Goal: Task Accomplishment & Management: Complete application form

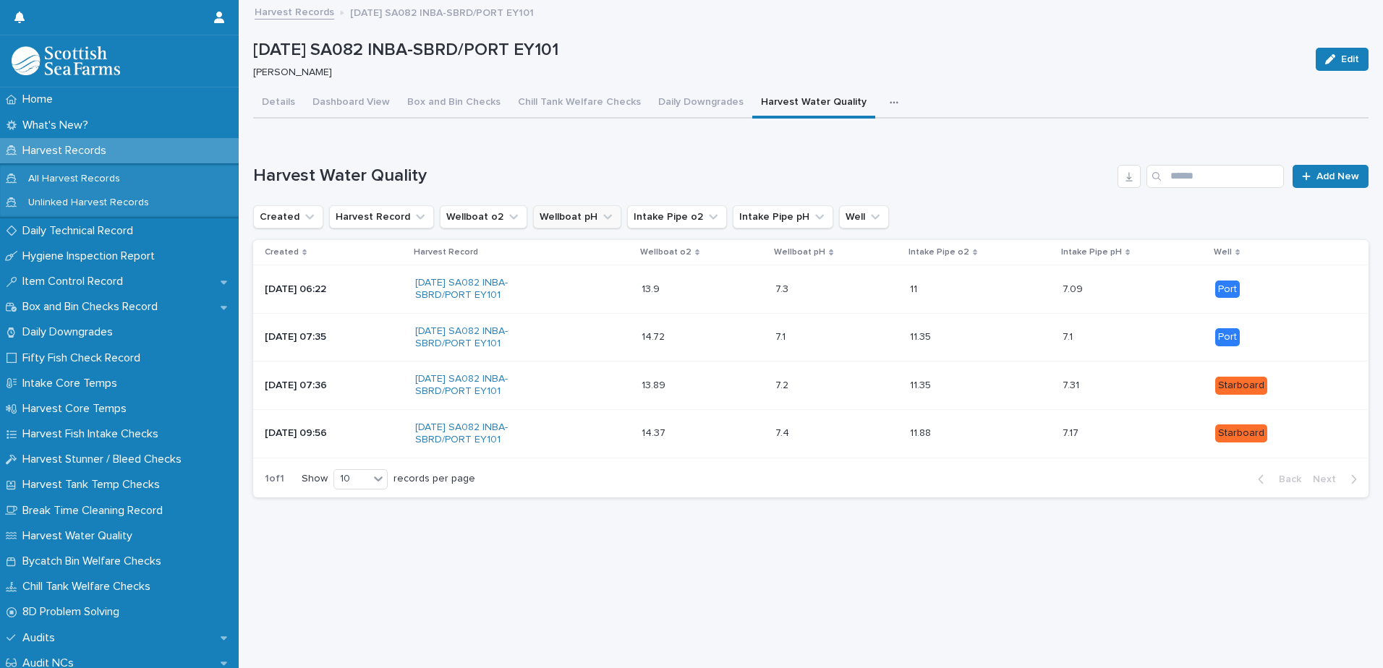
scroll to position [11, 0]
click at [258, 93] on button "Details" at bounding box center [278, 103] width 51 height 30
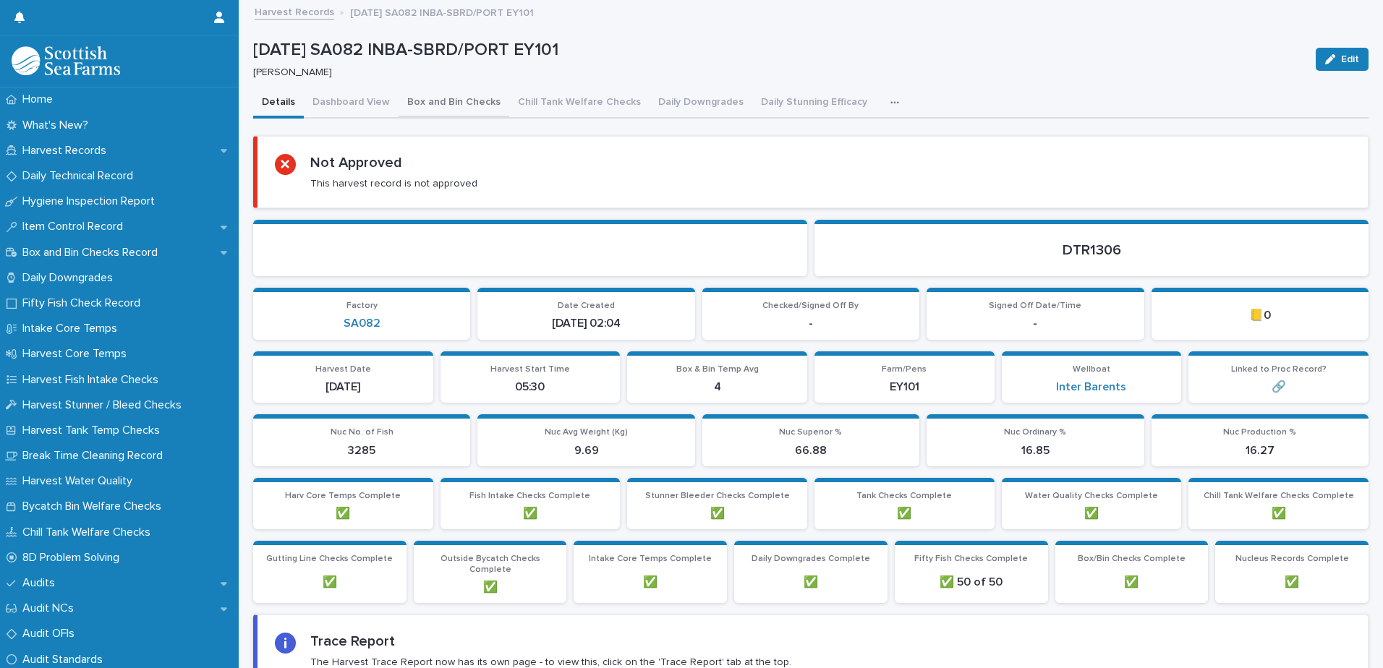
click at [455, 98] on button "Box and Bin Checks" at bounding box center [454, 103] width 111 height 30
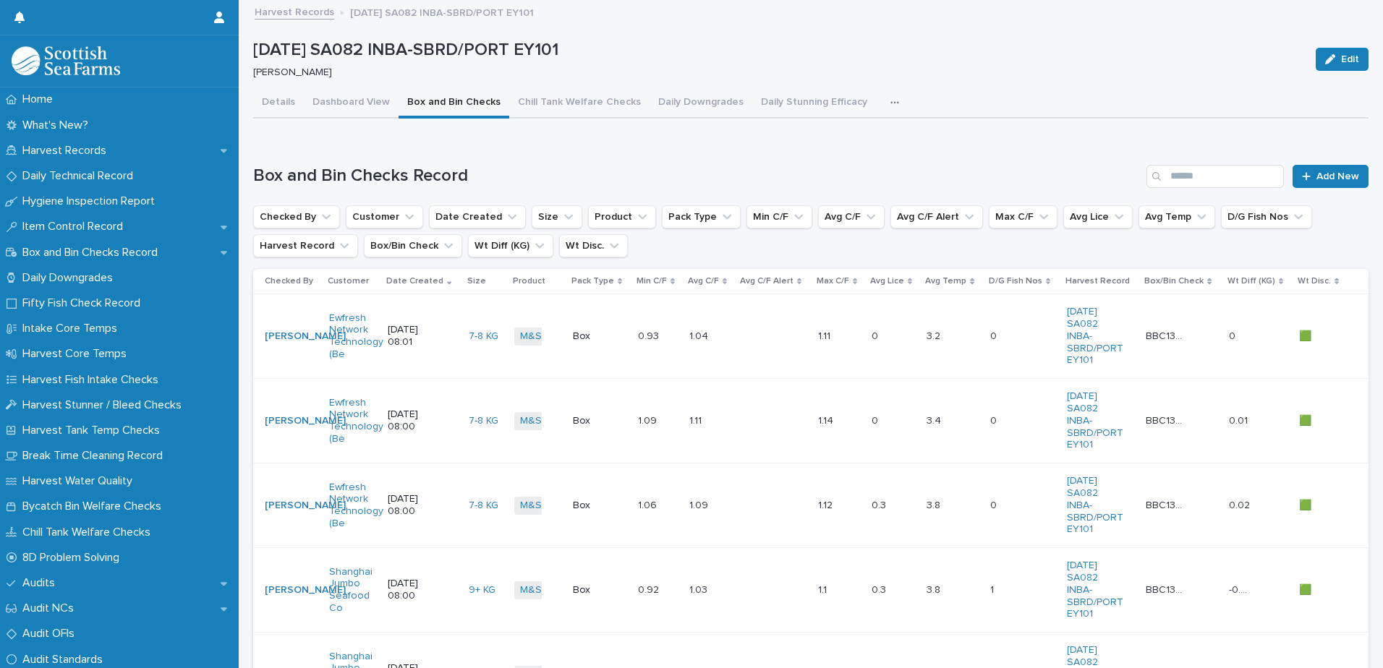
click at [890, 107] on icon "button" at bounding box center [894, 103] width 9 height 10
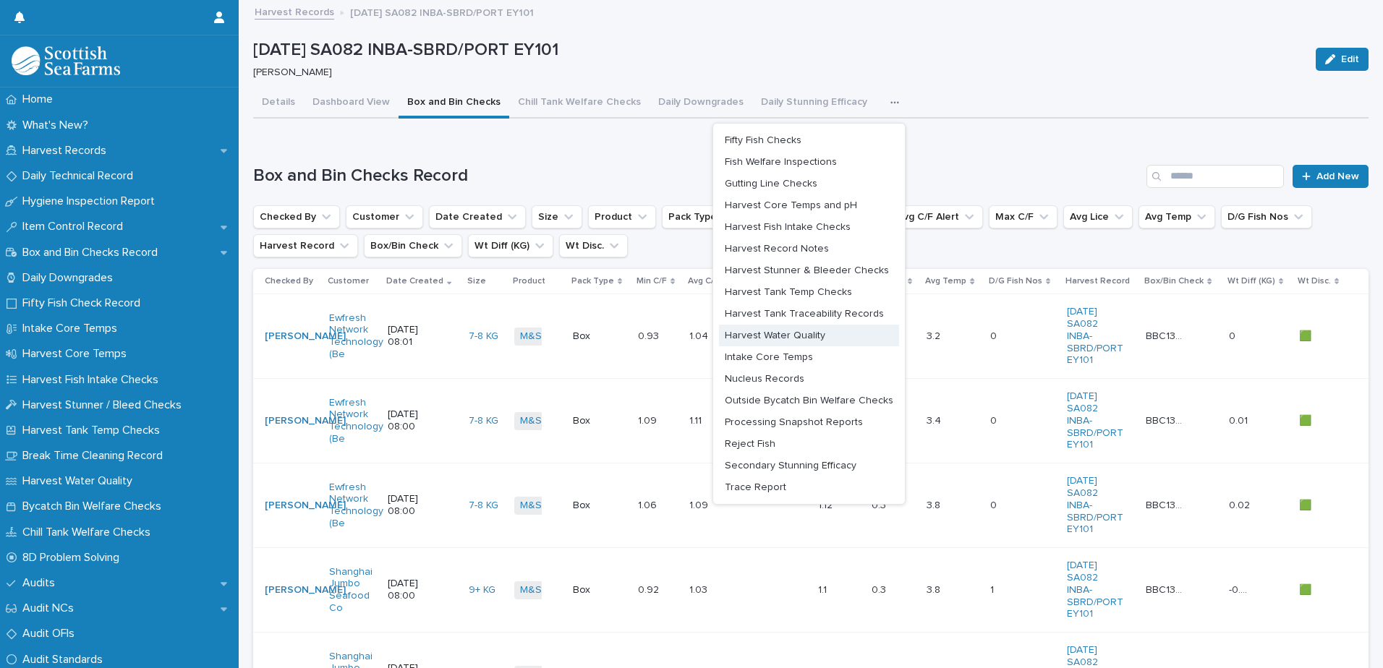
click at [781, 351] on button "Intake Core Temps" at bounding box center [809, 357] width 180 height 22
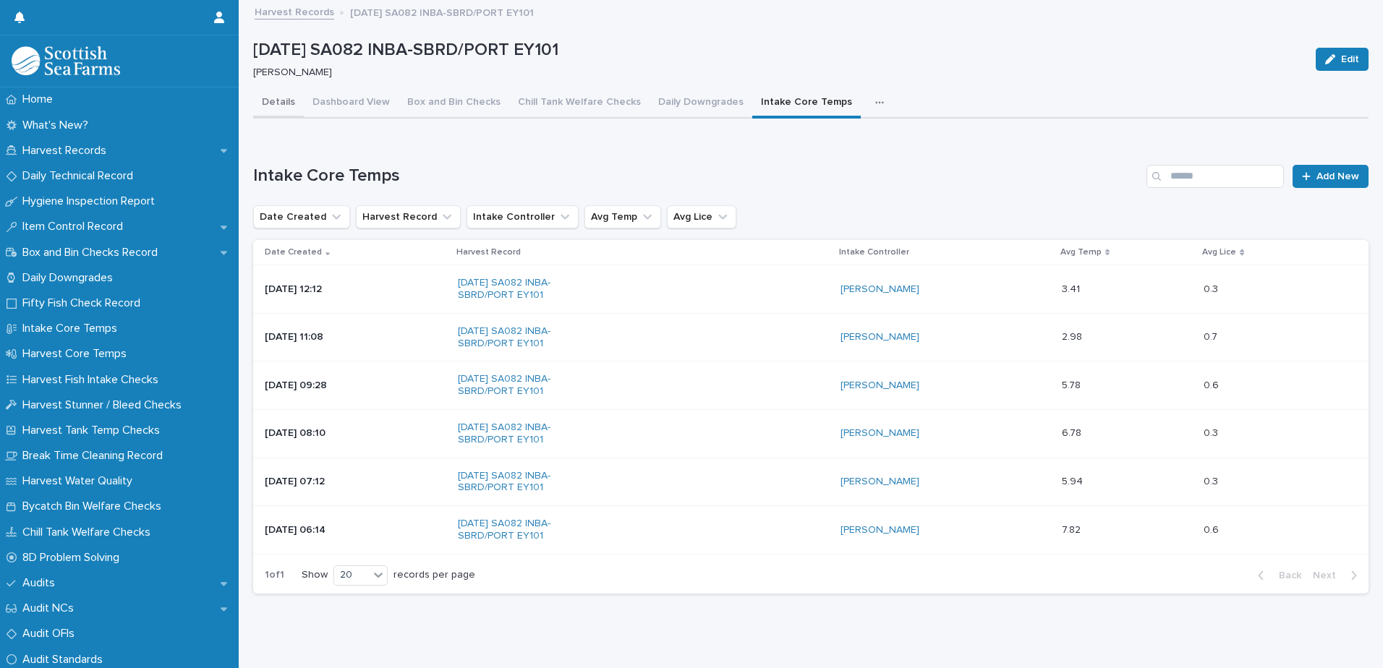
click at [289, 102] on button "Details" at bounding box center [278, 103] width 51 height 30
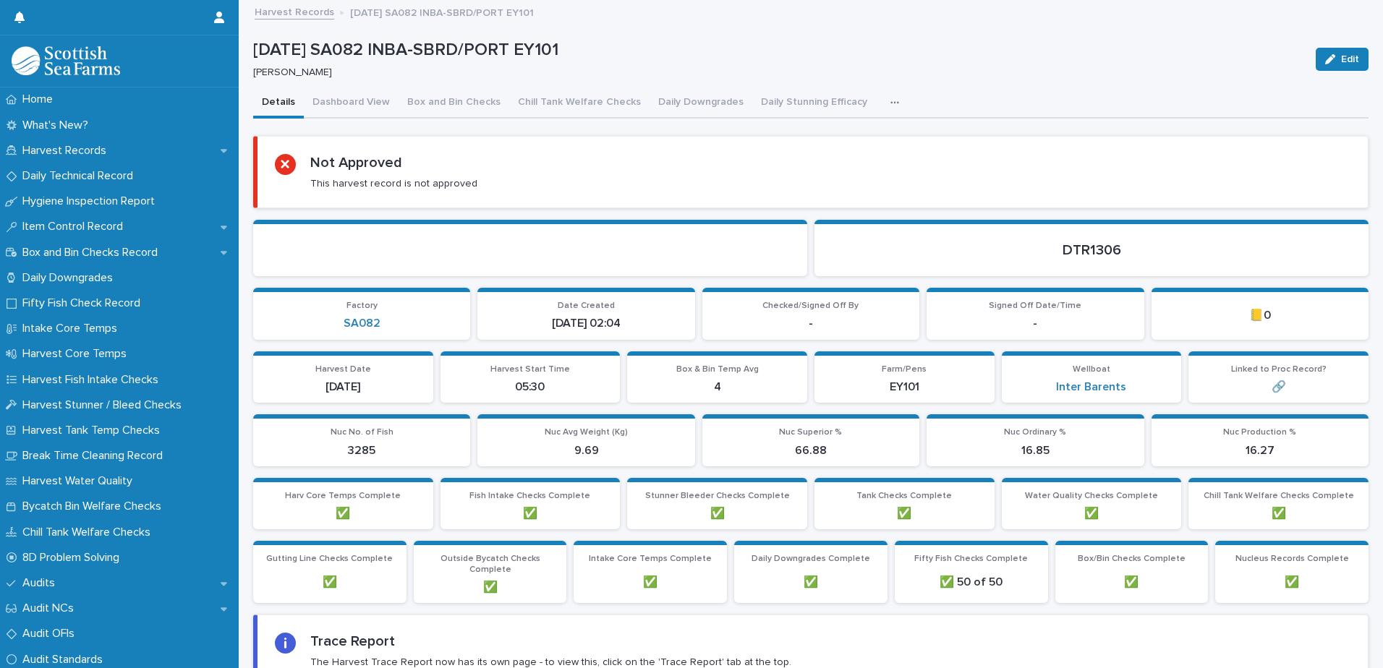
click at [304, 11] on link "Harvest Records" at bounding box center [295, 11] width 80 height 17
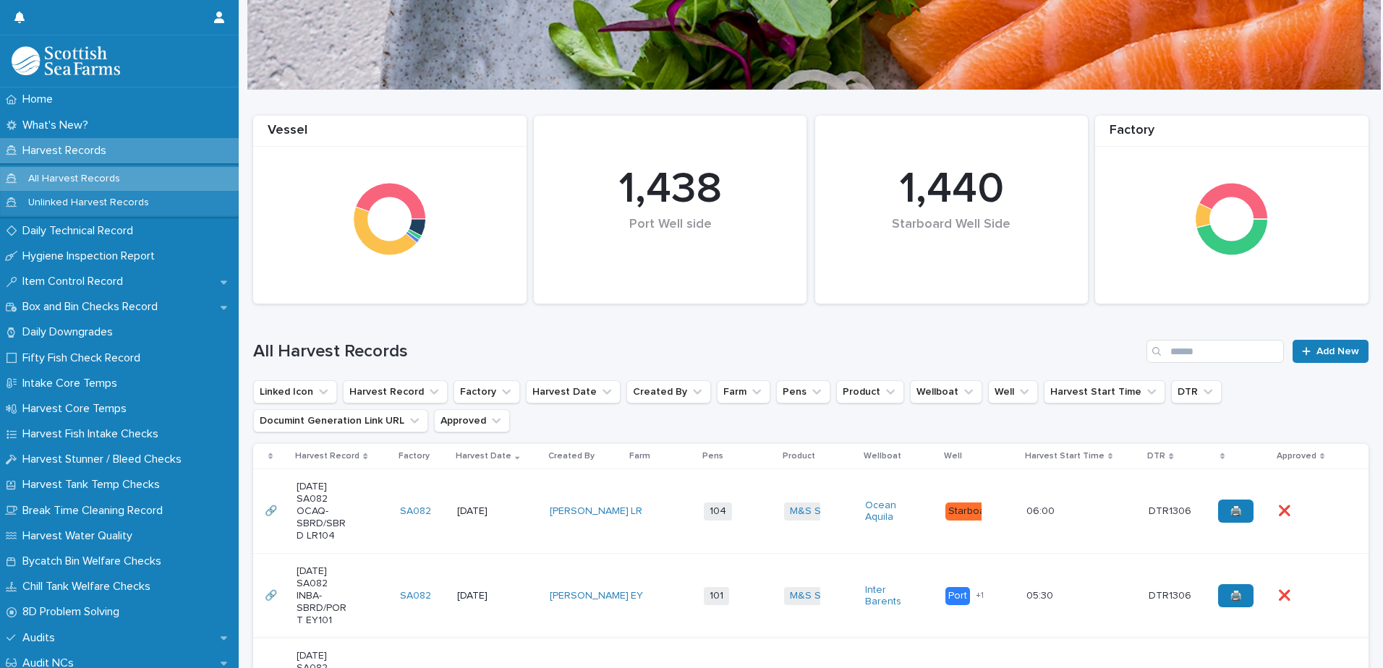
scroll to position [289, 0]
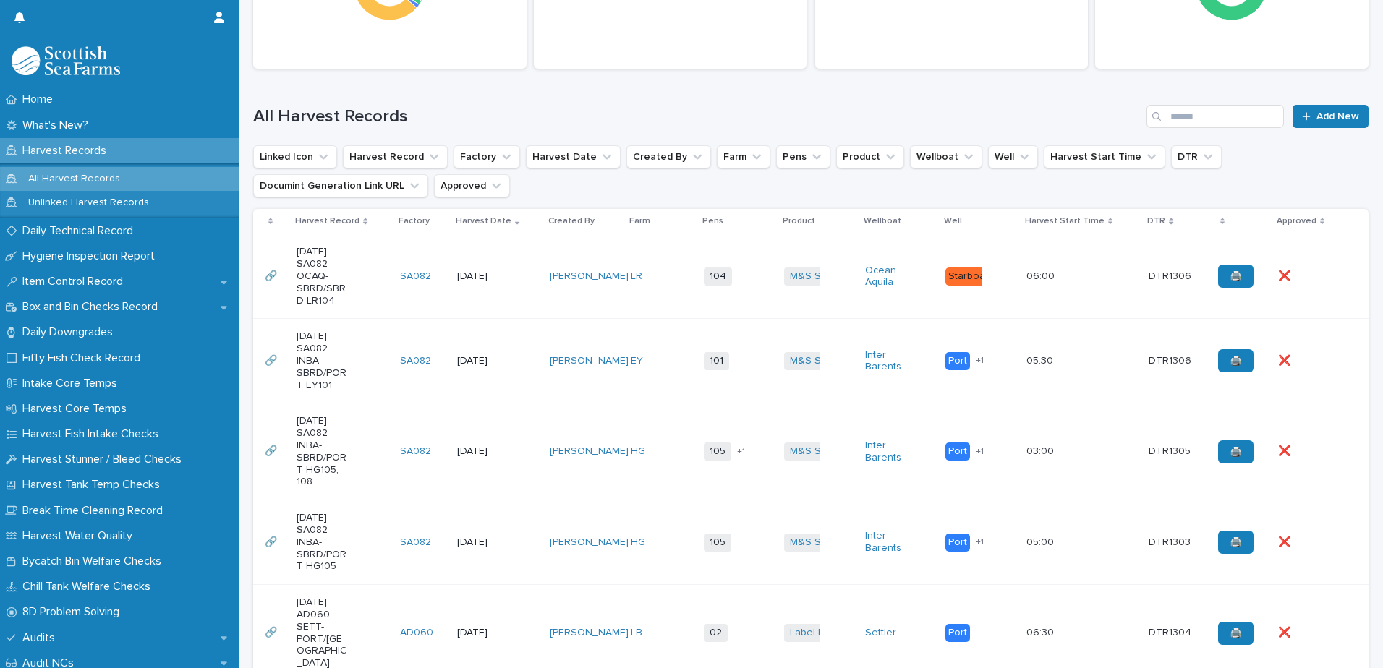
click at [374, 300] on div "[DATE] SA082 OCAQ-SBRD/SBRD LR104" at bounding box center [343, 276] width 92 height 72
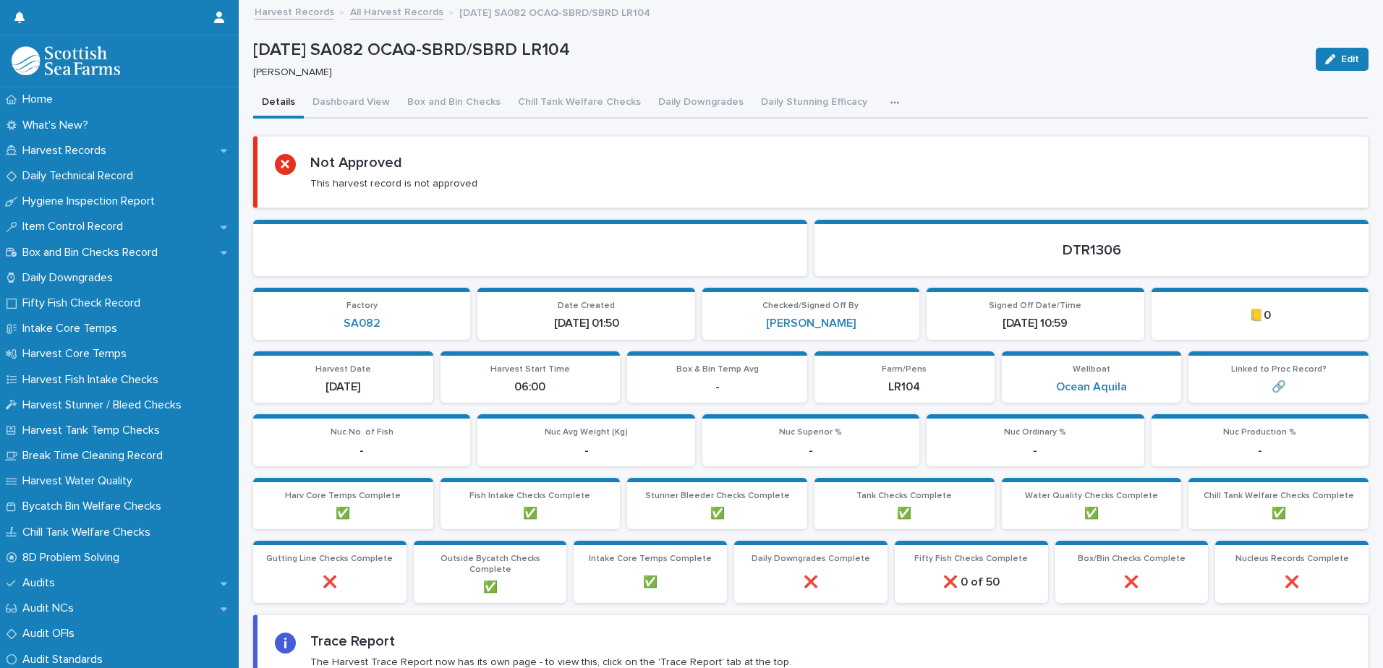
click at [890, 102] on icon "button" at bounding box center [894, 102] width 8 height 2
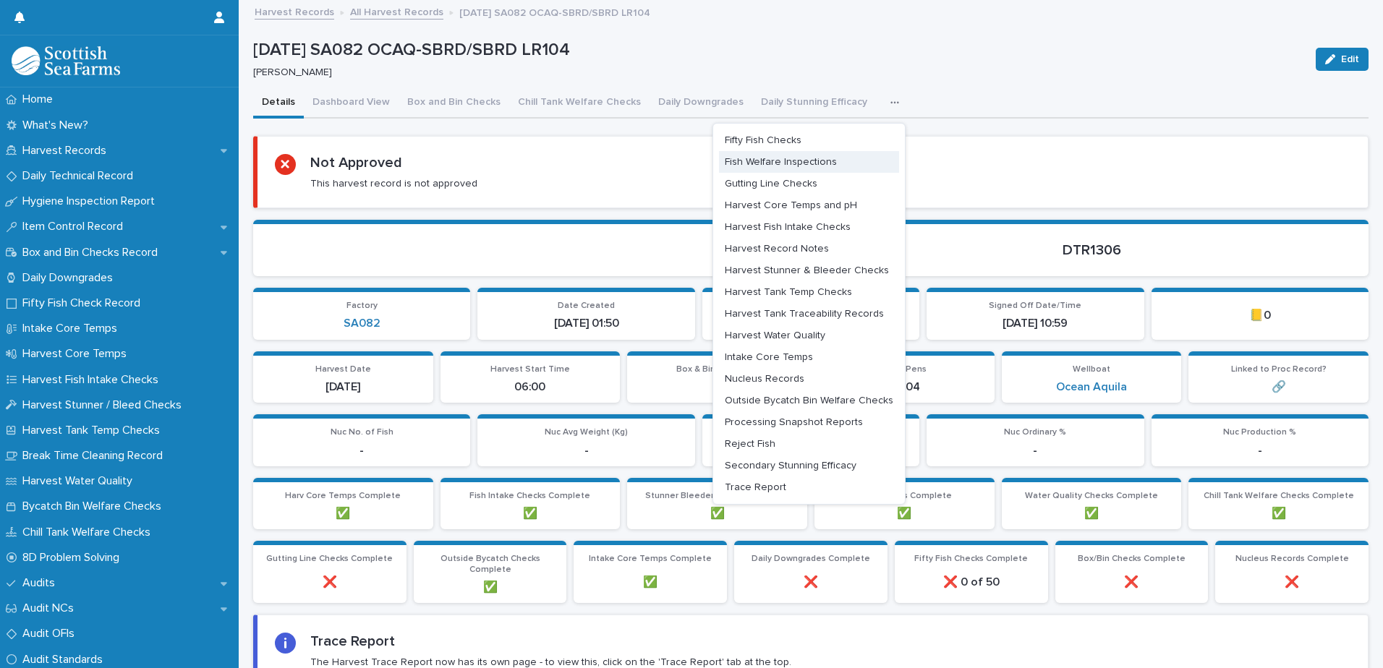
click at [796, 185] on span "Gutting Line Checks" at bounding box center [771, 184] width 93 height 10
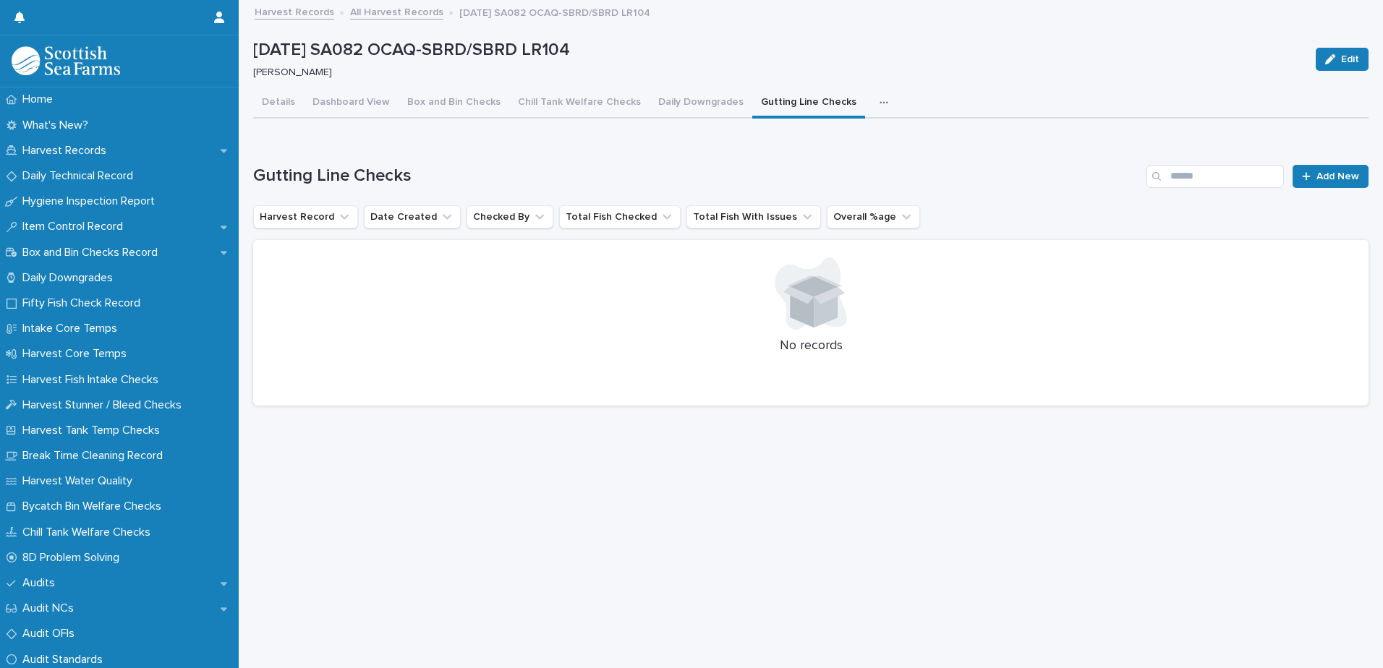
click at [1316, 188] on div "Gutting Line Checks Add New Harvest Record Date Created Checked By Total Fish C…" at bounding box center [810, 286] width 1115 height 242
click at [1322, 179] on span "Add New" at bounding box center [1338, 176] width 43 height 10
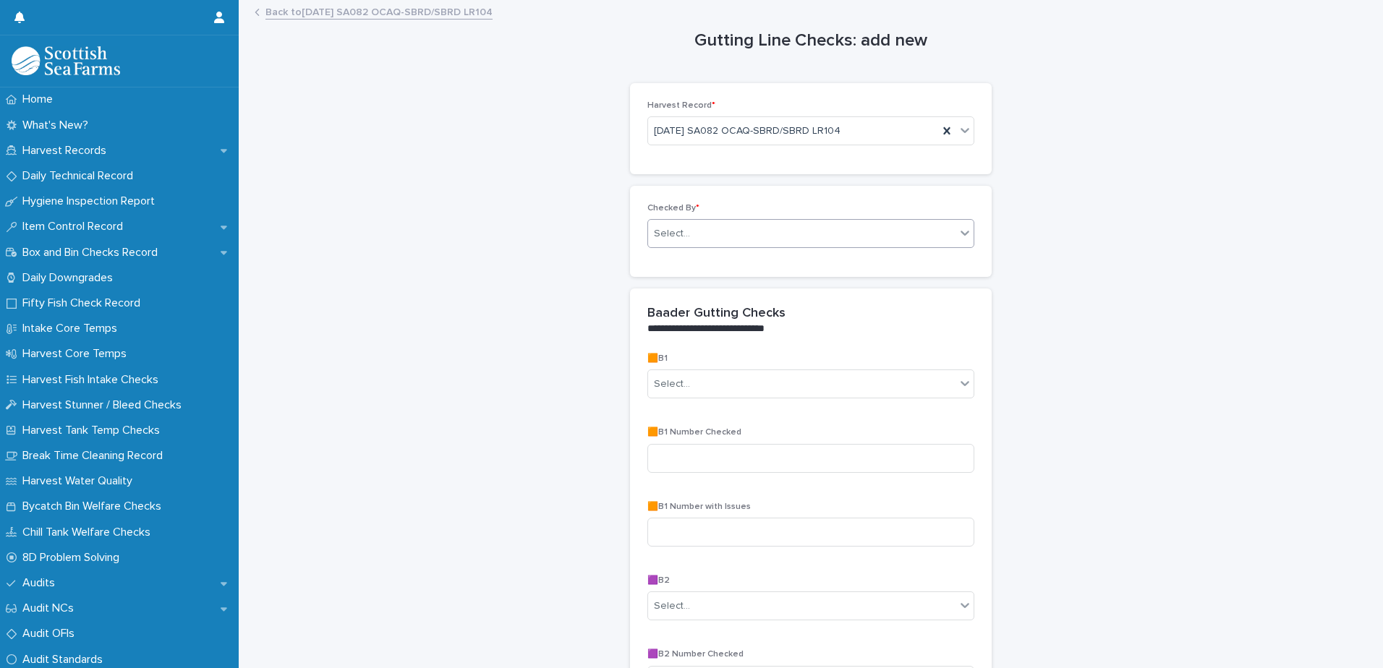
click at [705, 244] on div "Select..." at bounding box center [801, 234] width 307 height 24
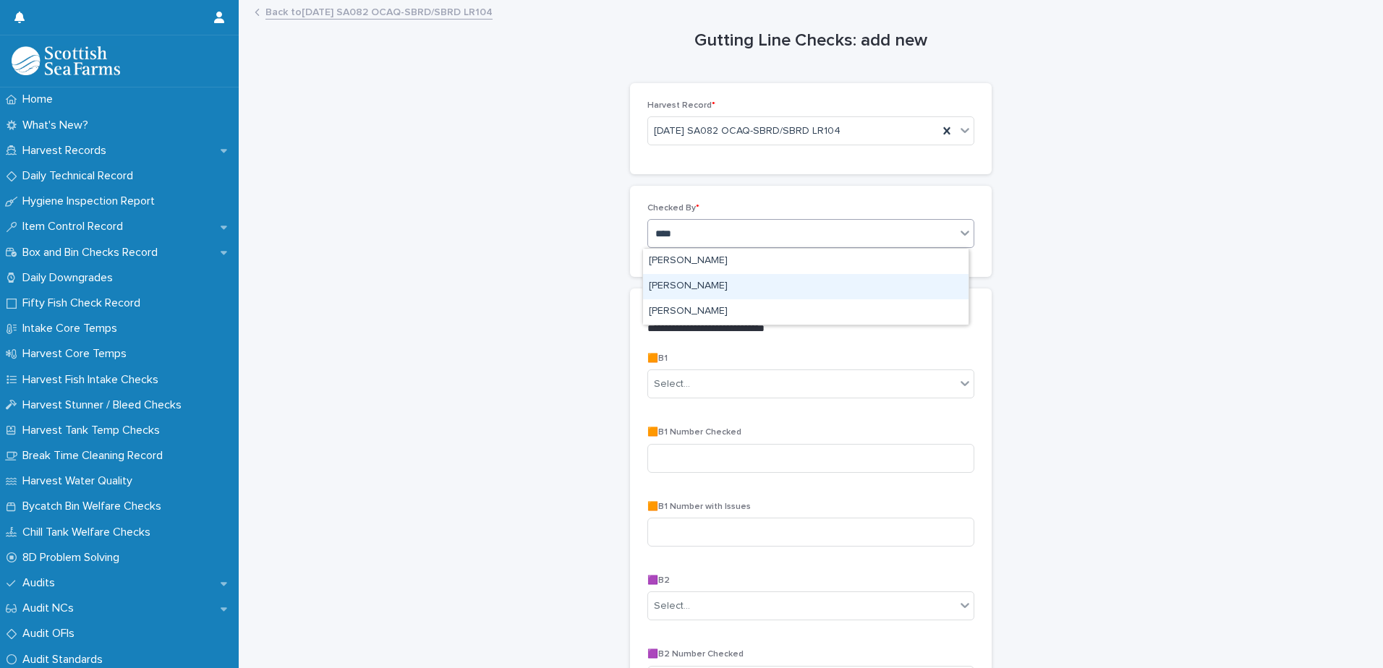
type input "*****"
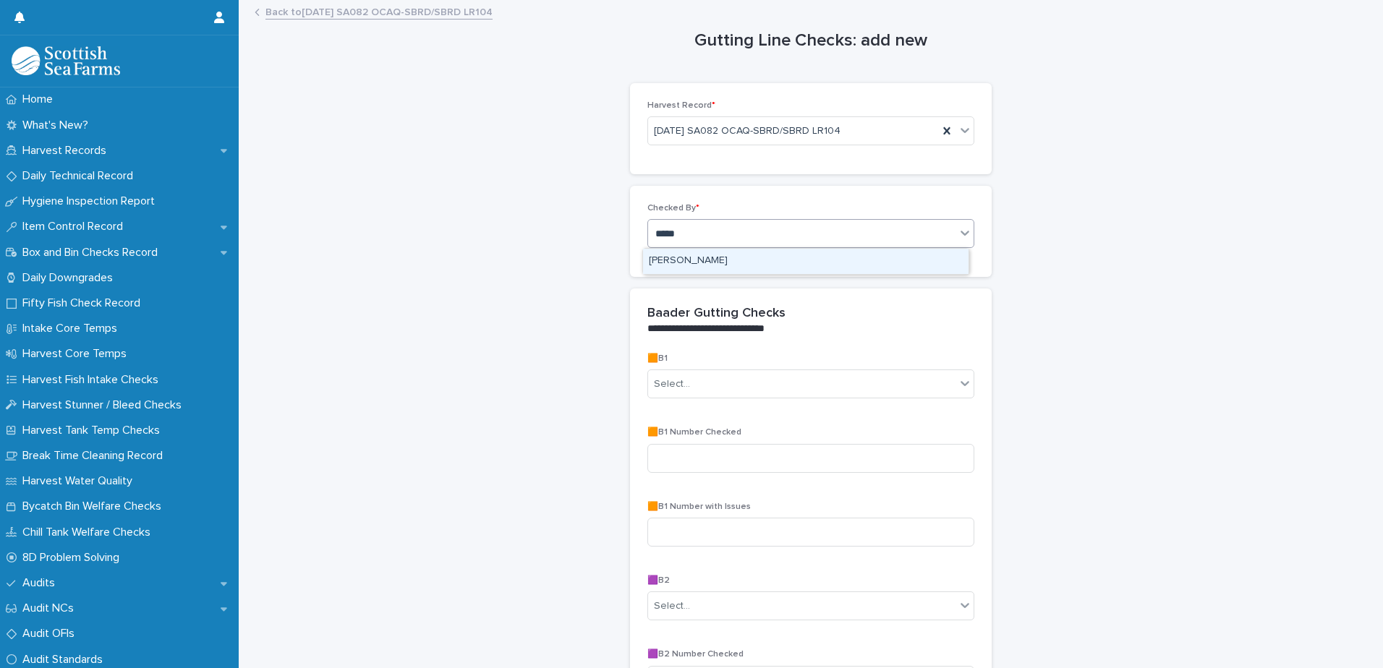
click at [721, 265] on div "[PERSON_NAME]" at bounding box center [806, 261] width 326 height 25
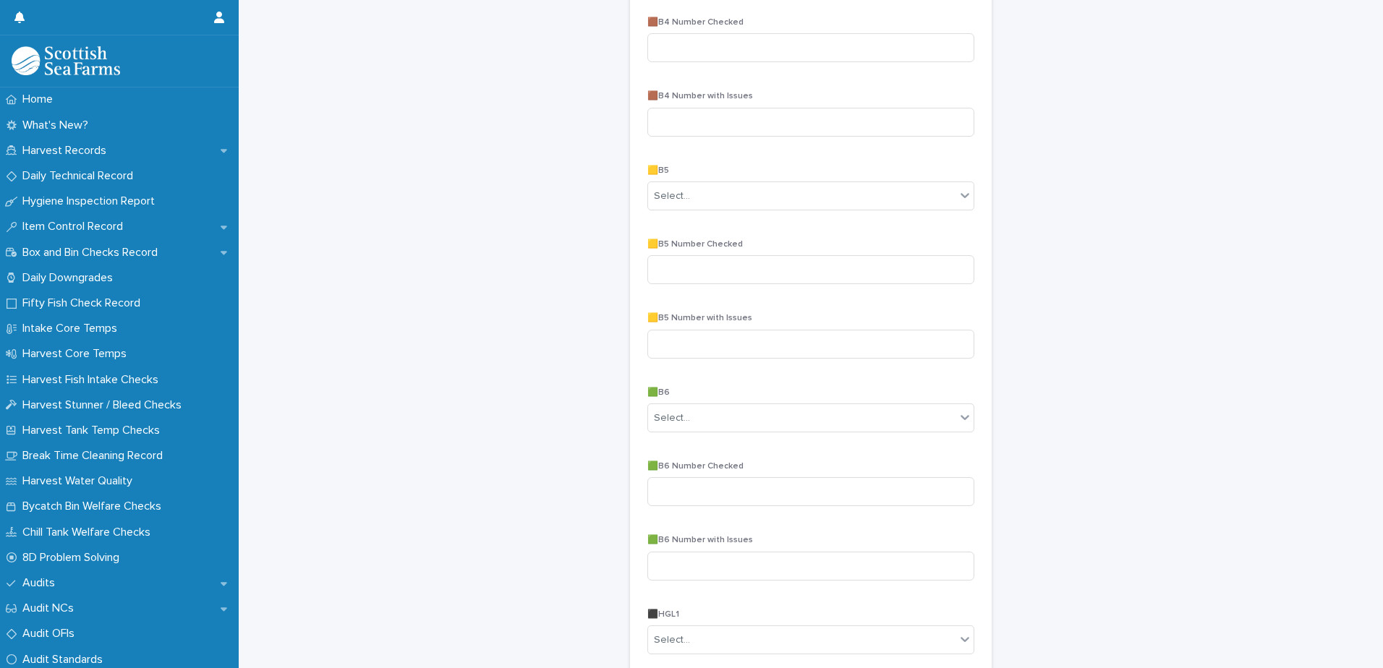
scroll to position [1302, 0]
click at [664, 420] on div "Select..." at bounding box center [672, 415] width 36 height 15
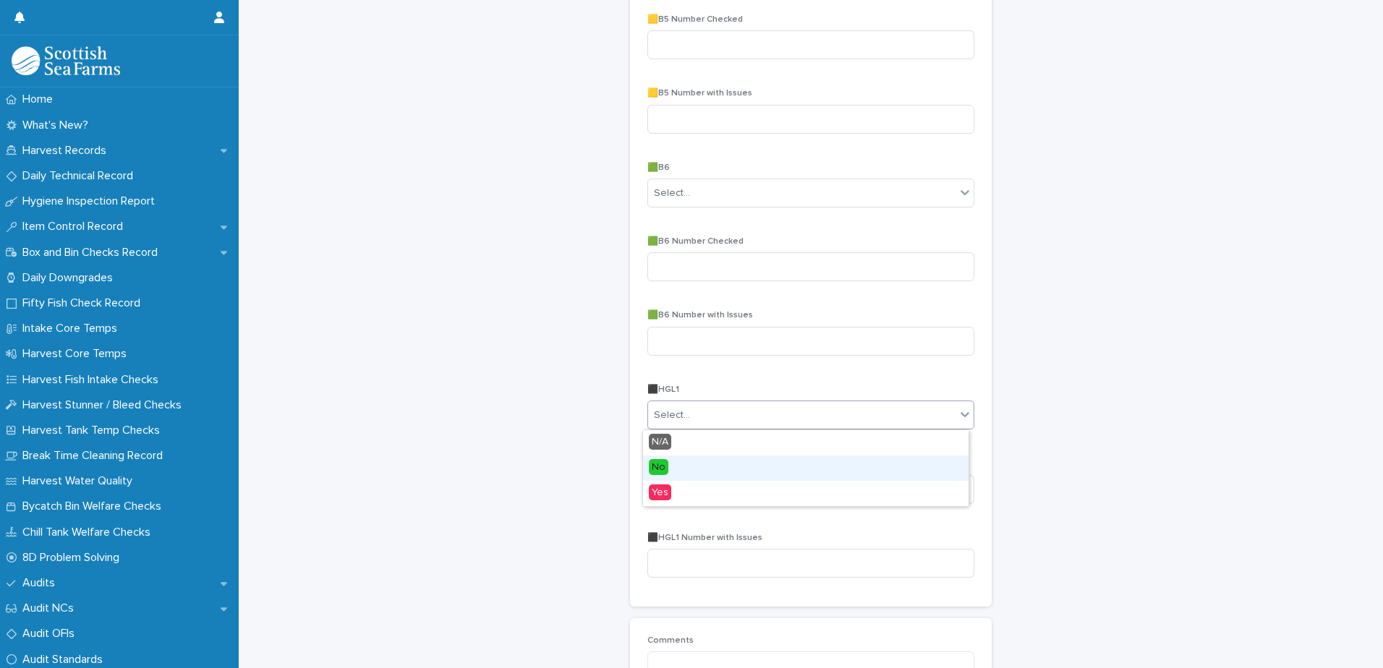
click at [668, 464] on div "No" at bounding box center [806, 468] width 326 height 25
click at [705, 477] on input at bounding box center [810, 489] width 327 height 29
drag, startPoint x: 689, startPoint y: 490, endPoint x: 694, endPoint y: 482, distance: 10.0
click at [692, 485] on input at bounding box center [810, 489] width 327 height 29
type input "**"
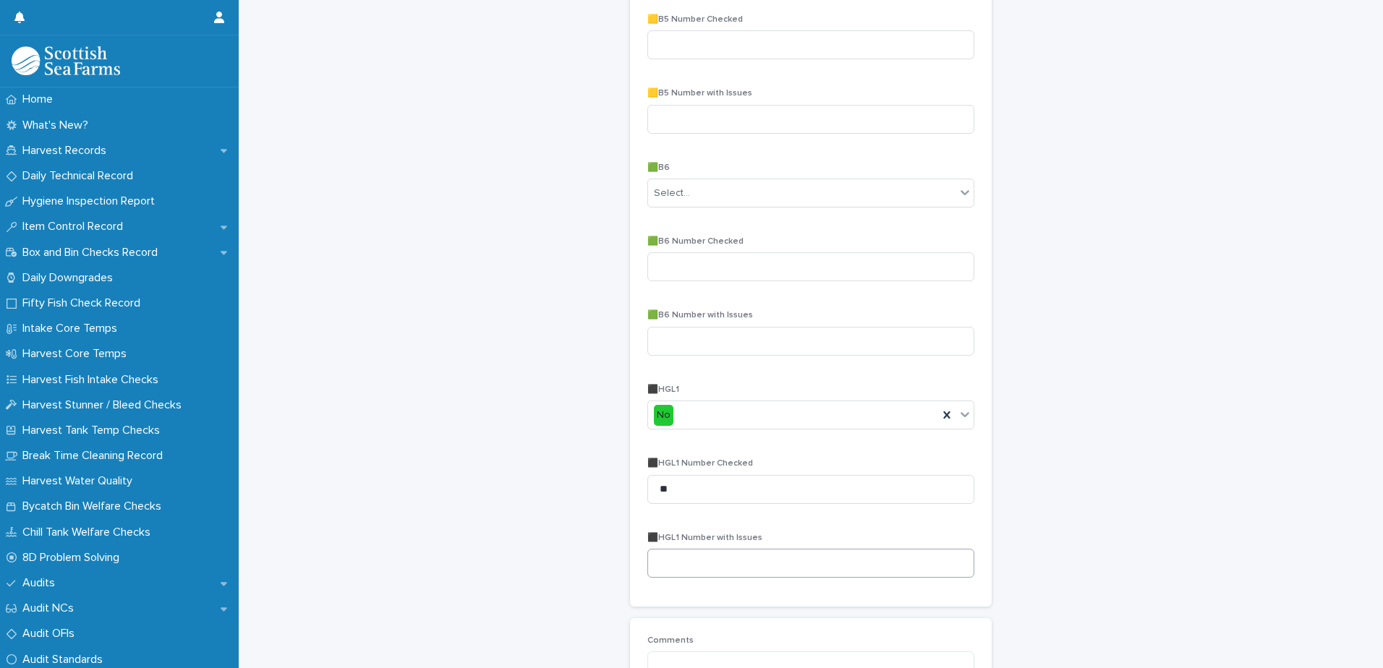
click at [692, 579] on div "⬛HGL1 Number with Issues" at bounding box center [810, 561] width 327 height 56
click at [688, 563] on input at bounding box center [810, 563] width 327 height 29
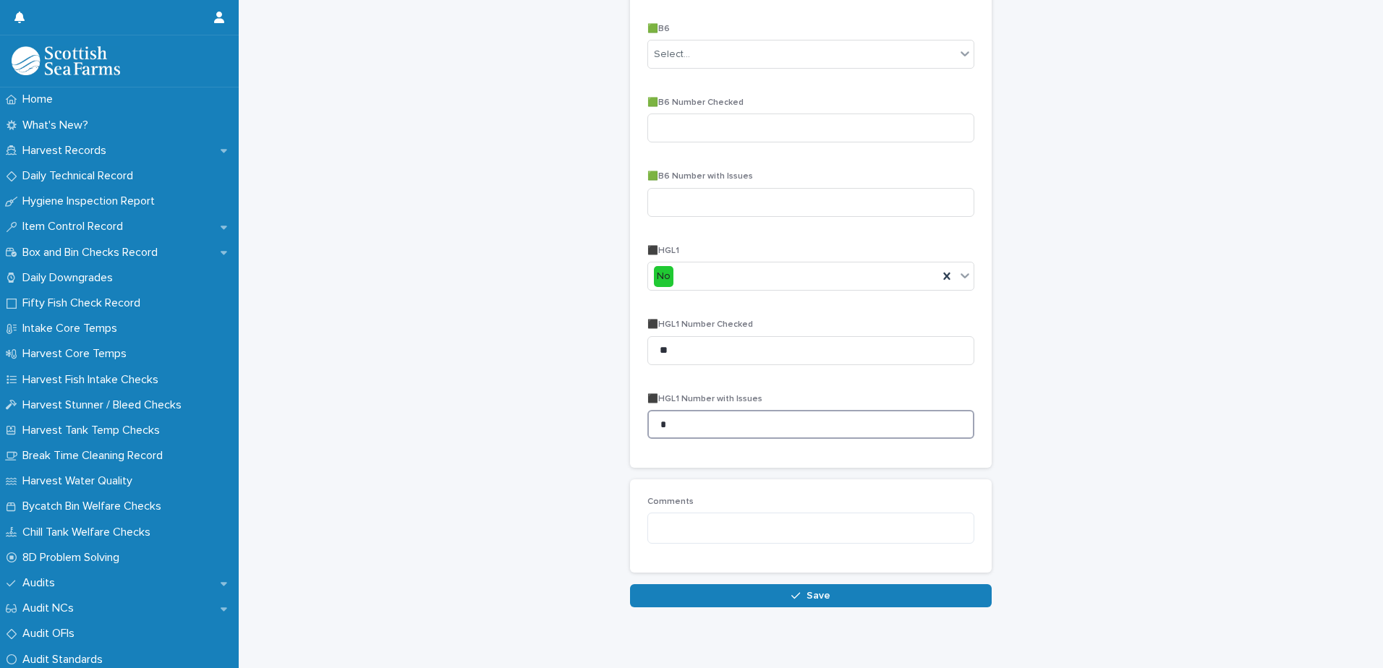
scroll to position [1463, 0]
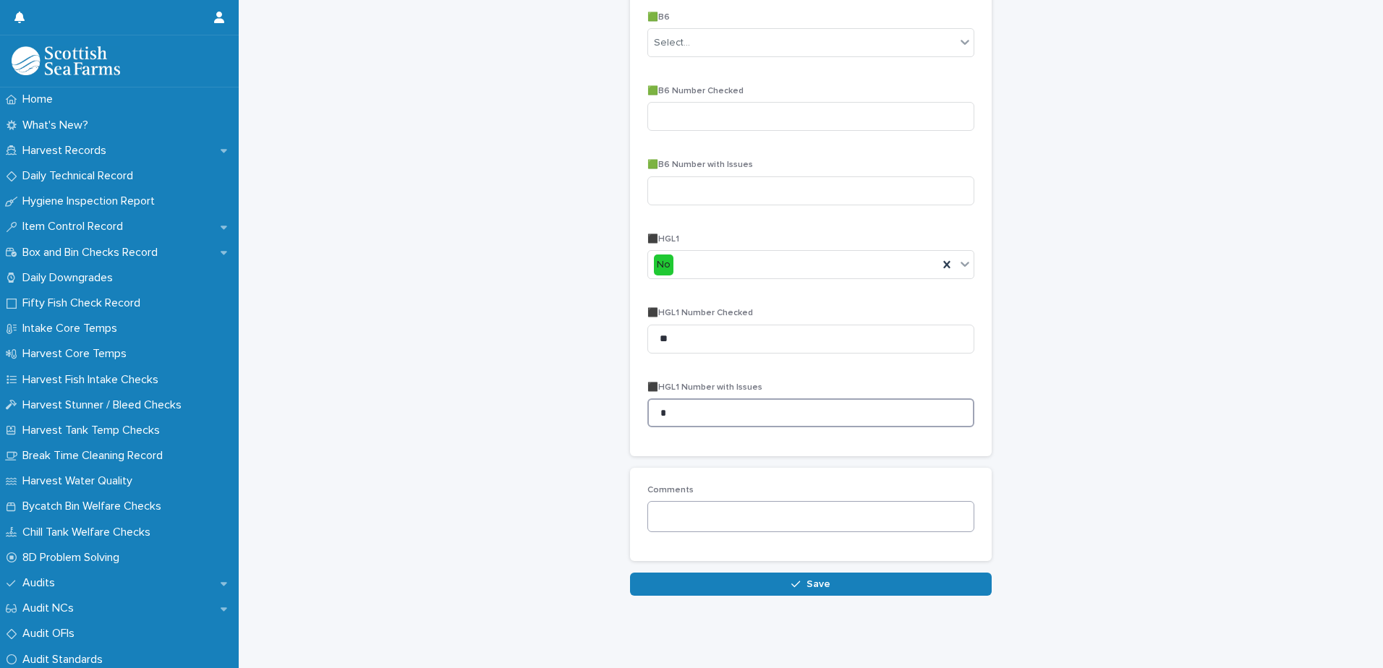
type input "*"
click at [703, 506] on textarea at bounding box center [810, 516] width 327 height 31
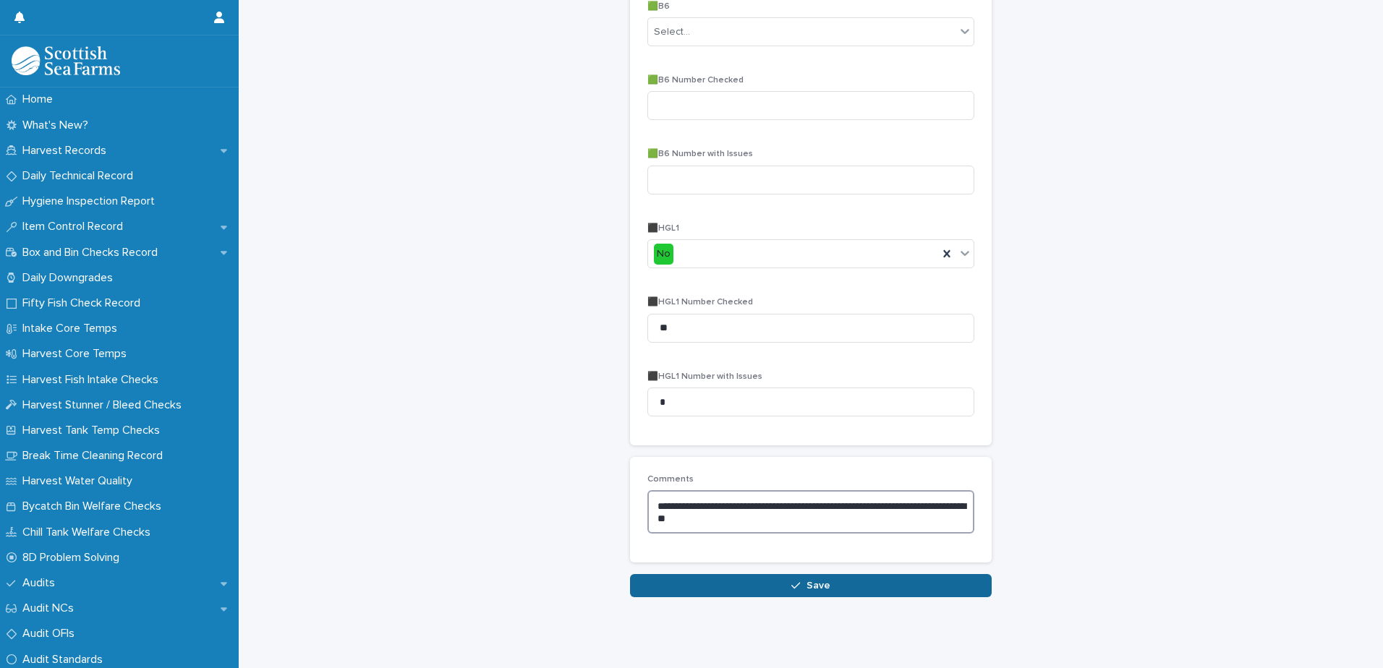
type textarea "**********"
drag, startPoint x: 814, startPoint y: 583, endPoint x: 821, endPoint y: 599, distance: 17.5
click at [816, 584] on span "Save" at bounding box center [819, 586] width 24 height 10
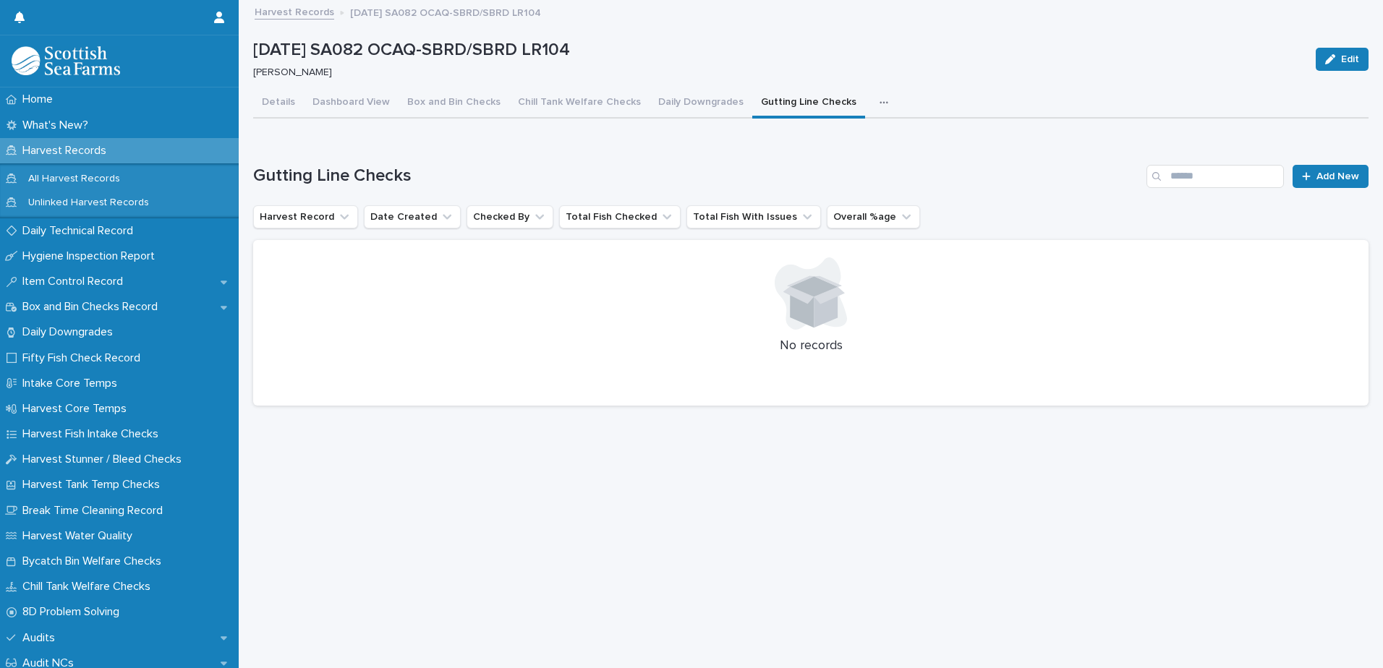
scroll to position [11, 0]
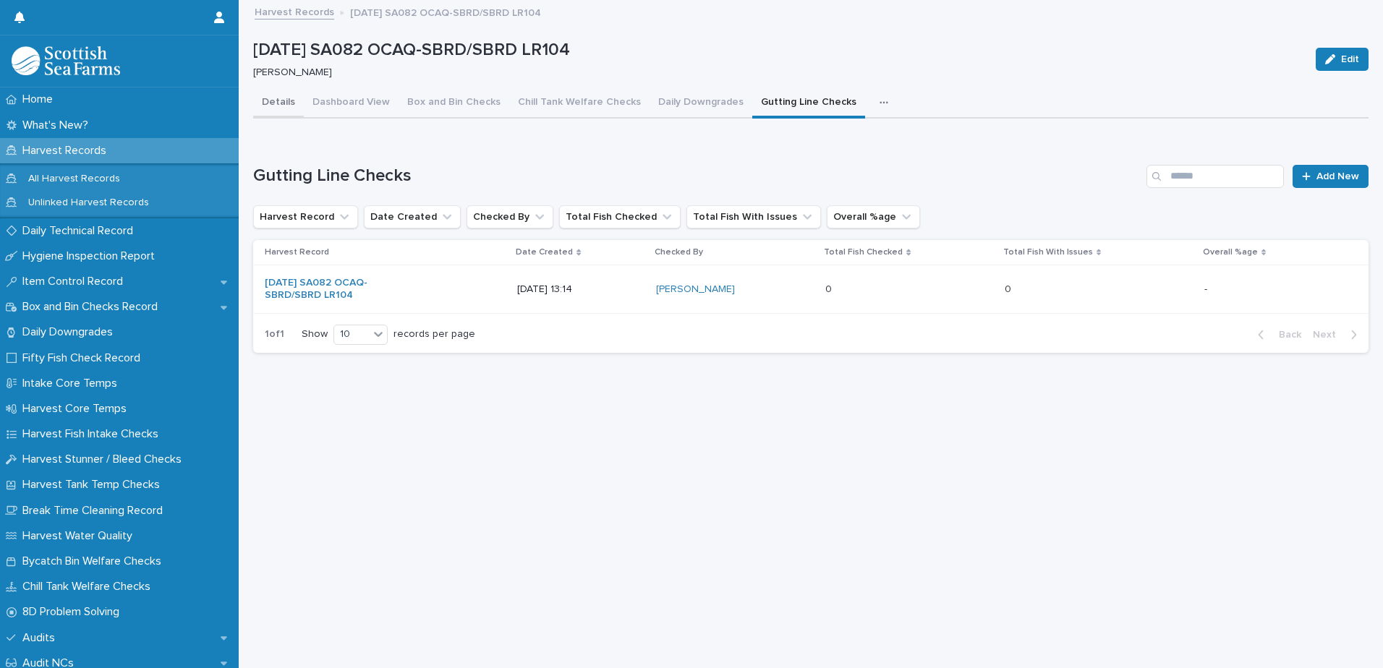
click at [286, 88] on div "Details Dashboard View Box and Bin Checks Chill Tank Welfare Checks Daily Downg…" at bounding box center [810, 226] width 1115 height 276
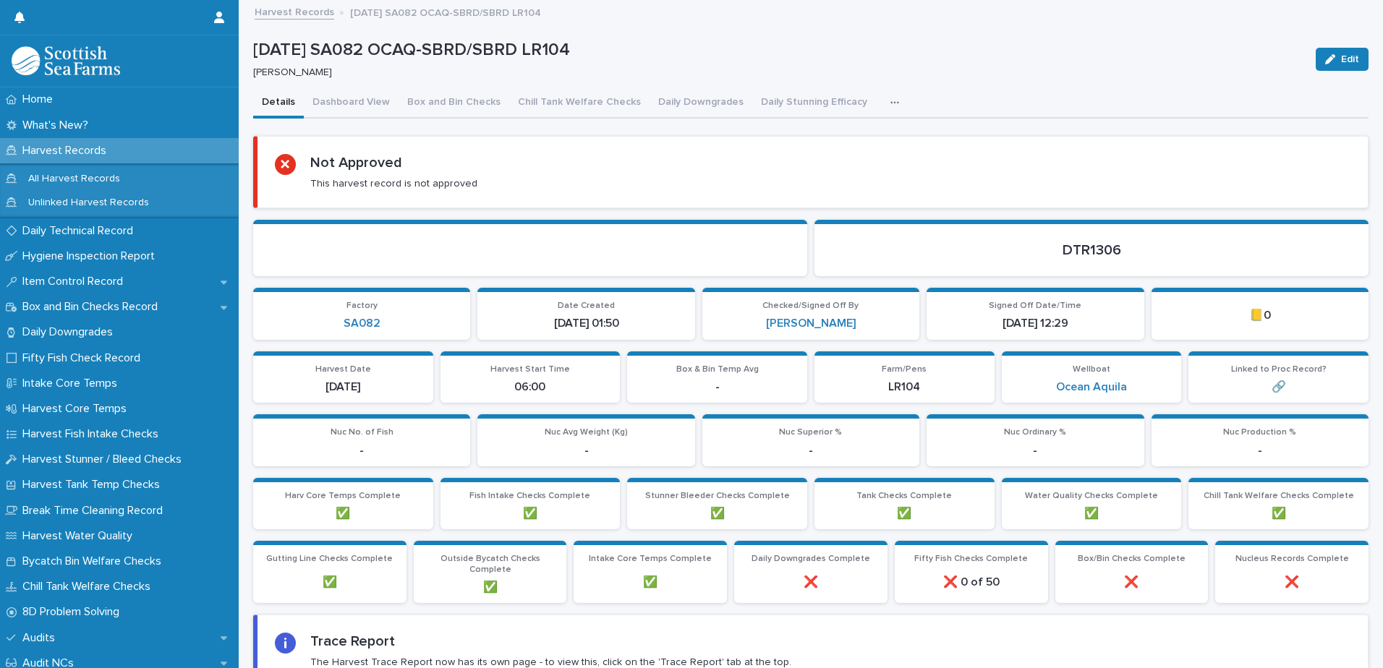
click at [287, 14] on link "Harvest Records" at bounding box center [295, 11] width 80 height 17
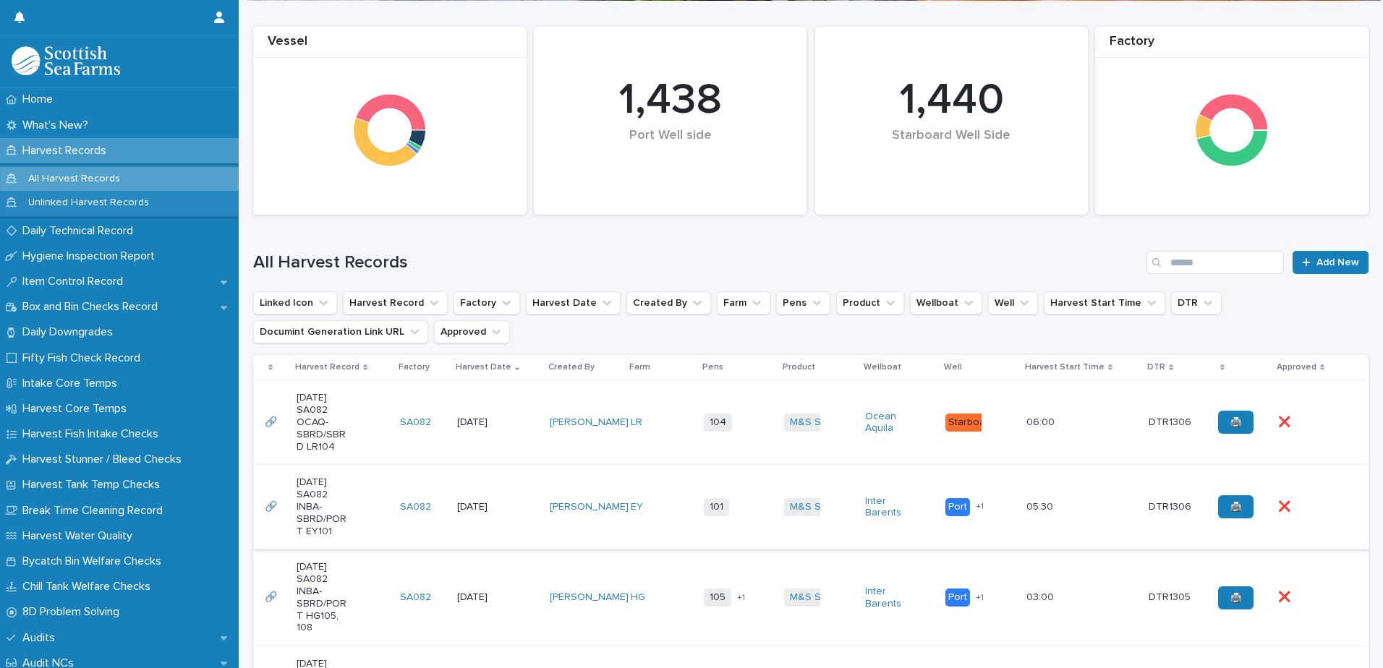
scroll to position [145, 0]
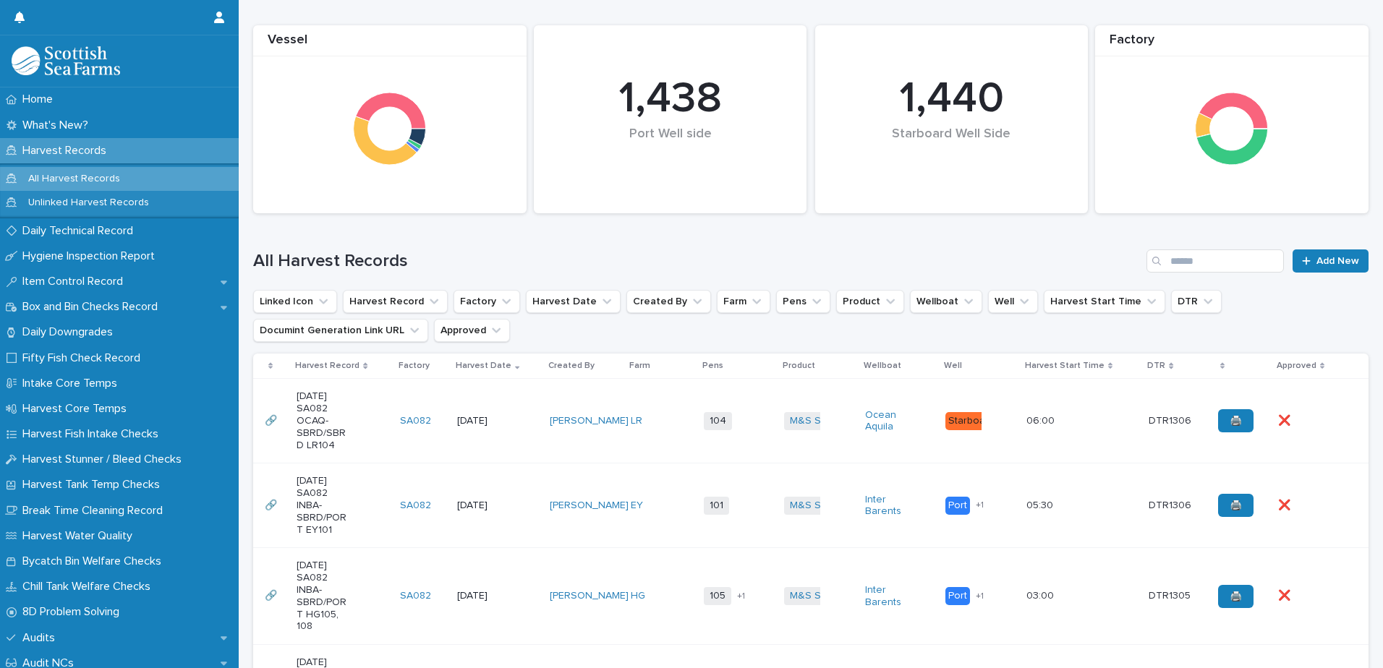
click at [371, 516] on div "[DATE] SA082 INBA-SBRD/PORT EY101" at bounding box center [343, 505] width 92 height 72
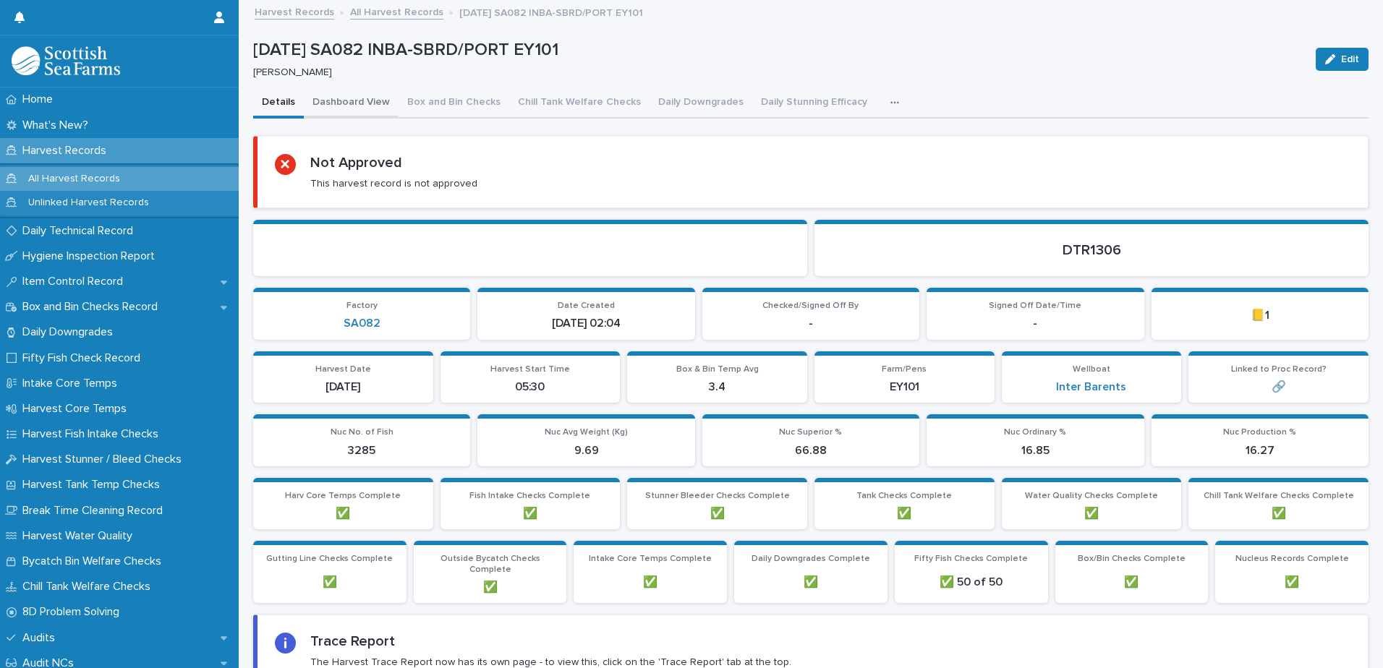
click at [372, 100] on button "Dashboard View" at bounding box center [351, 103] width 95 height 30
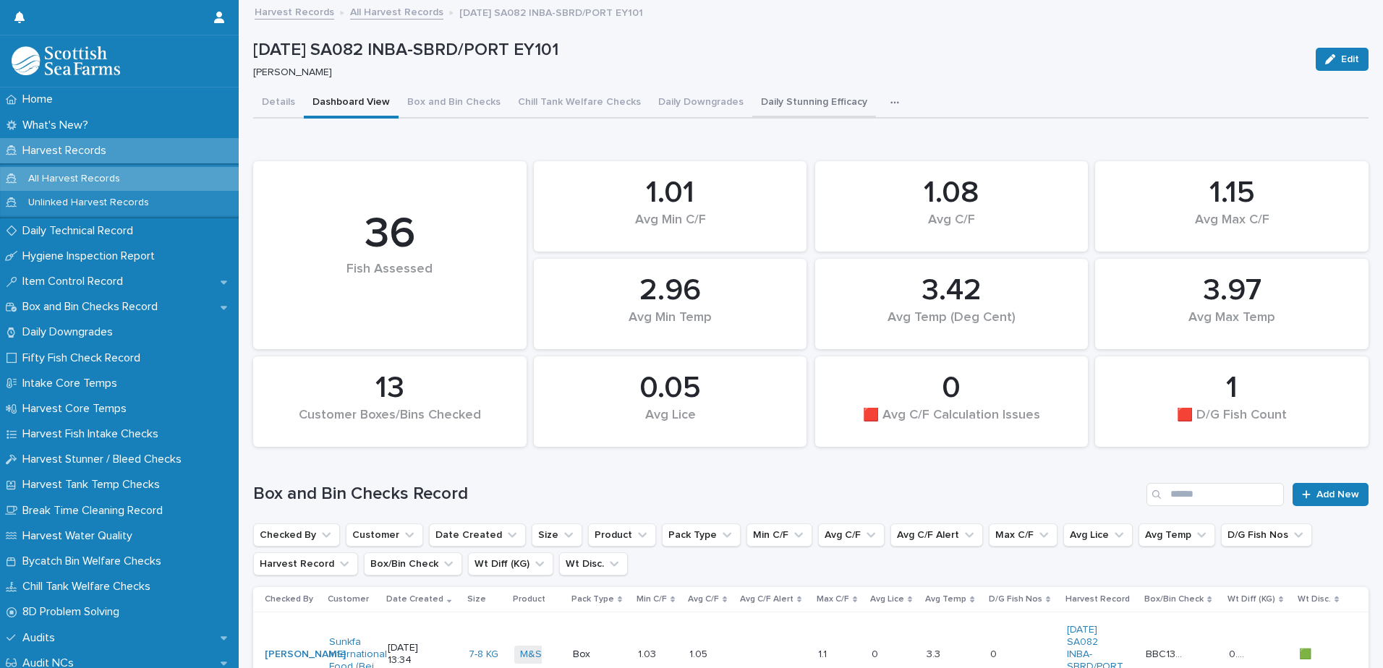
click at [828, 101] on button "Daily Stunning Efficacy" at bounding box center [814, 103] width 124 height 30
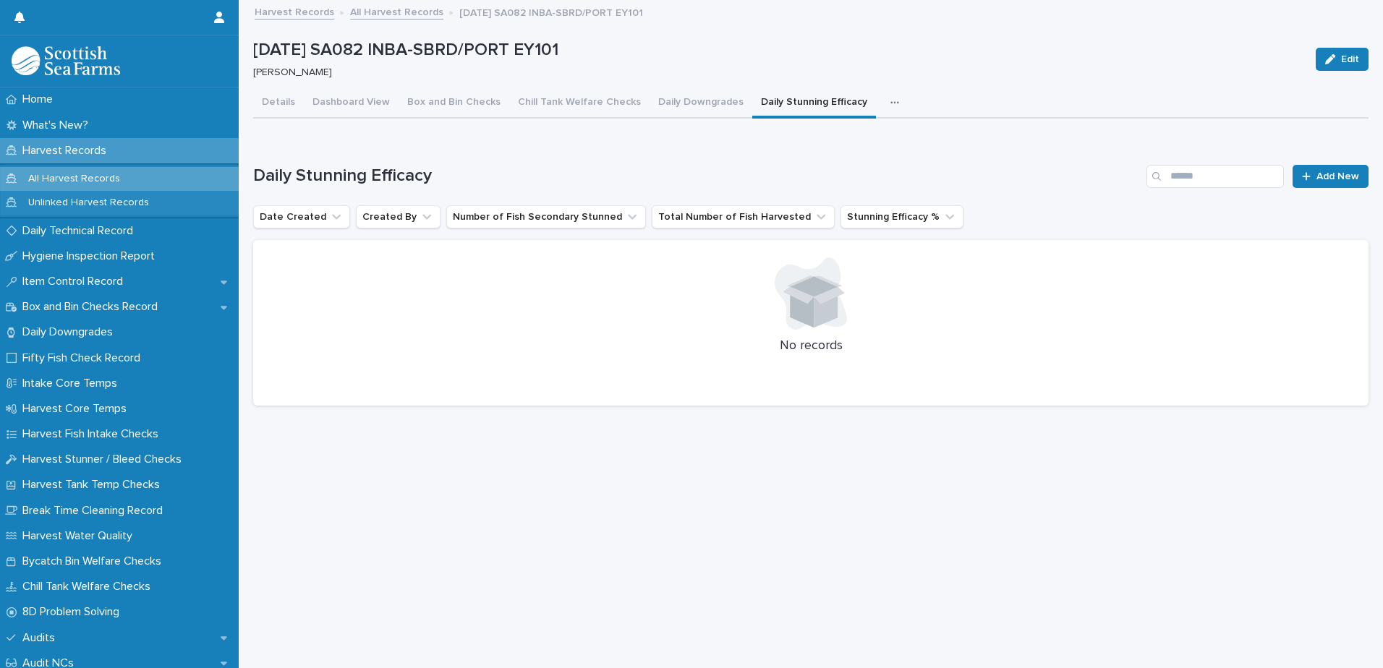
click at [379, 14] on link "All Harvest Records" at bounding box center [396, 11] width 93 height 17
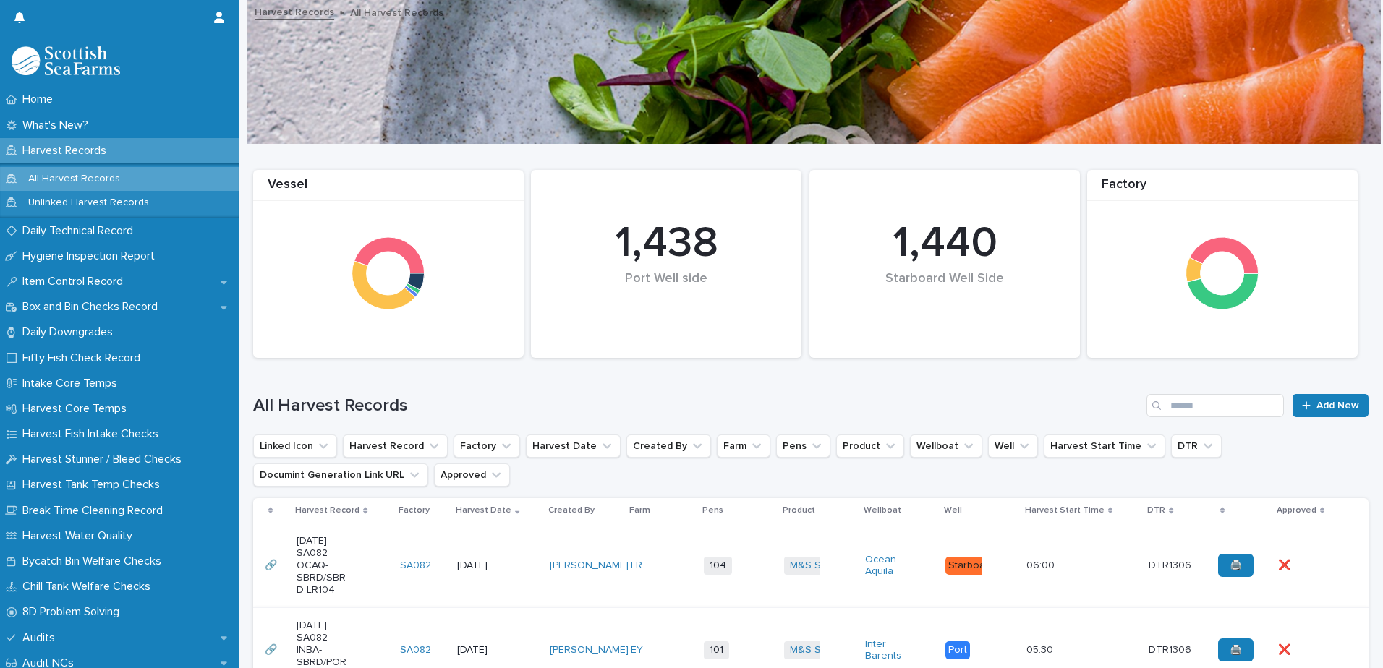
scroll to position [217, 0]
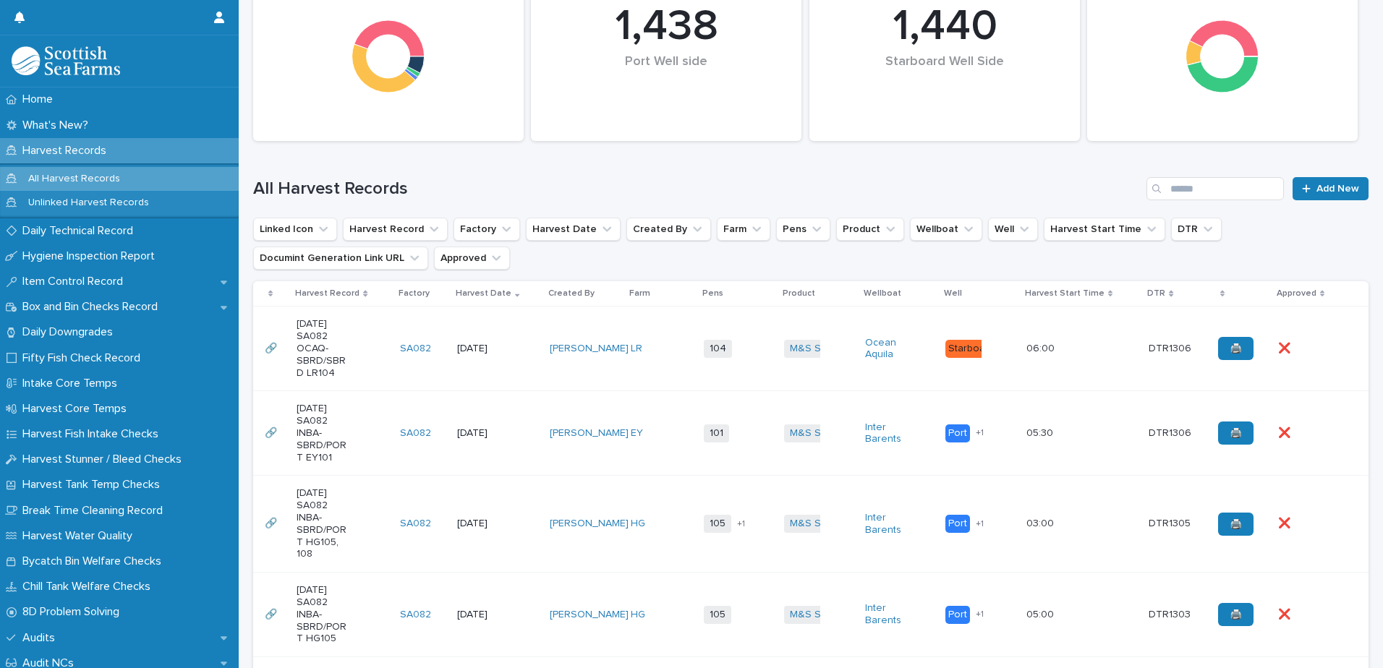
click at [367, 347] on div "[DATE] SA082 OCAQ-SBRD/SBRD LR104" at bounding box center [343, 348] width 92 height 72
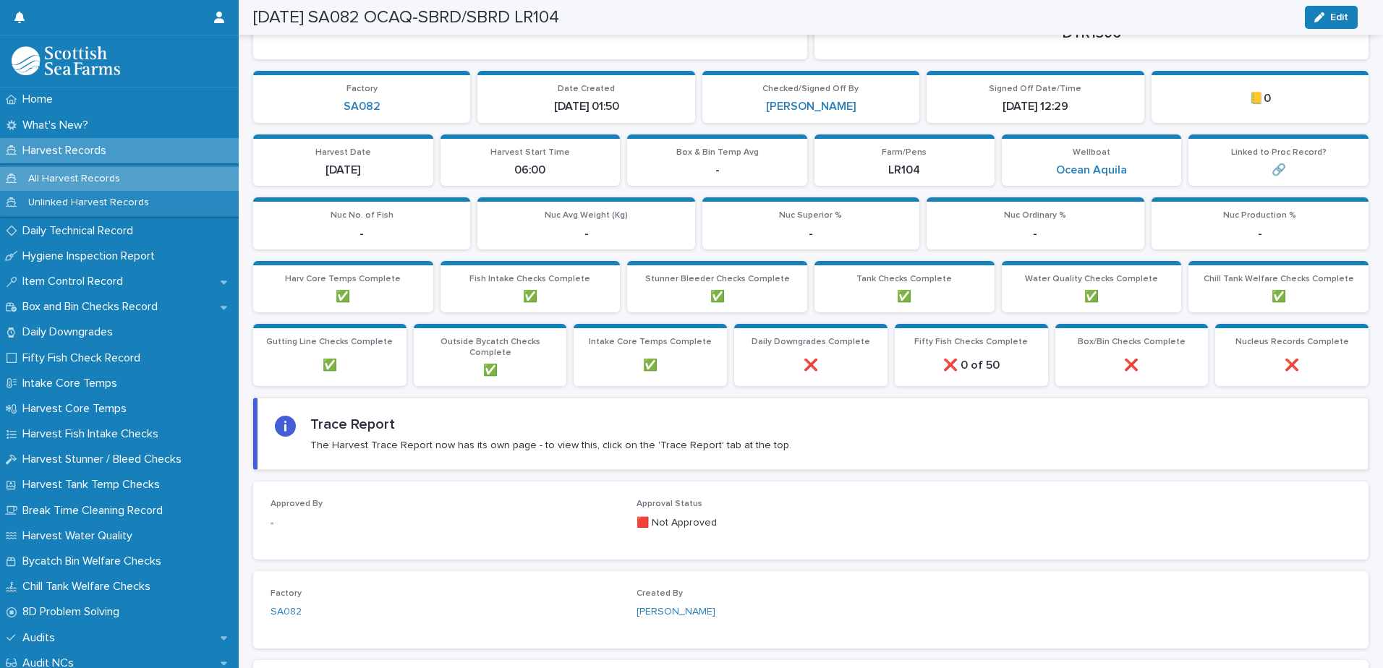
scroll to position [74, 0]
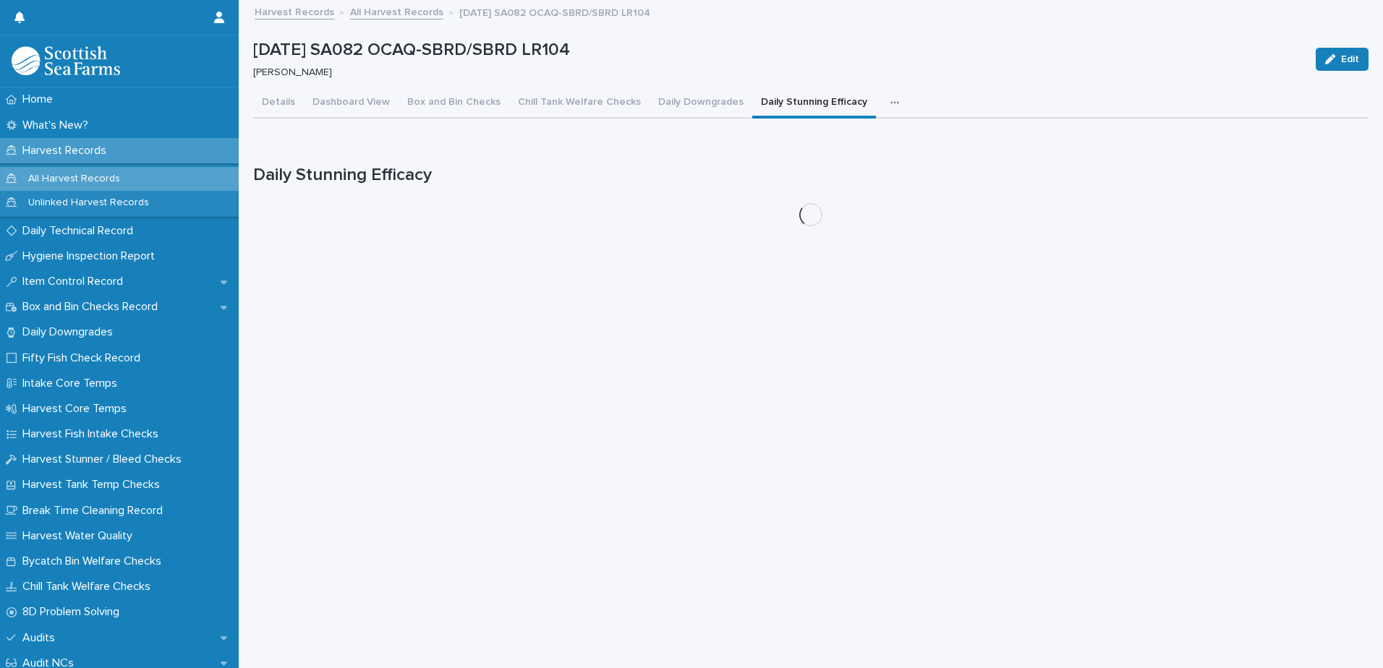
scroll to position [11, 0]
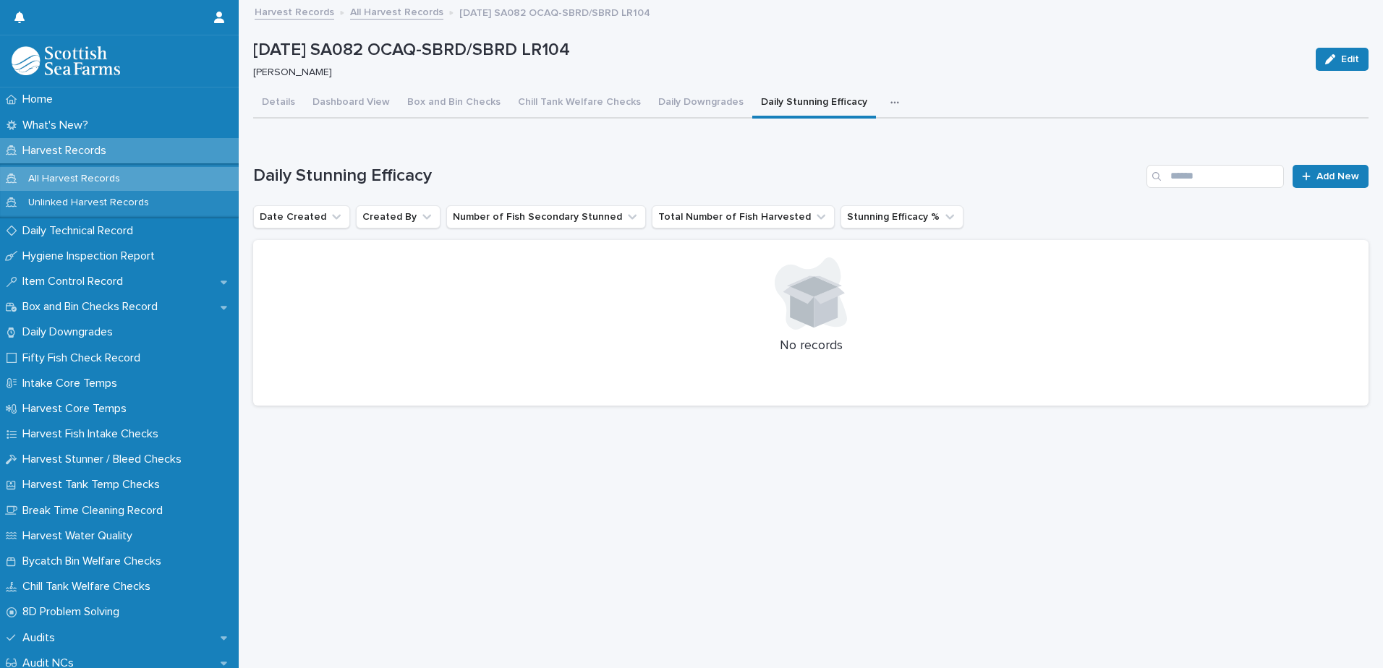
click at [378, 7] on link "All Harvest Records" at bounding box center [396, 11] width 93 height 17
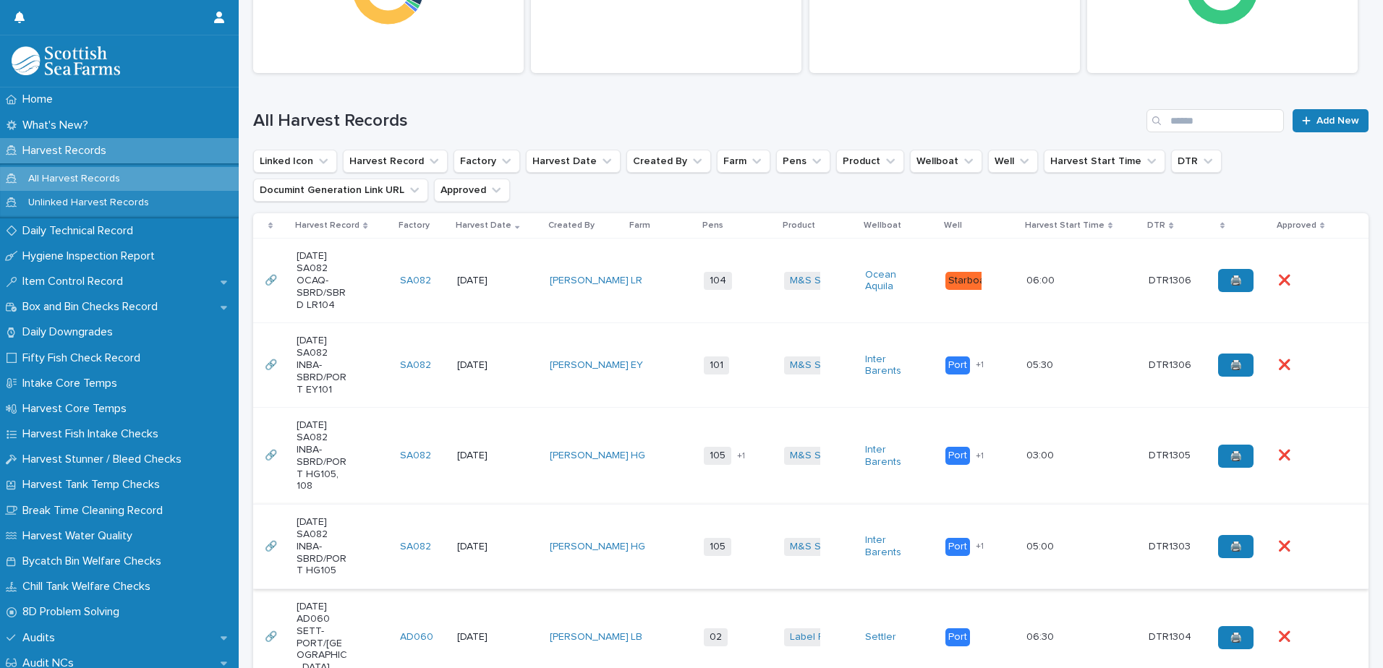
scroll to position [373, 0]
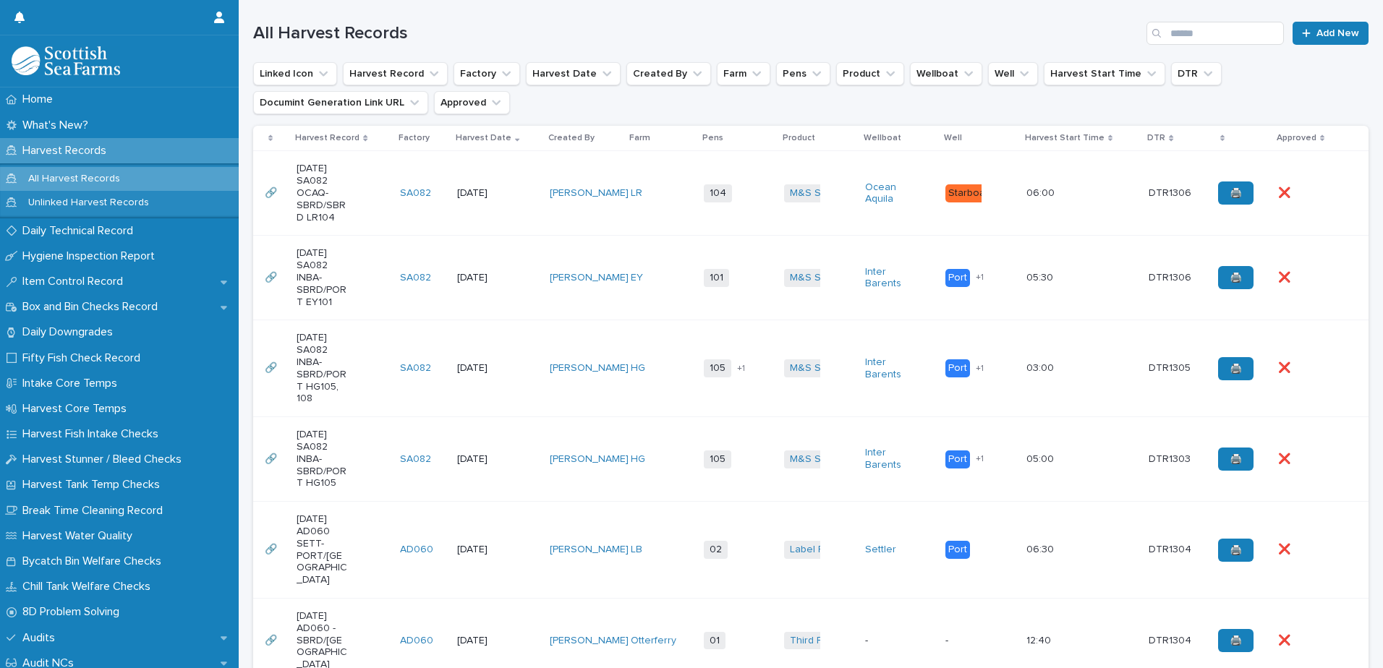
click at [352, 372] on div "[DATE] SA082 INBA-SBRD/PORT HG105, 108" at bounding box center [343, 368] width 92 height 85
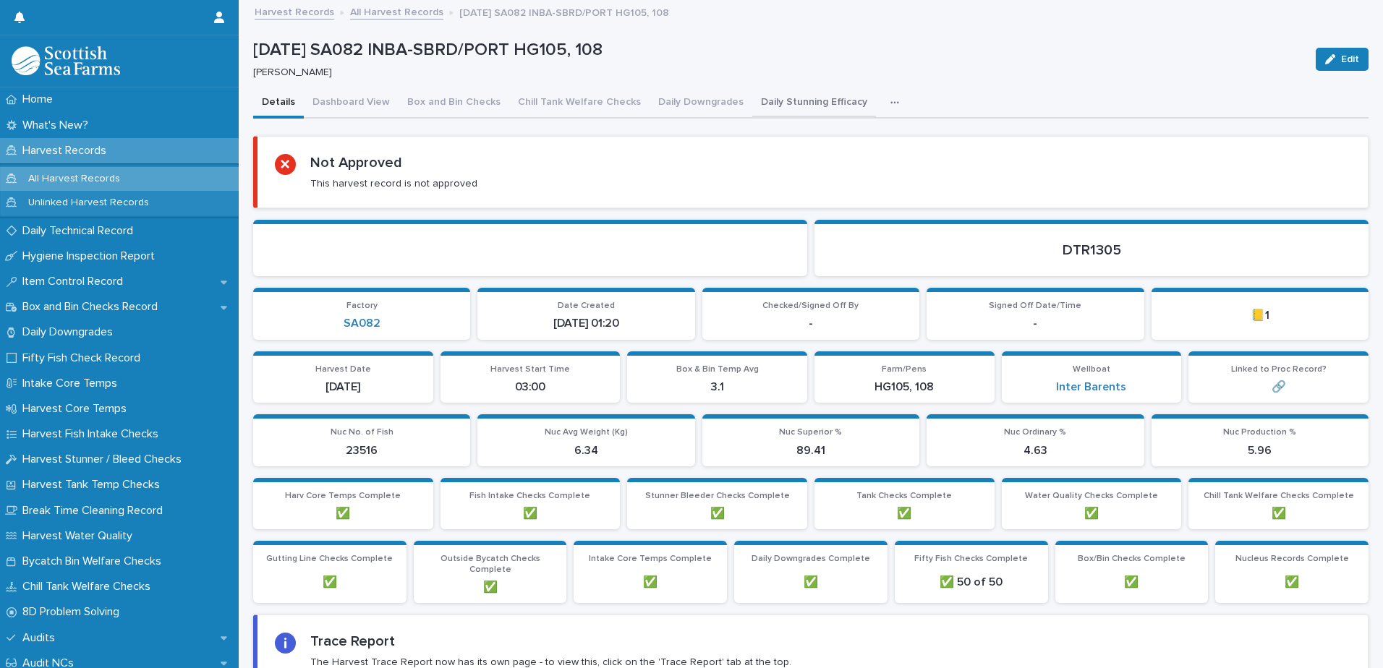
click at [826, 105] on button "Daily Stunning Efficacy" at bounding box center [814, 103] width 124 height 30
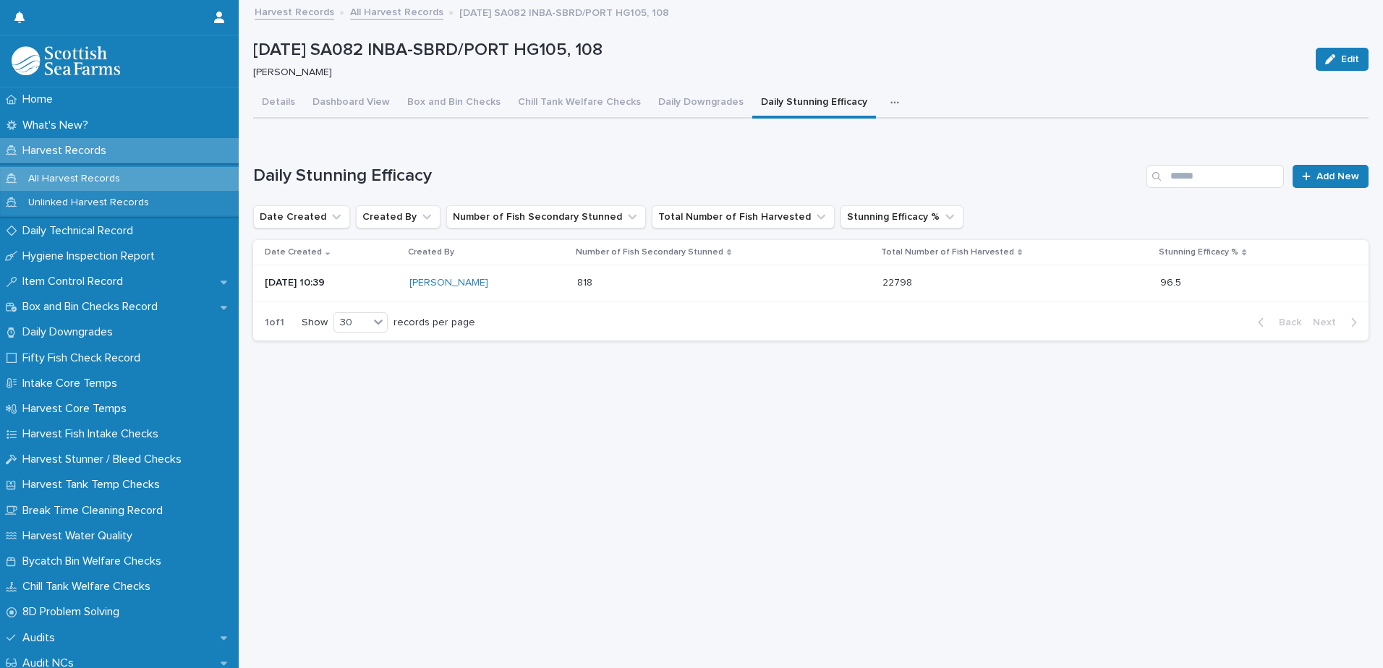
click at [402, 4] on link "All Harvest Records" at bounding box center [396, 11] width 93 height 17
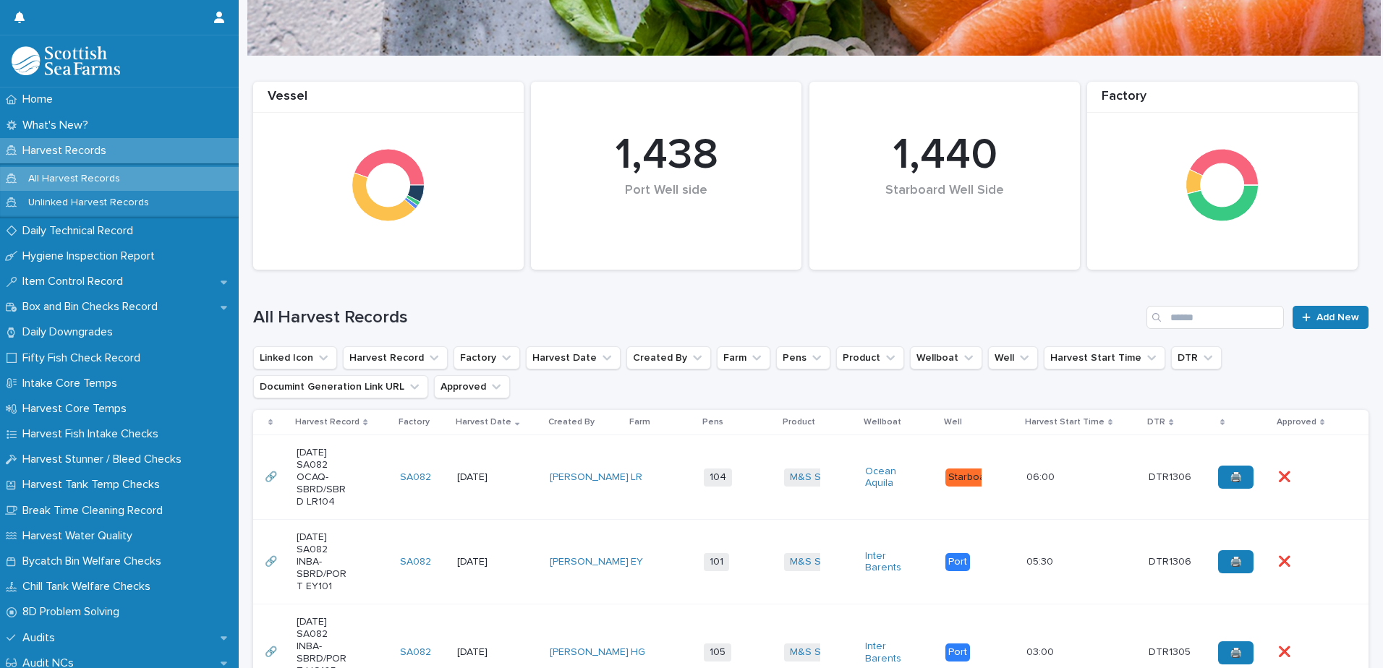
scroll to position [434, 0]
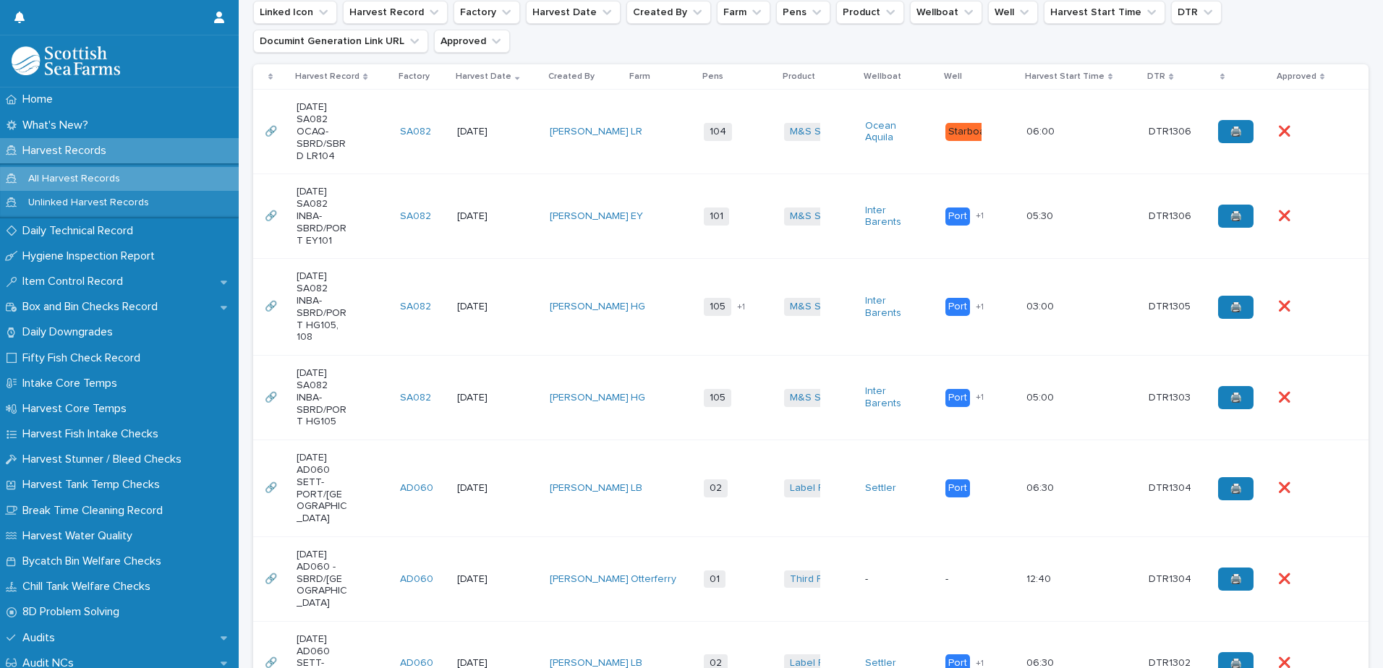
click at [353, 394] on div "[DATE] SA082 INBA-SBRD/PORT HG105" at bounding box center [343, 398] width 92 height 72
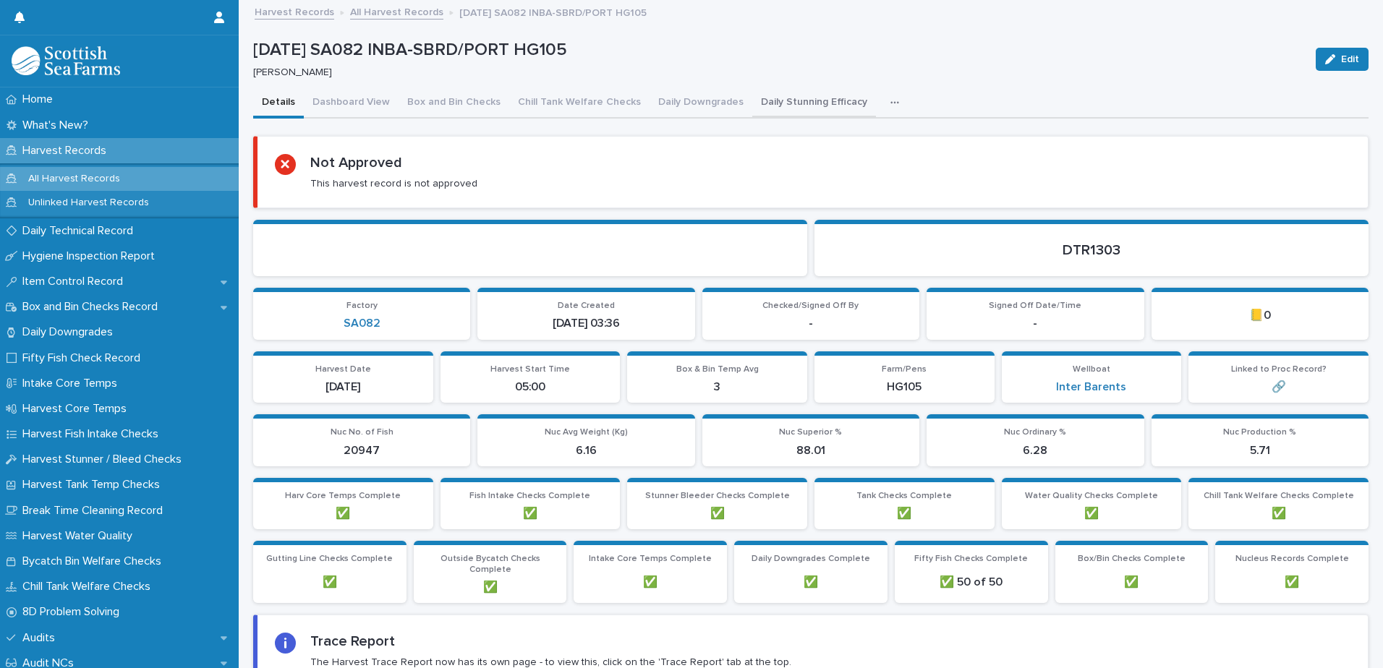
click at [822, 102] on button "Daily Stunning Efficacy" at bounding box center [814, 103] width 124 height 30
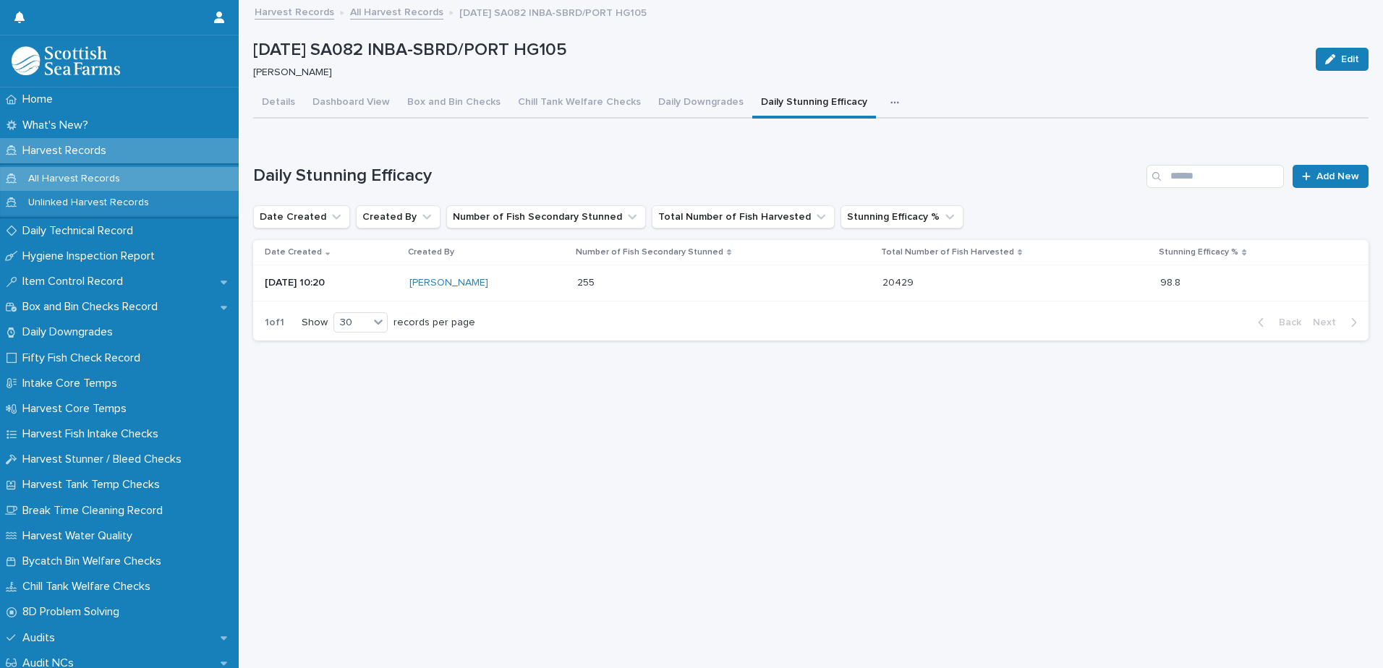
click at [424, 11] on link "All Harvest Records" at bounding box center [396, 11] width 93 height 17
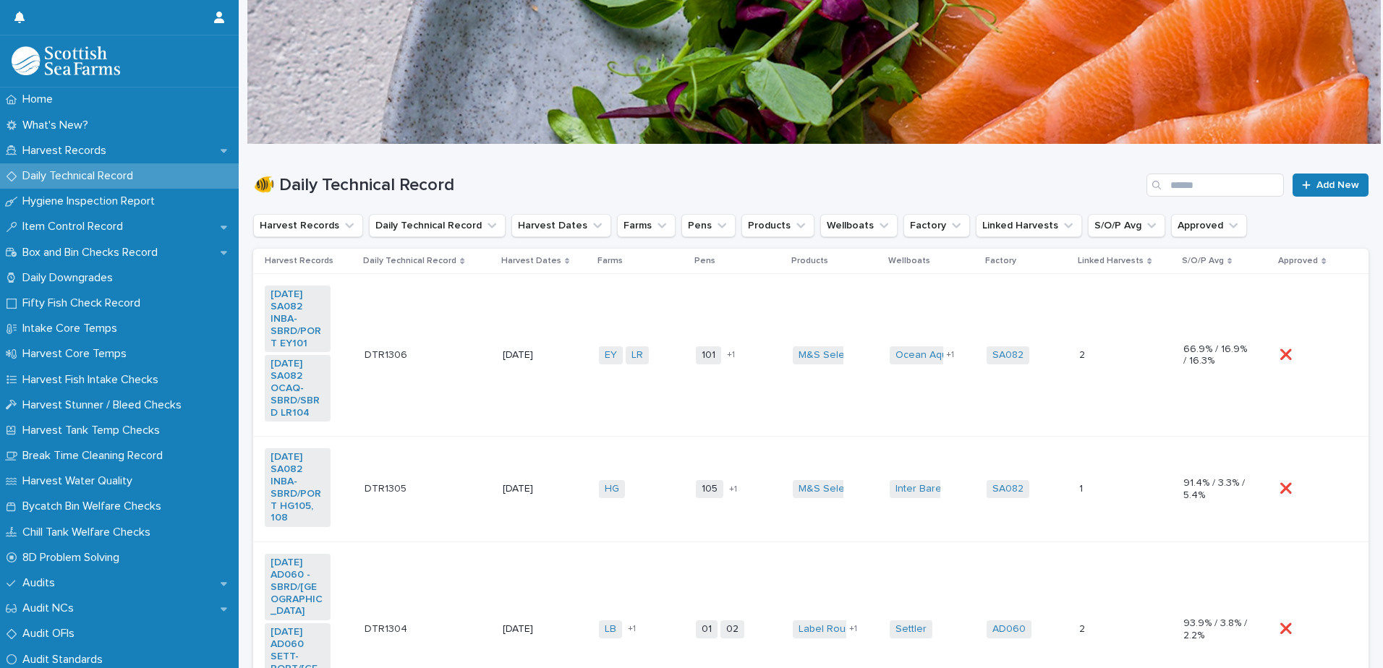
click at [428, 328] on td "DTR1306 DTR1306" at bounding box center [428, 355] width 138 height 163
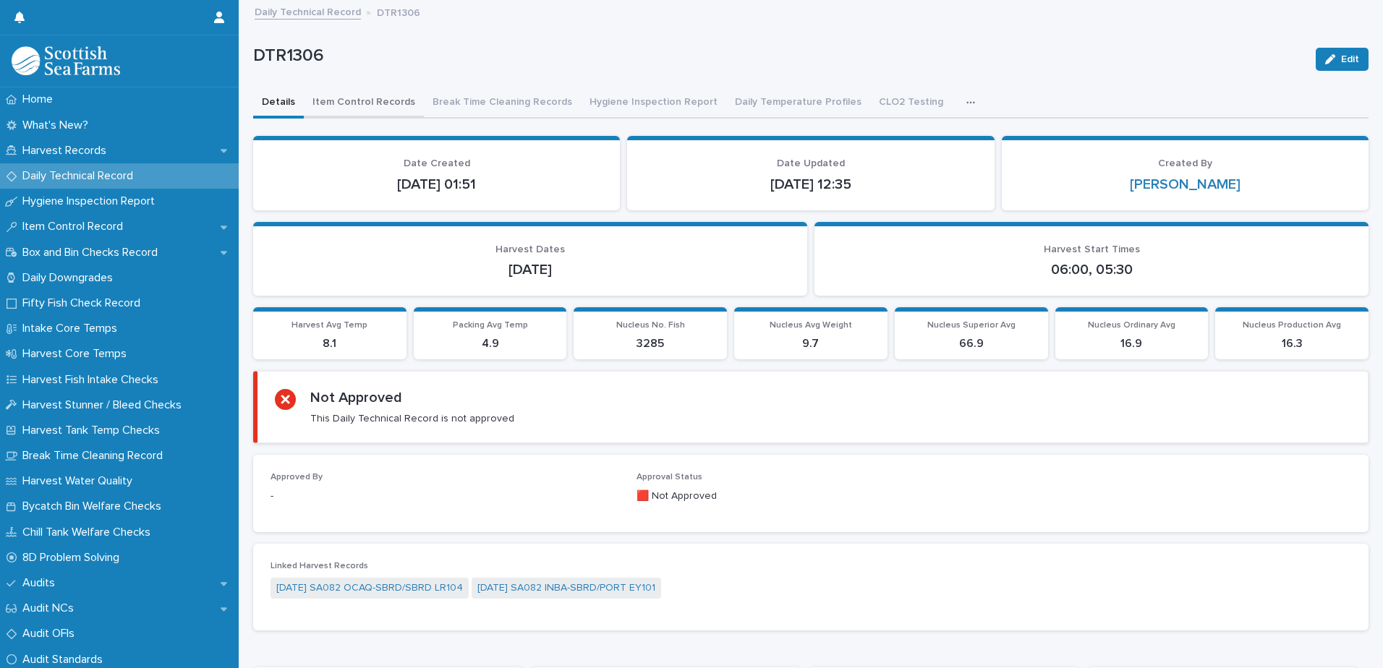
click at [394, 106] on button "Item Control Records" at bounding box center [364, 103] width 120 height 30
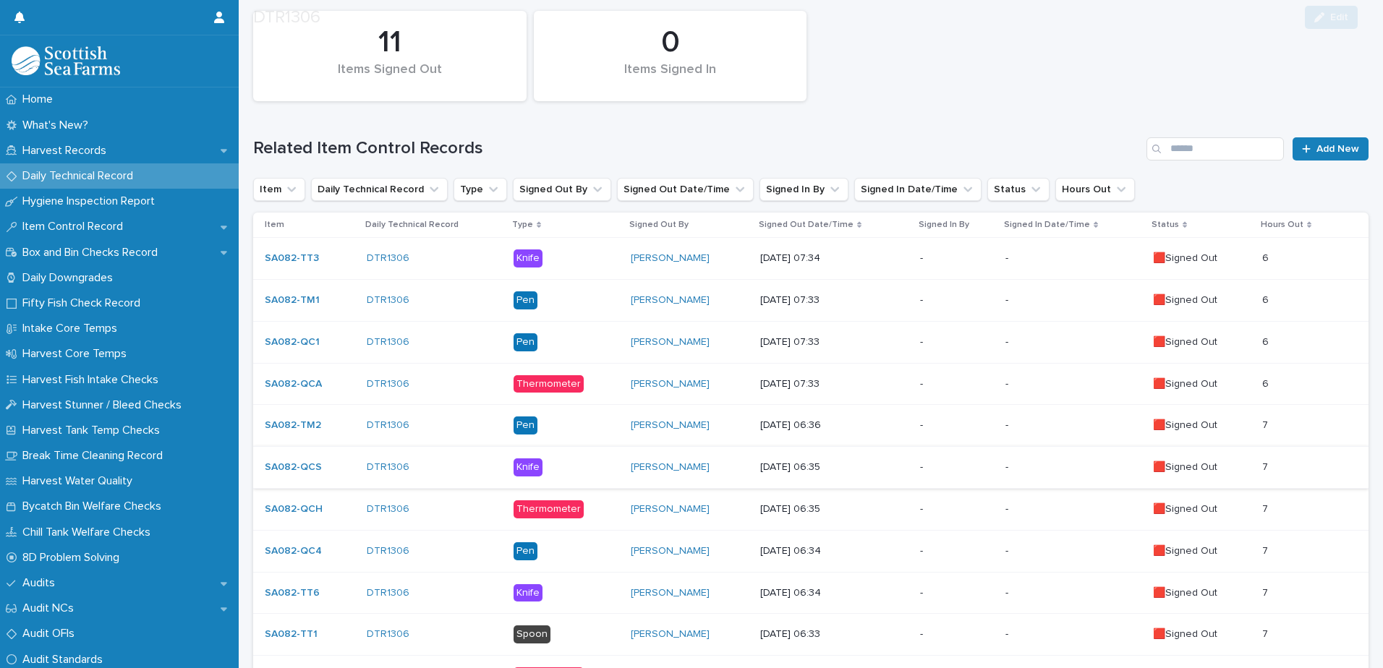
scroll to position [314, 0]
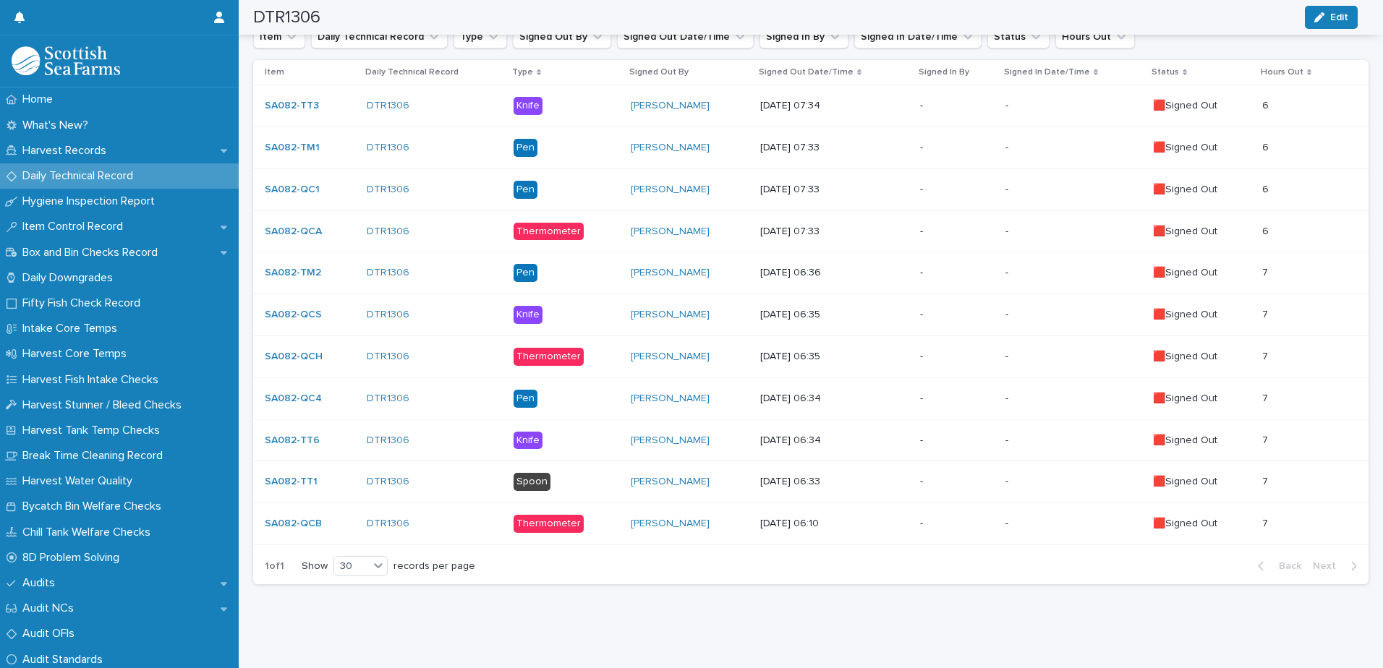
click at [920, 515] on div "-" at bounding box center [957, 522] width 74 height 15
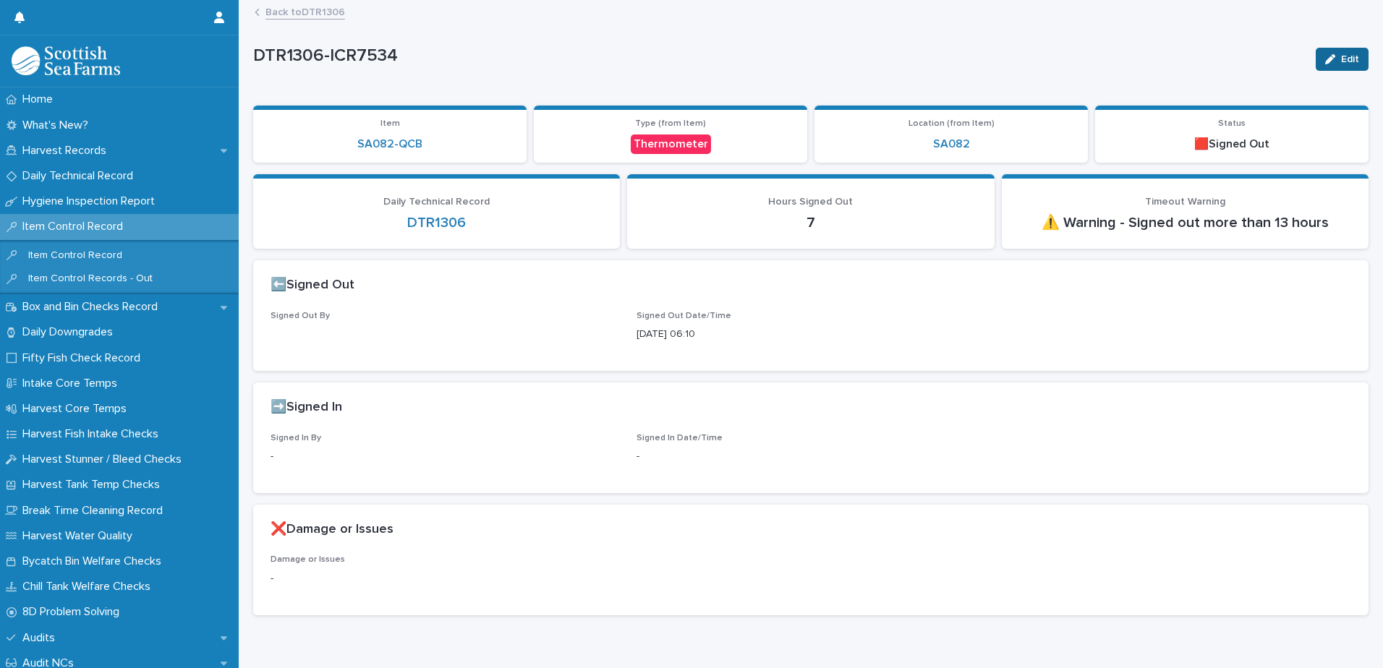
click at [1335, 68] on button "Edit" at bounding box center [1342, 59] width 53 height 23
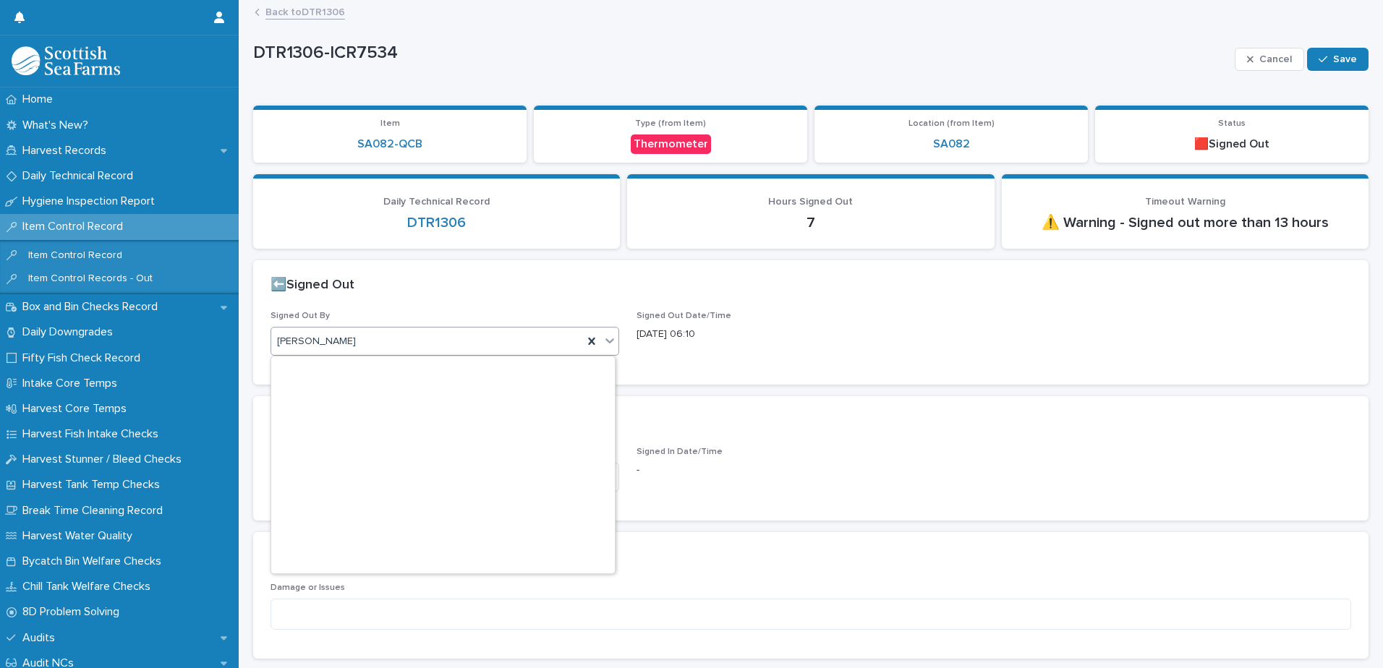
click at [366, 344] on div "[PERSON_NAME]" at bounding box center [427, 342] width 312 height 24
click at [394, 307] on div "⬅️Signed Out" at bounding box center [810, 285] width 1115 height 51
click at [354, 480] on div "Select..." at bounding box center [435, 478] width 329 height 24
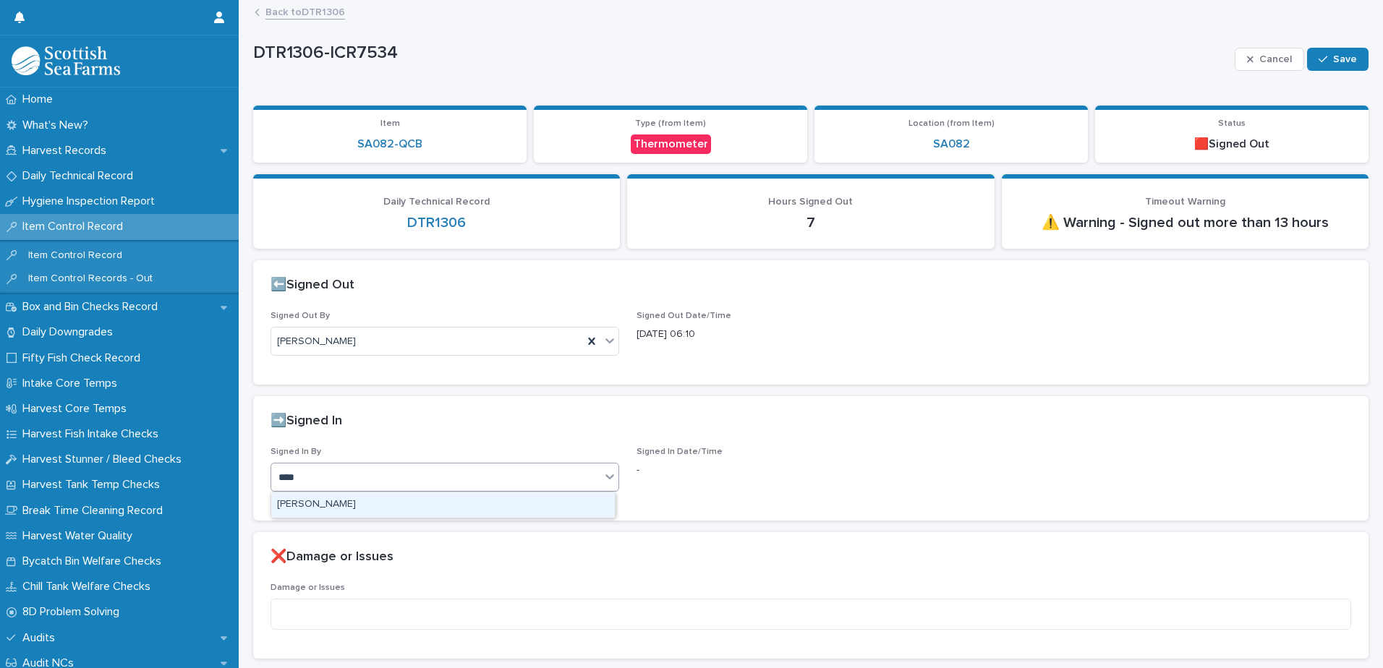
type input "*****"
click at [1323, 61] on div "button" at bounding box center [1326, 59] width 14 height 10
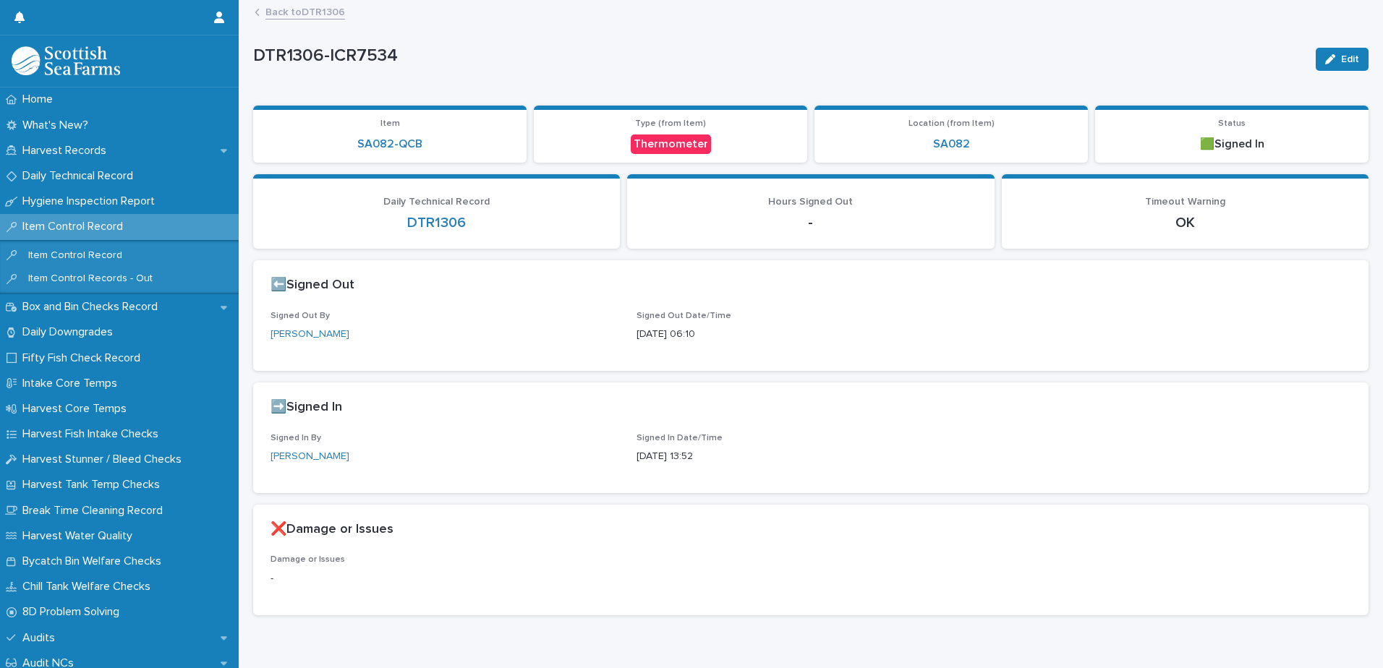
click at [310, 24] on div "DTR1306-ICR7534 Edit DTR1306-ICR7534 Edit Sorry, there was an error saving your…" at bounding box center [810, 314] width 1115 height 626
click at [317, 11] on link "Back to DTR1306" at bounding box center [305, 11] width 80 height 17
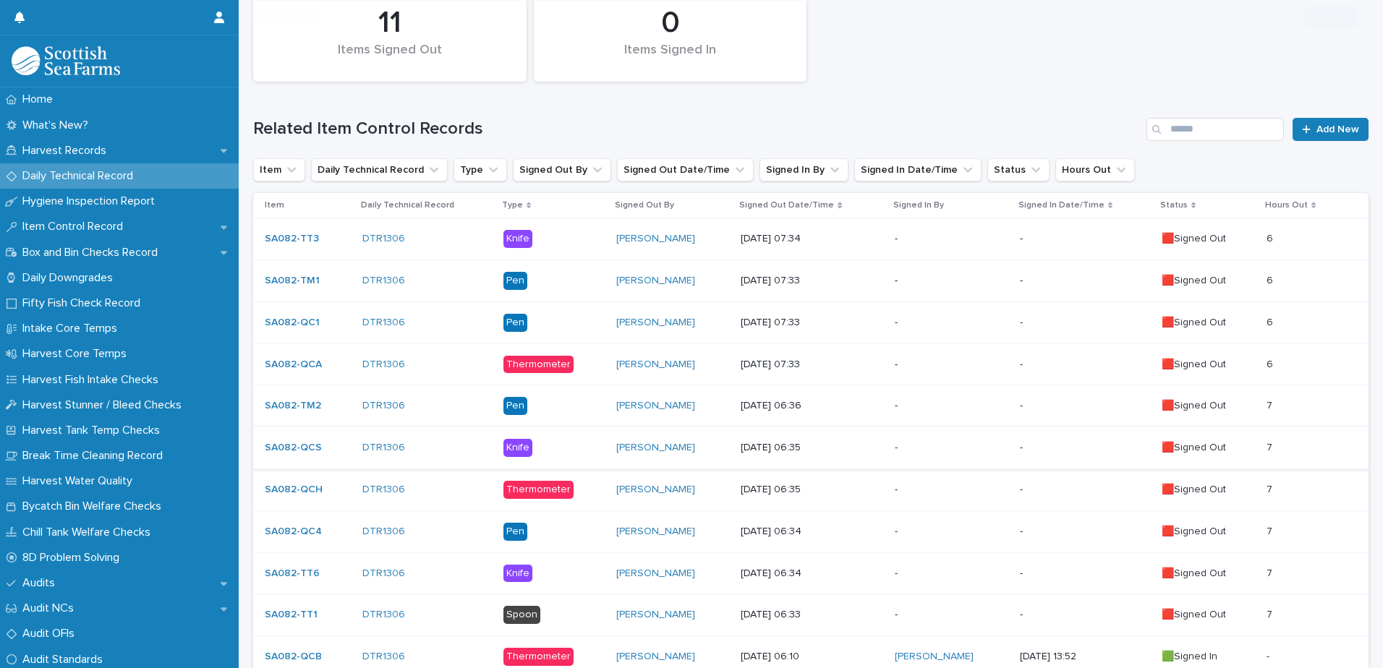
scroll to position [314, 0]
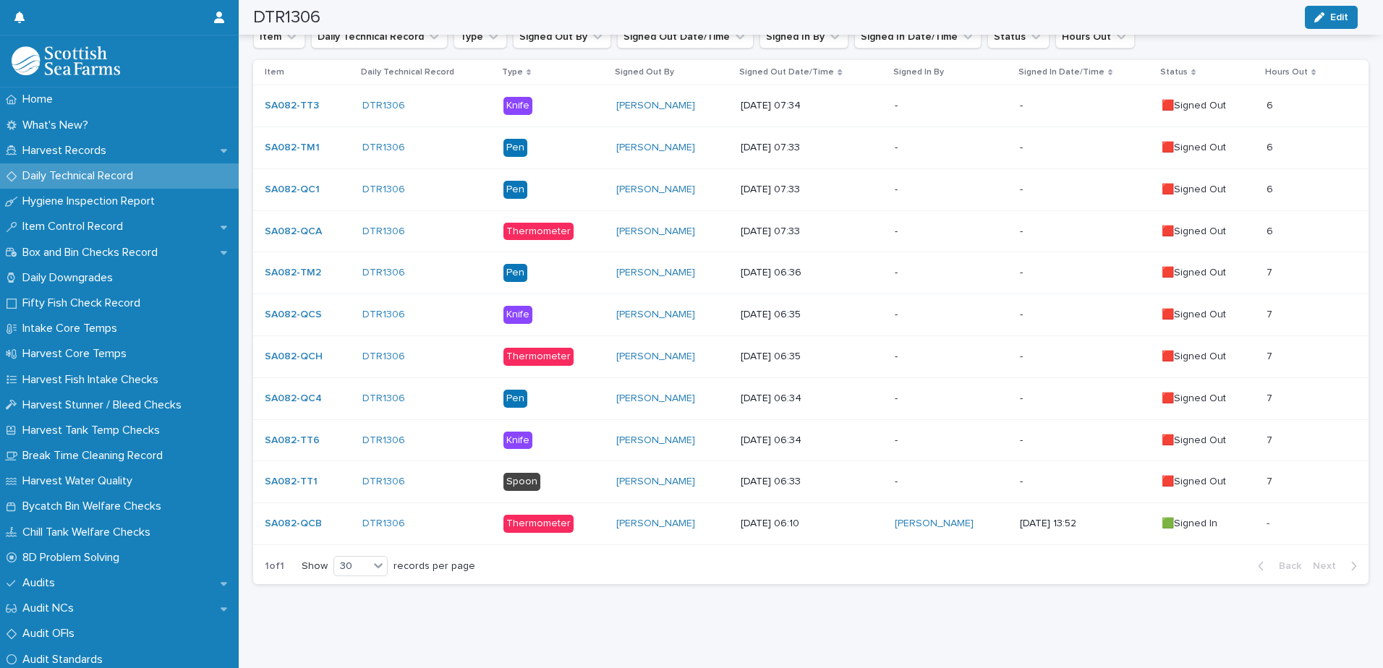
click at [1241, 472] on td "🟥Signed Out" at bounding box center [1208, 483] width 105 height 42
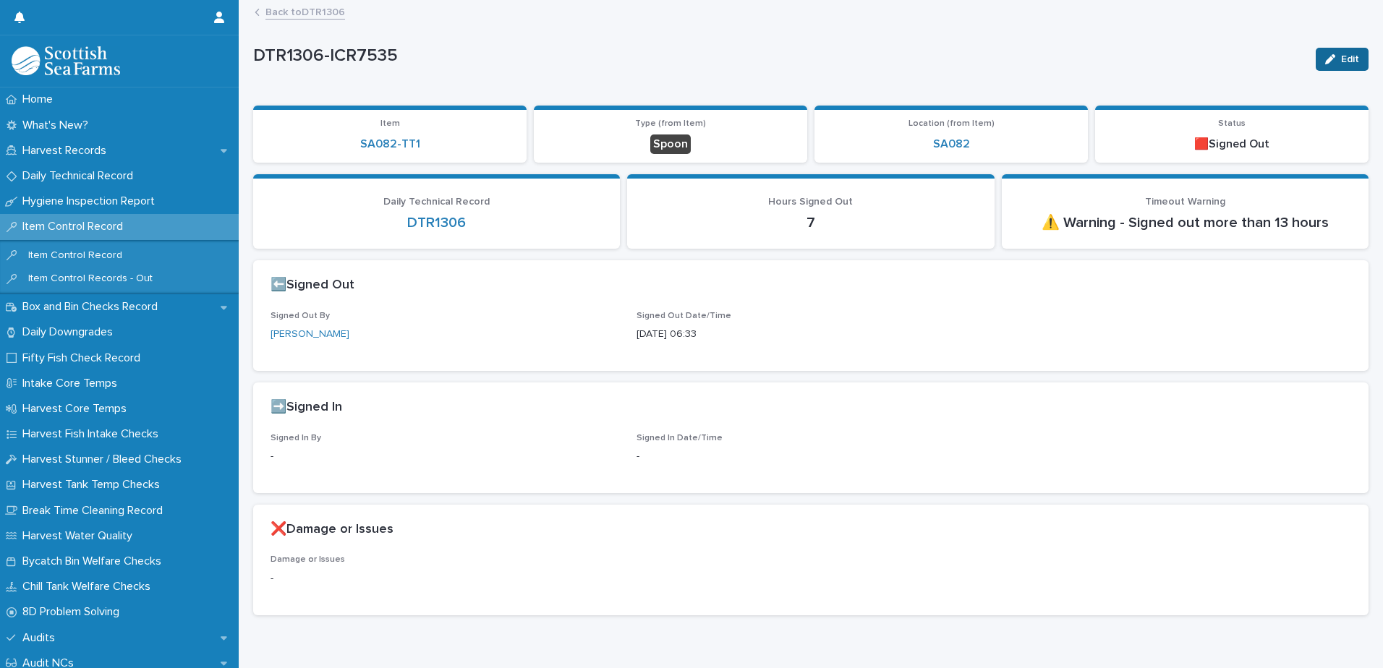
click at [1346, 59] on span "Edit" at bounding box center [1350, 59] width 18 height 10
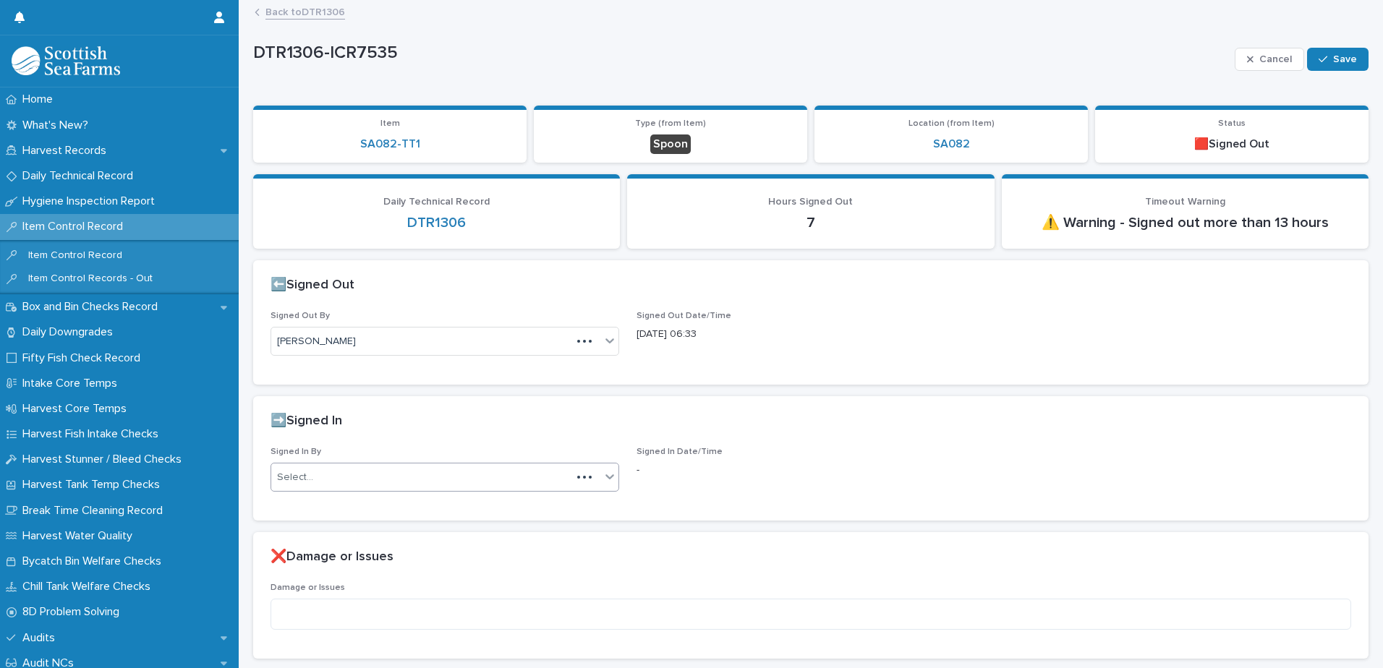
click at [400, 474] on div "Select..." at bounding box center [421, 478] width 300 height 24
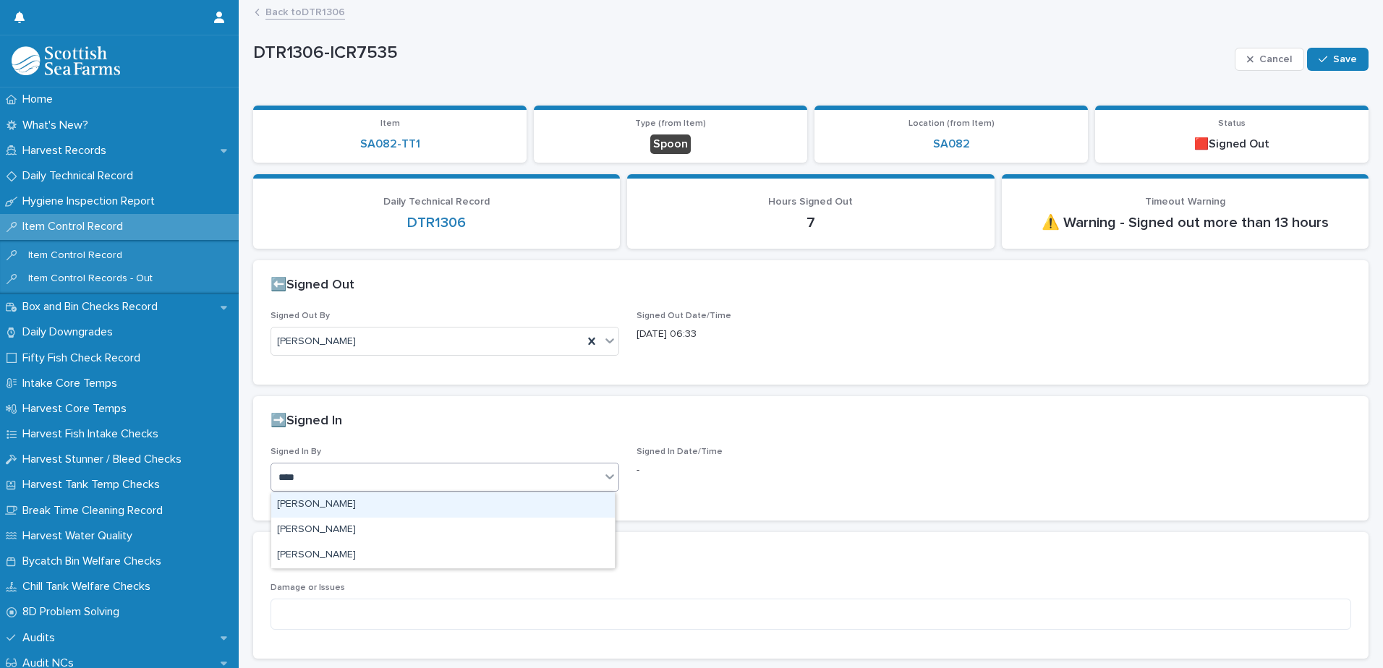
type input "*****"
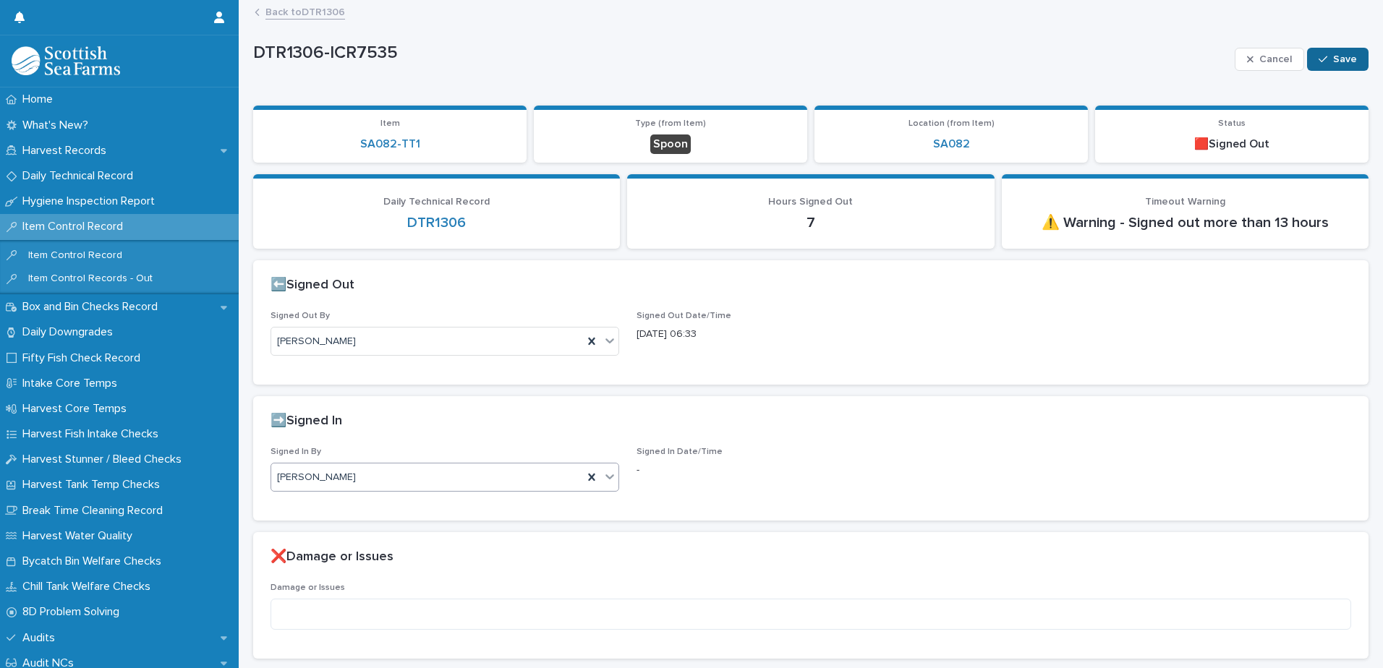
drag, startPoint x: 1326, startPoint y: 56, endPoint x: 1332, endPoint y: 66, distance: 11.0
click at [1333, 57] on span "Save" at bounding box center [1345, 59] width 24 height 10
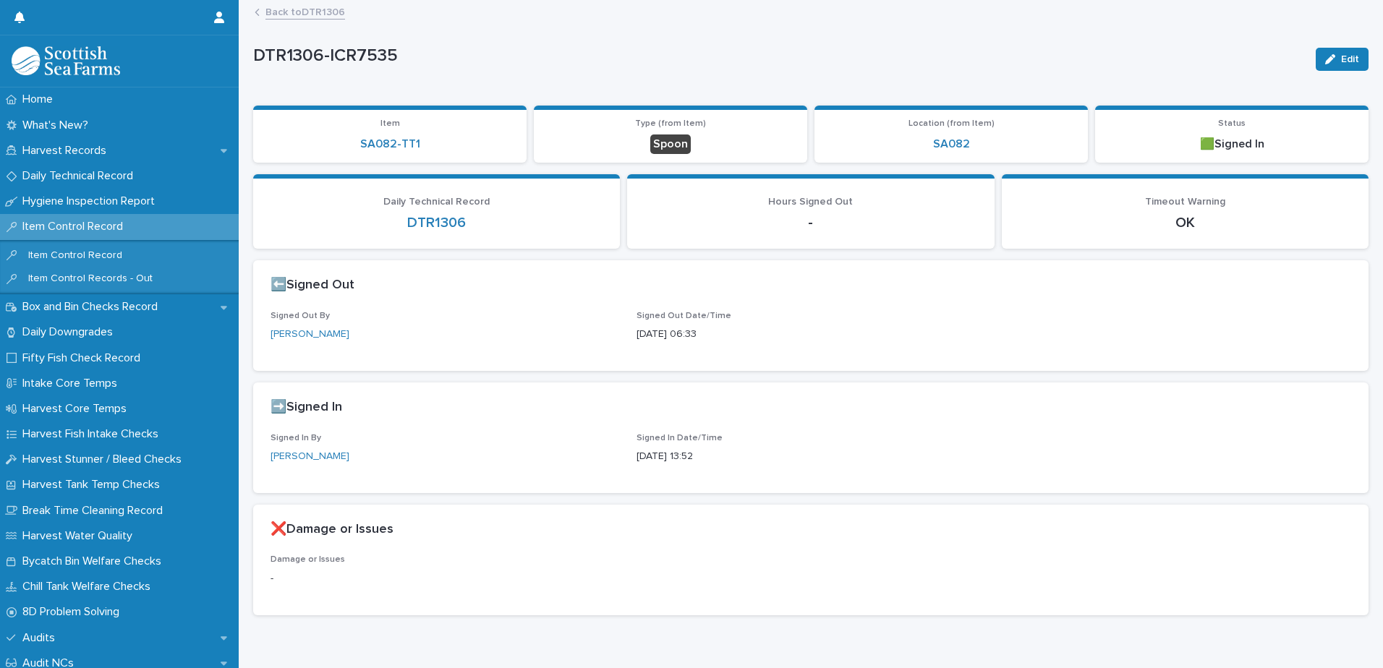
click at [330, 12] on link "Back to DTR1306" at bounding box center [305, 11] width 80 height 17
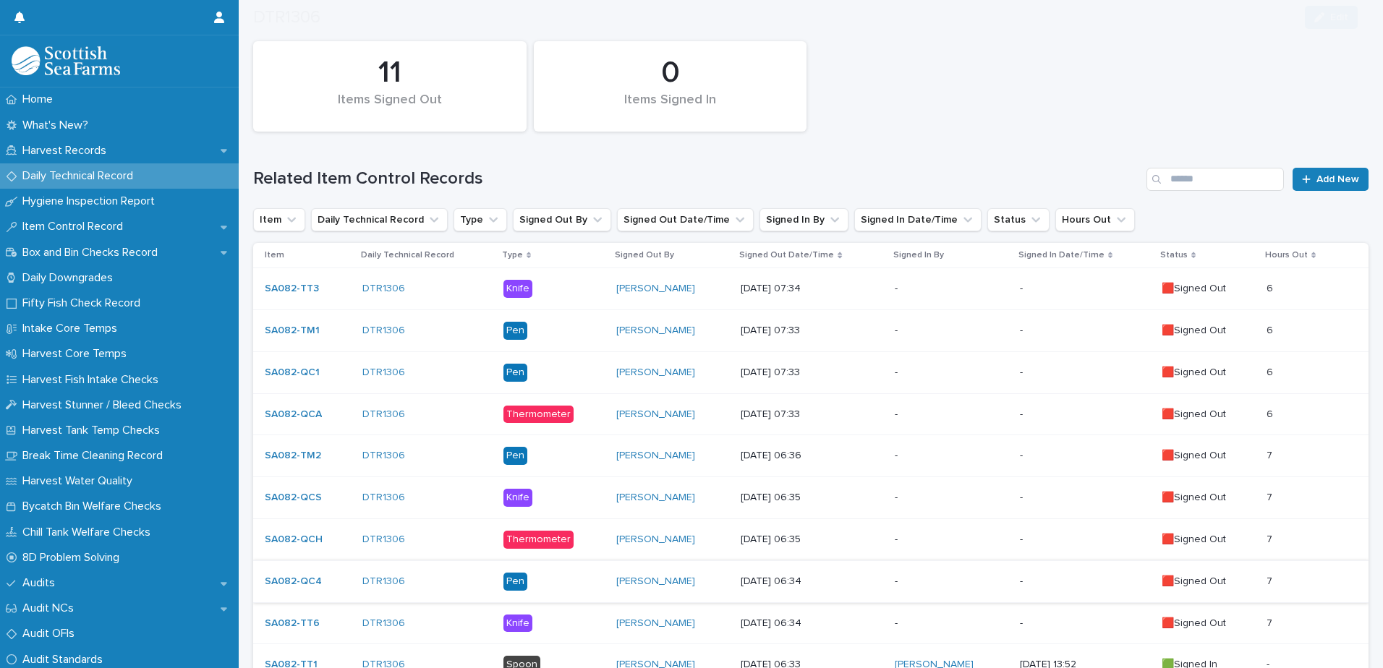
scroll to position [314, 0]
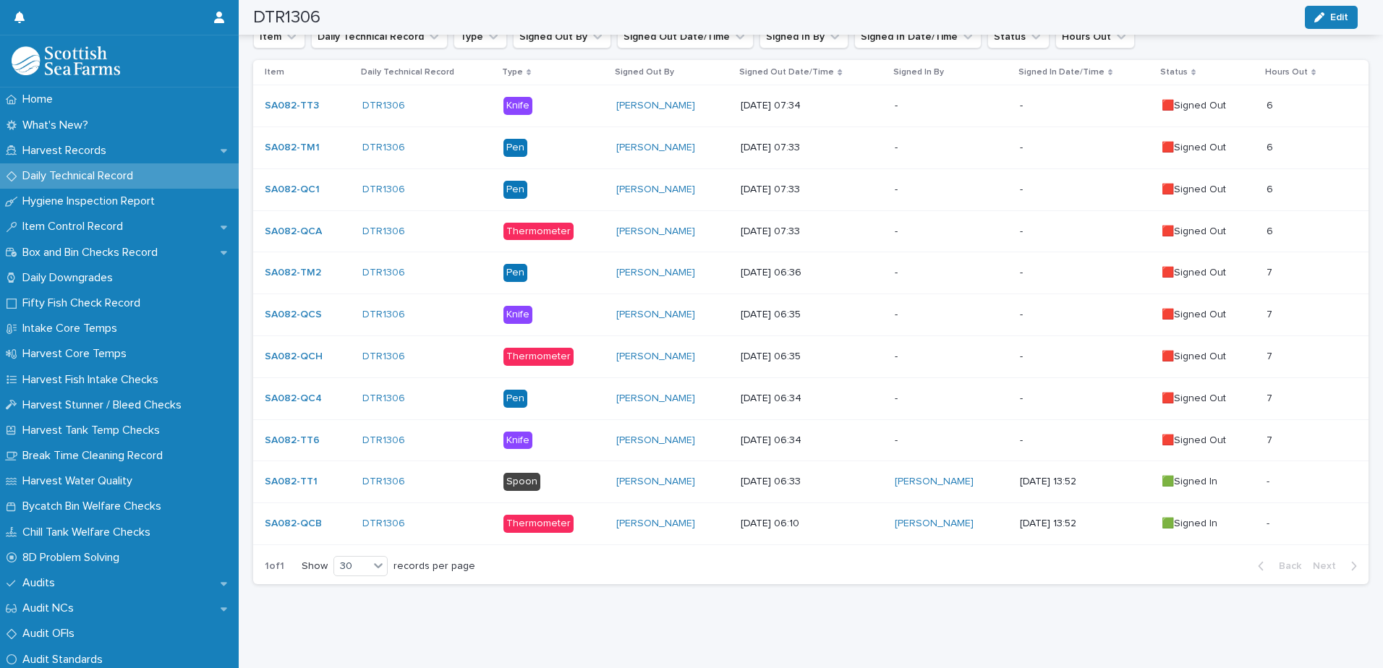
click at [1292, 429] on div "7 7" at bounding box center [1306, 441] width 79 height 24
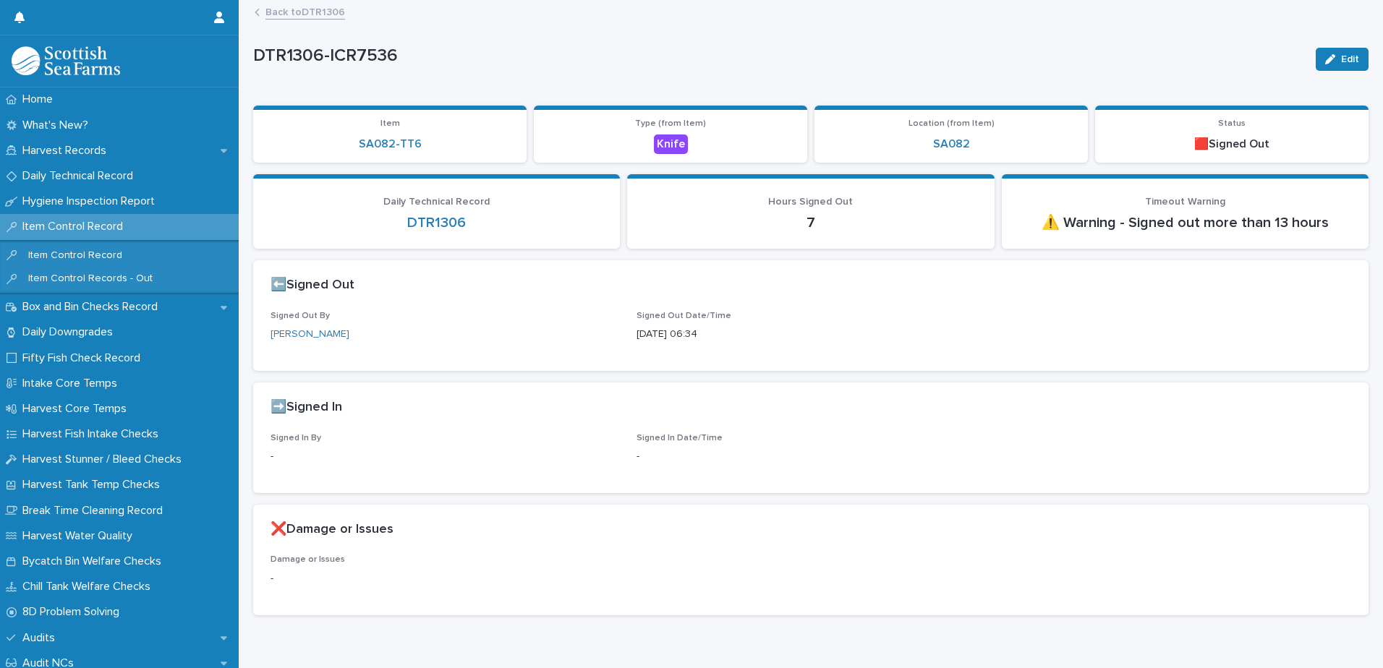
drag, startPoint x: 1333, startPoint y: 56, endPoint x: 1210, endPoint y: 101, distance: 130.9
click at [1341, 56] on span "Edit" at bounding box center [1350, 59] width 18 height 10
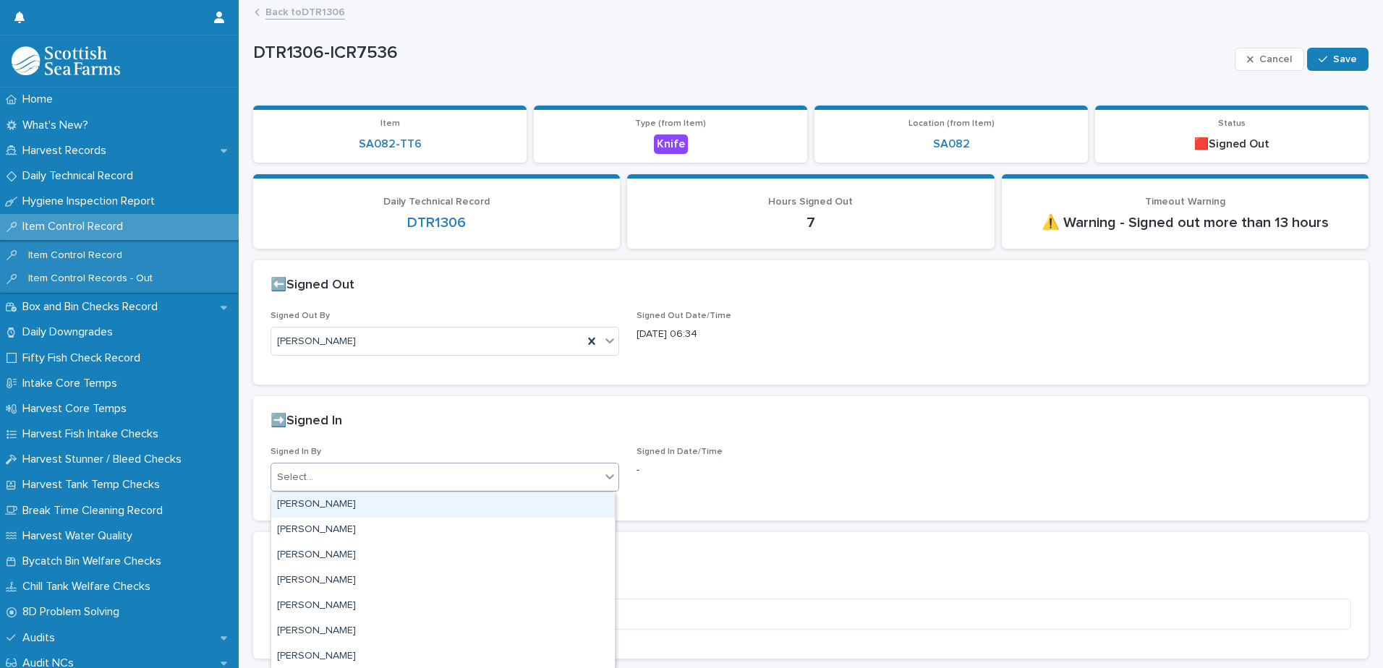
click at [307, 475] on div "Select..." at bounding box center [295, 477] width 36 height 15
type input "*****"
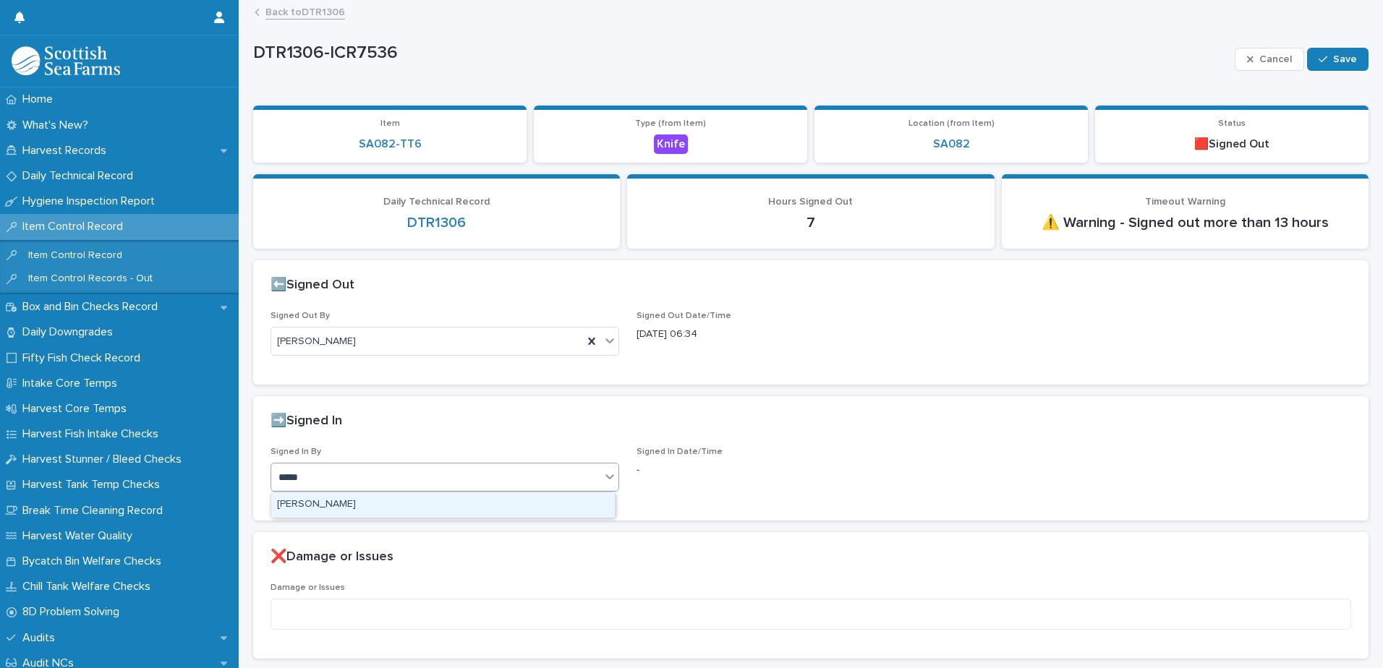
click at [326, 497] on div "[PERSON_NAME]" at bounding box center [443, 505] width 344 height 25
click at [1332, 51] on button "Save" at bounding box center [1337, 59] width 61 height 23
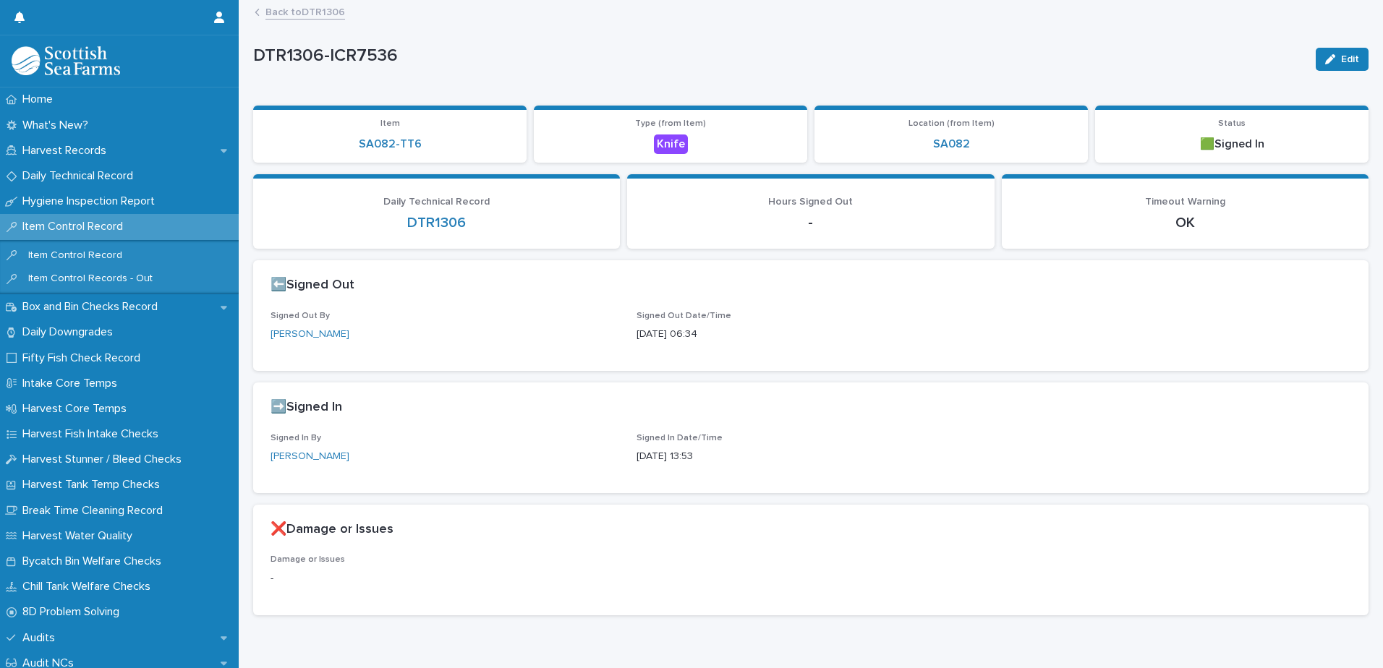
click at [296, 11] on link "Back to DTR1306" at bounding box center [305, 11] width 80 height 17
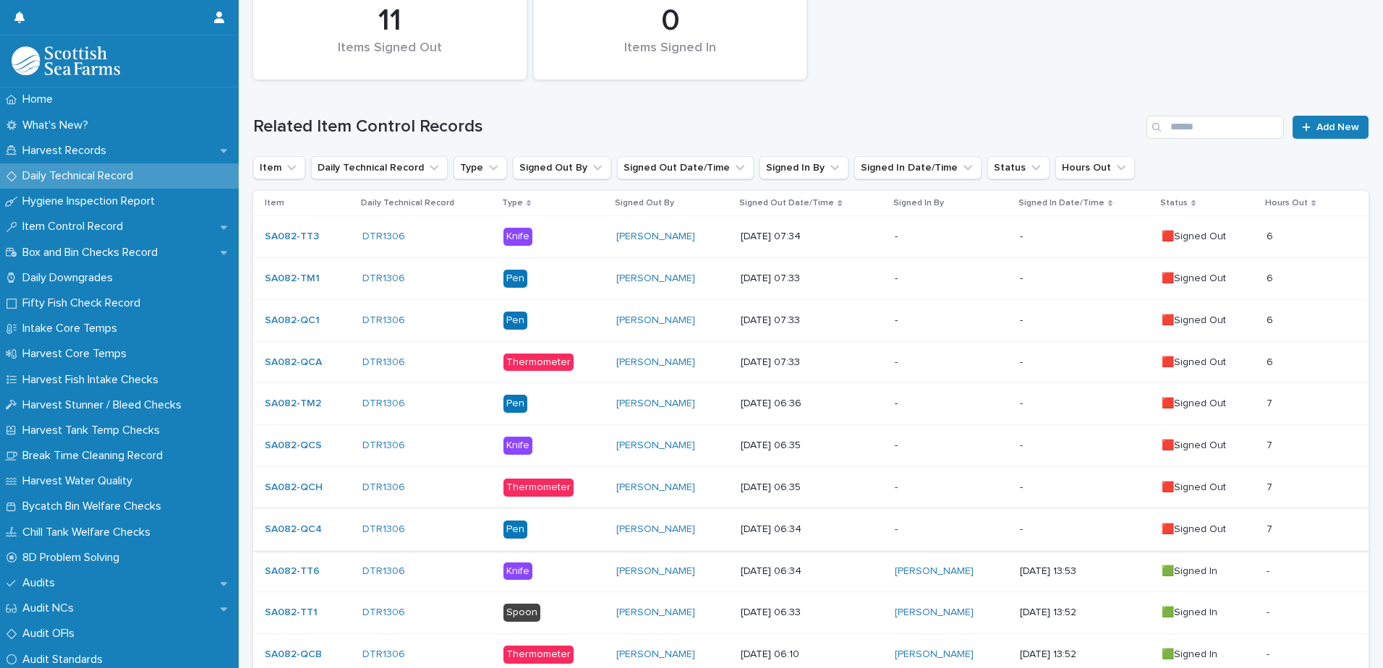
scroll to position [314, 0]
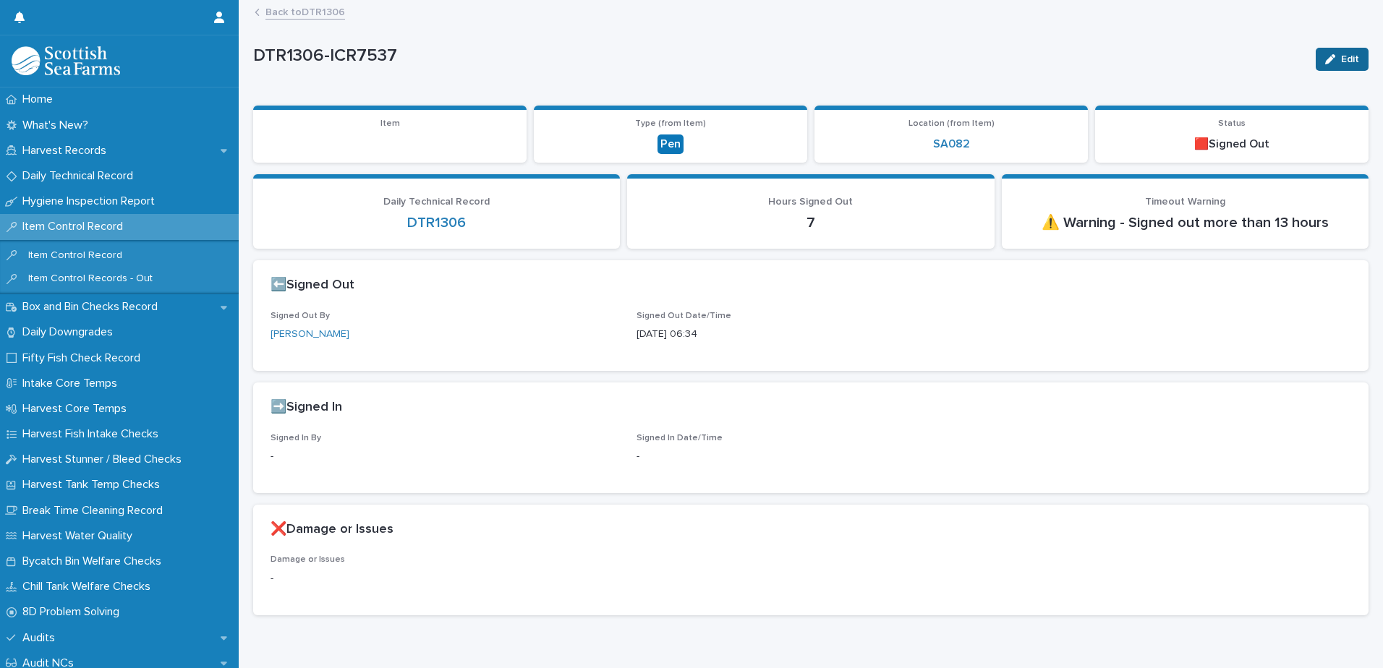
click at [1341, 61] on span "Edit" at bounding box center [1350, 59] width 18 height 10
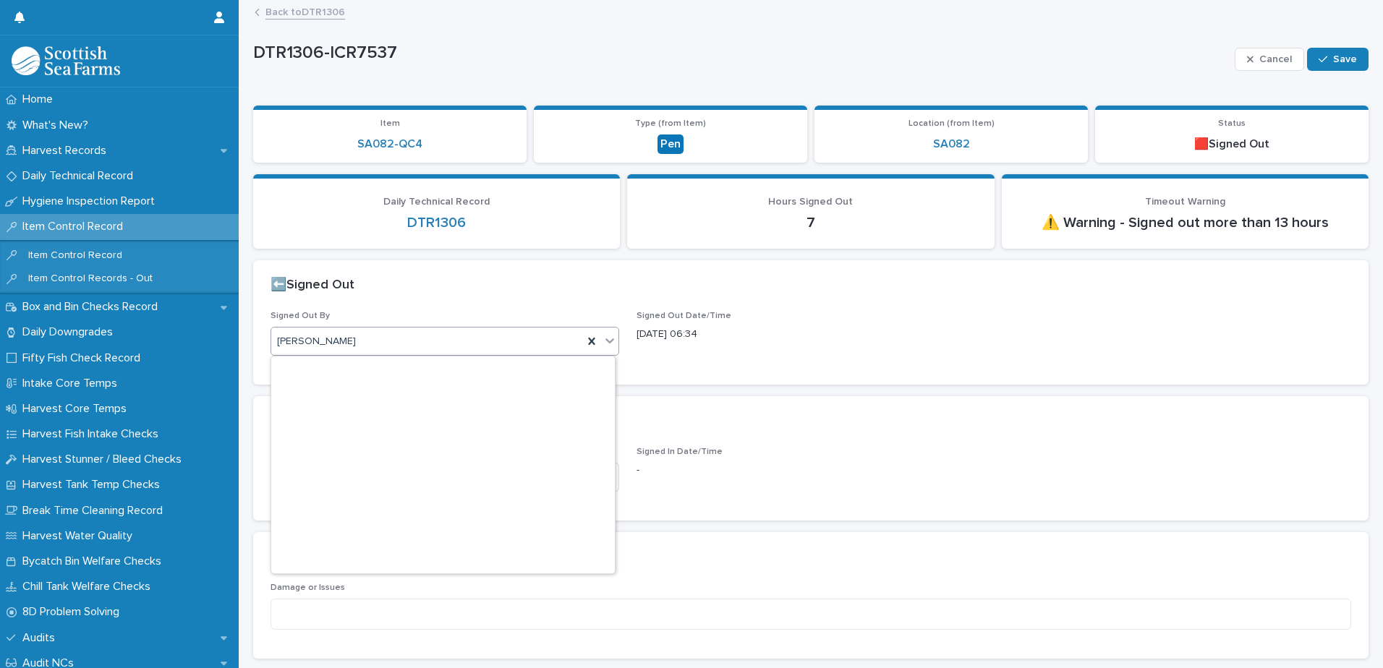
click at [360, 332] on div "[PERSON_NAME]" at bounding box center [427, 342] width 312 height 24
click at [378, 307] on div "⬅️Signed Out" at bounding box center [810, 285] width 1115 height 51
click at [368, 470] on div "Select..." at bounding box center [435, 478] width 329 height 24
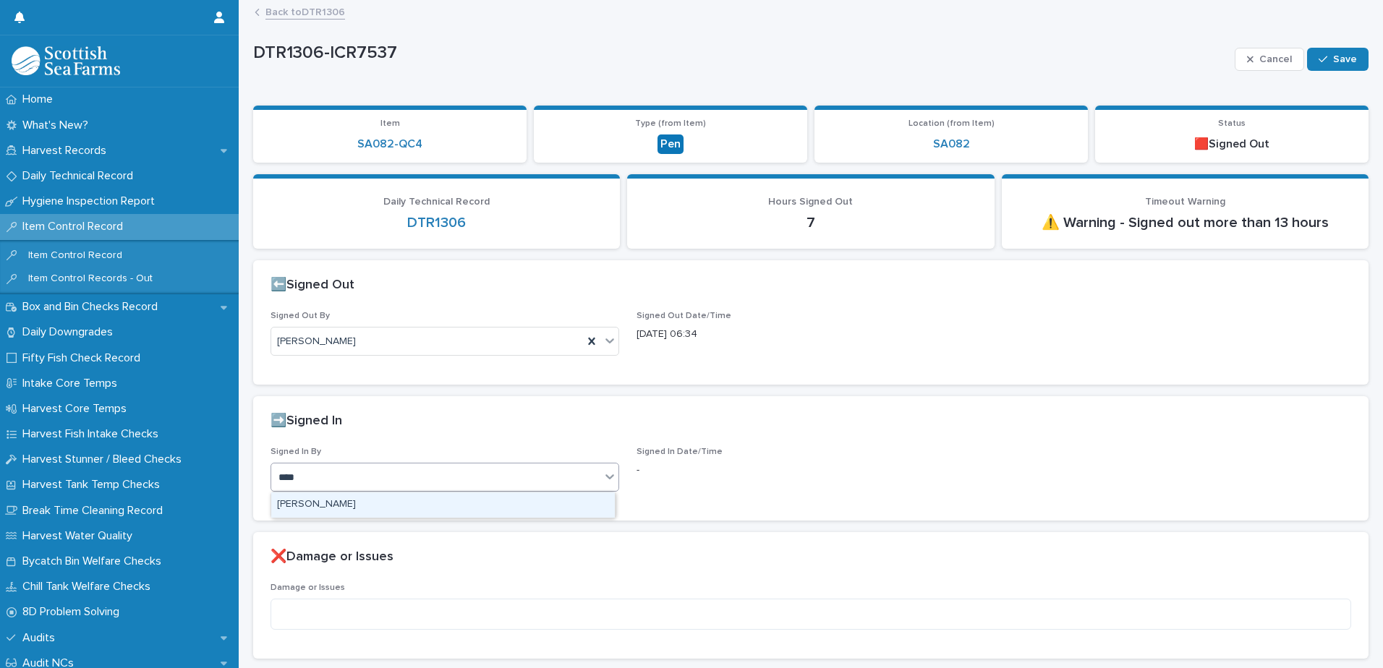
type input "*****"
click at [367, 502] on div "[PERSON_NAME]" at bounding box center [443, 505] width 344 height 25
click at [1337, 60] on span "Save" at bounding box center [1345, 59] width 24 height 10
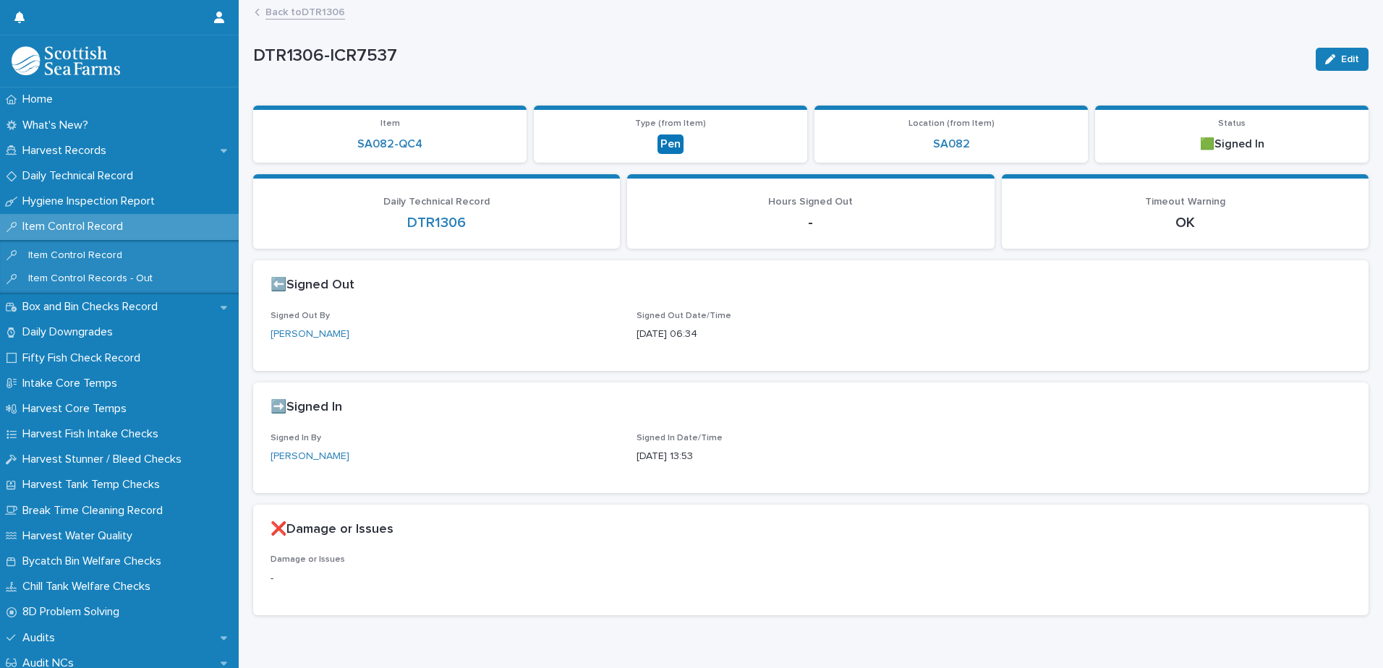
click at [305, 9] on link "Back to DTR1306" at bounding box center [305, 11] width 80 height 17
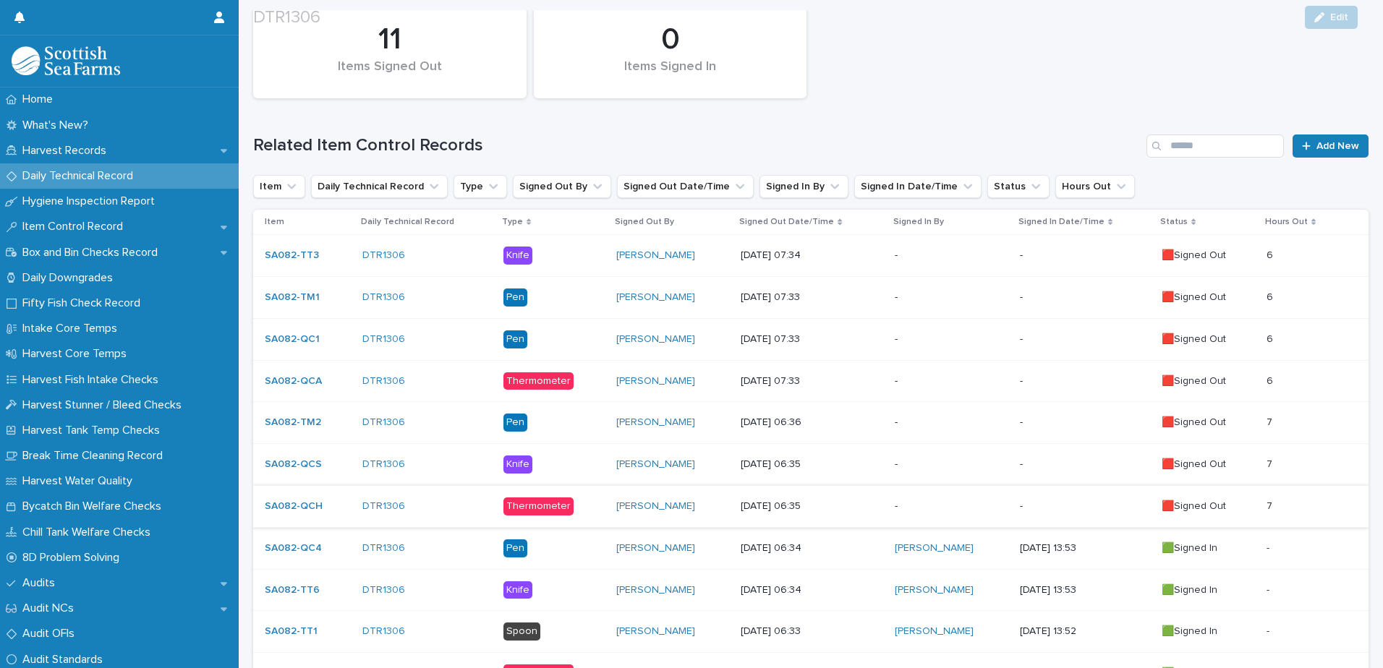
scroll to position [314, 0]
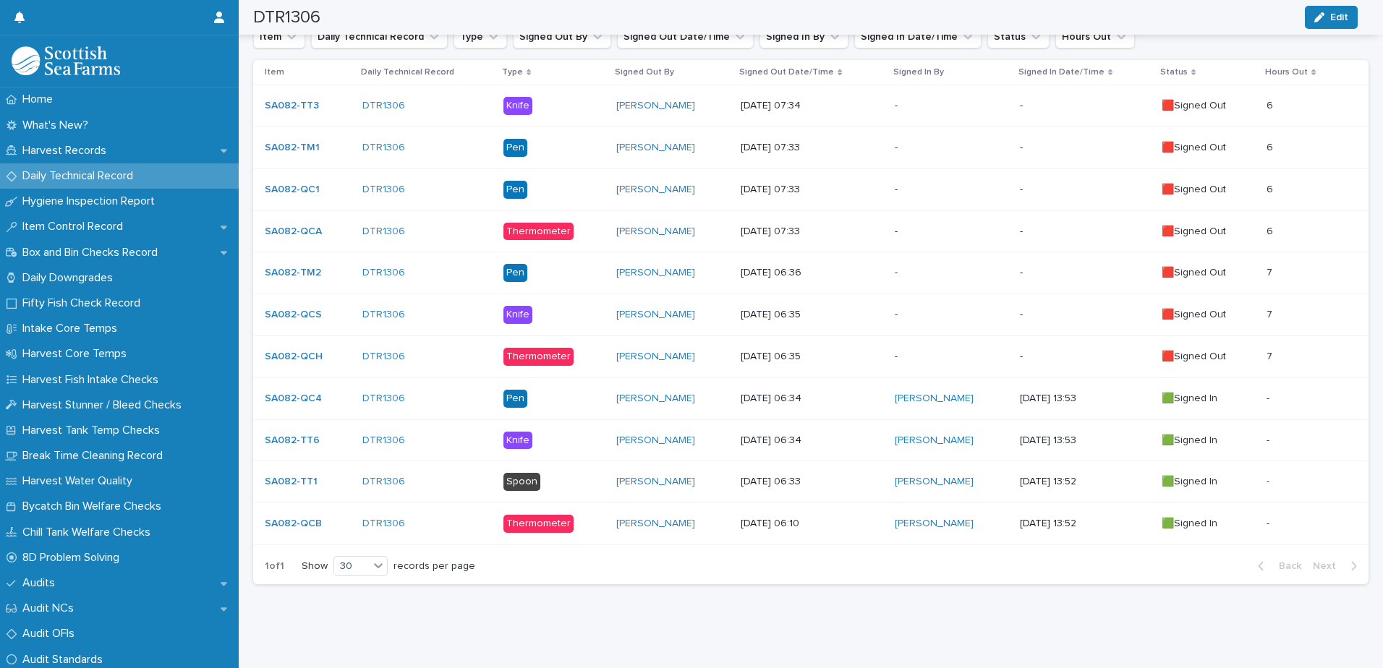
click at [1296, 351] on p at bounding box center [1306, 357] width 79 height 12
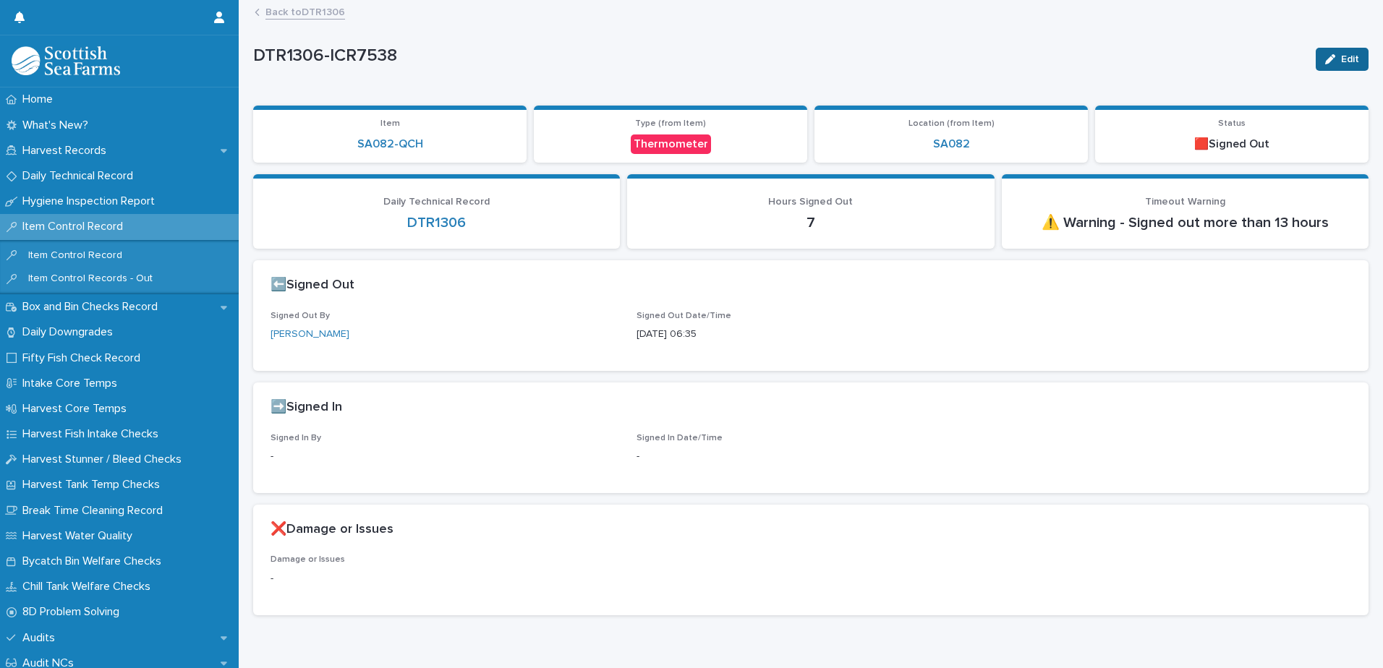
click at [1325, 56] on icon "button" at bounding box center [1330, 59] width 10 height 10
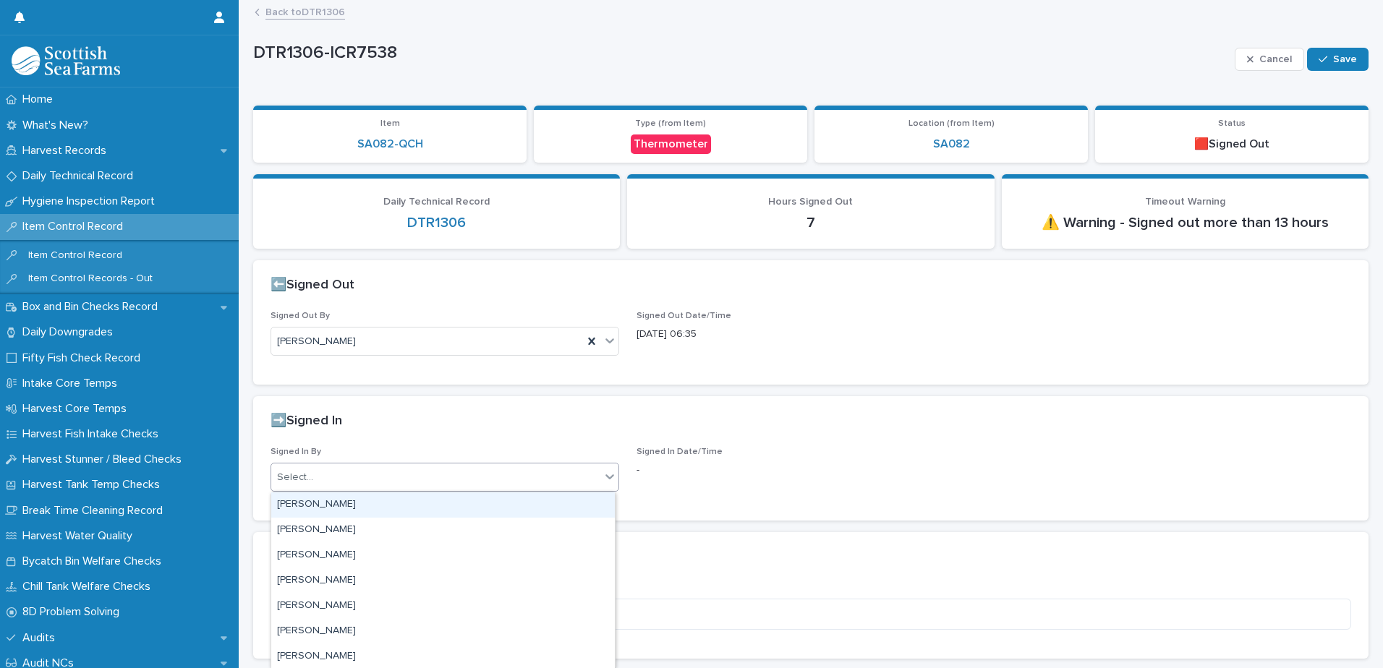
click at [347, 486] on div "Select..." at bounding box center [435, 478] width 329 height 24
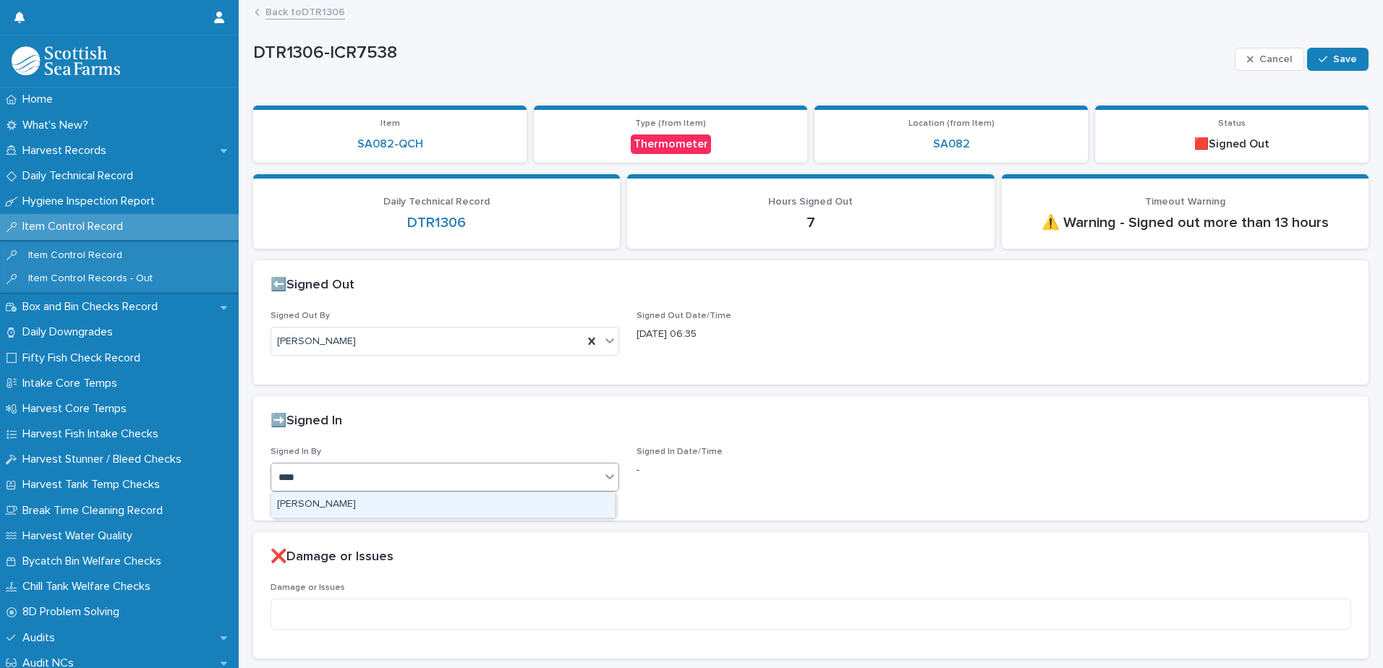
type input "*****"
click at [1333, 67] on button "Save" at bounding box center [1337, 59] width 61 height 23
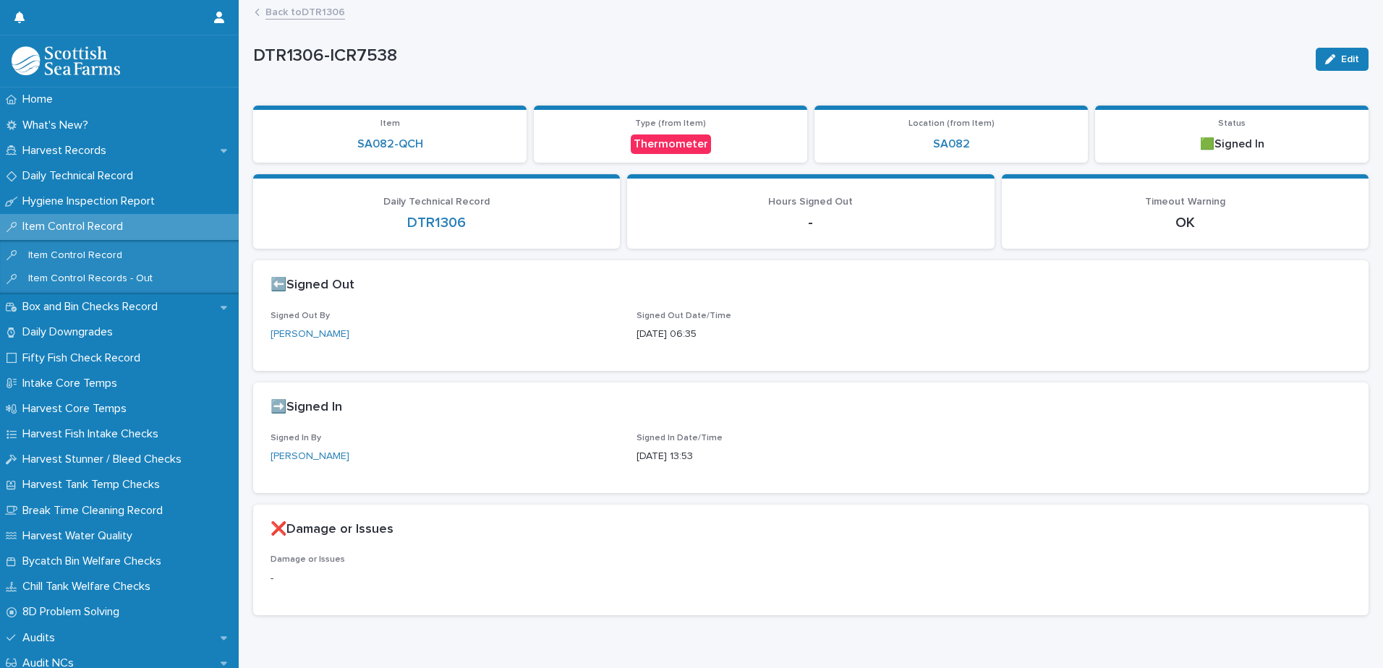
click at [320, 10] on link "Back to DTR1306" at bounding box center [305, 11] width 80 height 17
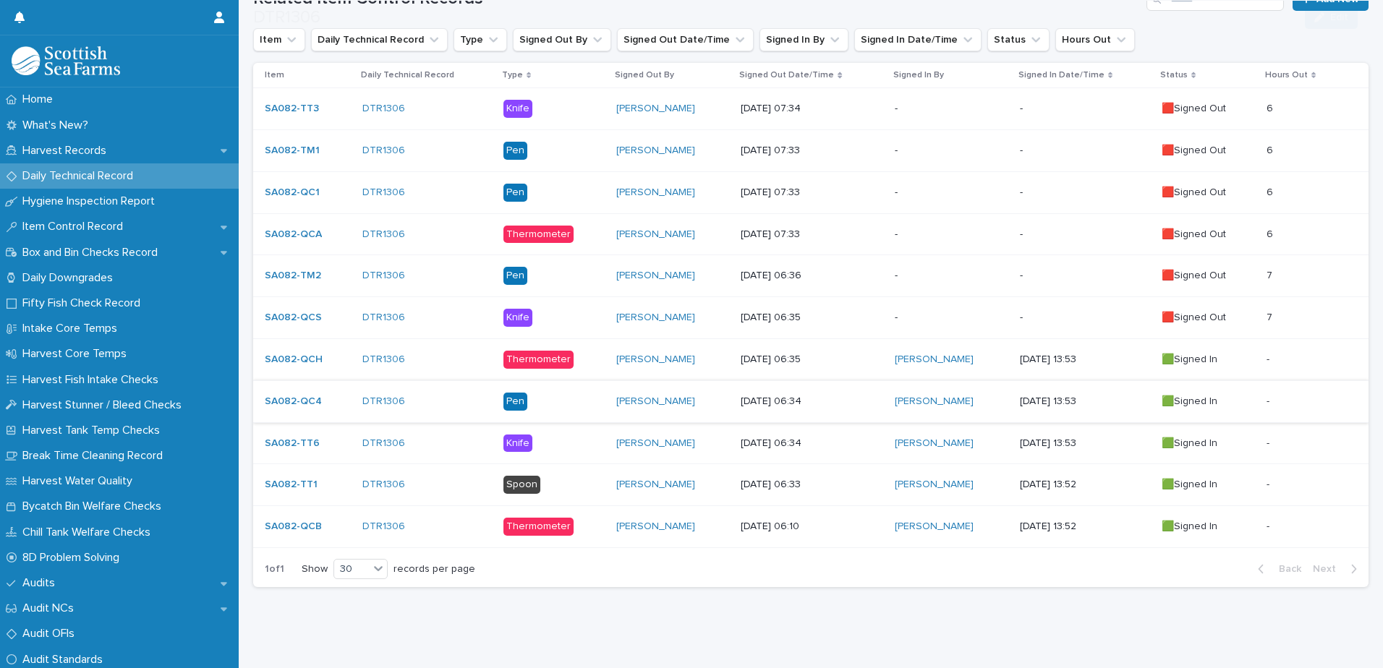
scroll to position [314, 0]
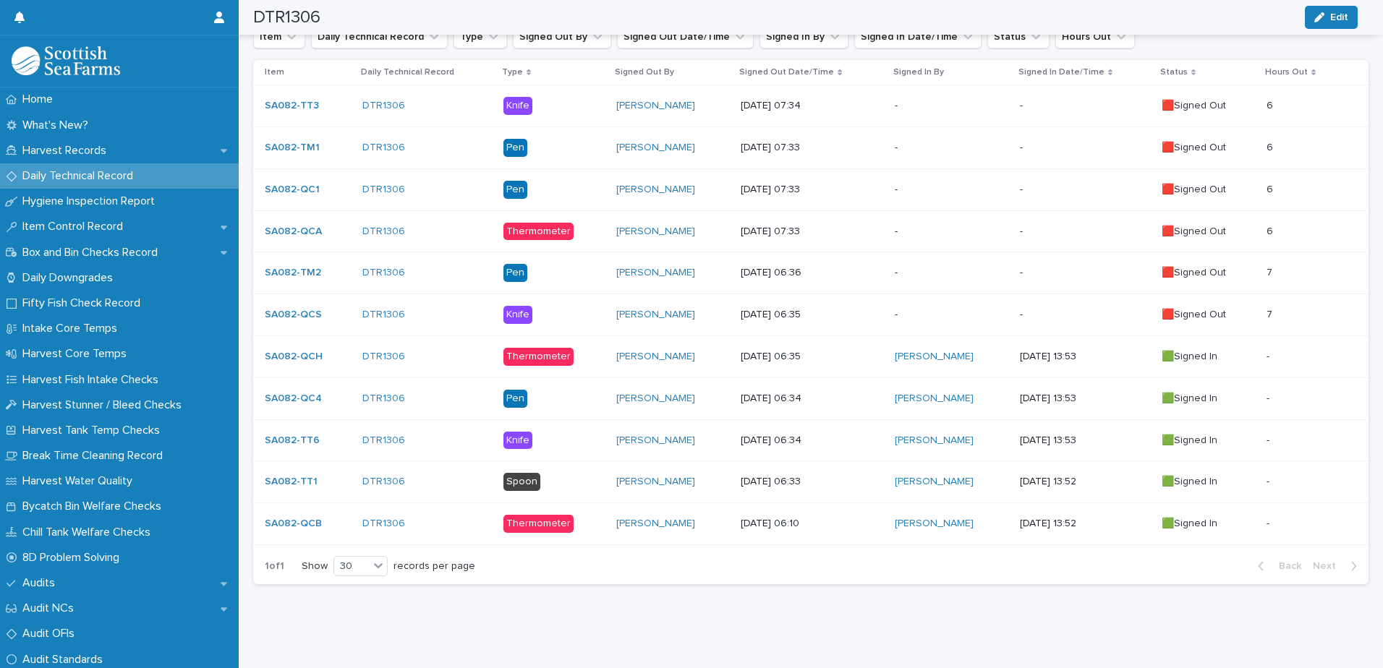
click at [1310, 309] on p at bounding box center [1306, 315] width 79 height 12
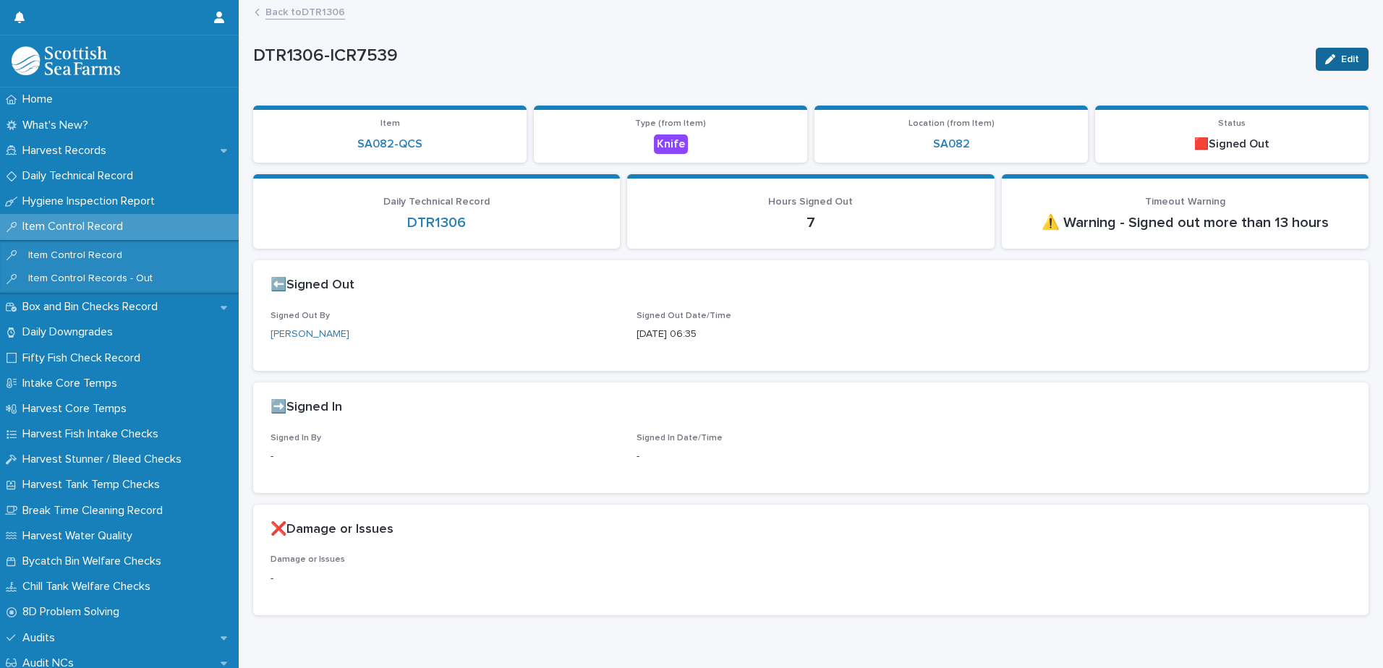
click at [1325, 68] on button "Edit" at bounding box center [1342, 59] width 53 height 23
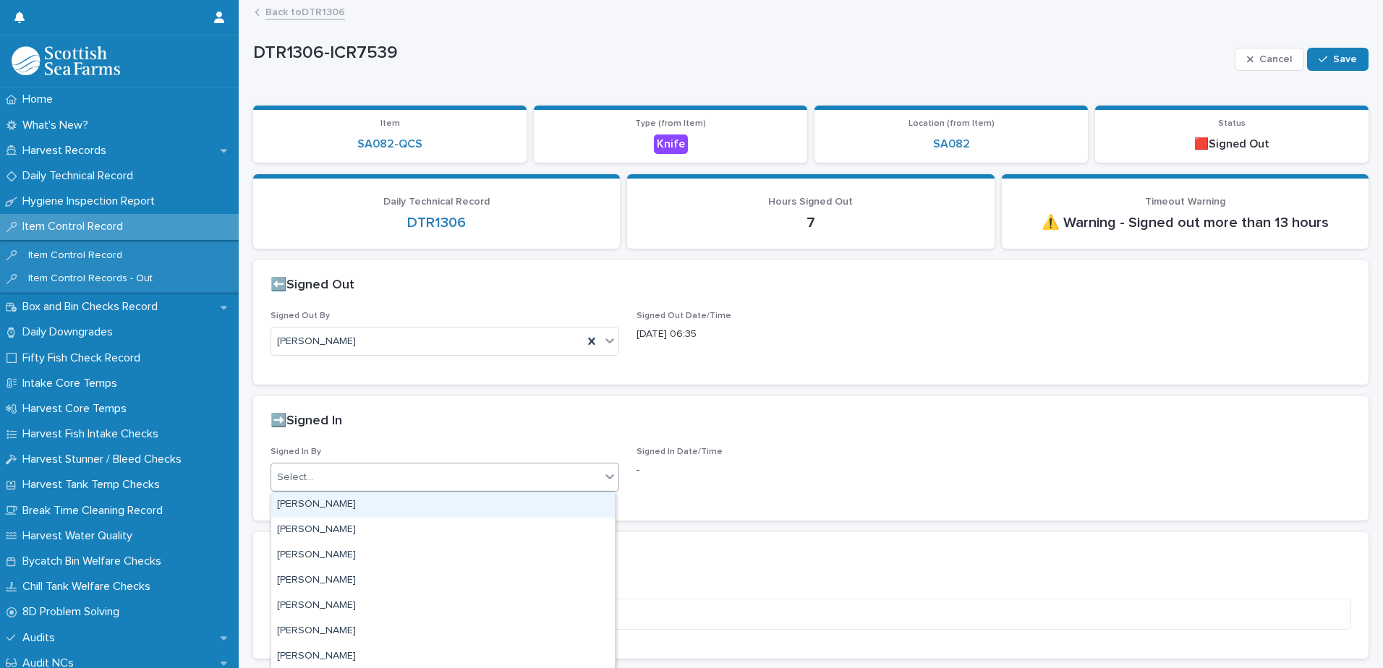
click at [339, 489] on div "Select..." at bounding box center [435, 478] width 329 height 24
type input "*****"
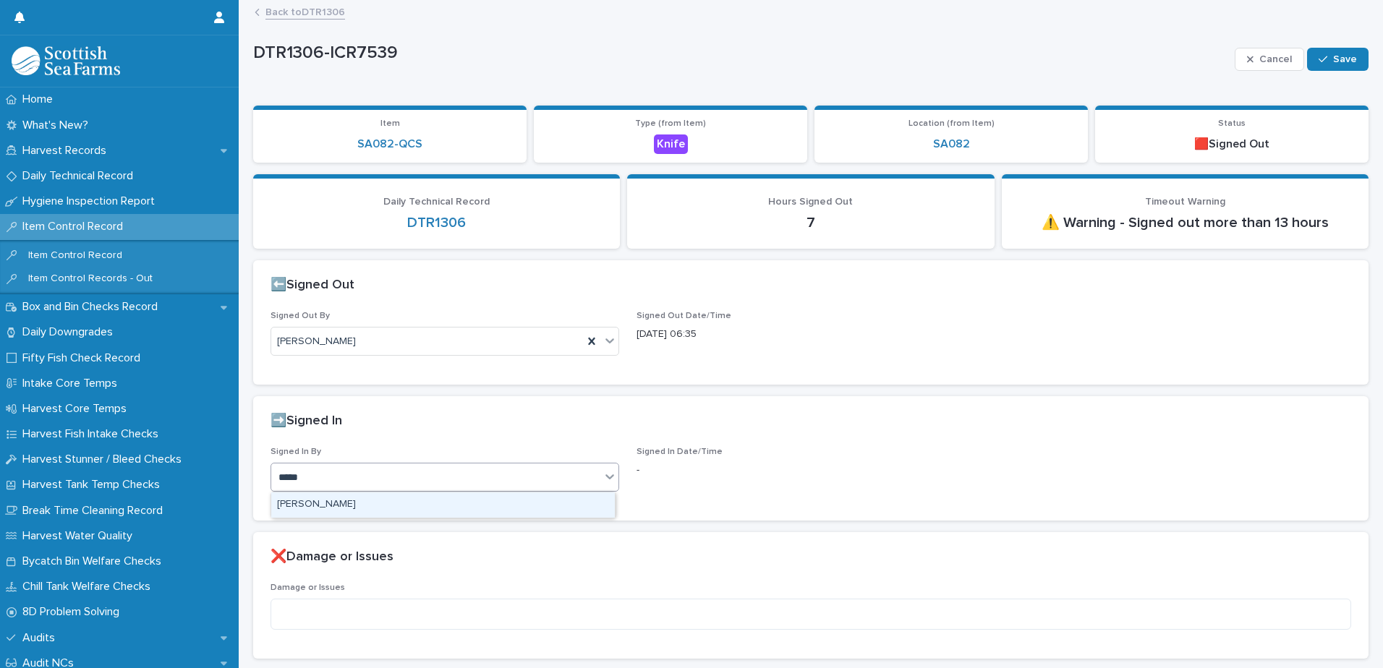
click at [350, 503] on div "[PERSON_NAME]" at bounding box center [443, 505] width 344 height 25
click at [1343, 61] on span "Save" at bounding box center [1345, 59] width 24 height 10
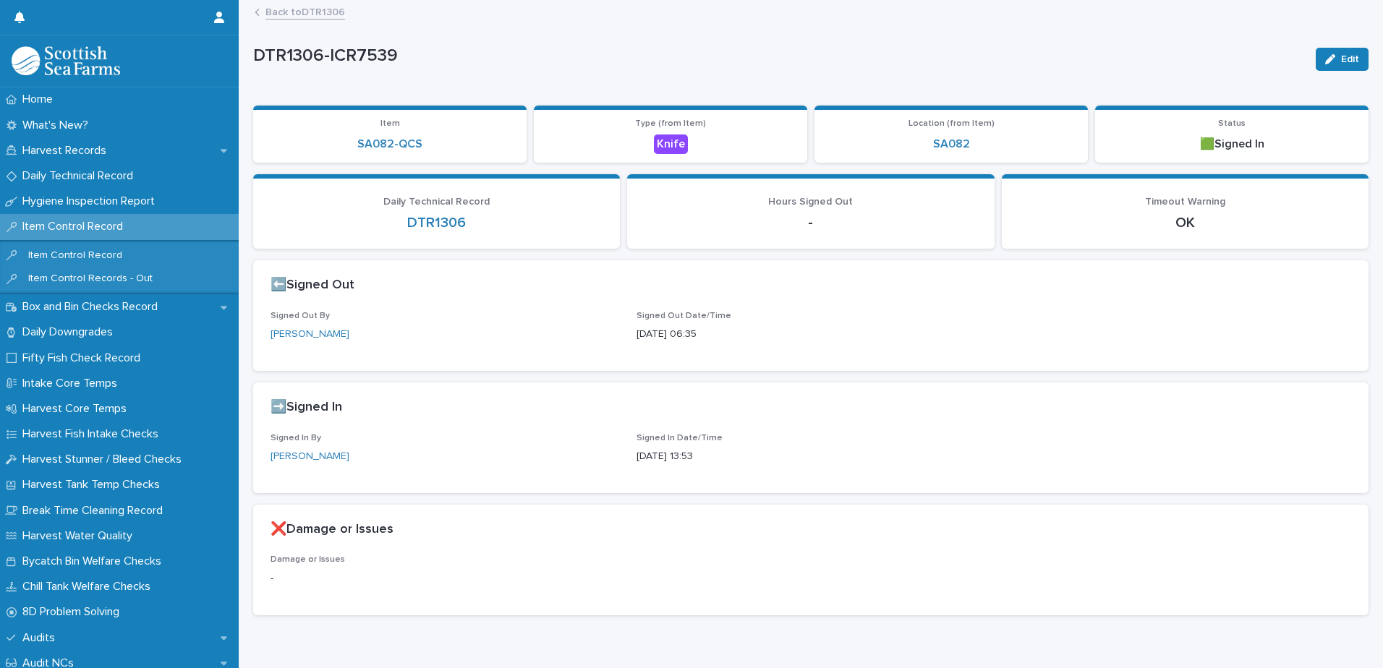
click at [322, 13] on link "Back to DTR1306" at bounding box center [305, 11] width 80 height 17
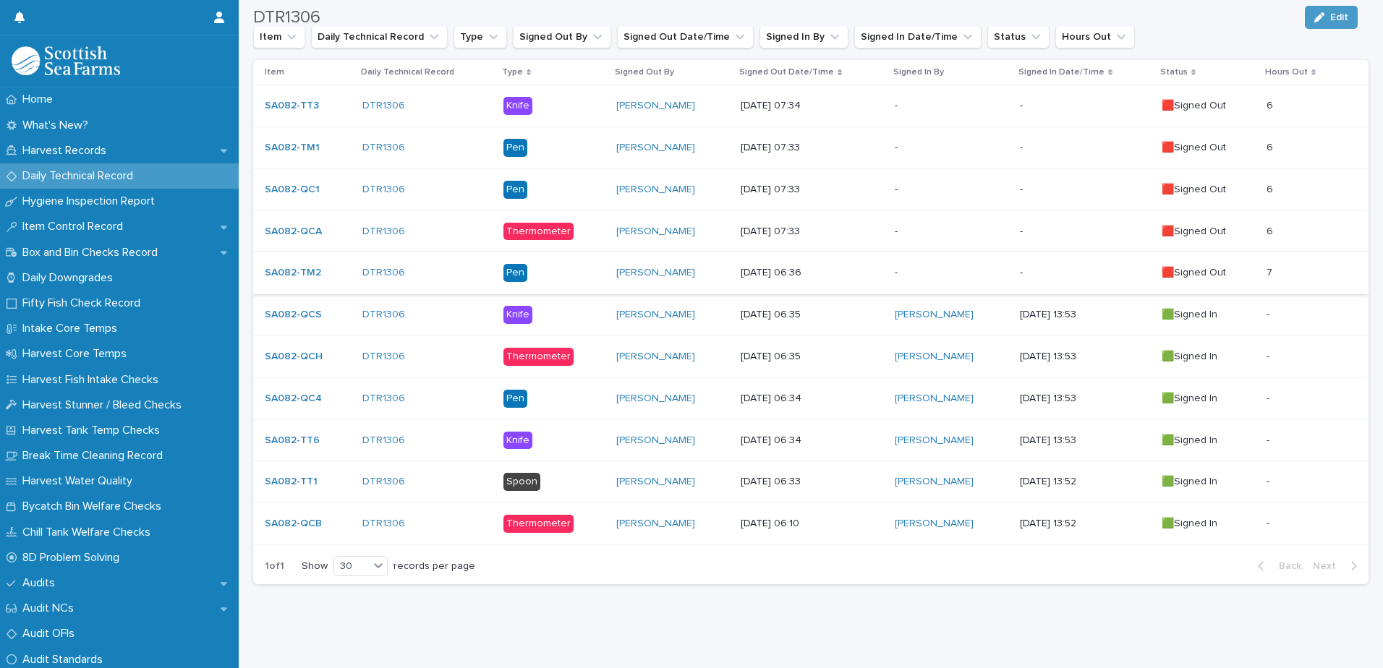
scroll to position [314, 0]
click at [1294, 267] on p at bounding box center [1306, 273] width 79 height 12
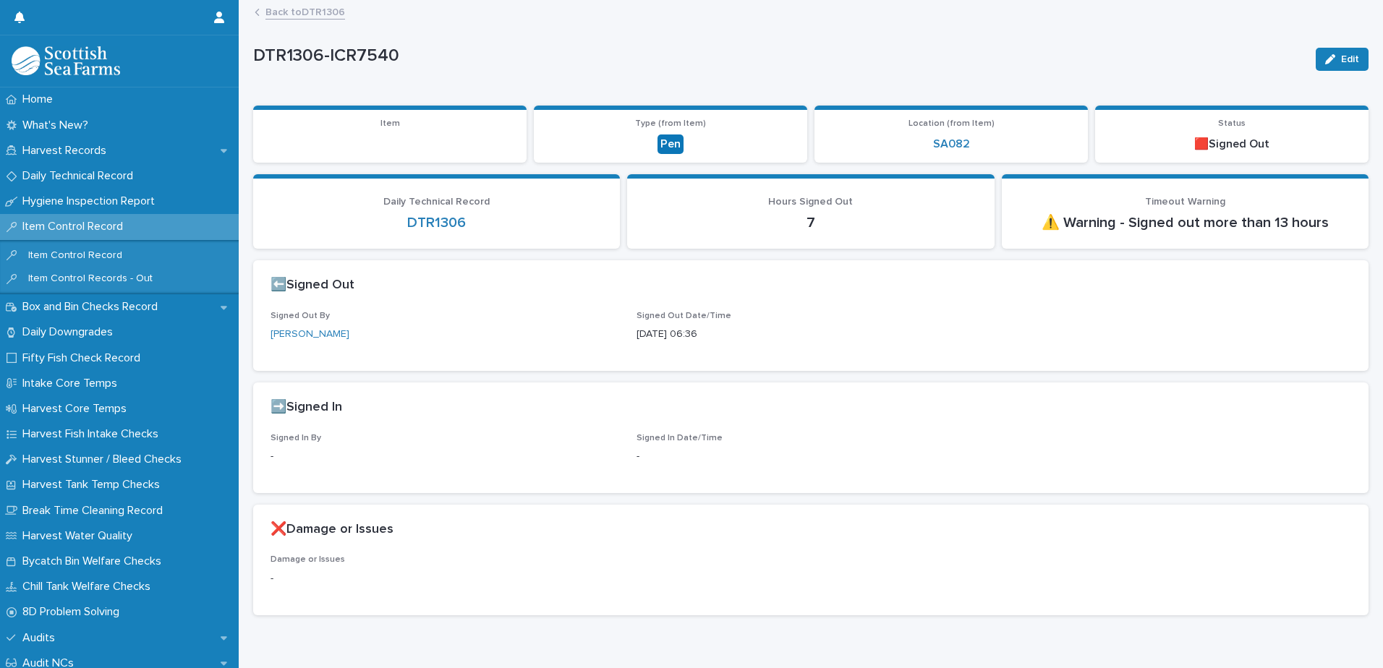
click at [1330, 59] on div "button" at bounding box center [1333, 59] width 16 height 10
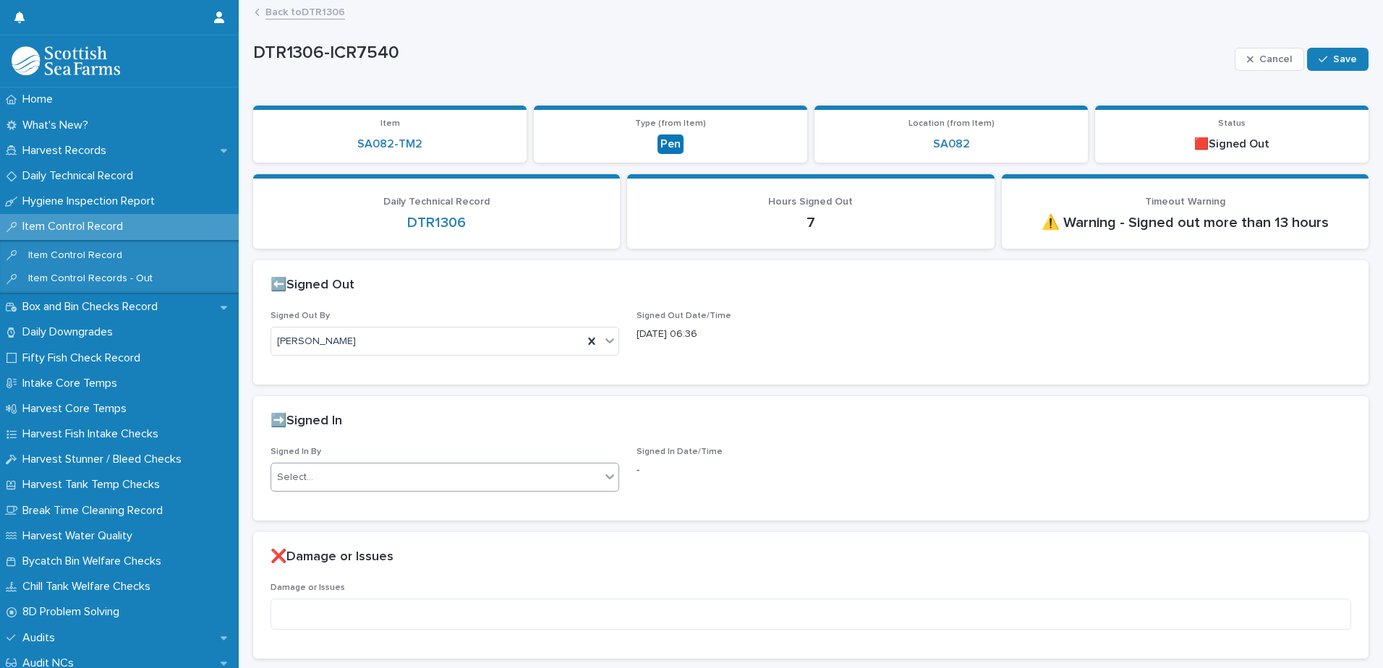
click at [337, 480] on div "Select..." at bounding box center [435, 478] width 329 height 24
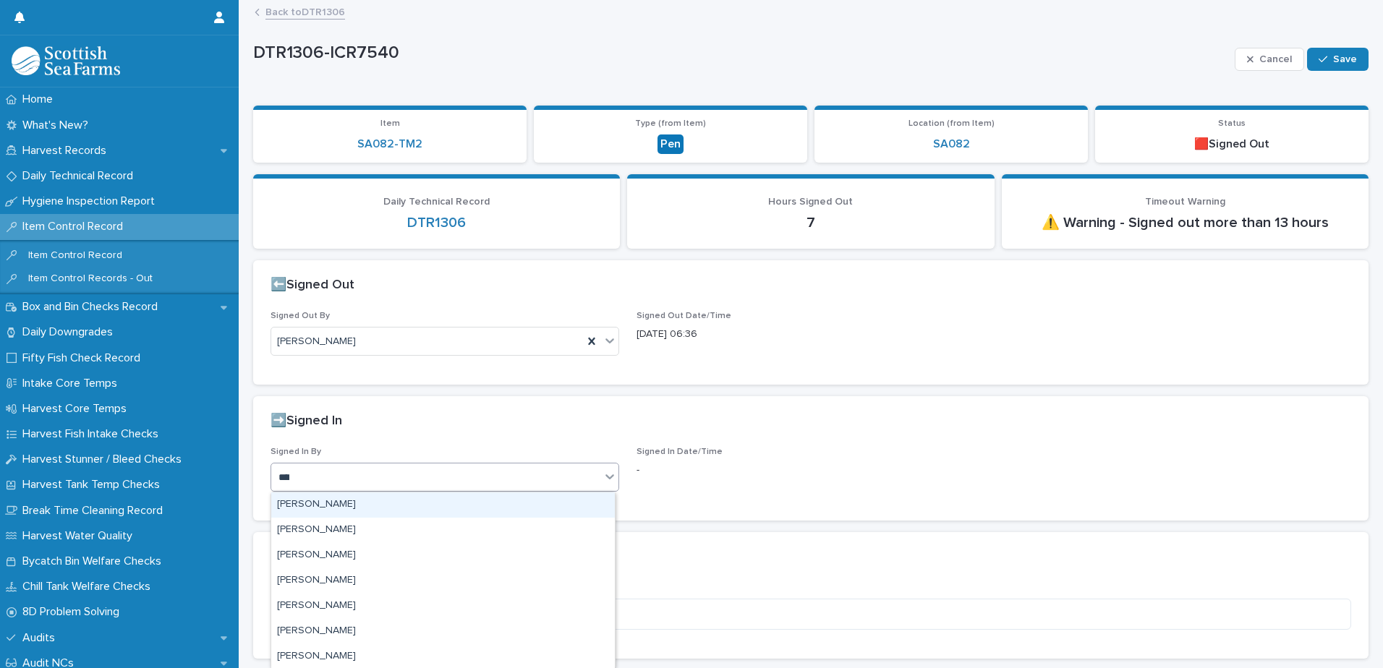
type input "*****"
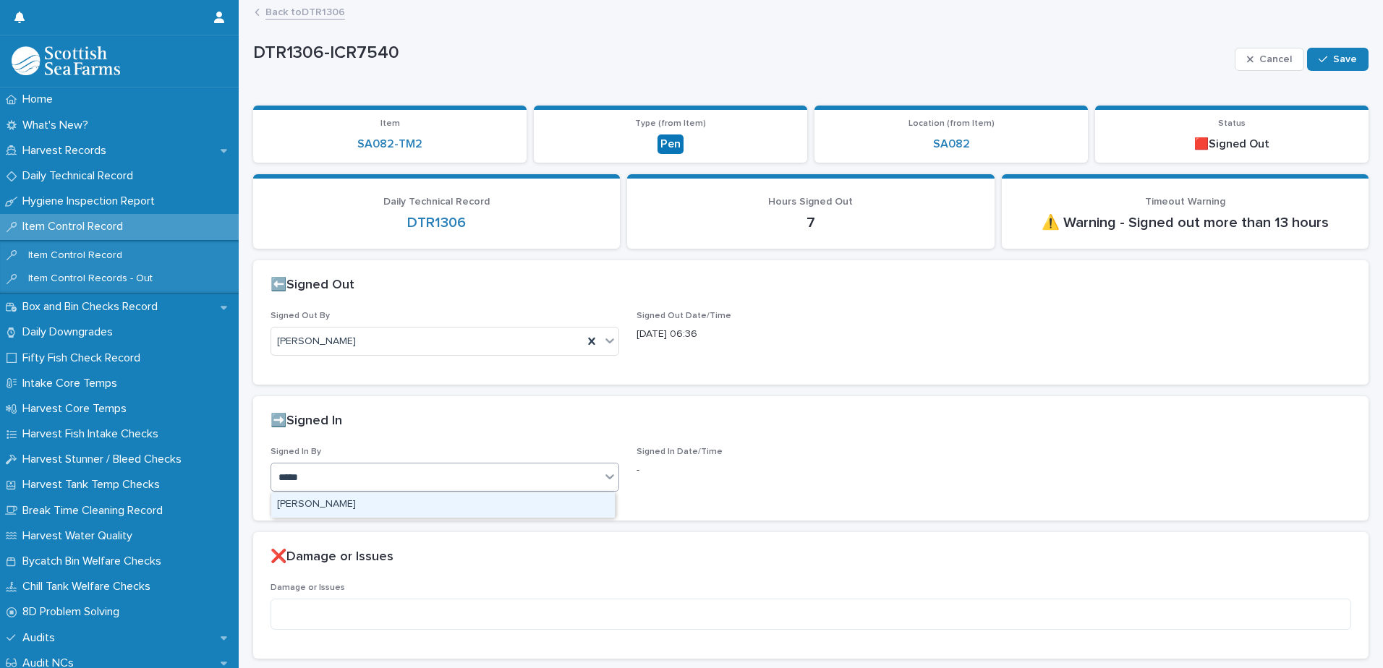
click at [345, 501] on div "[PERSON_NAME]" at bounding box center [443, 505] width 344 height 25
click at [1346, 59] on button "Save" at bounding box center [1337, 59] width 61 height 23
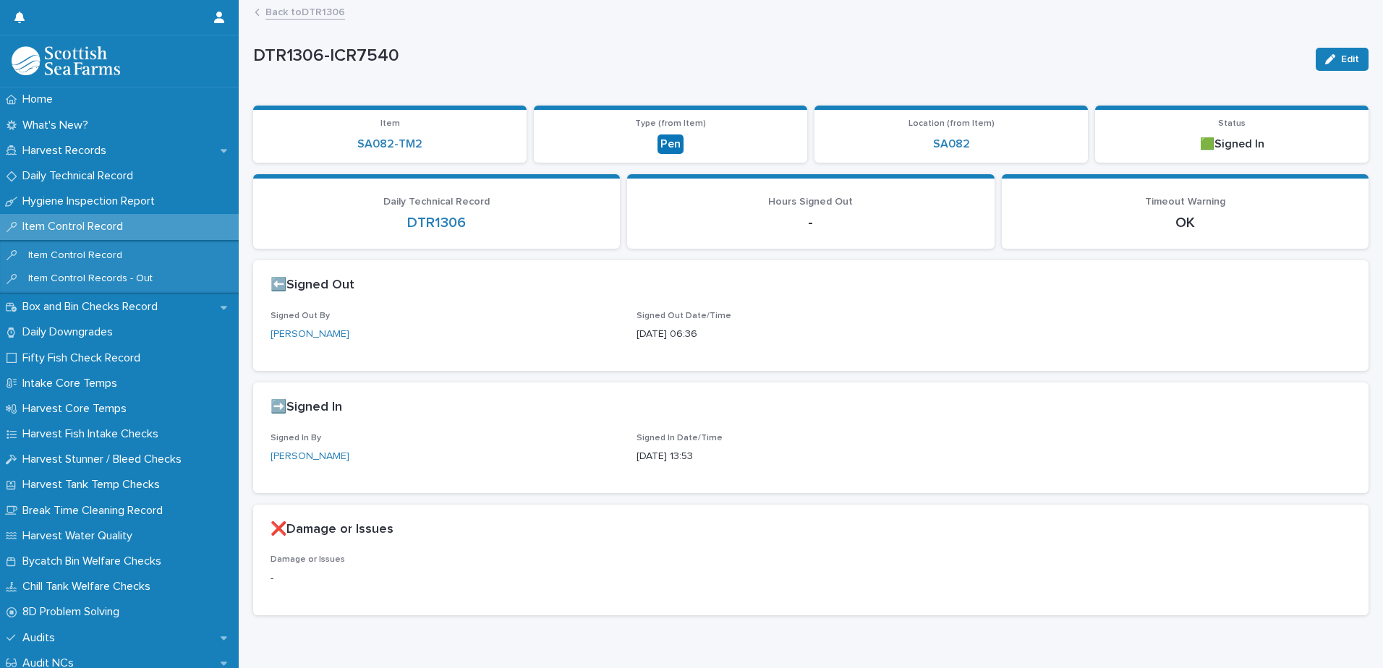
click at [312, 14] on link "Back to DTR1306" at bounding box center [305, 11] width 80 height 17
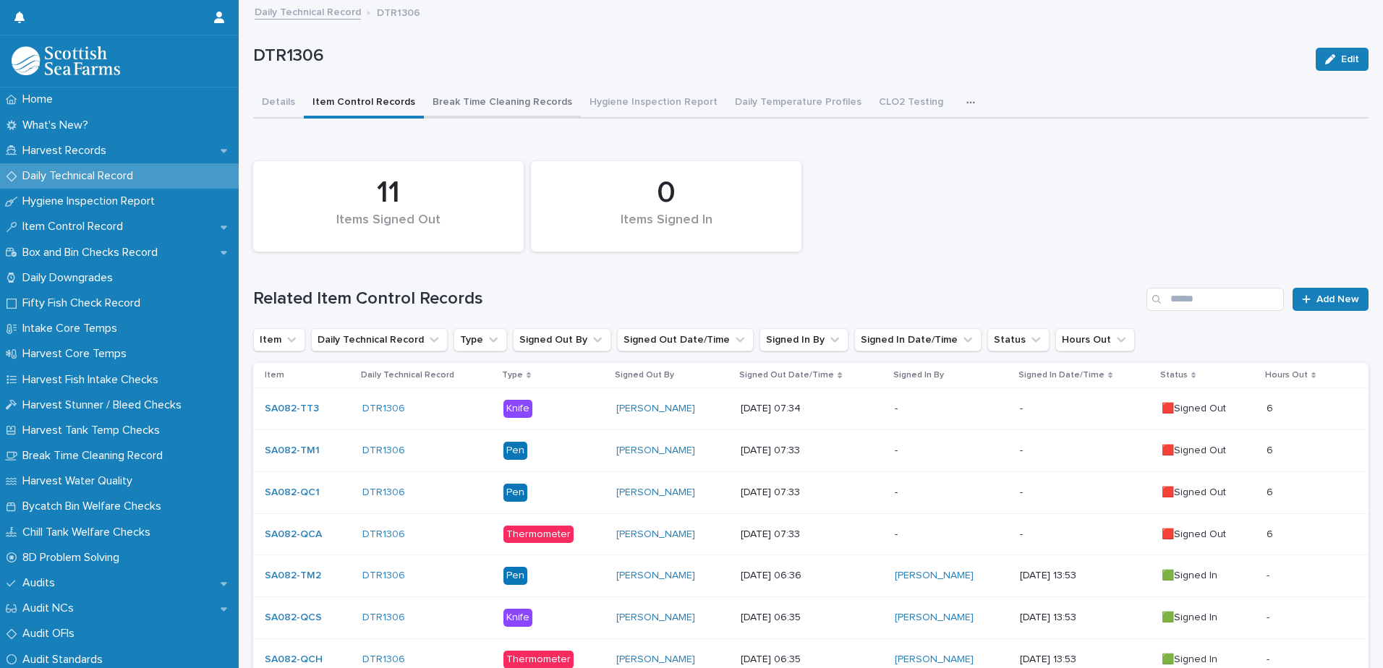
click at [498, 103] on button "Break Time Cleaning Records" at bounding box center [502, 103] width 157 height 30
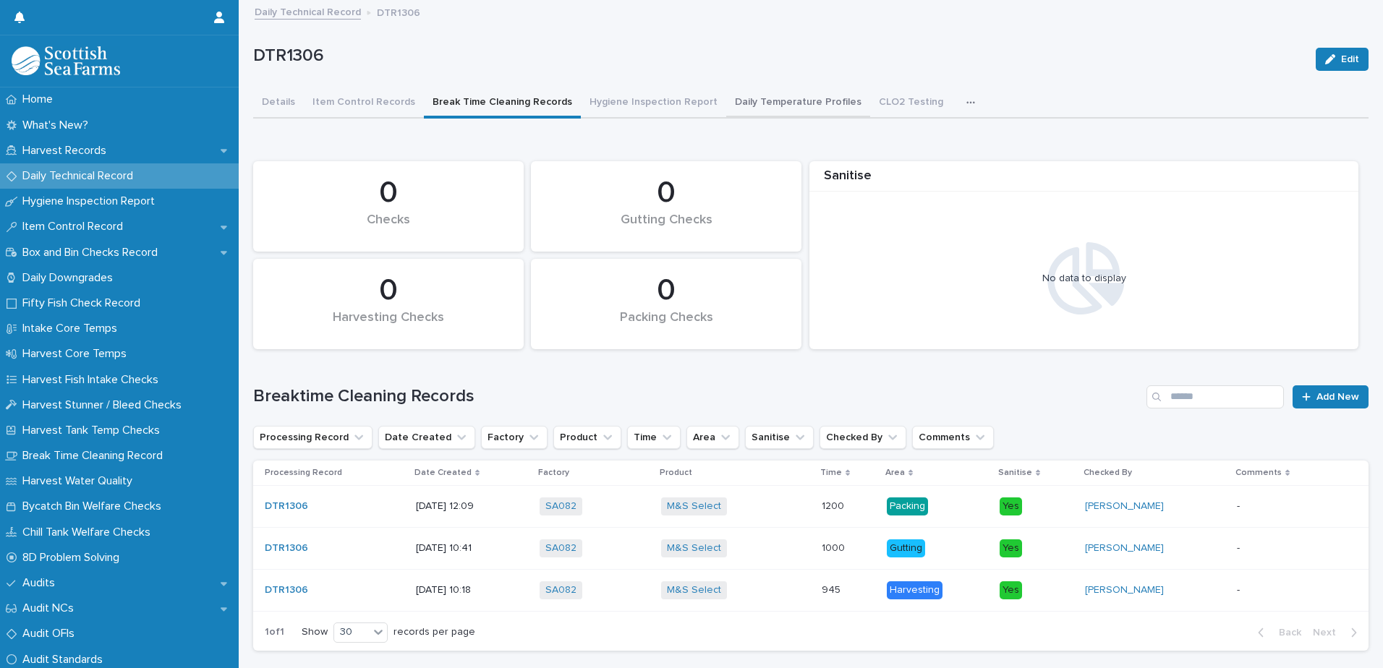
click at [773, 106] on button "Daily Temperature Profiles" at bounding box center [798, 103] width 144 height 30
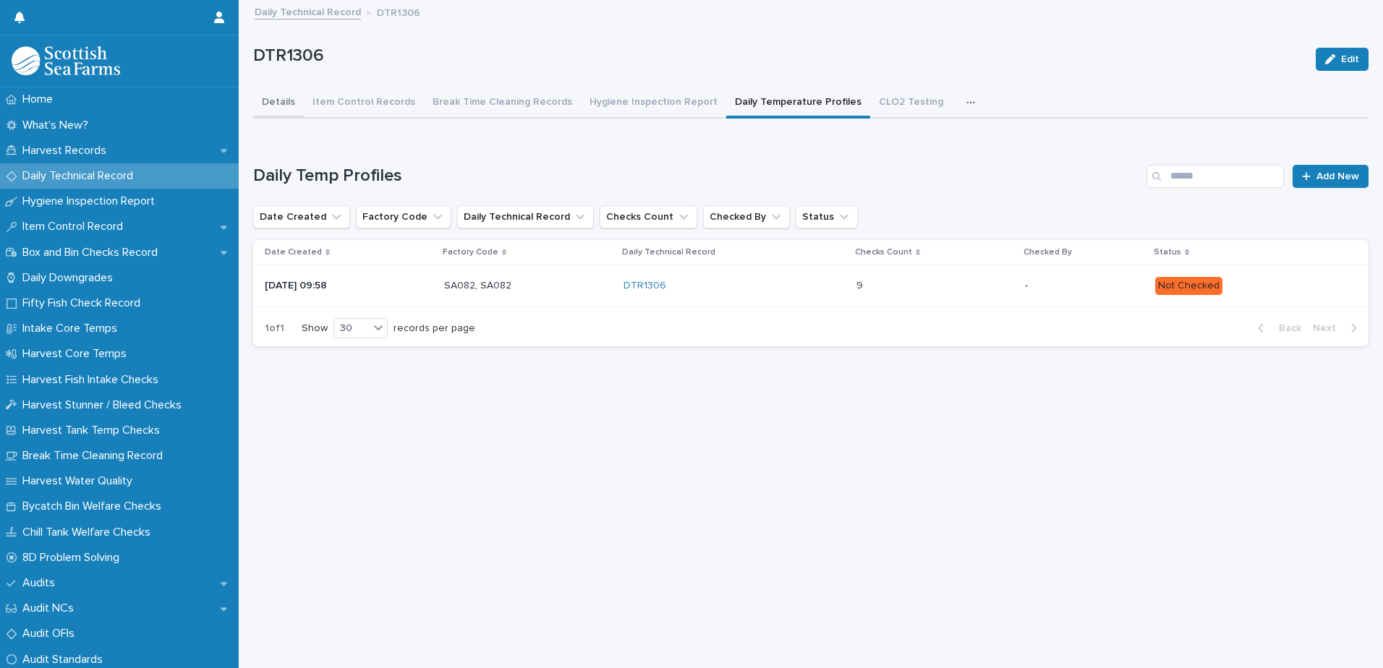
click at [269, 106] on button "Details" at bounding box center [278, 103] width 51 height 30
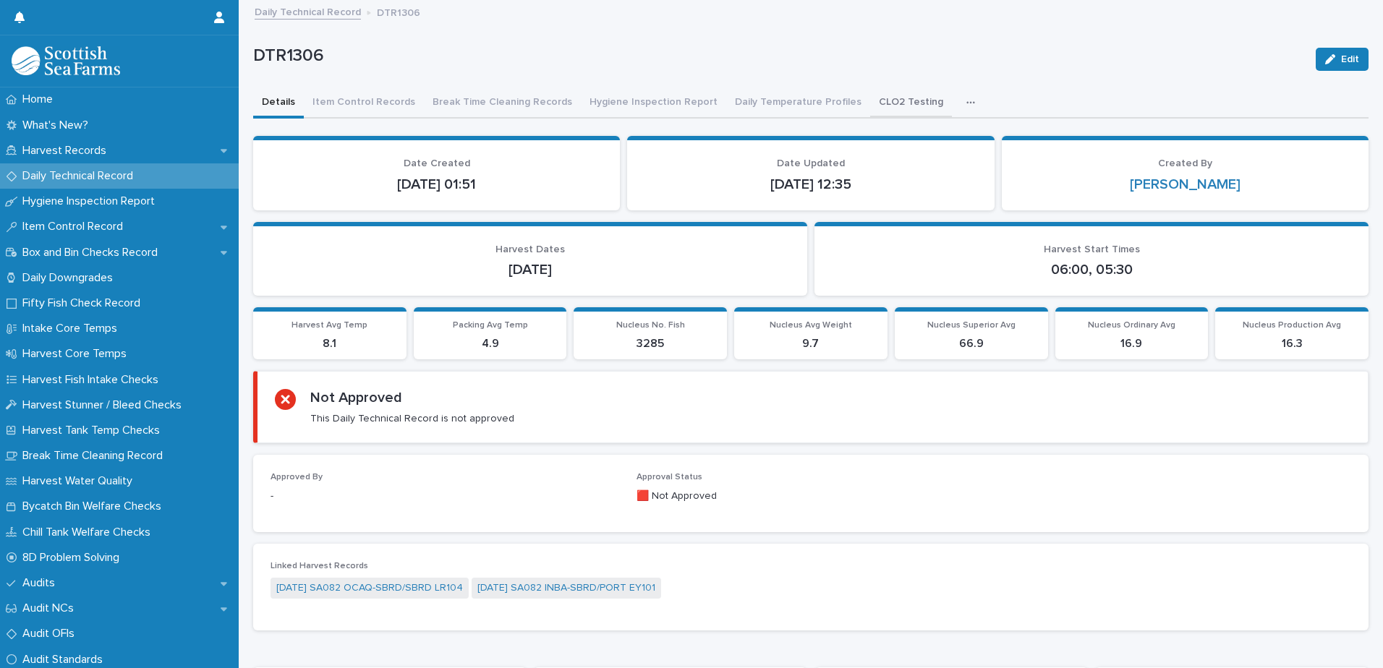
click at [877, 96] on button "CLO2 Testing" at bounding box center [911, 103] width 82 height 30
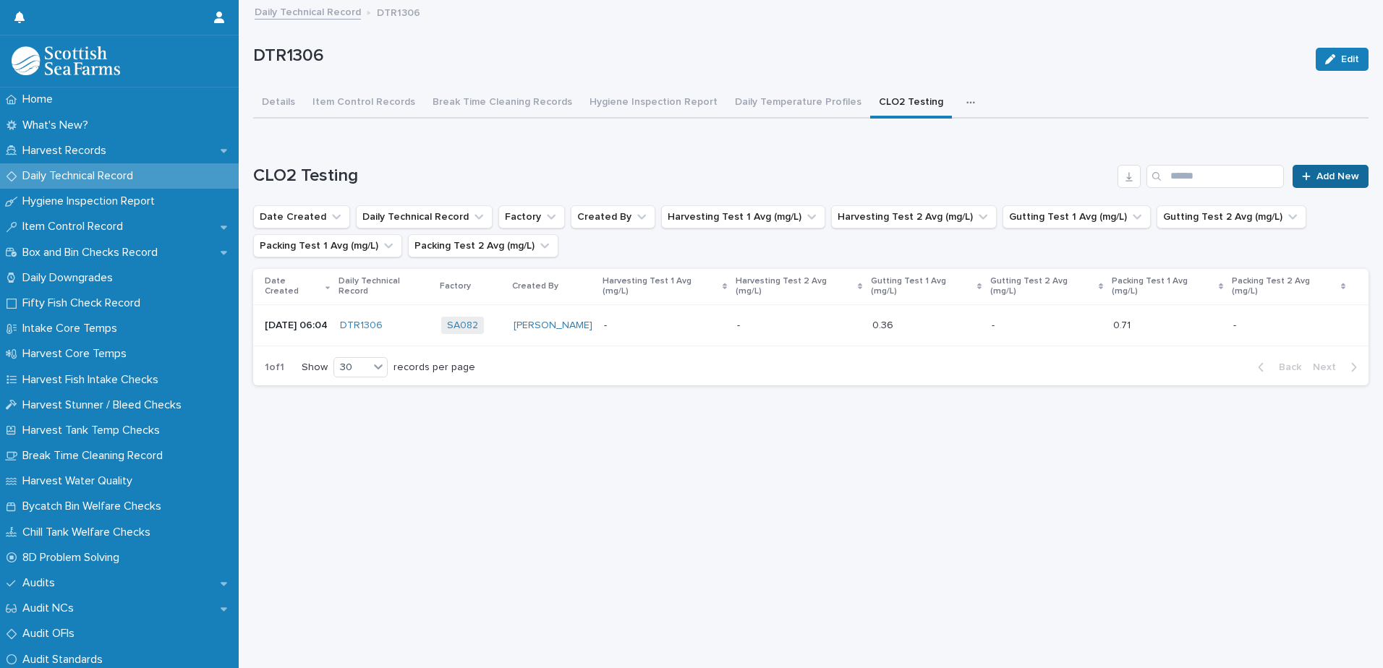
click at [1320, 169] on link "Add New" at bounding box center [1331, 176] width 76 height 23
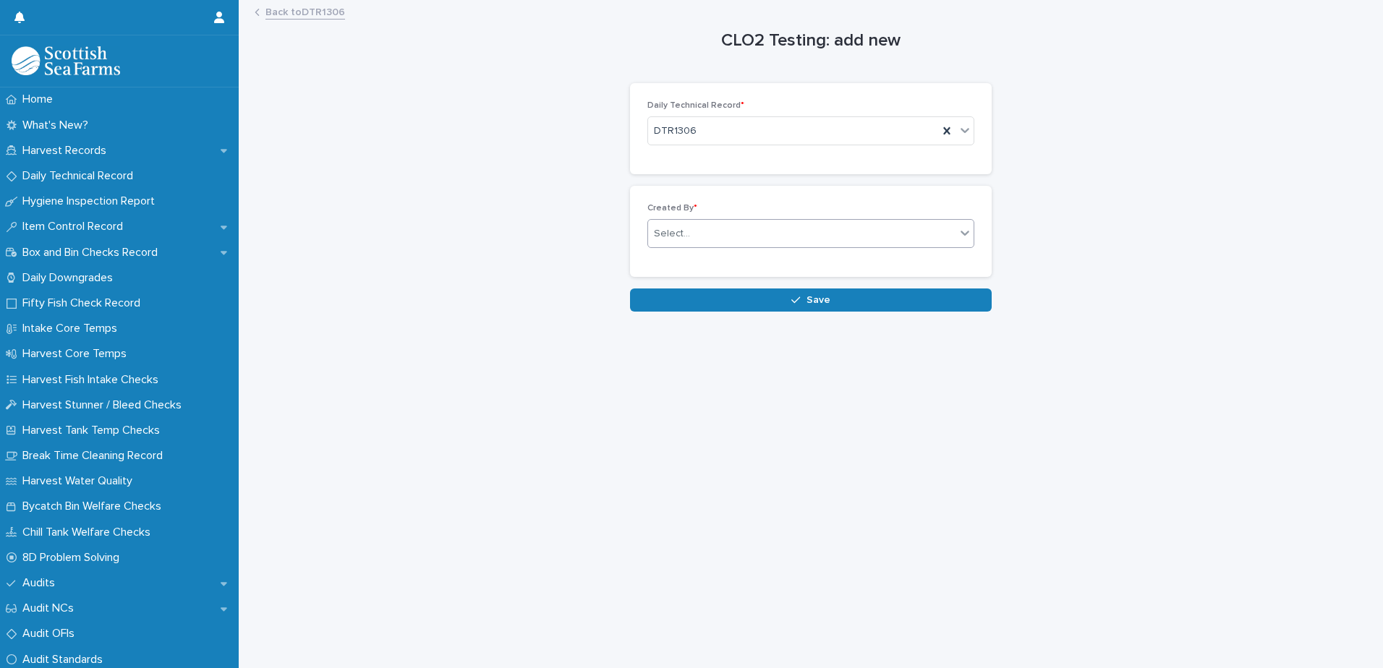
click at [707, 230] on div "Select..." at bounding box center [801, 234] width 307 height 24
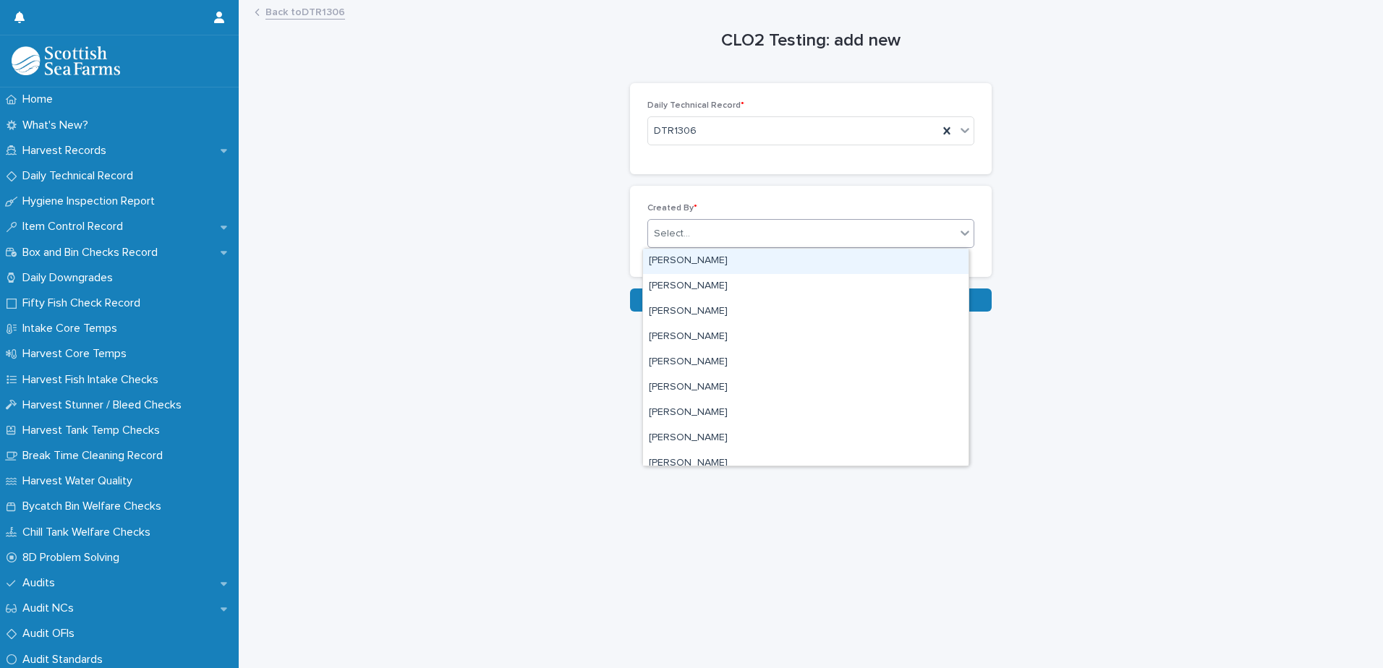
click at [308, 14] on link "Back to DTR1306" at bounding box center [305, 11] width 80 height 17
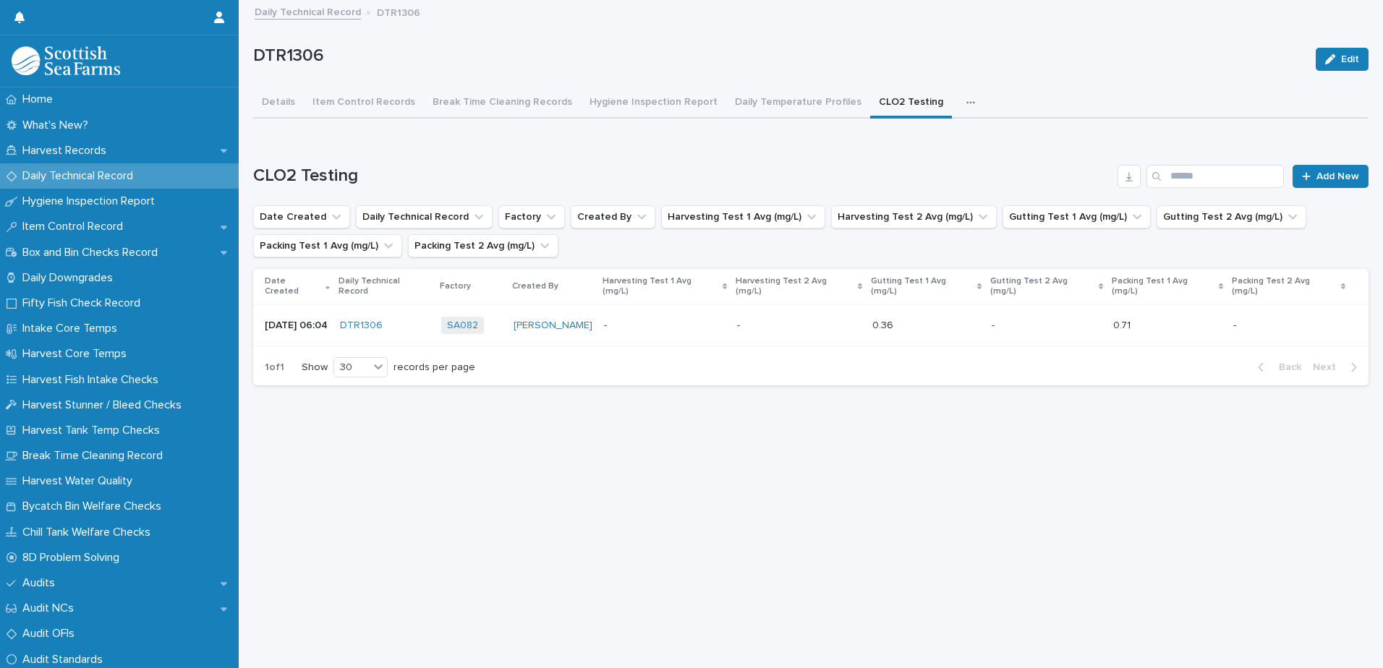
click at [916, 320] on p at bounding box center [926, 326] width 108 height 12
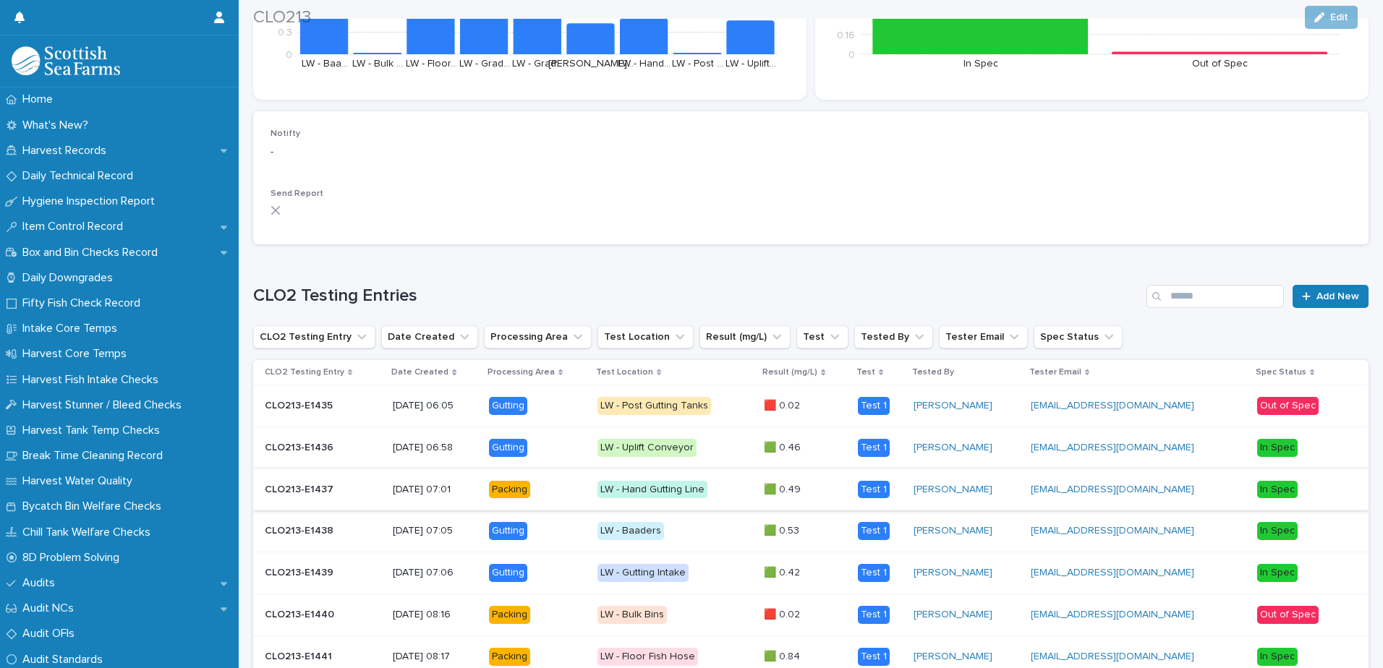
scroll to position [540, 0]
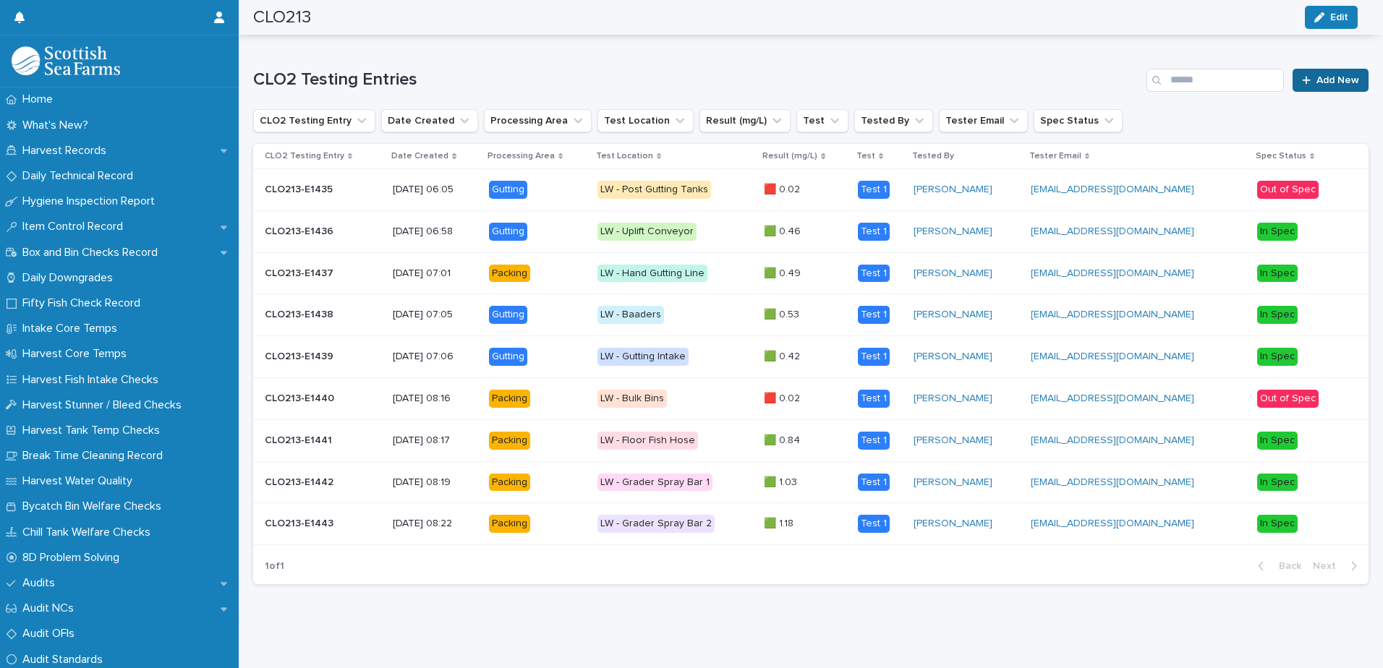
click at [1317, 75] on span "Add New" at bounding box center [1338, 80] width 43 height 10
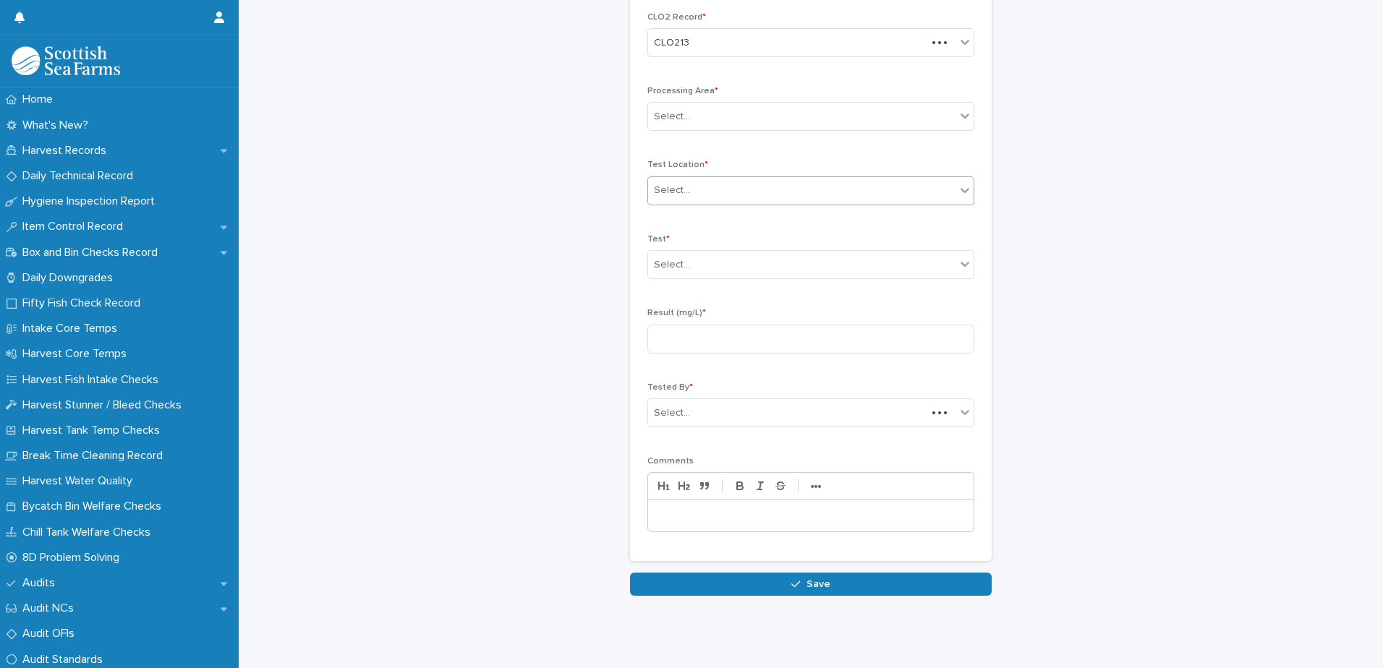
scroll to position [67, 0]
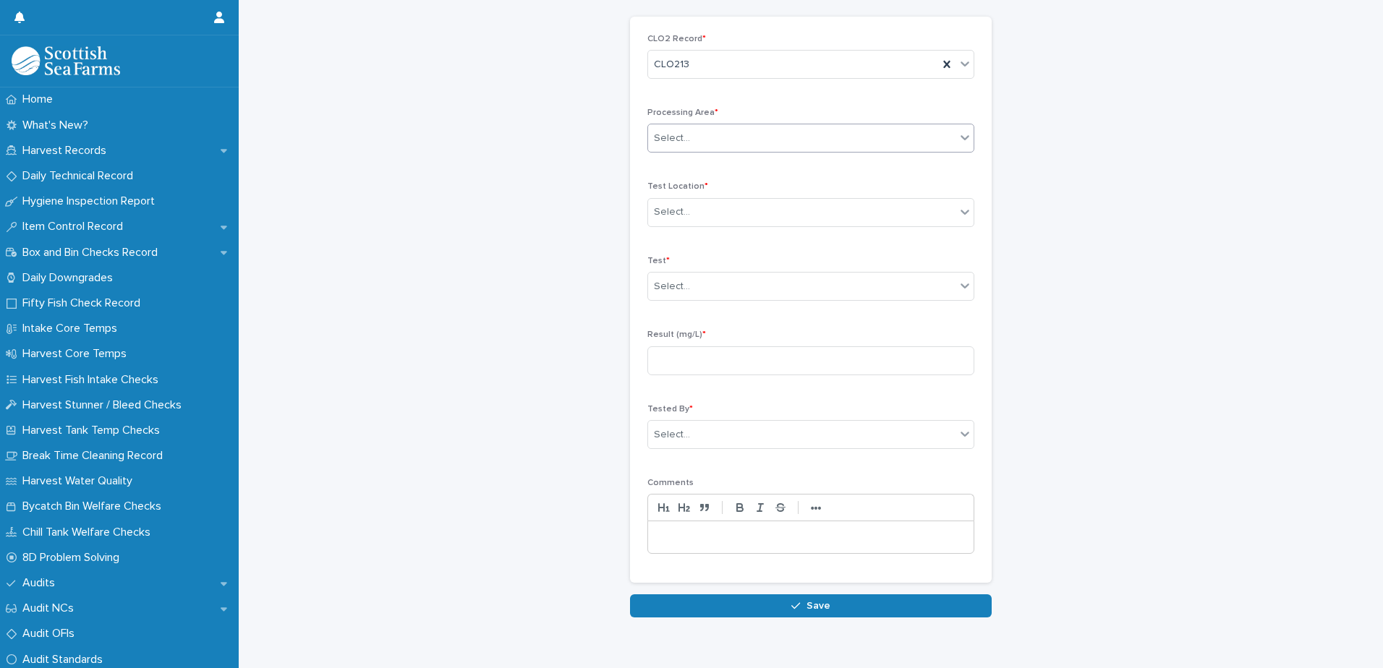
click at [713, 128] on div "Select..." at bounding box center [801, 139] width 307 height 24
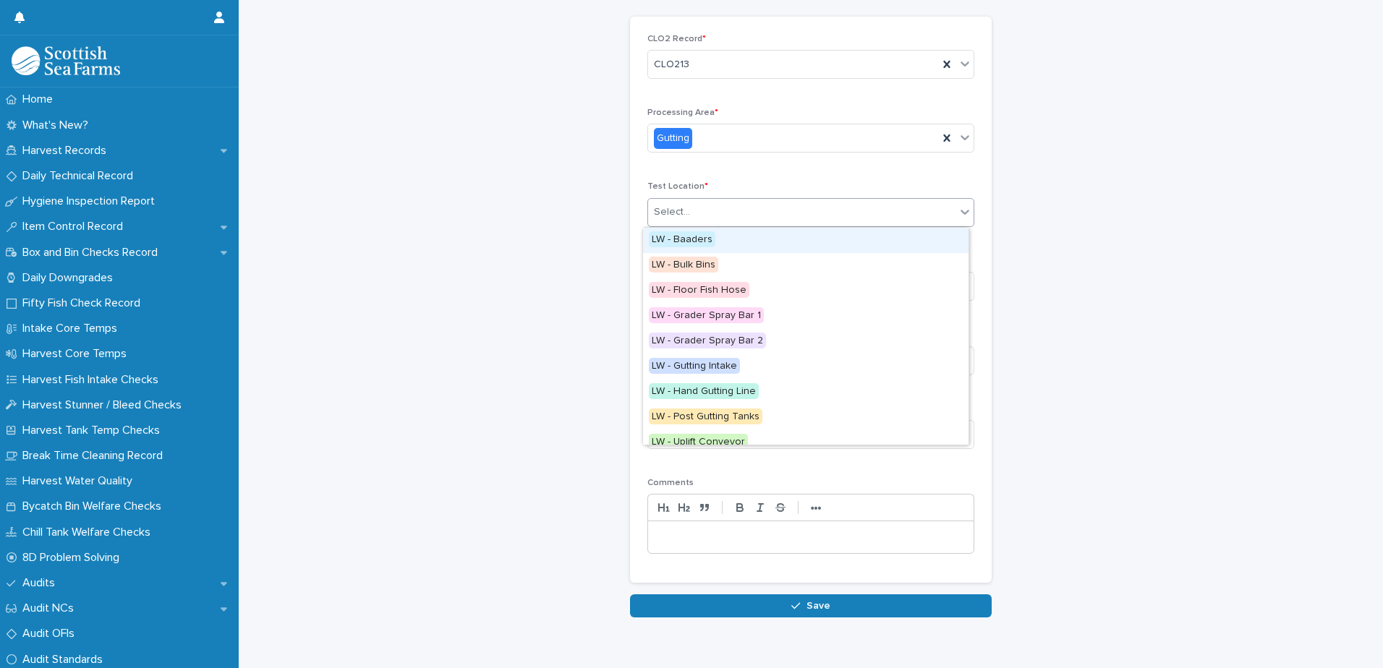
click at [696, 207] on div "Select..." at bounding box center [801, 212] width 307 height 24
click at [738, 243] on div "LW - Baaders" at bounding box center [806, 240] width 326 height 25
click at [733, 212] on div "LW - Baaders" at bounding box center [793, 212] width 290 height 24
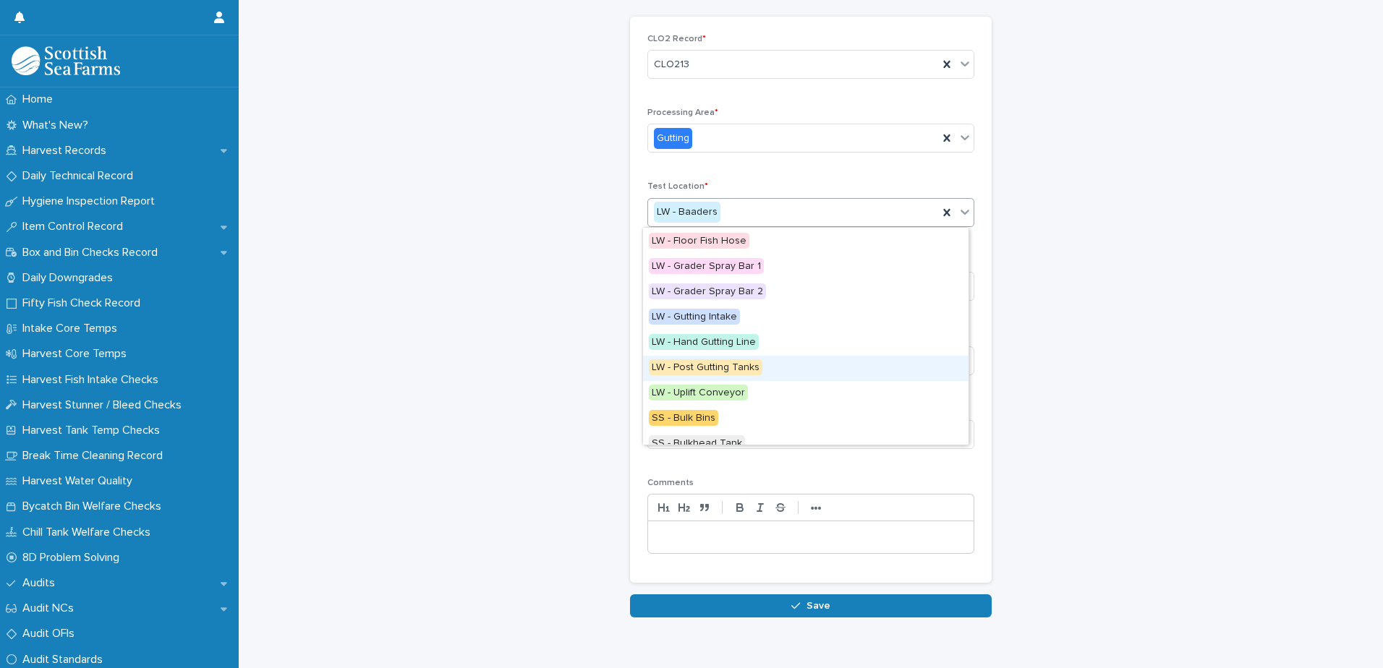
scroll to position [72, 0]
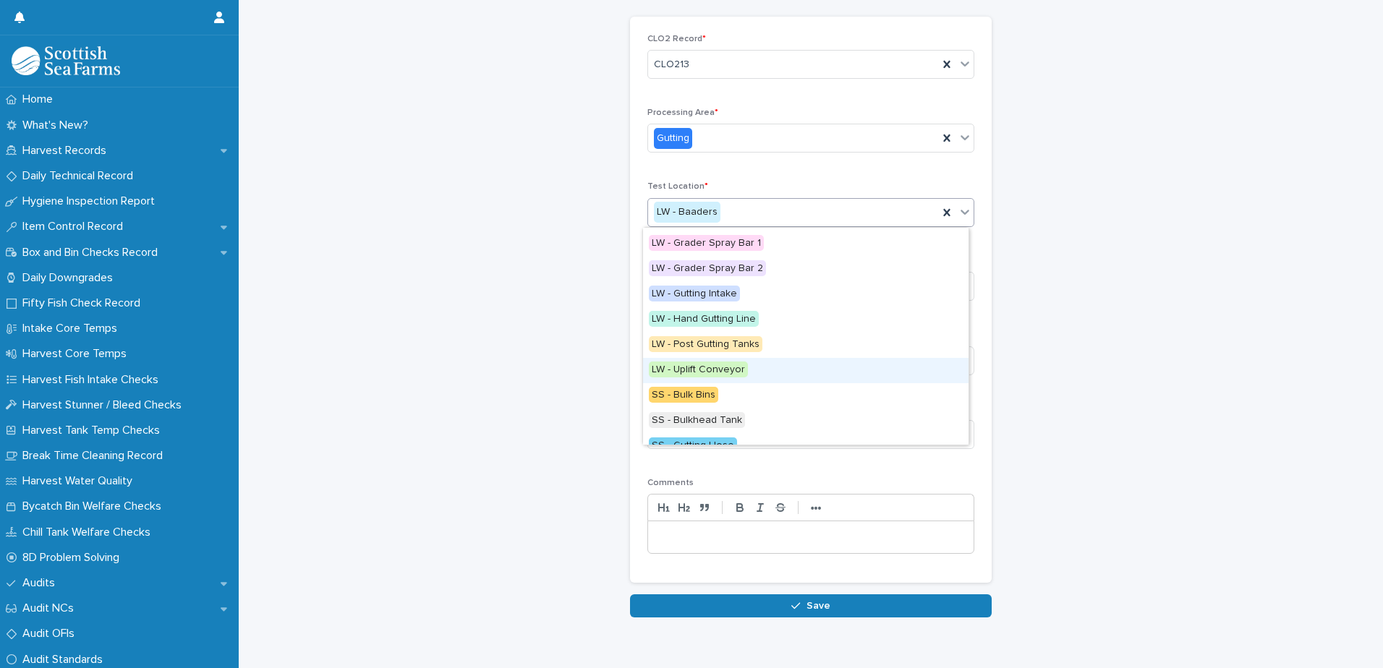
click at [753, 375] on div "LW - Uplift Conveyor" at bounding box center [806, 370] width 326 height 25
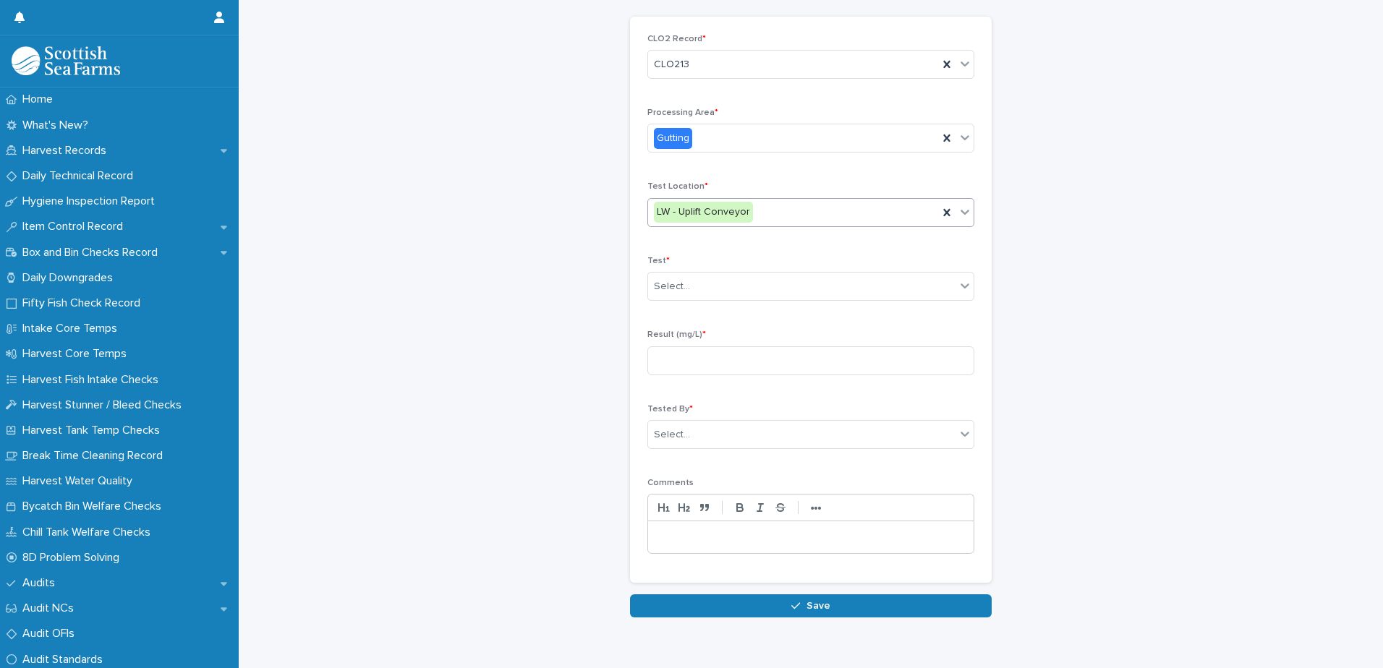
type input "*"
type input "****"
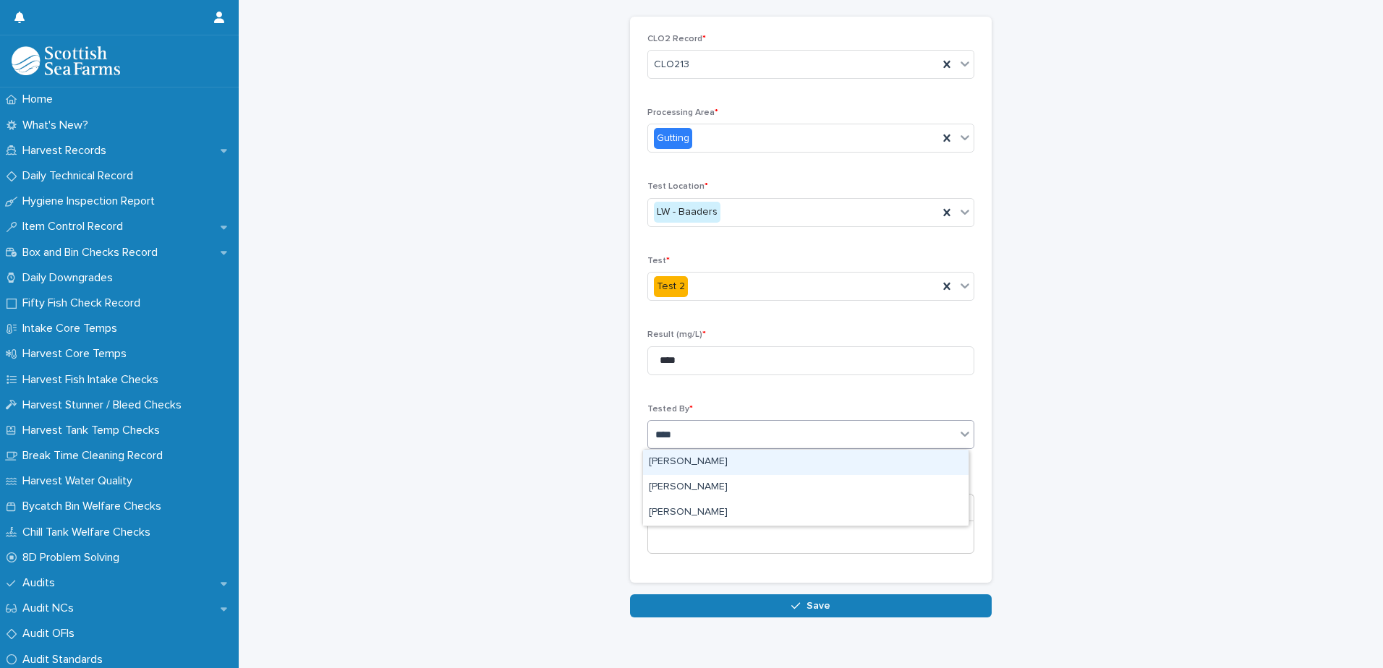
type input "*****"
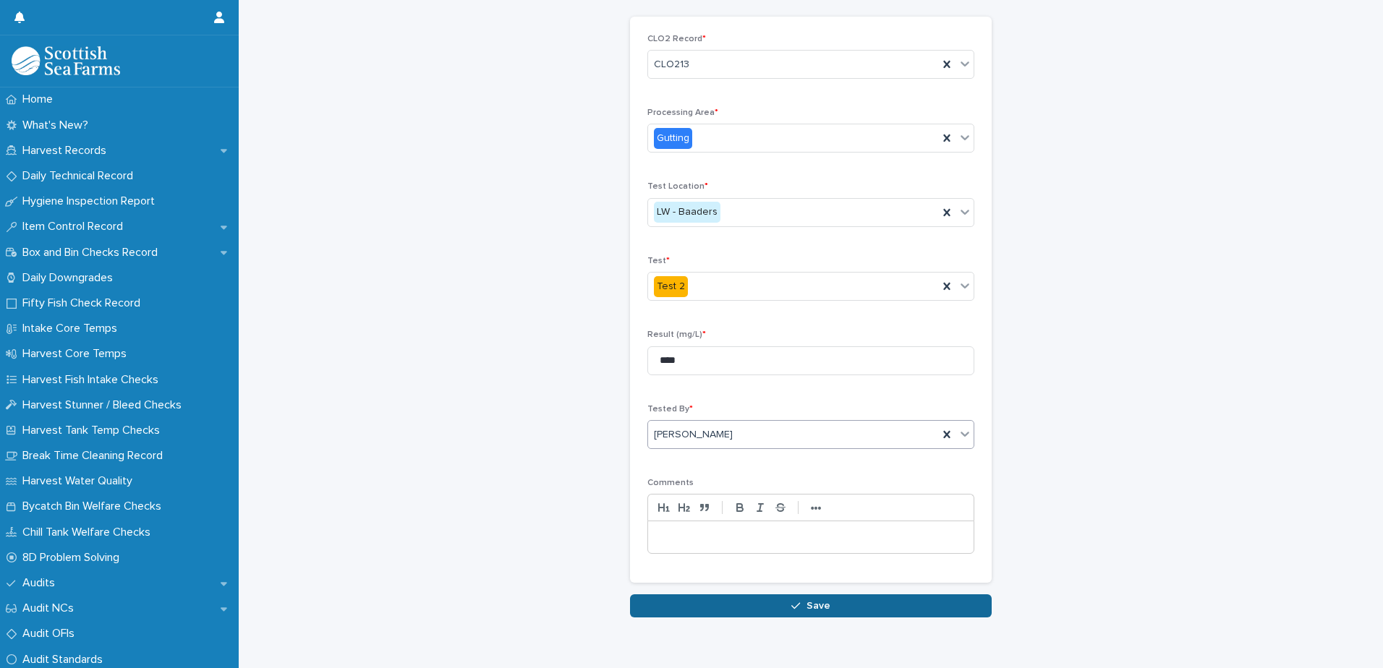
click at [807, 605] on span "Save" at bounding box center [819, 606] width 24 height 10
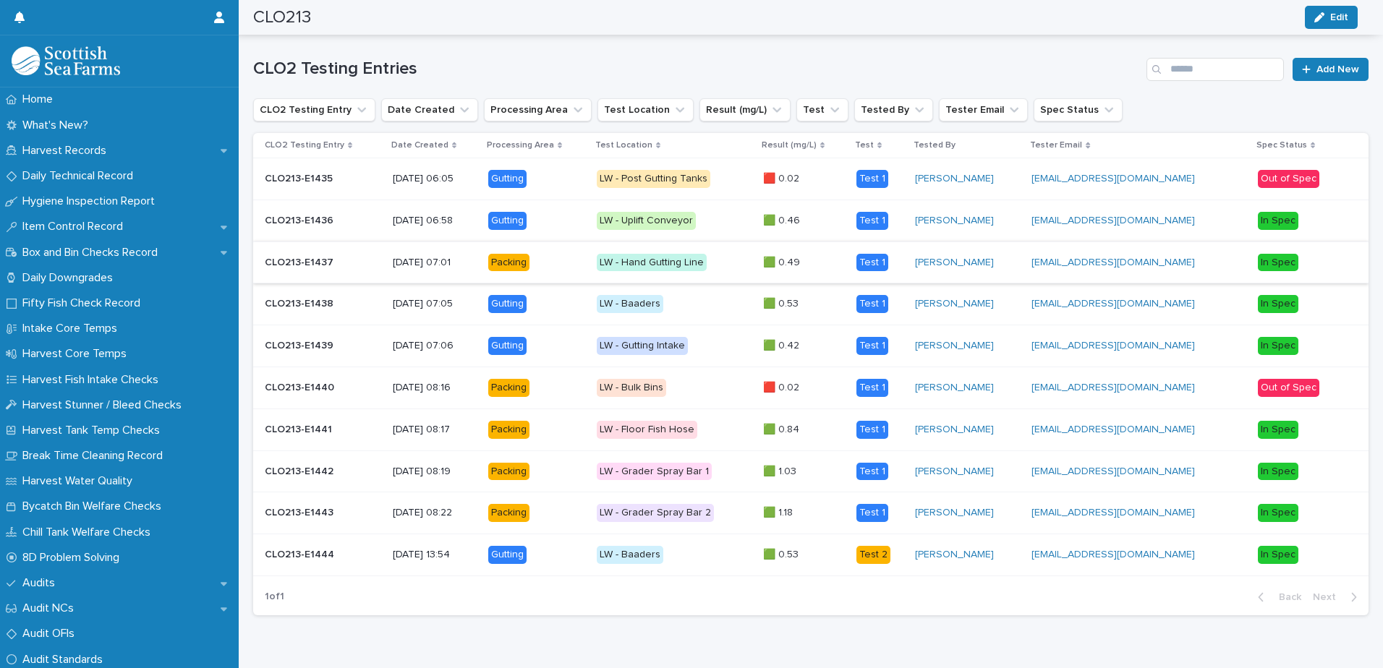
scroll to position [561, 0]
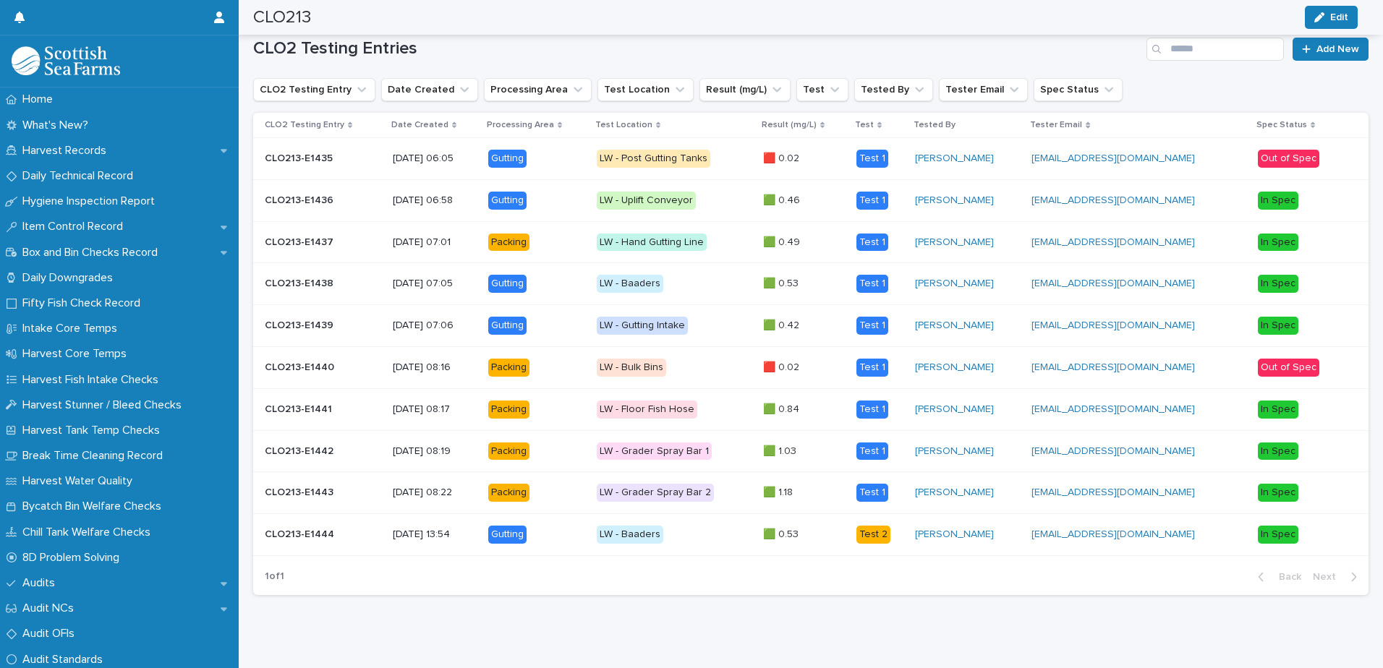
click at [706, 540] on p "LW - Baaders" at bounding box center [674, 535] width 155 height 18
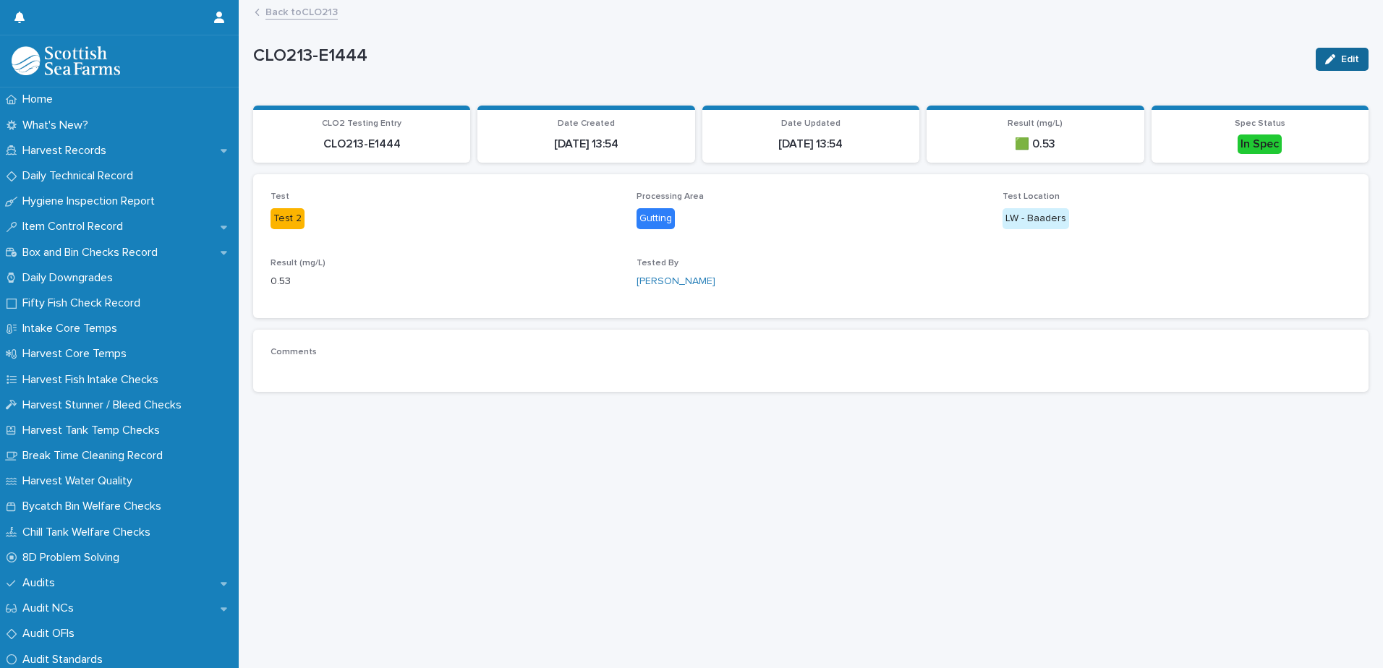
drag, startPoint x: 1324, startPoint y: 59, endPoint x: 1324, endPoint y: 69, distance: 9.4
click at [1324, 69] on button "Edit" at bounding box center [1342, 59] width 53 height 23
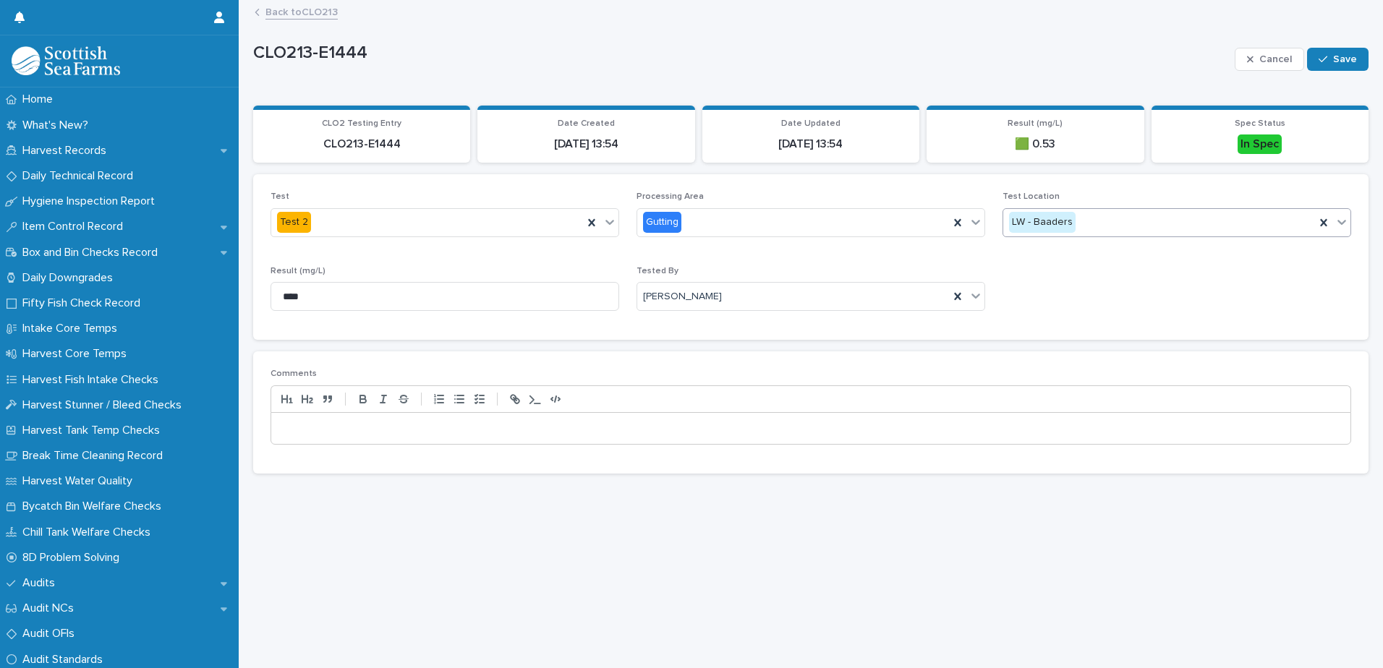
click at [1118, 223] on div "LW - Baaders" at bounding box center [1159, 222] width 312 height 24
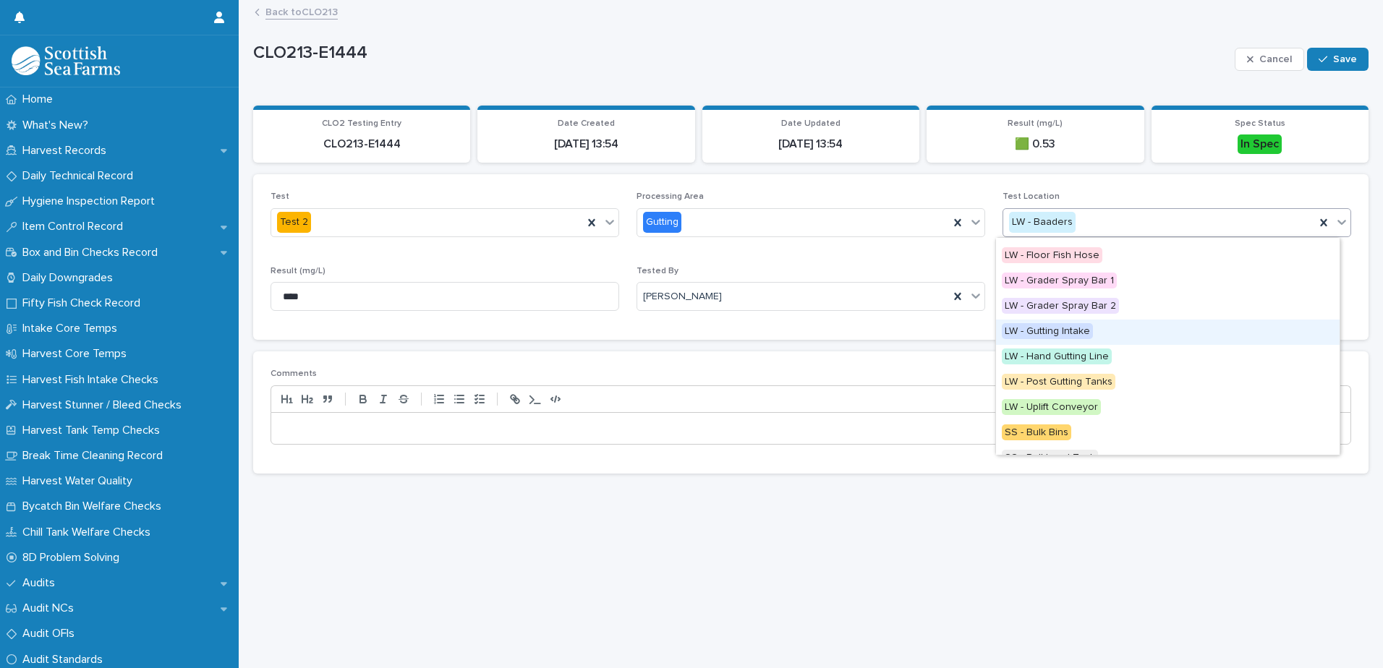
scroll to position [145, 0]
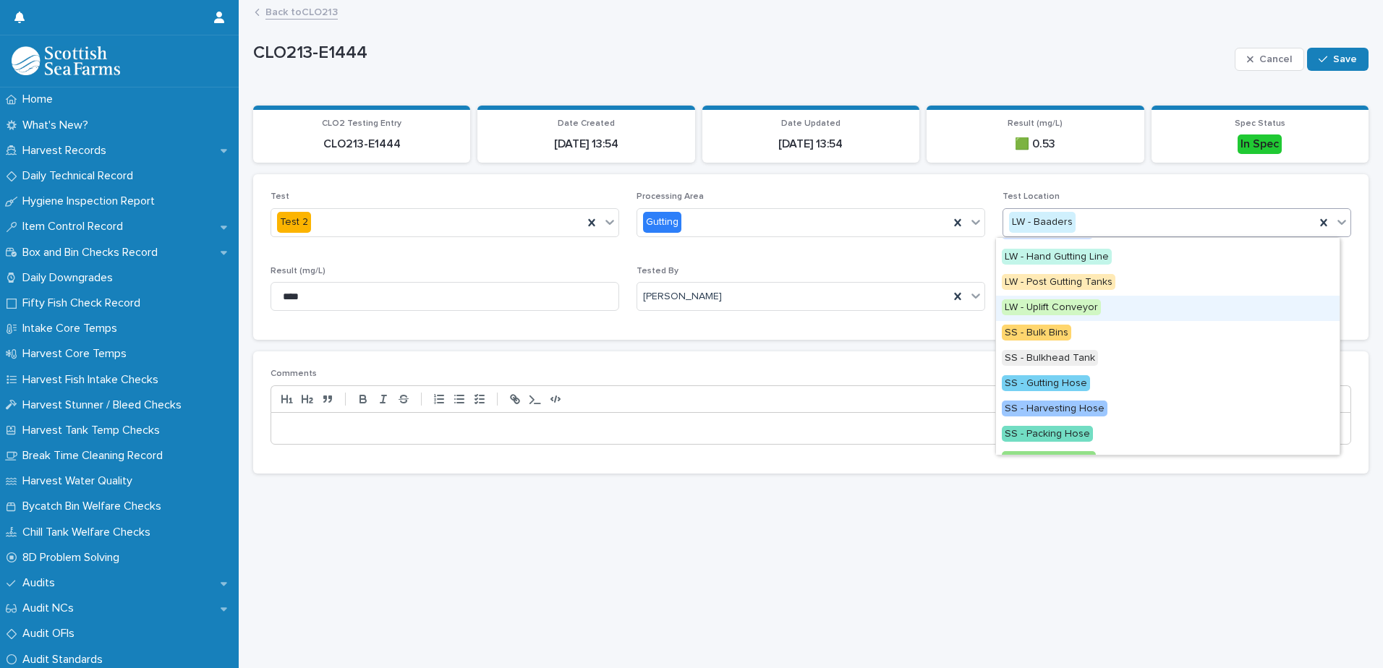
click at [1089, 314] on span "LW - Uplift Conveyor" at bounding box center [1051, 307] width 99 height 16
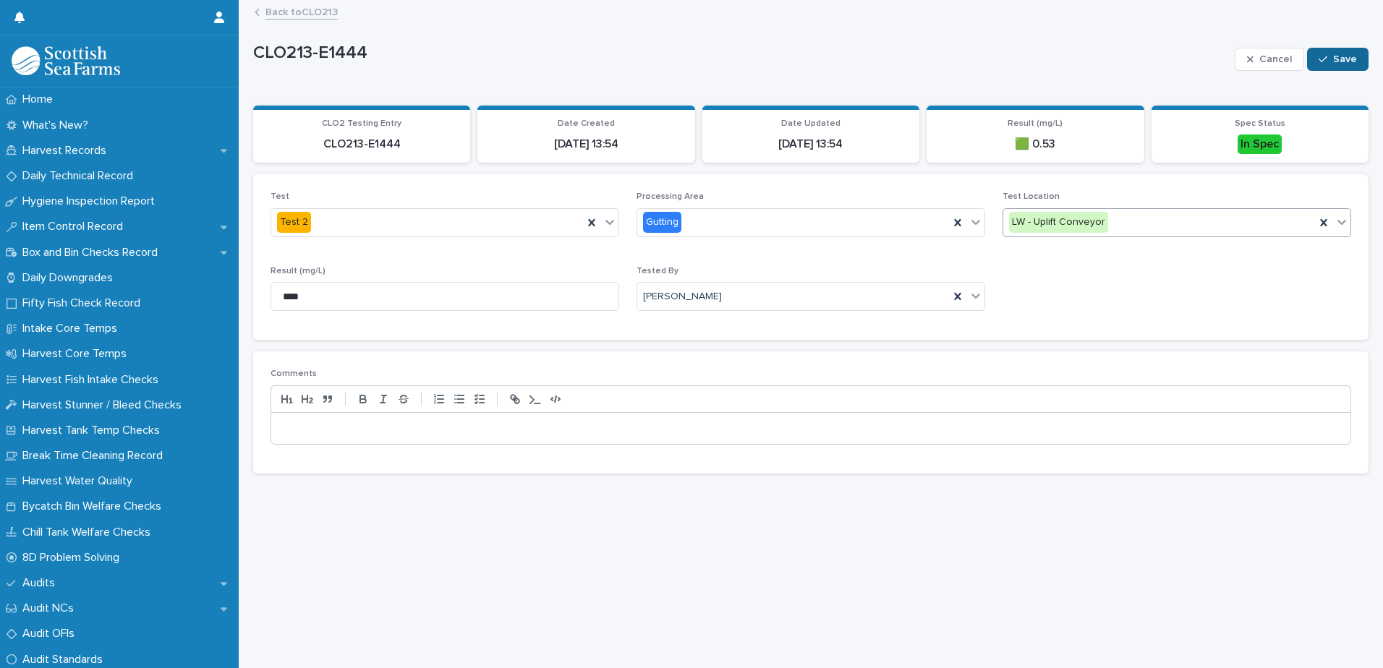
click at [1333, 51] on button "Save" at bounding box center [1337, 59] width 61 height 23
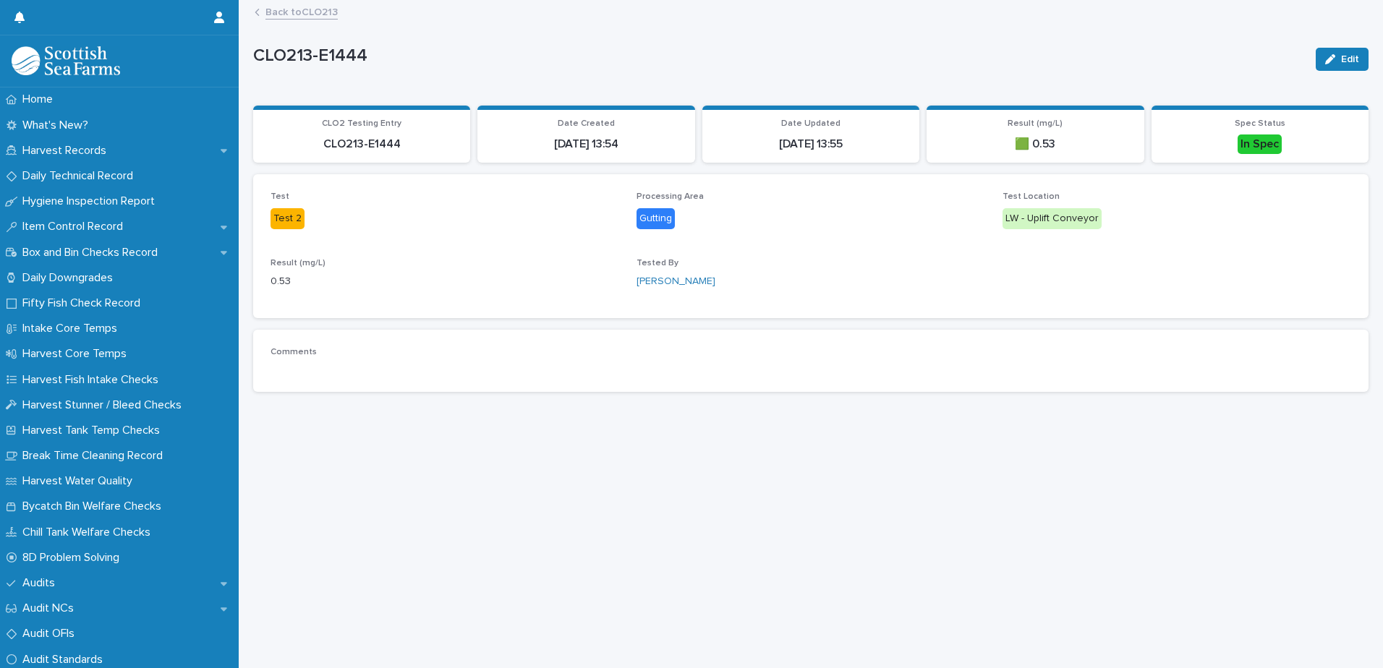
click at [330, 10] on link "Back to CLO213" at bounding box center [301, 11] width 72 height 17
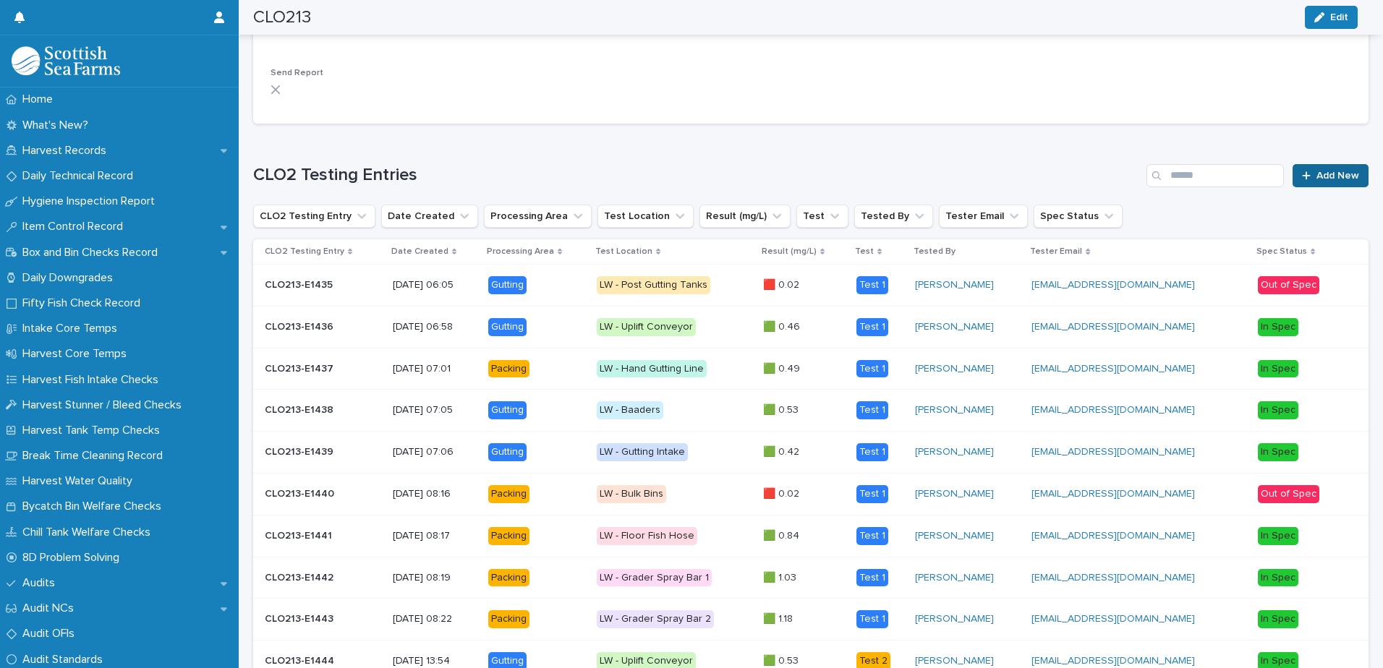
click at [1317, 173] on span "Add New" at bounding box center [1338, 176] width 43 height 10
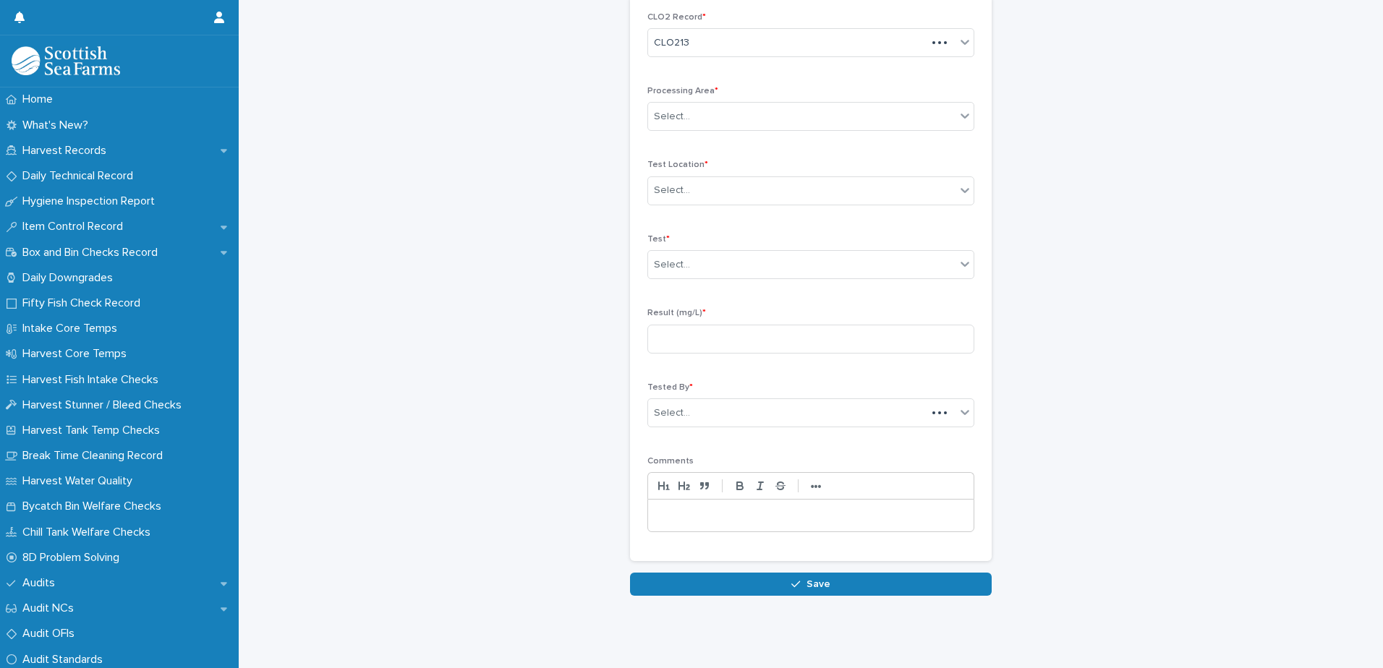
scroll to position [67, 0]
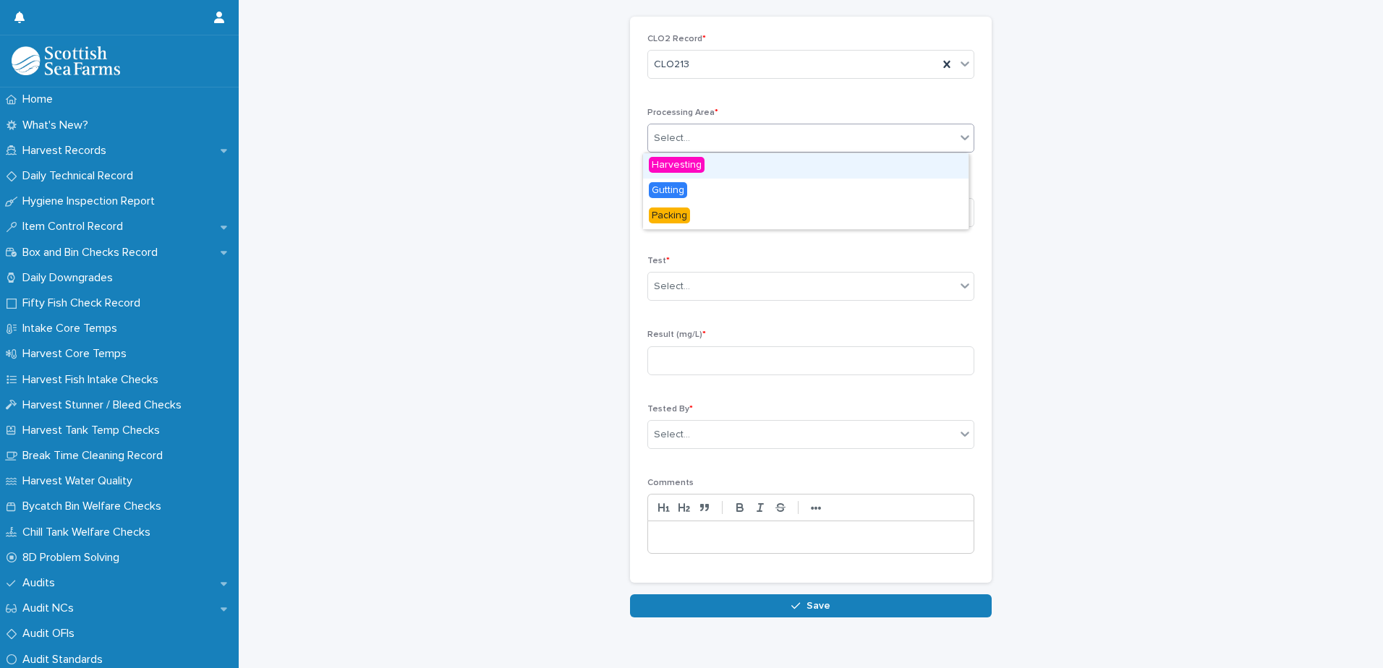
click at [708, 135] on div "Select..." at bounding box center [801, 139] width 307 height 24
click at [713, 192] on div "Gutting" at bounding box center [806, 191] width 326 height 25
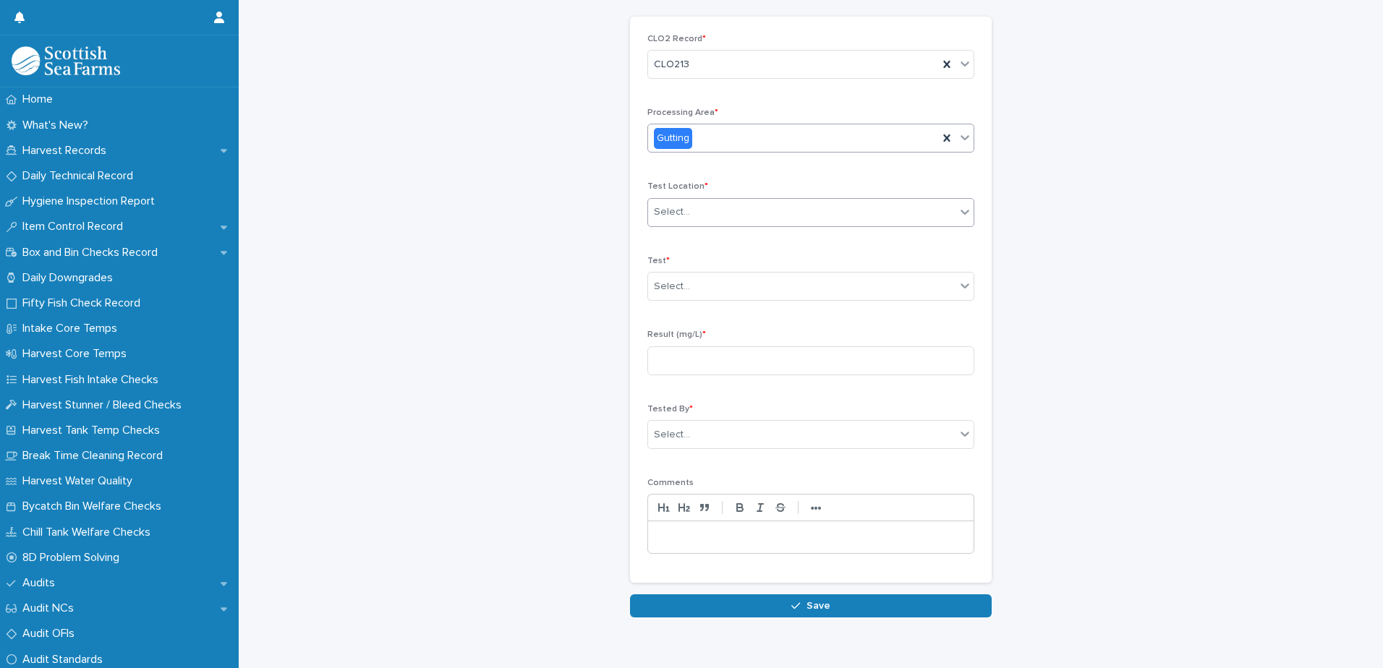
click at [697, 224] on div "Select..." at bounding box center [801, 212] width 307 height 24
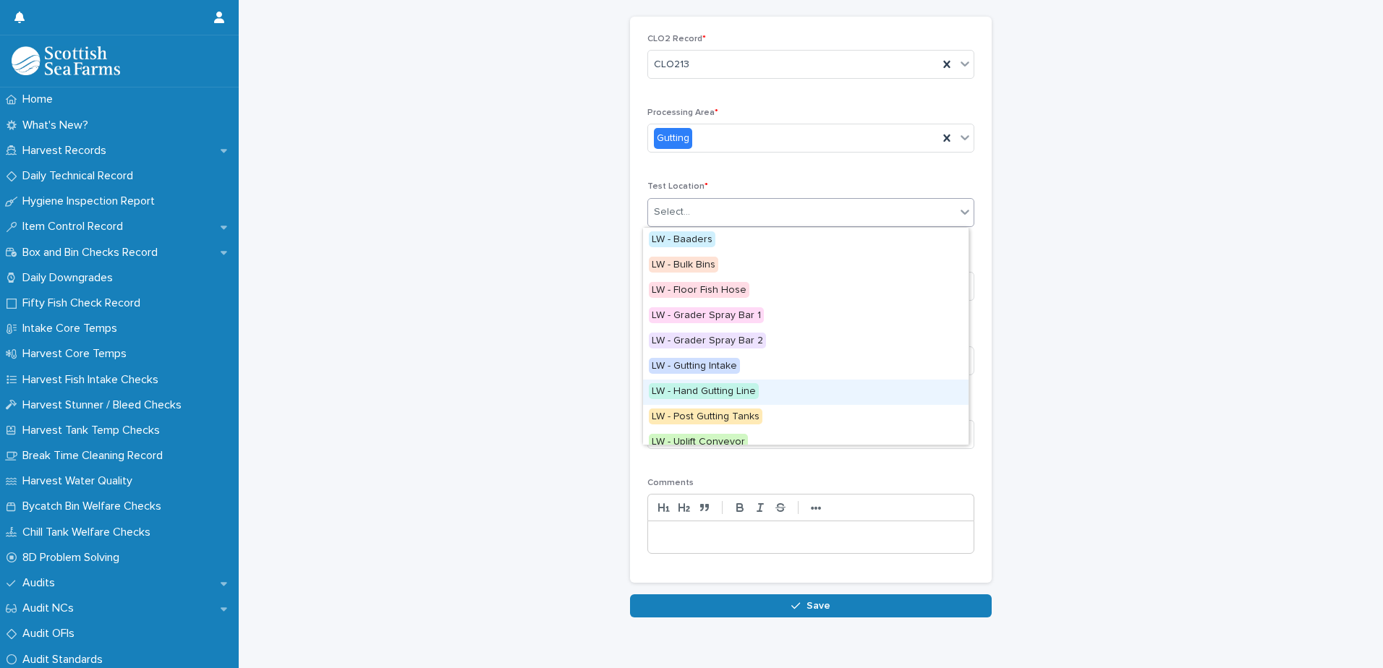
click at [726, 394] on span "LW - Hand Gutting Line" at bounding box center [704, 391] width 110 height 16
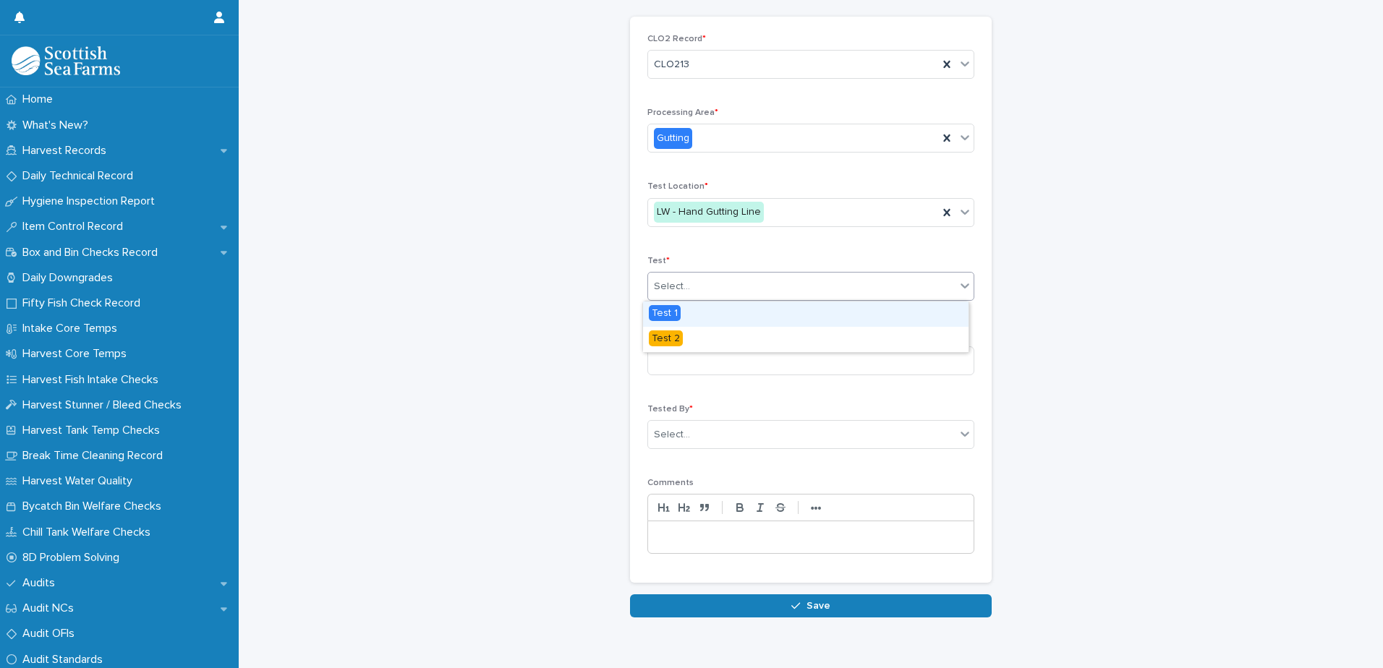
click at [712, 280] on div "Select..." at bounding box center [801, 287] width 307 height 24
click at [697, 334] on div "Test 2" at bounding box center [806, 339] width 326 height 25
click at [693, 357] on input at bounding box center [810, 360] width 327 height 29
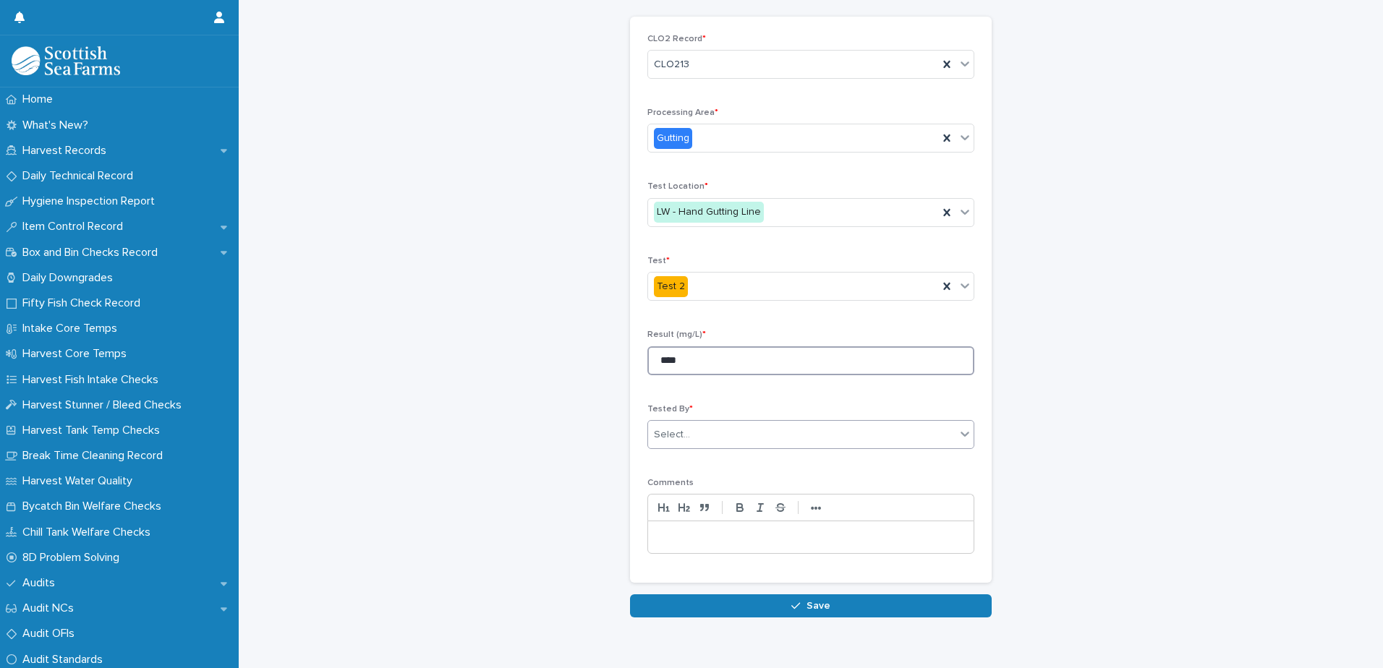
type input "****"
click at [727, 430] on div "Select..." at bounding box center [801, 435] width 307 height 24
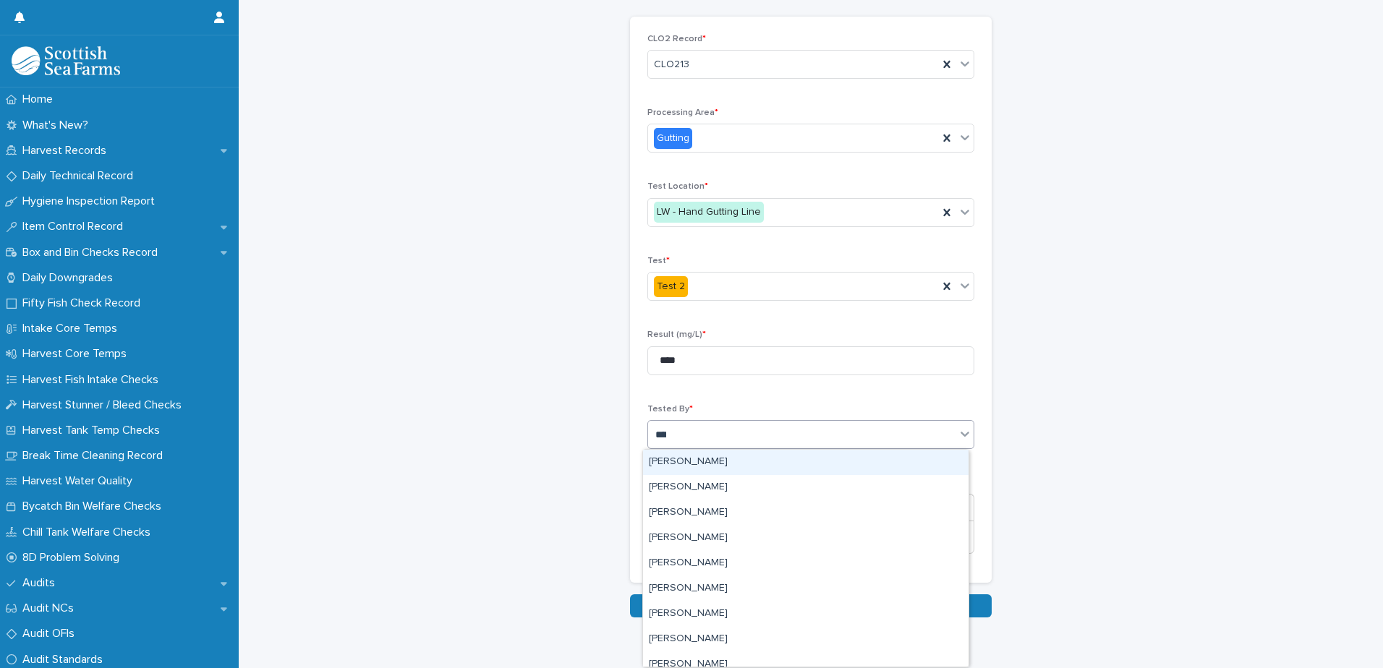
type input "*****"
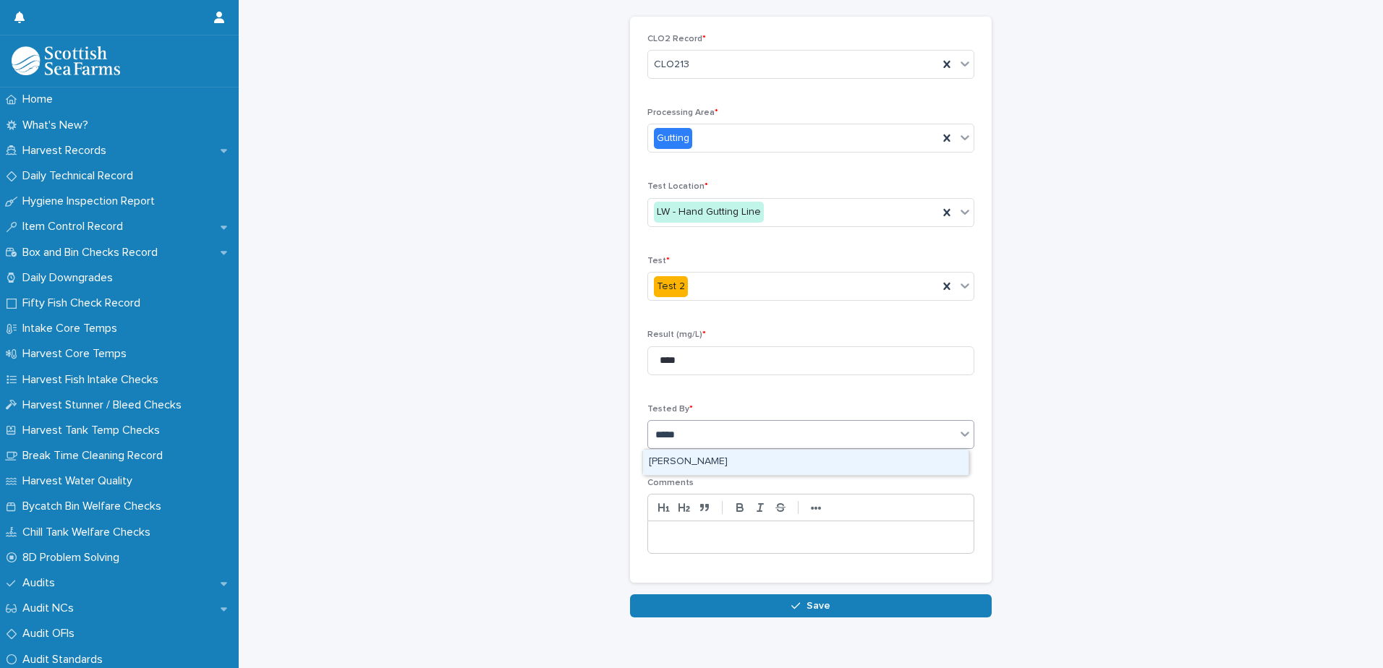
click at [726, 460] on div "[PERSON_NAME]" at bounding box center [806, 462] width 326 height 25
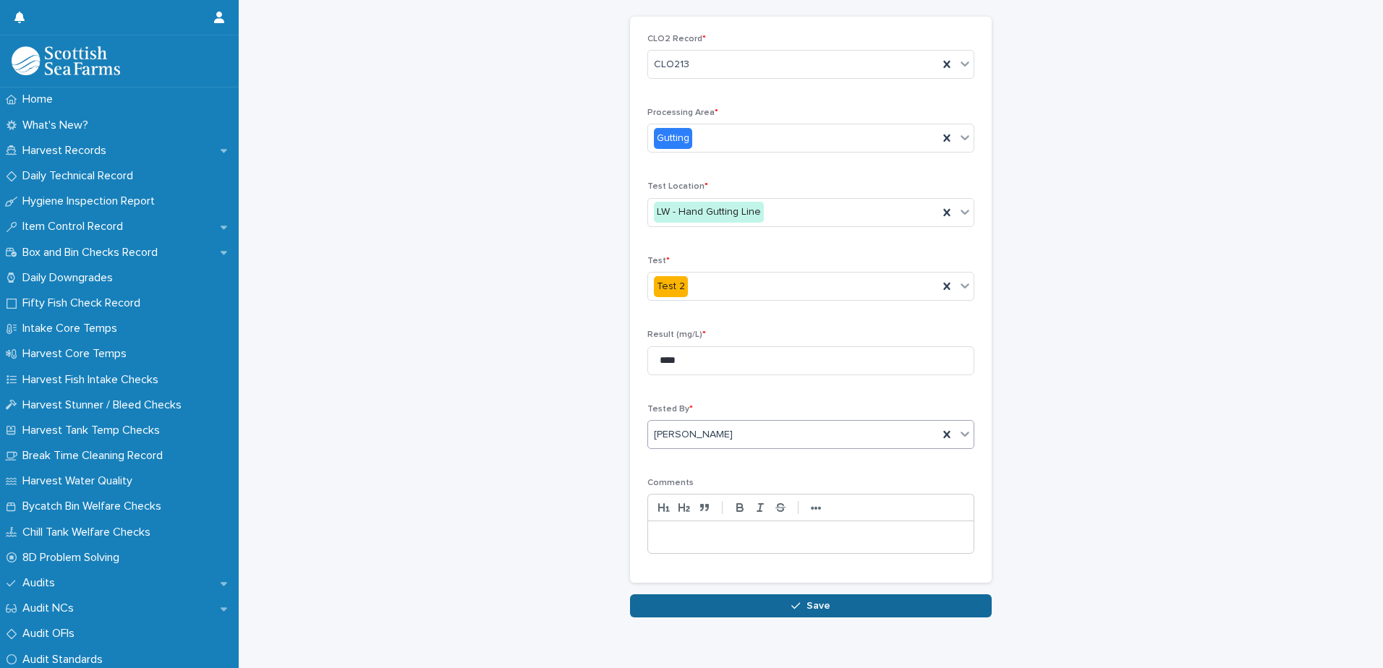
click at [789, 600] on button "Save" at bounding box center [811, 606] width 362 height 23
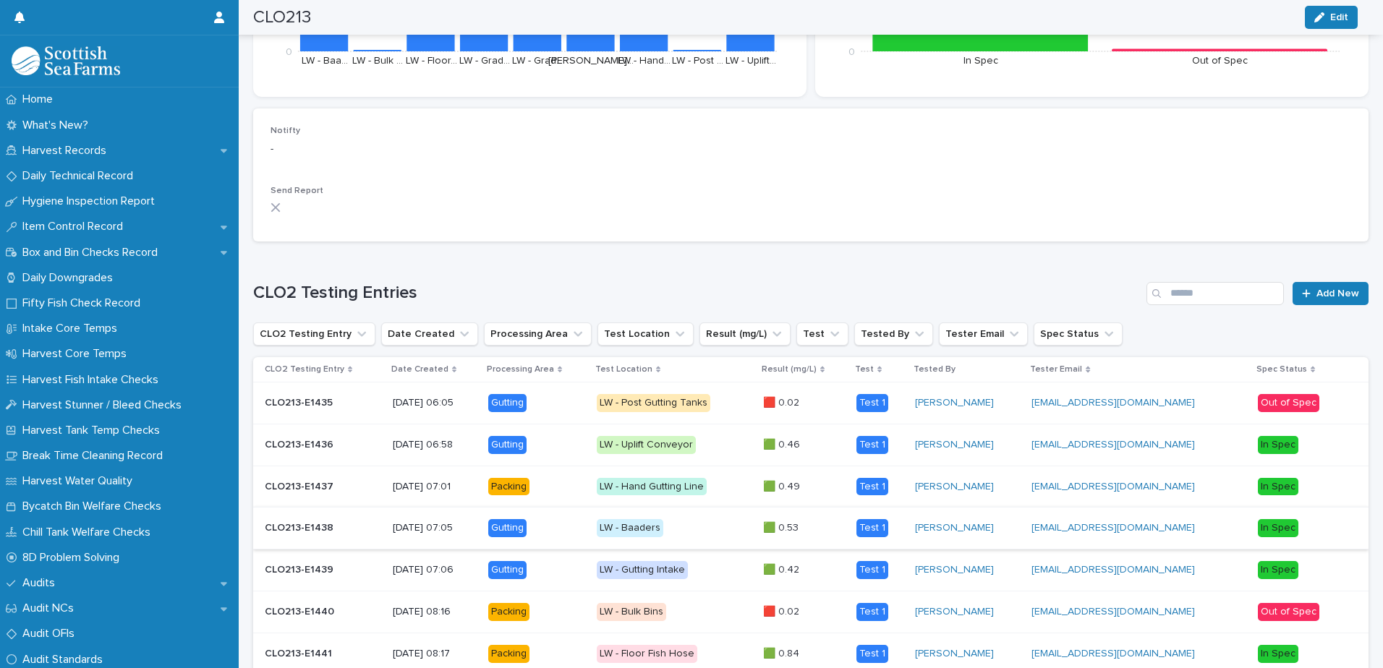
scroll to position [582, 0]
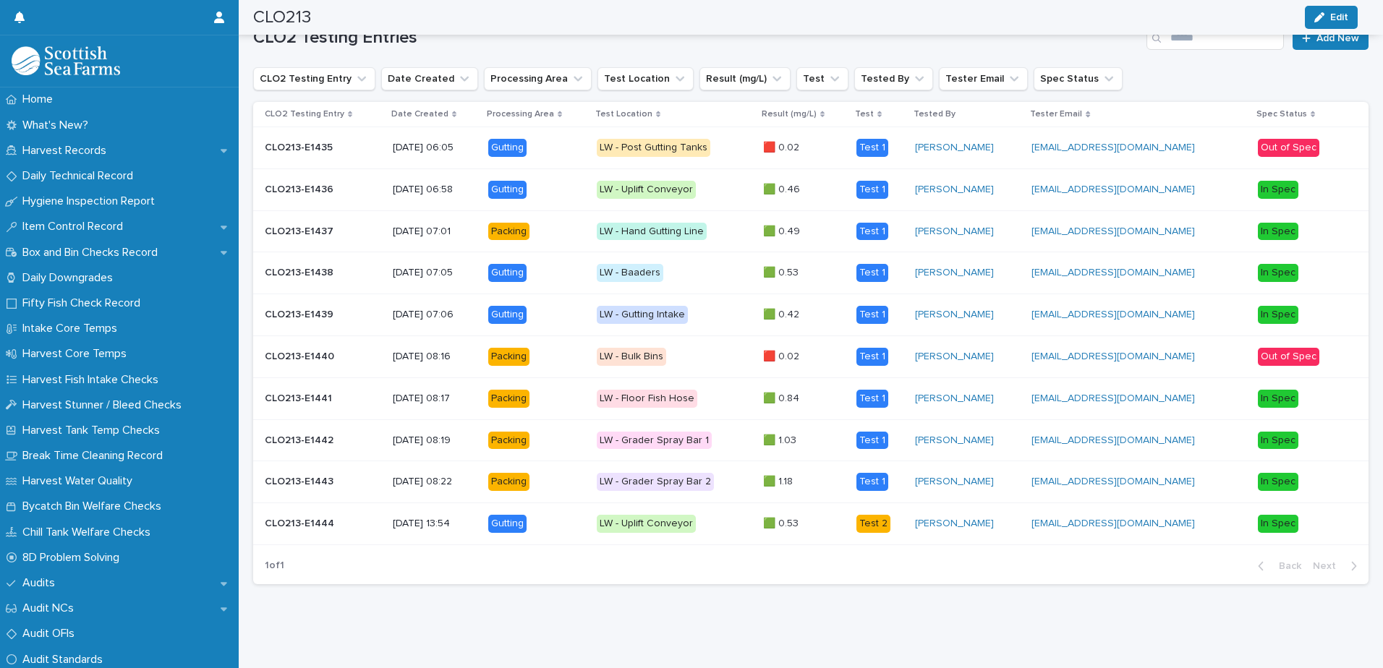
click at [697, 521] on p "LW - Uplift Conveyor" at bounding box center [674, 524] width 155 height 18
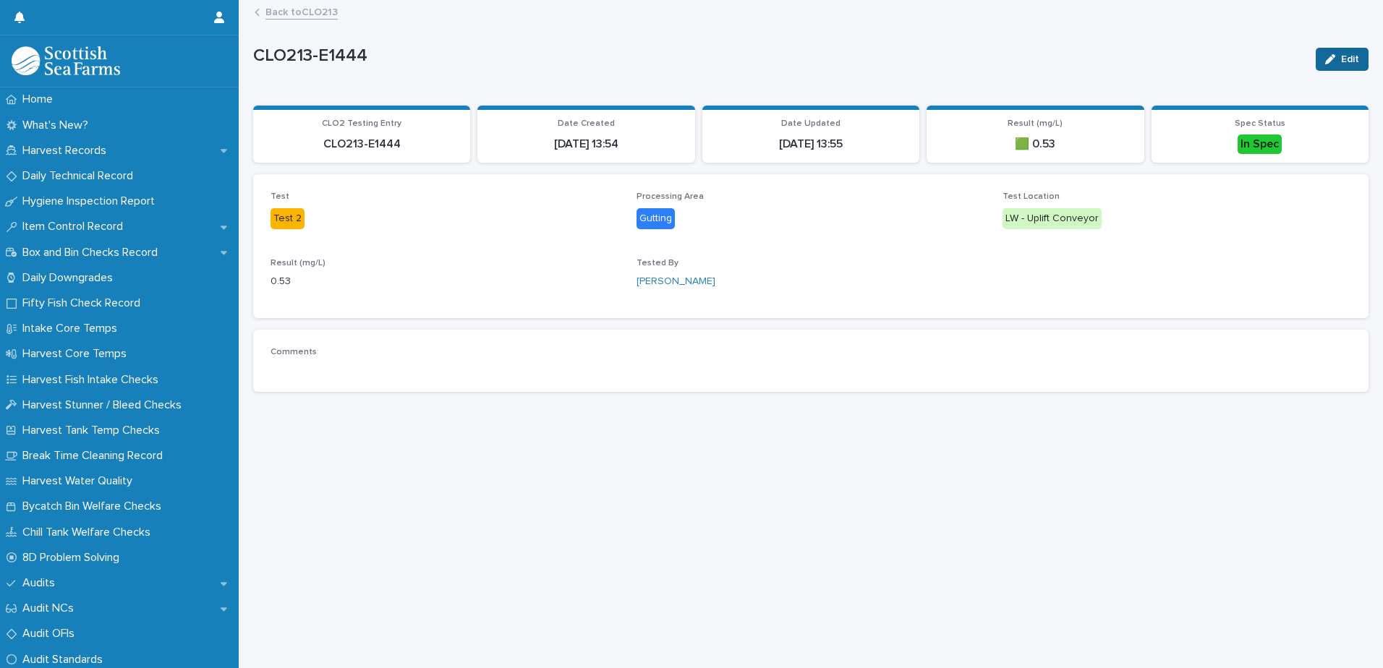
click at [1325, 59] on icon "button" at bounding box center [1330, 59] width 10 height 10
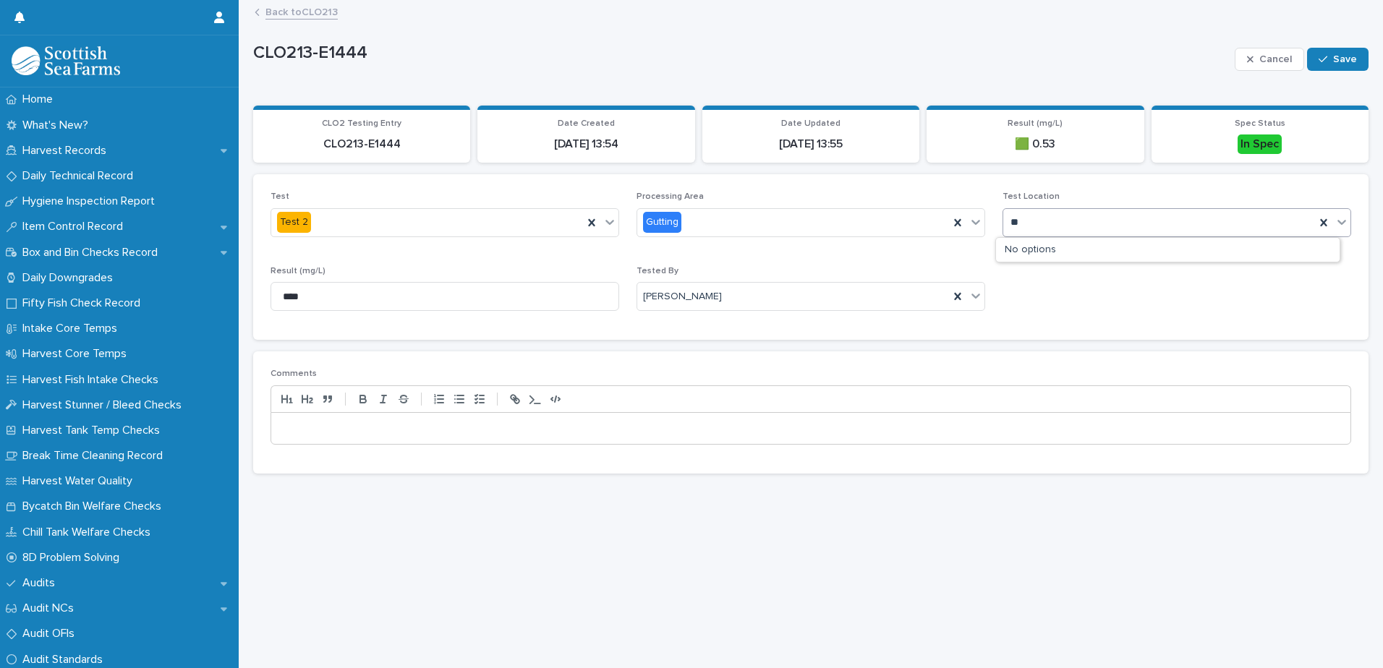
type input "*"
type input "****"
click at [1113, 234] on div "hand" at bounding box center [1159, 222] width 312 height 24
click at [1114, 215] on div "LW - Uplift Conveyor" at bounding box center [1159, 222] width 312 height 24
type input "****"
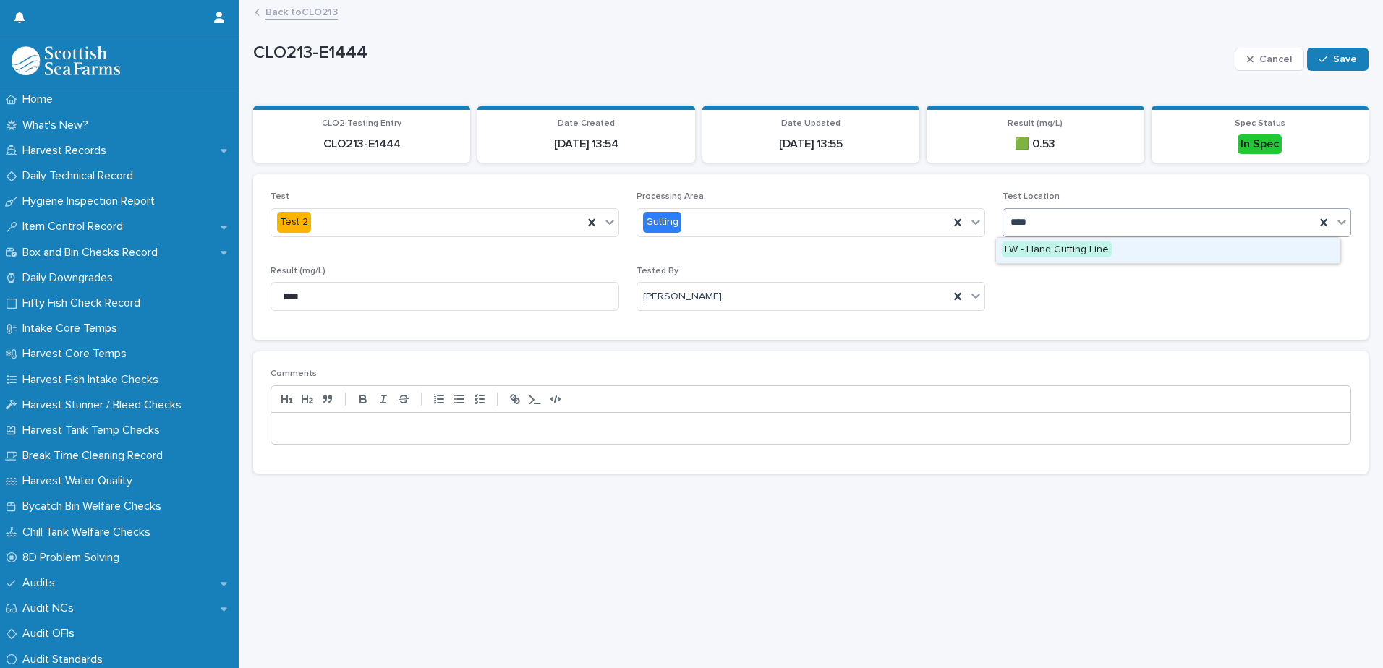
click at [1090, 250] on span "LW - Hand Gutting Line" at bounding box center [1057, 250] width 110 height 16
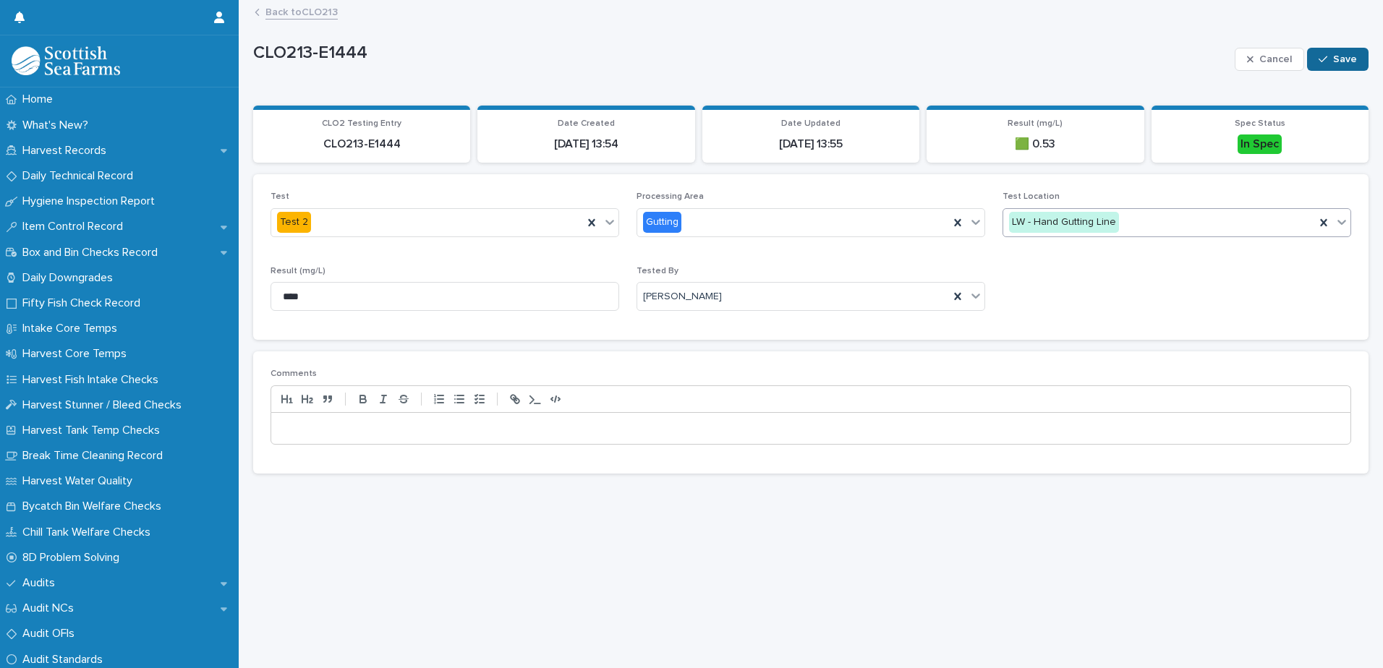
click at [1333, 54] on span "Save" at bounding box center [1345, 59] width 24 height 10
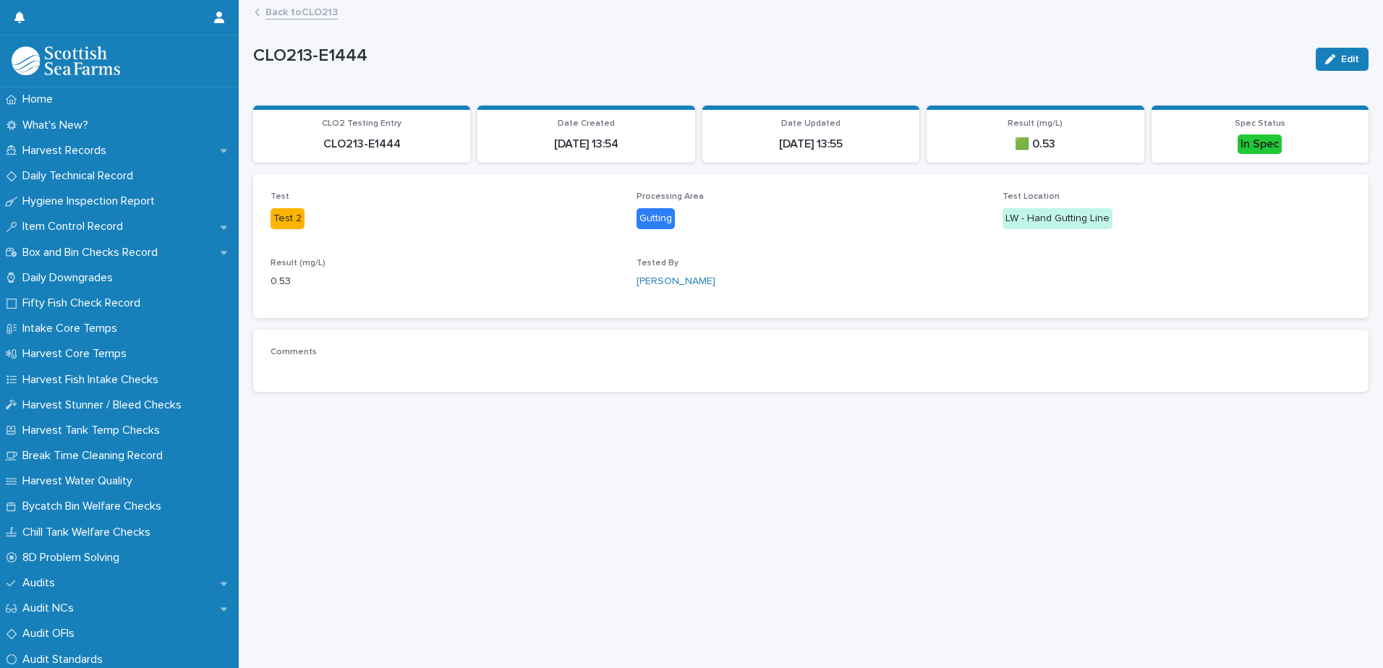
click at [311, 12] on link "Back to CLO213" at bounding box center [301, 11] width 72 height 17
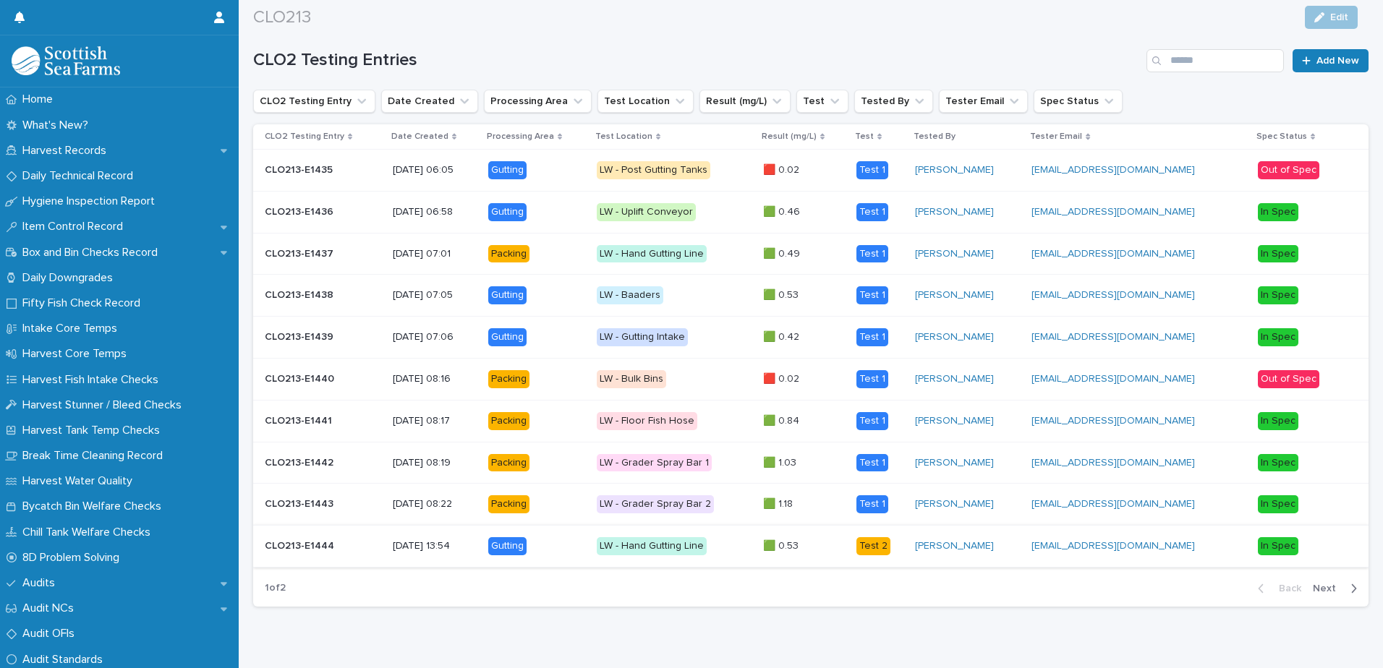
scroll to position [582, 0]
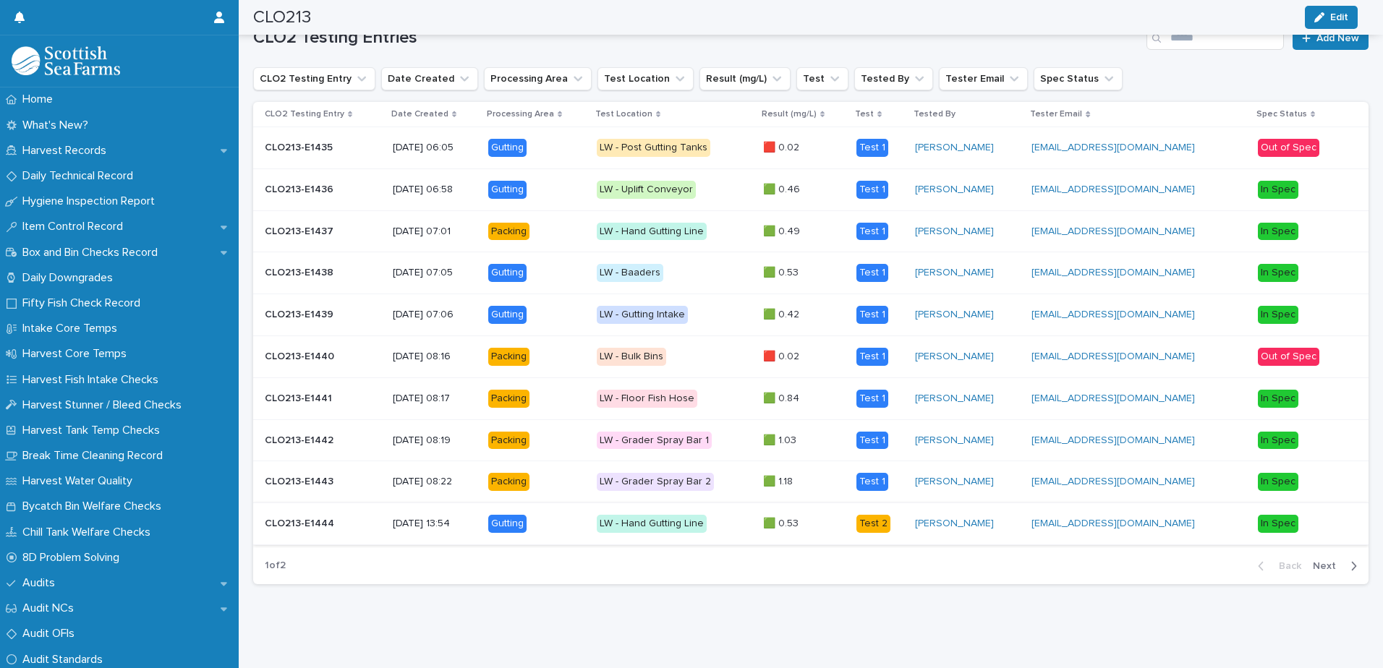
click at [720, 571] on div "1 of 2 Back Next" at bounding box center [810, 566] width 1115 height 36
click at [1319, 561] on span "Next" at bounding box center [1329, 566] width 32 height 10
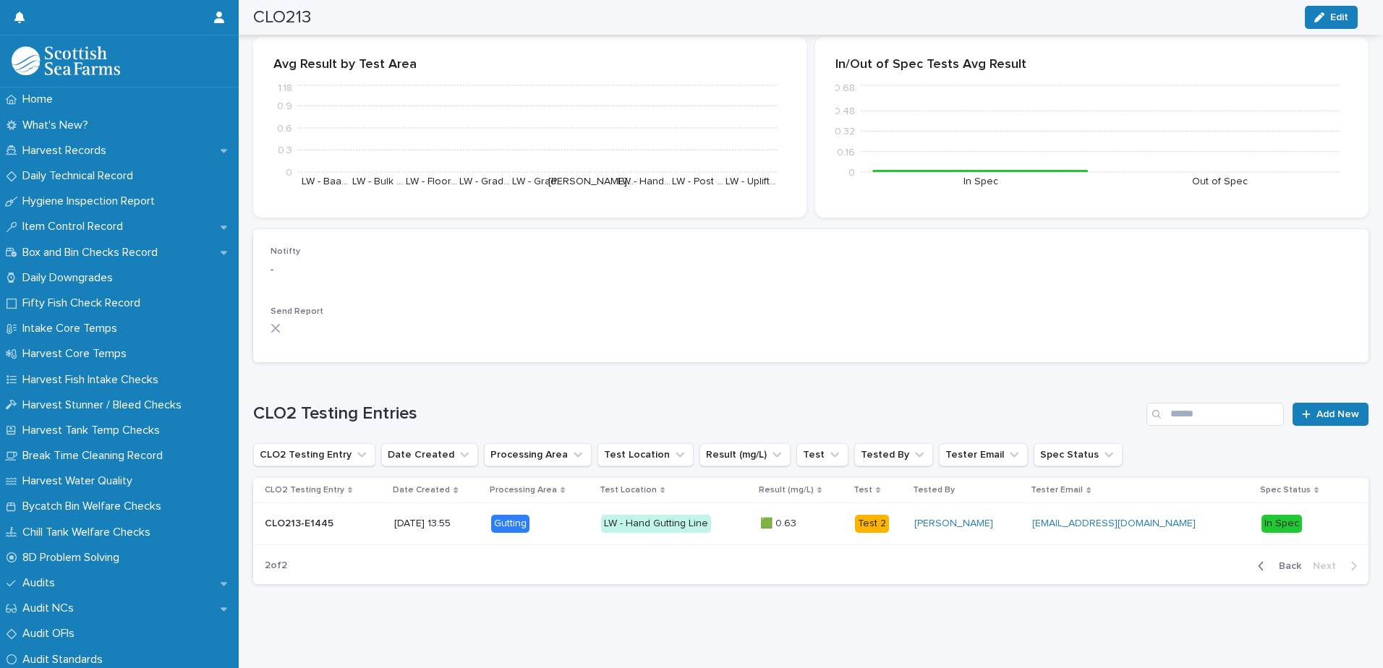
scroll to position [206, 0]
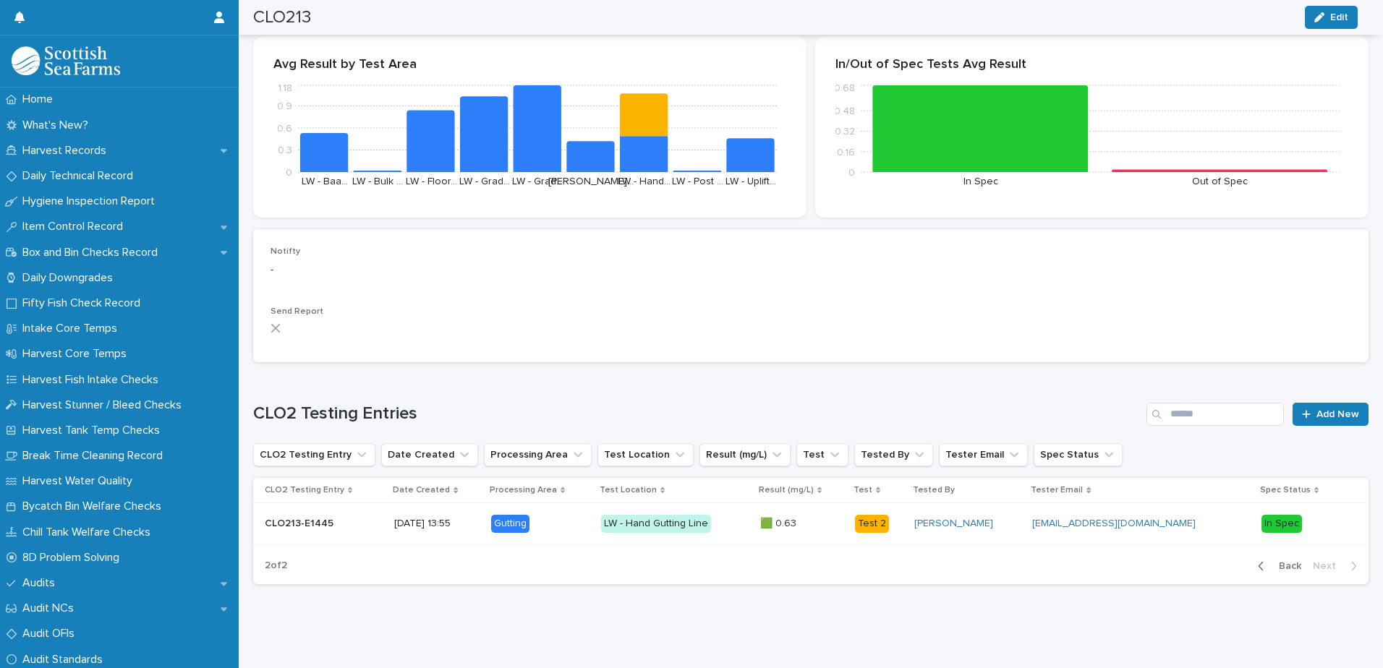
click at [726, 515] on p "LW - Hand Gutting Line" at bounding box center [675, 524] width 148 height 18
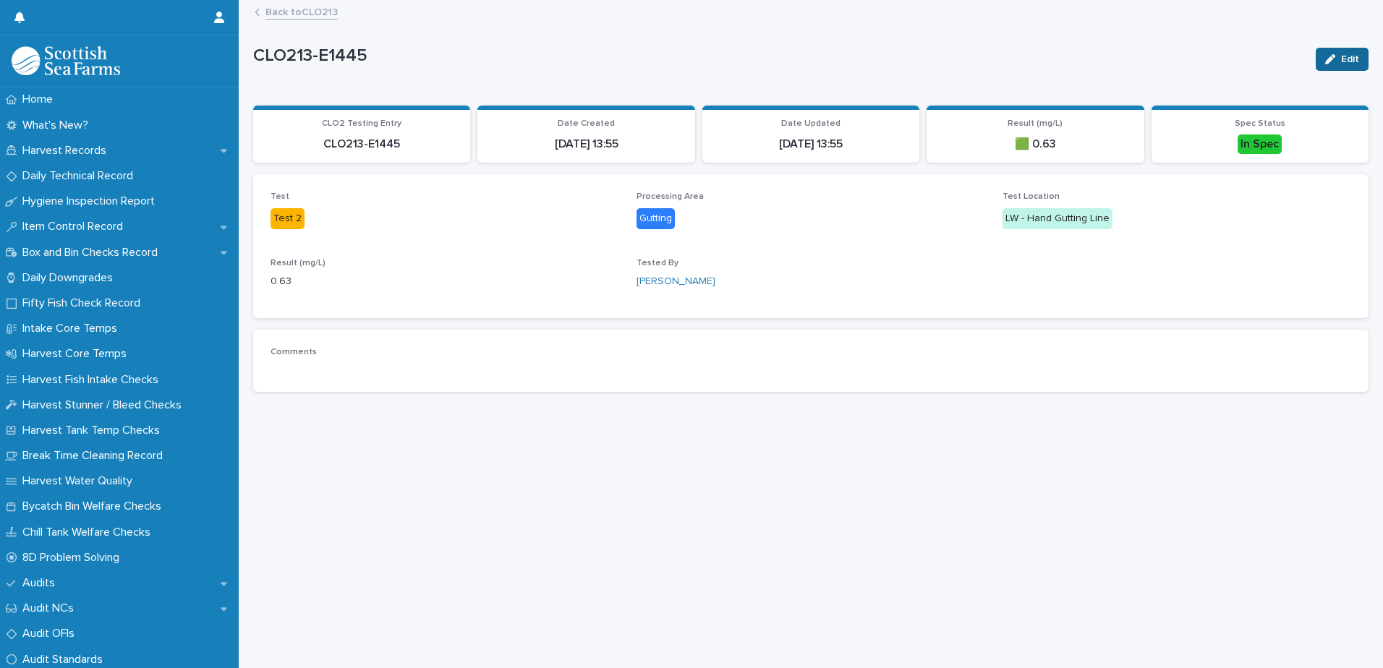
click at [1322, 64] on button "Edit" at bounding box center [1342, 59] width 53 height 23
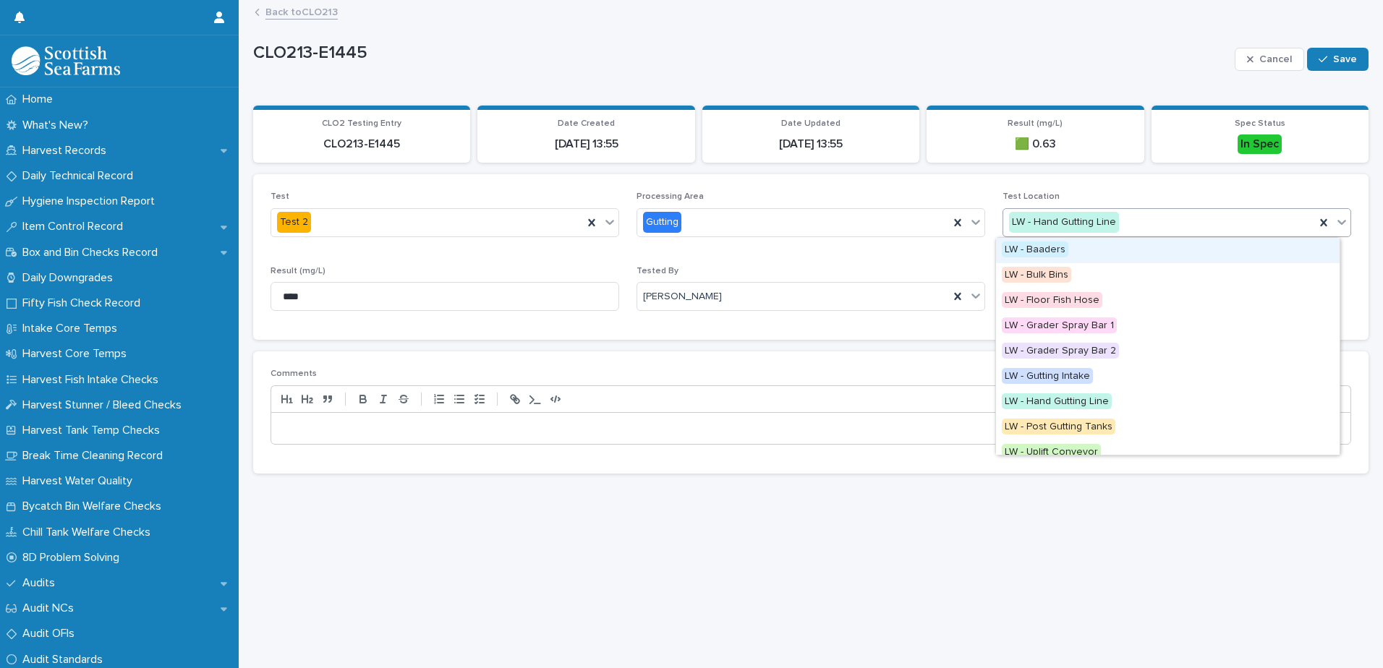
click at [1069, 210] on div "LW - Hand Gutting Line" at bounding box center [1159, 222] width 312 height 24
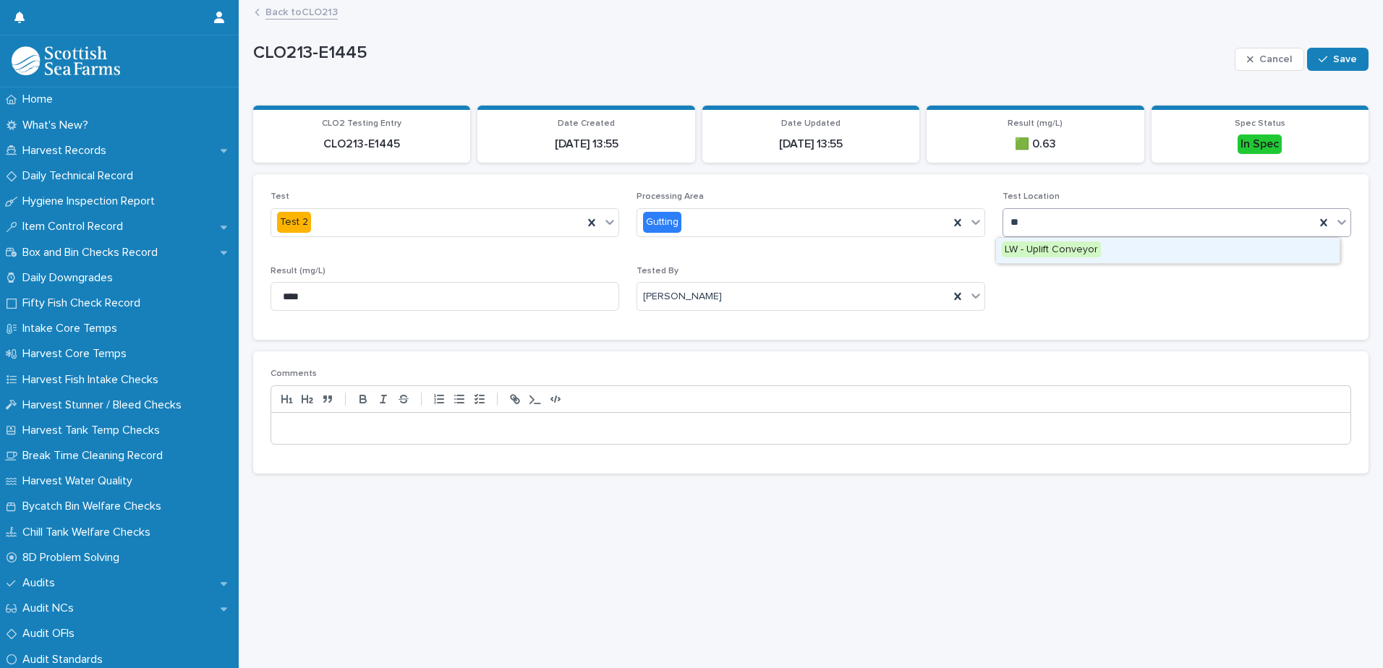
type input "***"
click at [1067, 254] on span "LW - Uplift Conveyor" at bounding box center [1051, 250] width 99 height 16
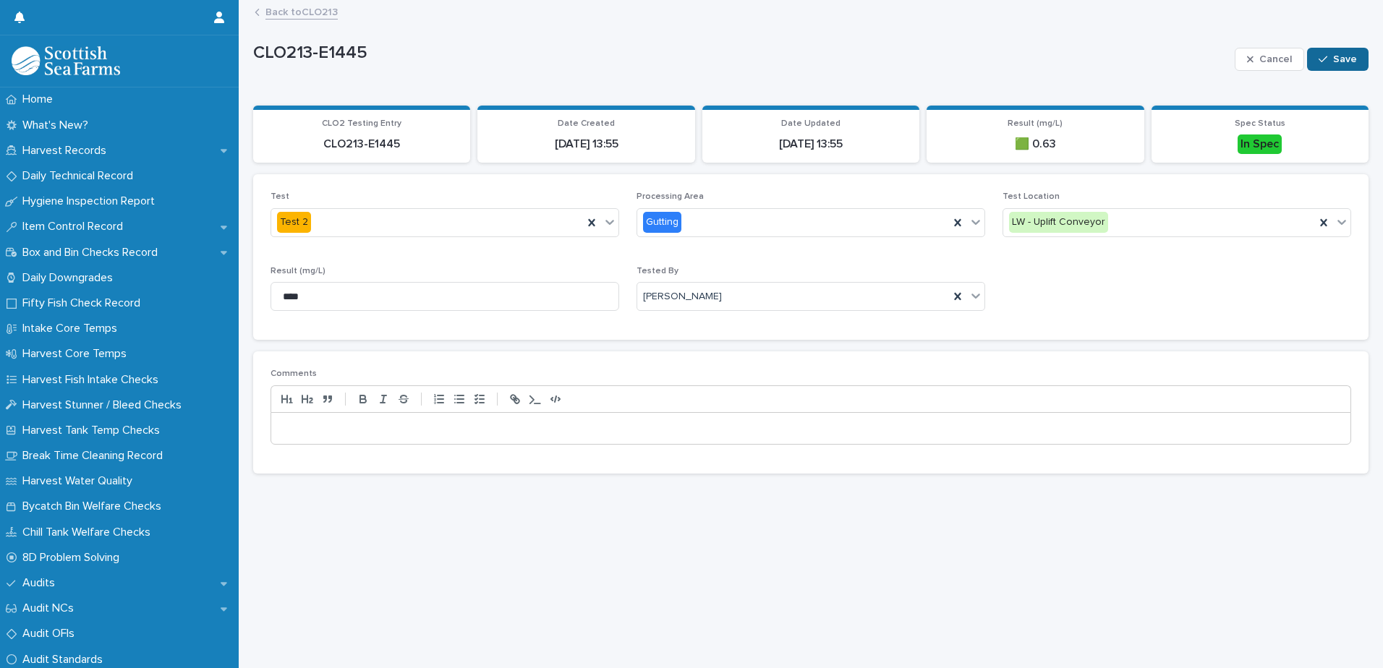
click at [1339, 59] on span "Save" at bounding box center [1345, 59] width 24 height 10
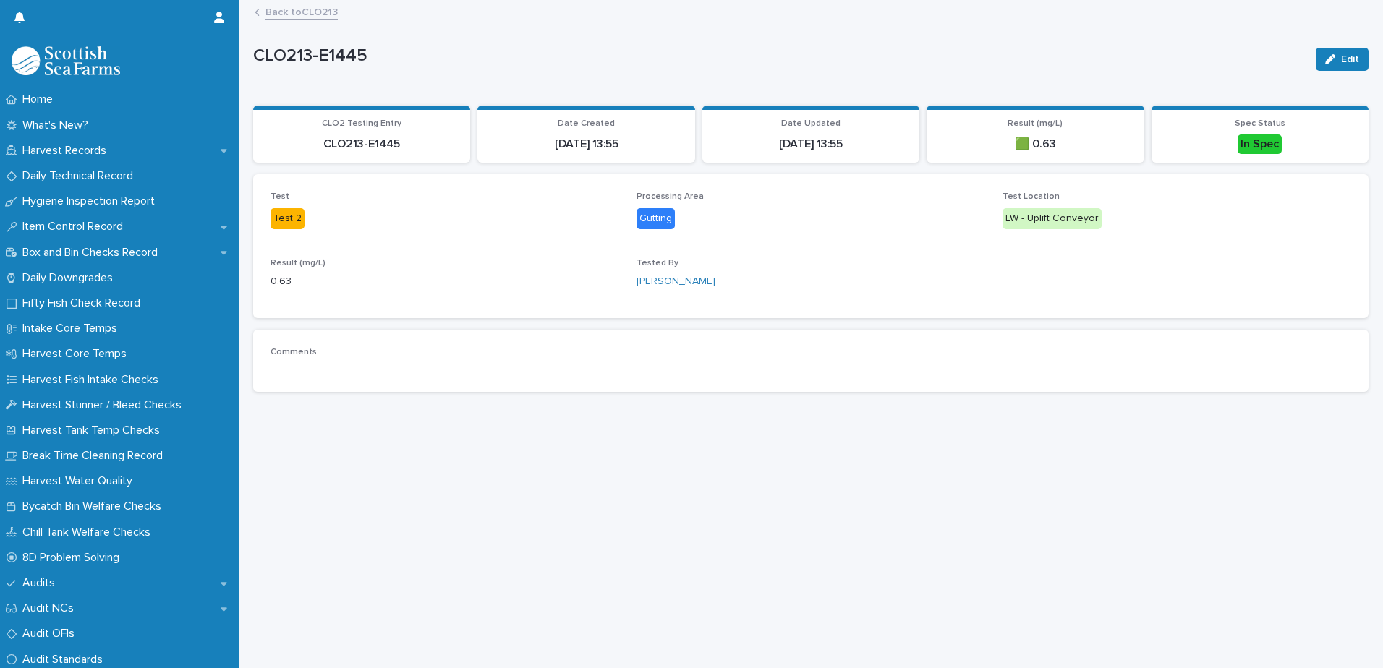
click at [302, 13] on link "Back to CLO213" at bounding box center [301, 11] width 72 height 17
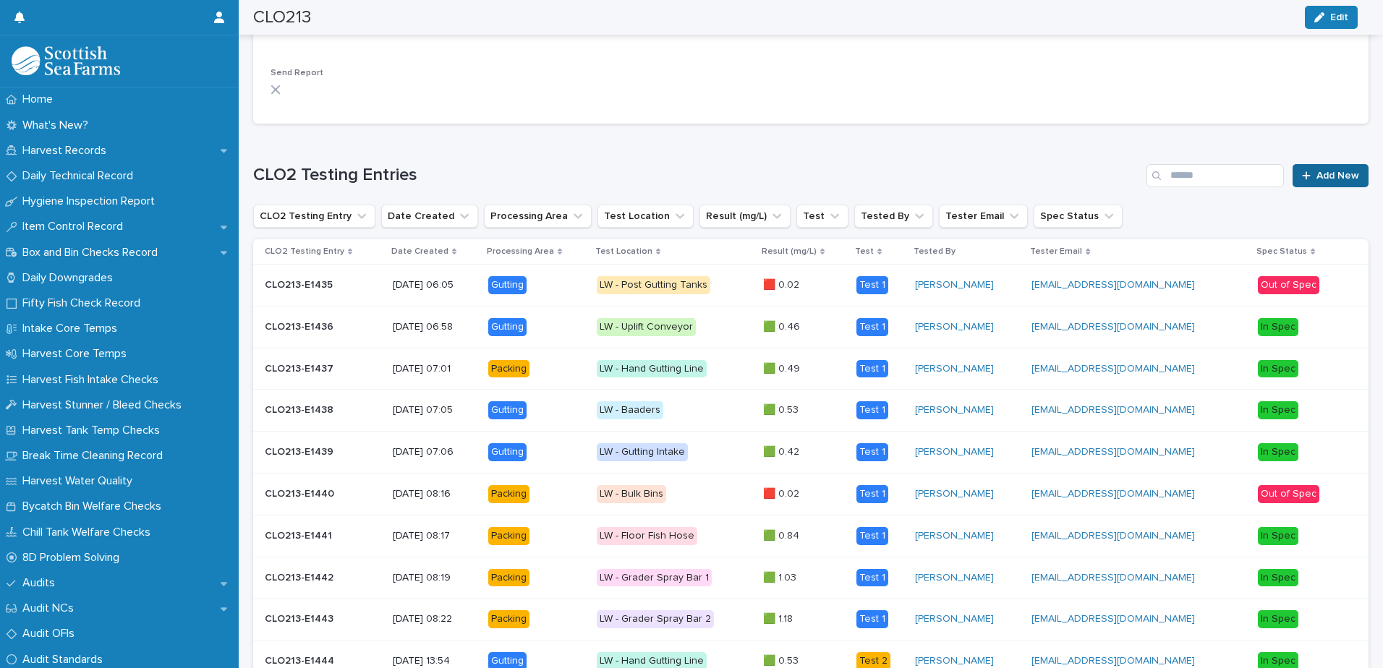
click at [1318, 177] on span "Add New" at bounding box center [1338, 176] width 43 height 10
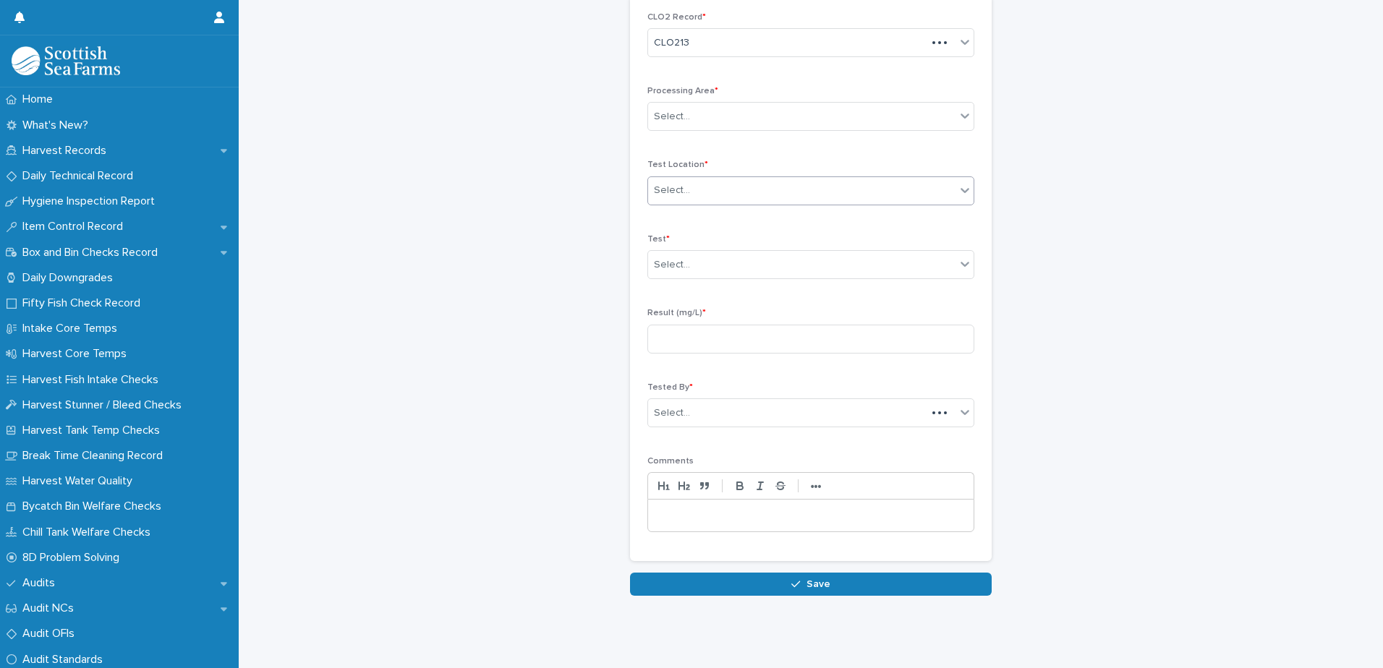
scroll to position [67, 0]
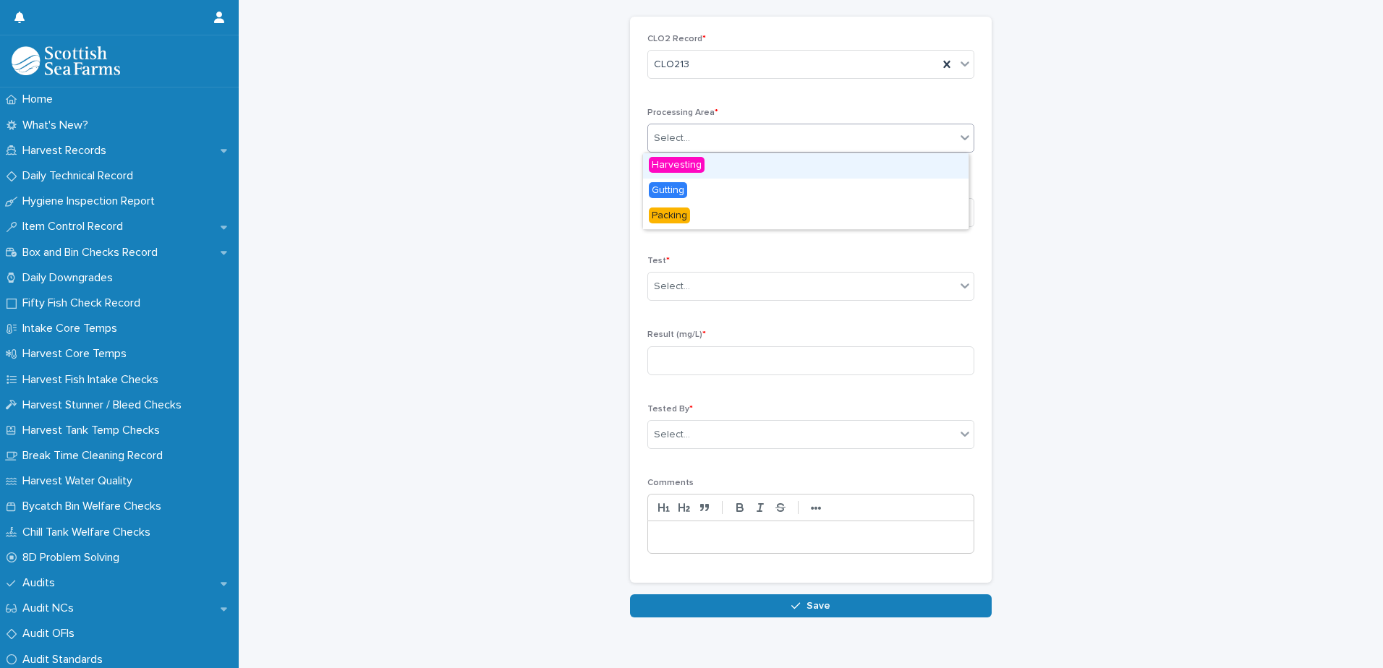
click at [675, 127] on div "Select..." at bounding box center [801, 139] width 307 height 24
click at [679, 190] on span "Gutting" at bounding box center [668, 190] width 38 height 16
click at [694, 217] on div "Select..." at bounding box center [801, 212] width 307 height 24
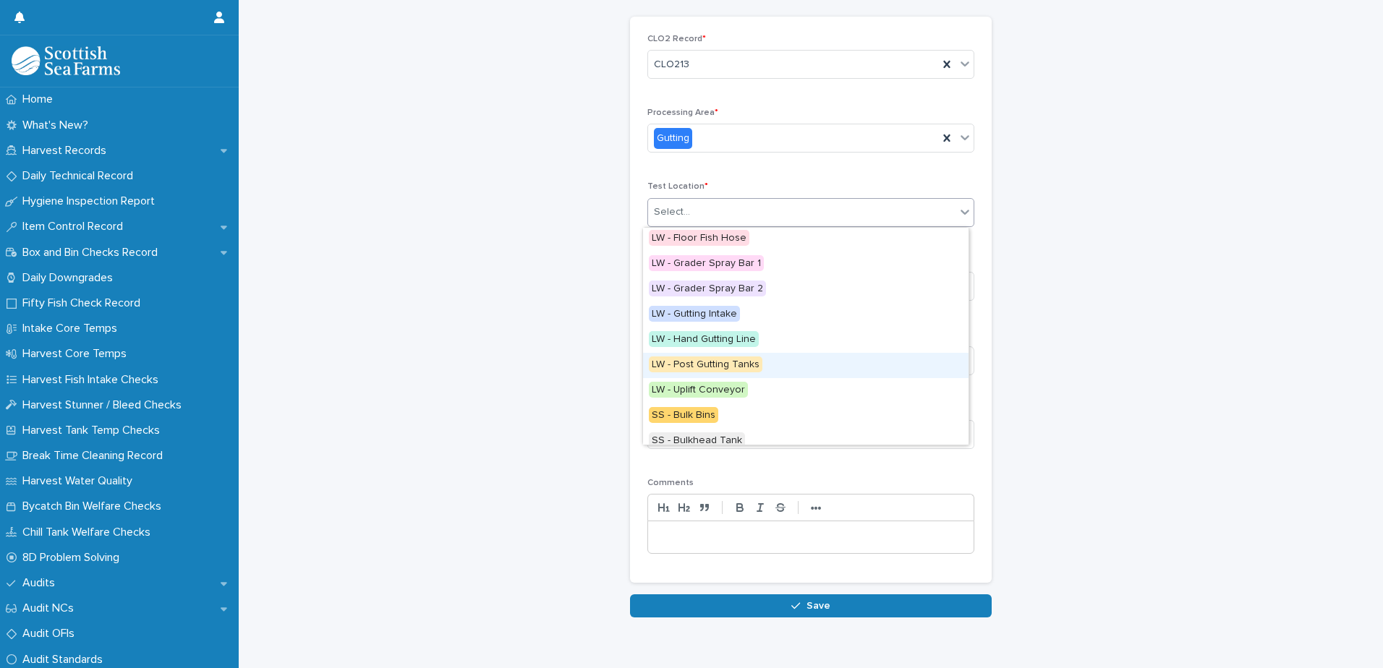
scroll to position [72, 0]
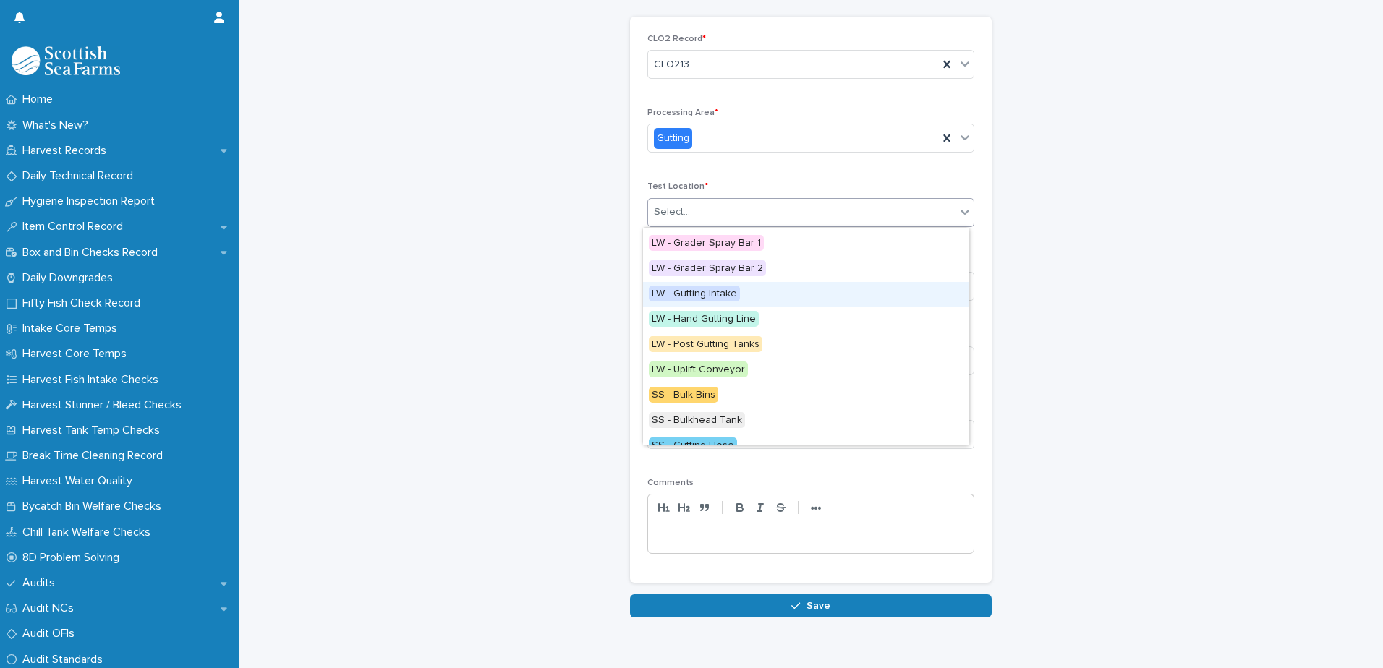
click at [765, 293] on div "LW - Gutting Intake" at bounding box center [806, 294] width 326 height 25
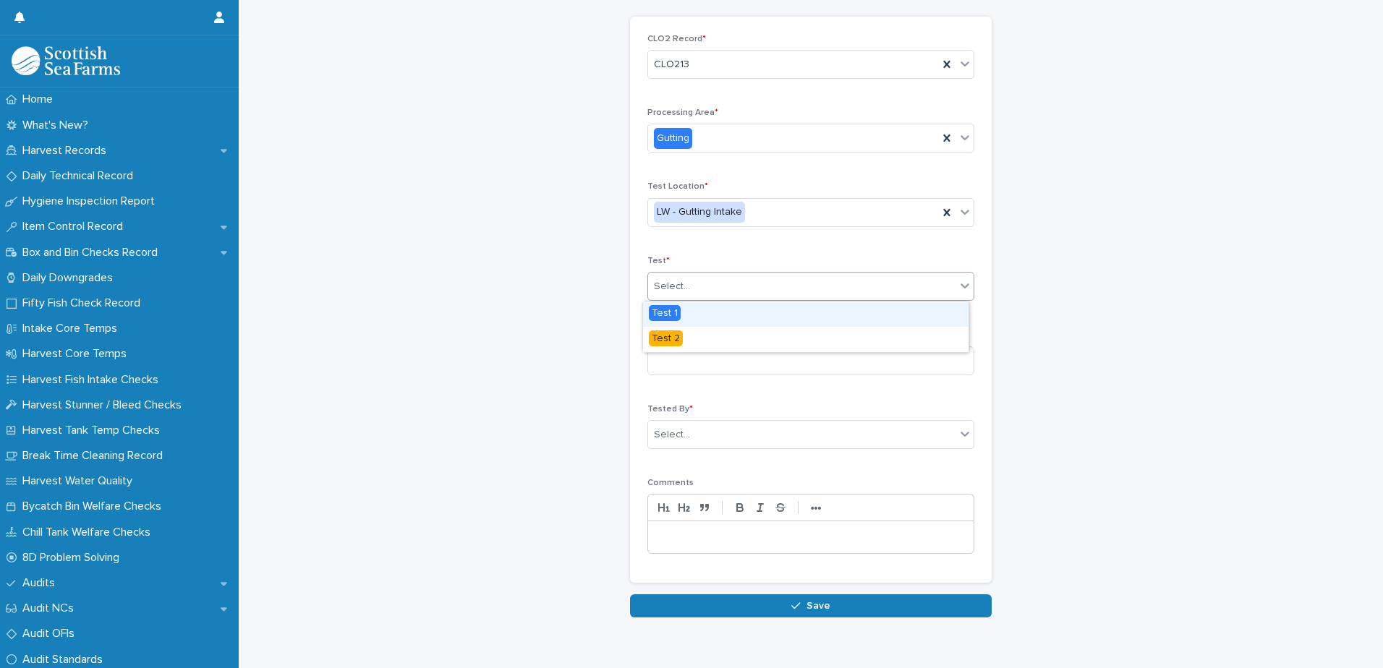
click at [710, 288] on div "Select..." at bounding box center [801, 287] width 307 height 24
click at [694, 341] on div "Test 2" at bounding box center [806, 339] width 326 height 25
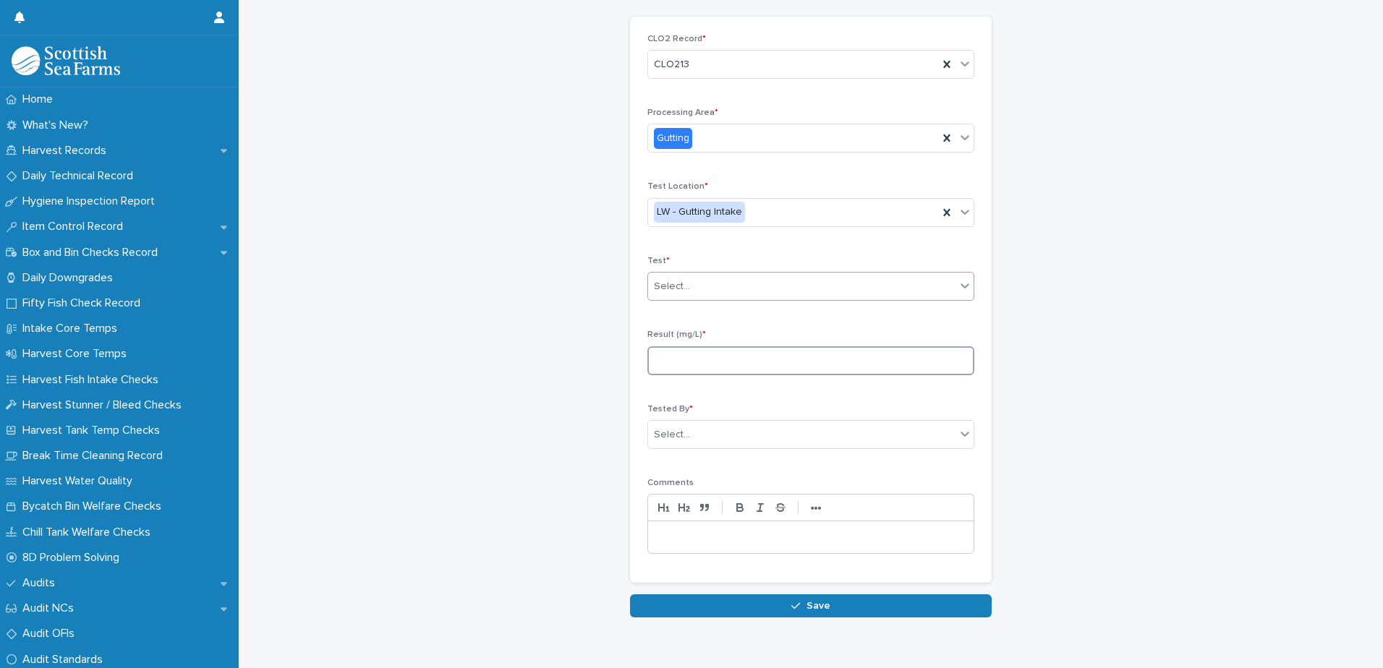
click at [688, 358] on input at bounding box center [810, 360] width 327 height 29
type input "****"
click at [717, 425] on div "Select..." at bounding box center [801, 435] width 307 height 24
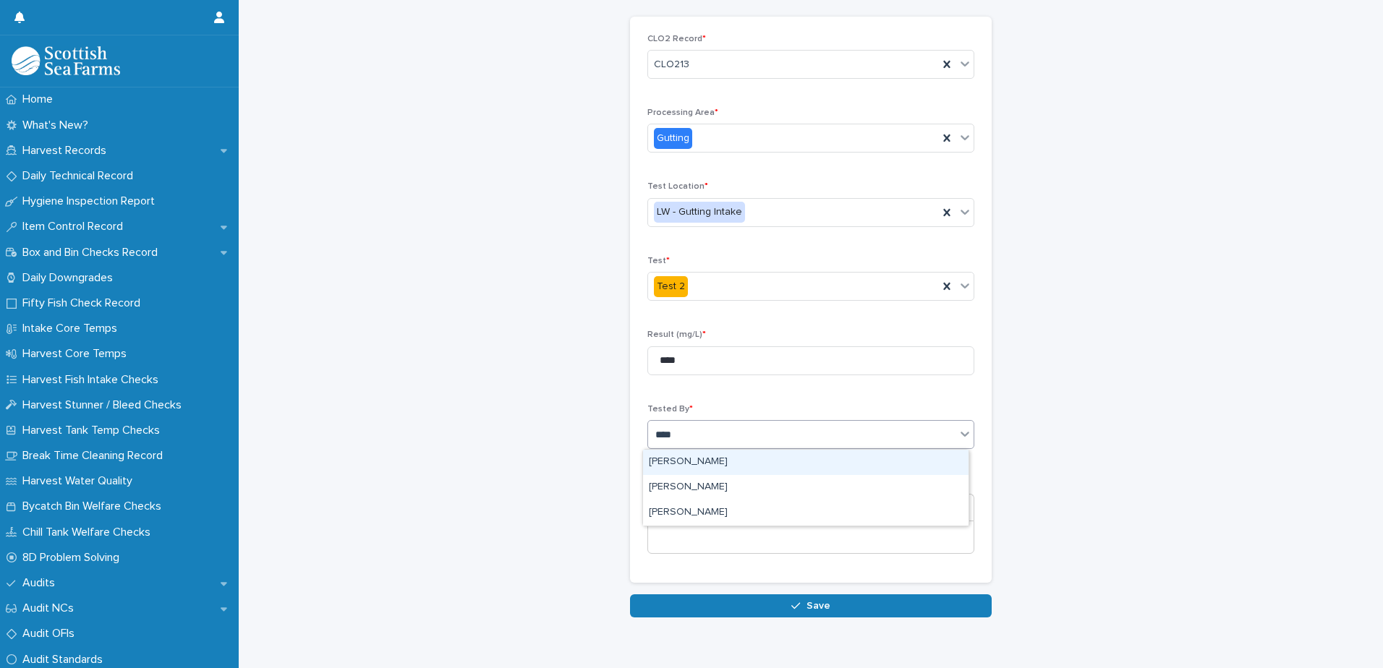
type input "*****"
click at [704, 462] on div "[PERSON_NAME]" at bounding box center [806, 462] width 326 height 25
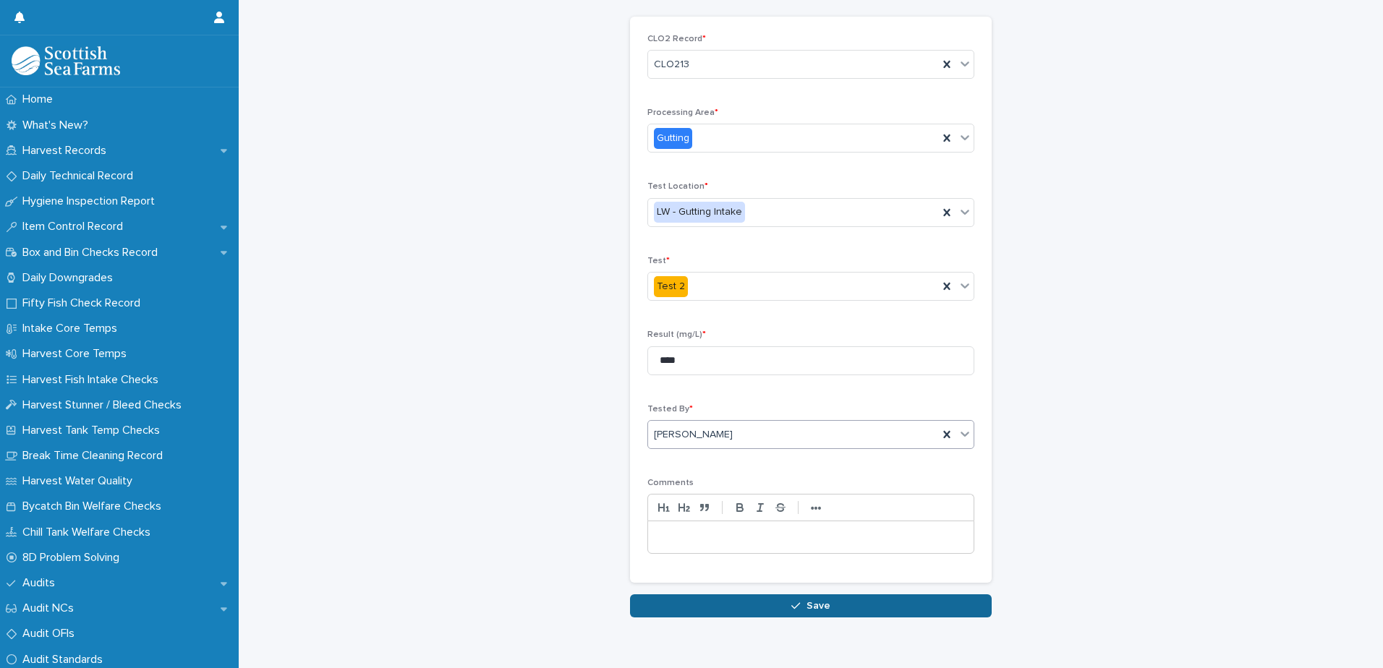
click at [786, 603] on button "Save" at bounding box center [811, 606] width 362 height 23
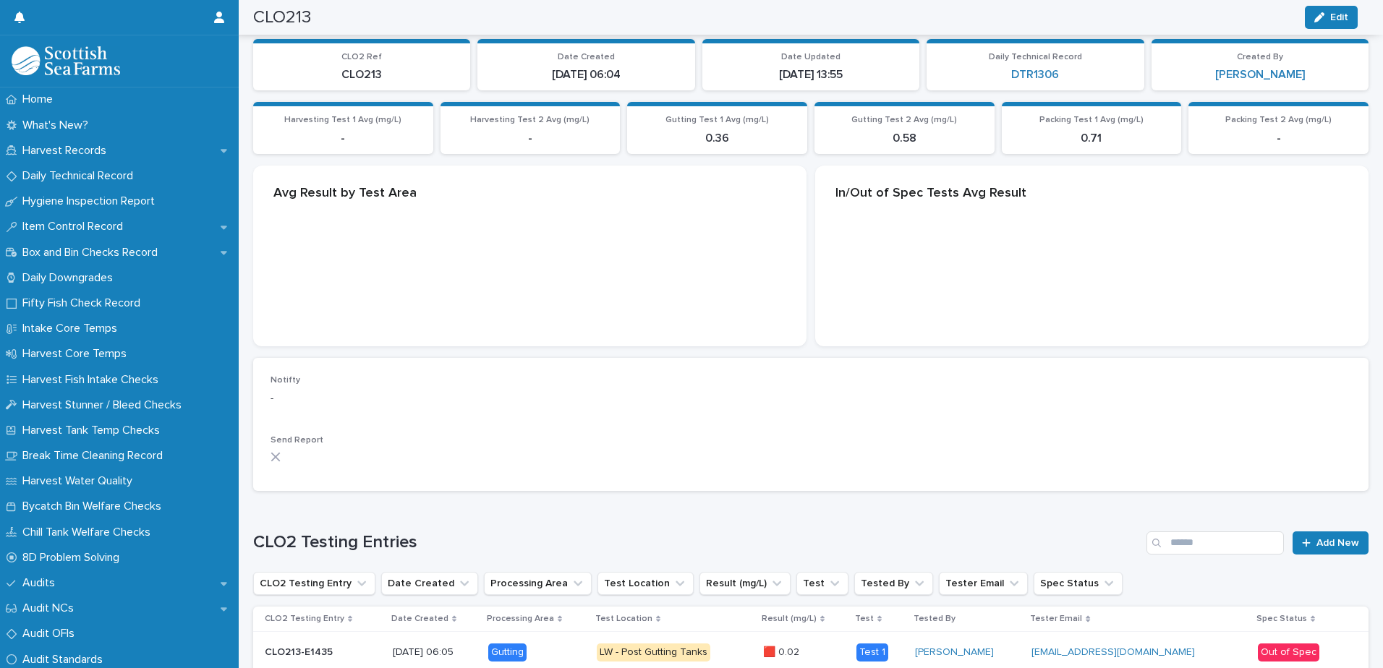
scroll to position [316, 0]
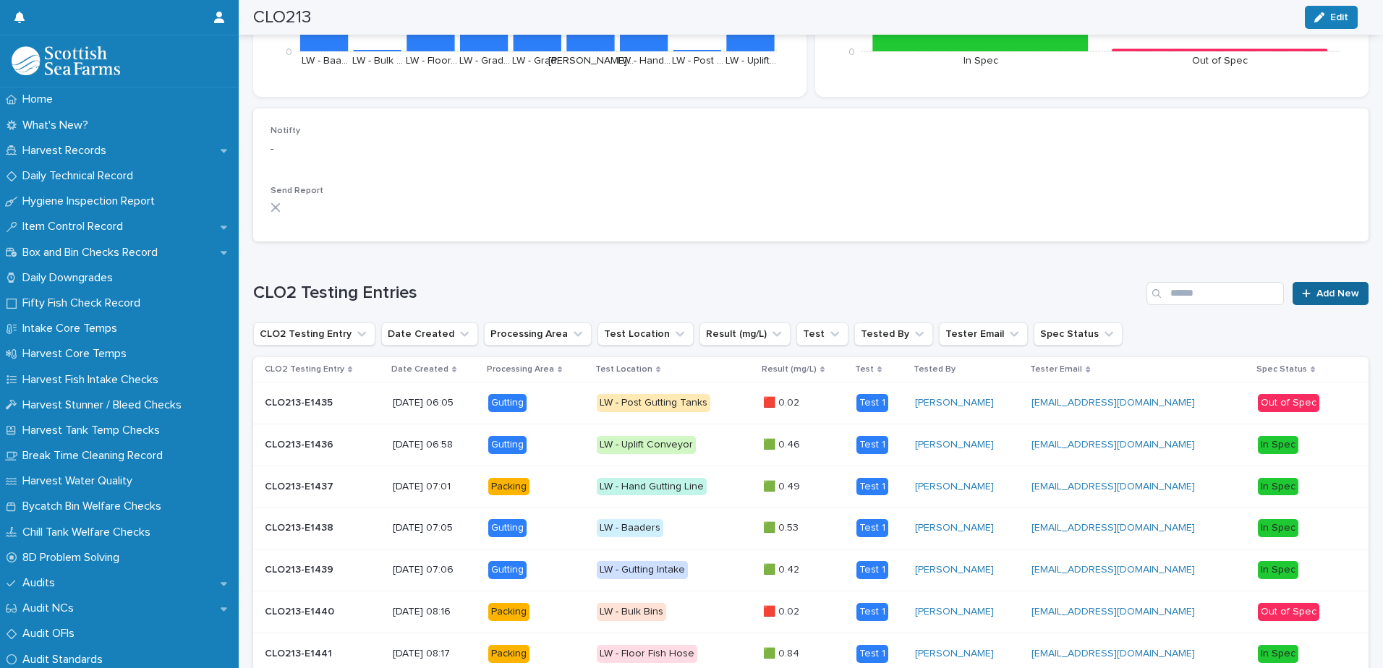
click at [1317, 297] on span "Add New" at bounding box center [1338, 294] width 43 height 10
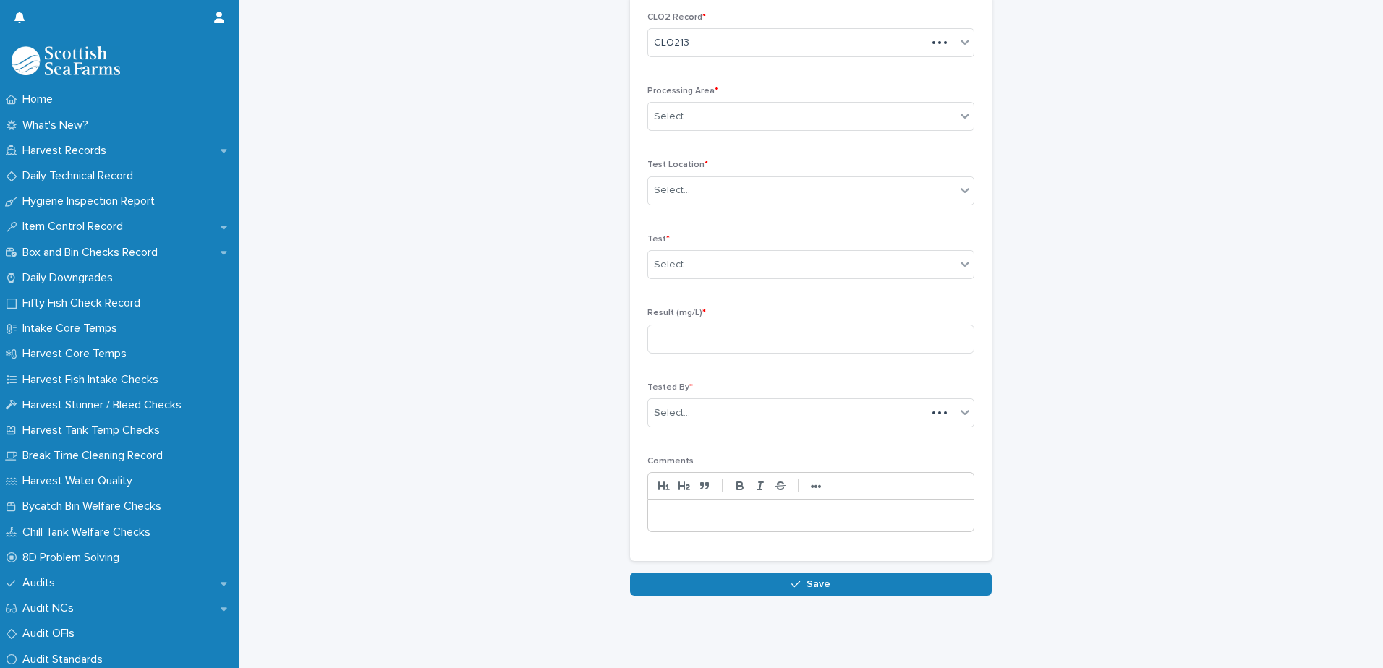
scroll to position [67, 0]
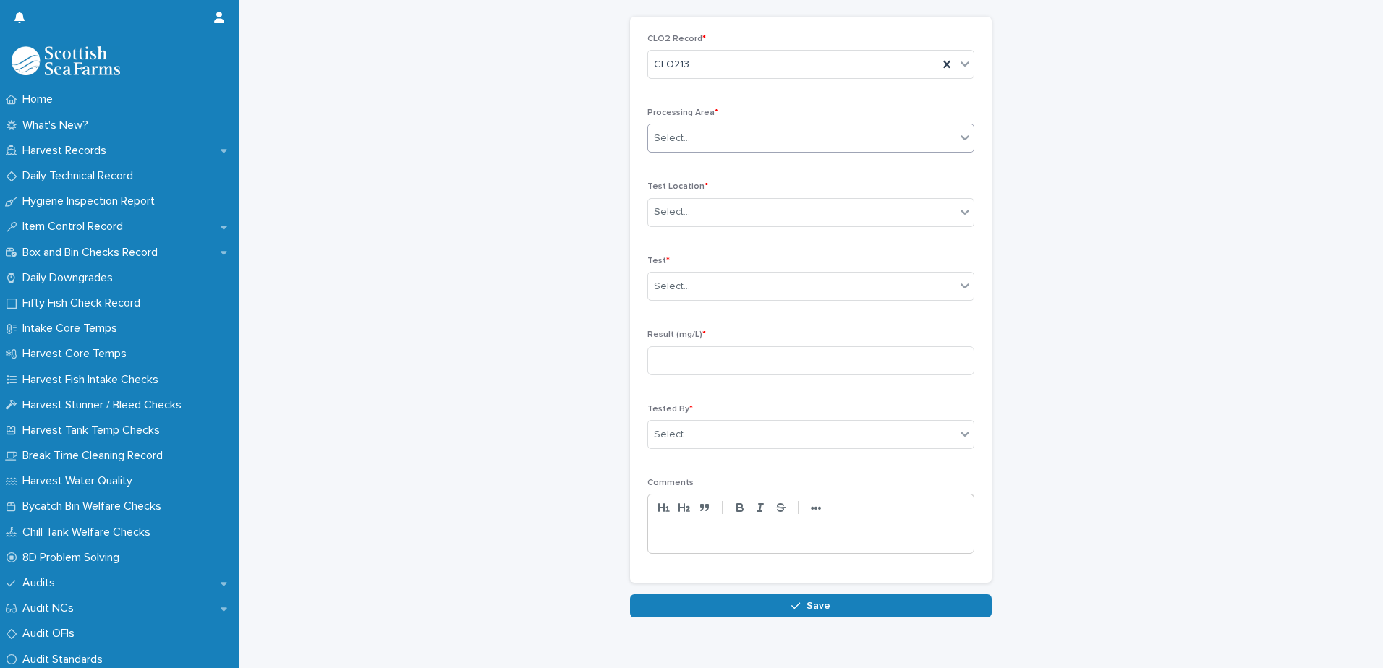
click at [690, 129] on div "Select..." at bounding box center [801, 139] width 307 height 24
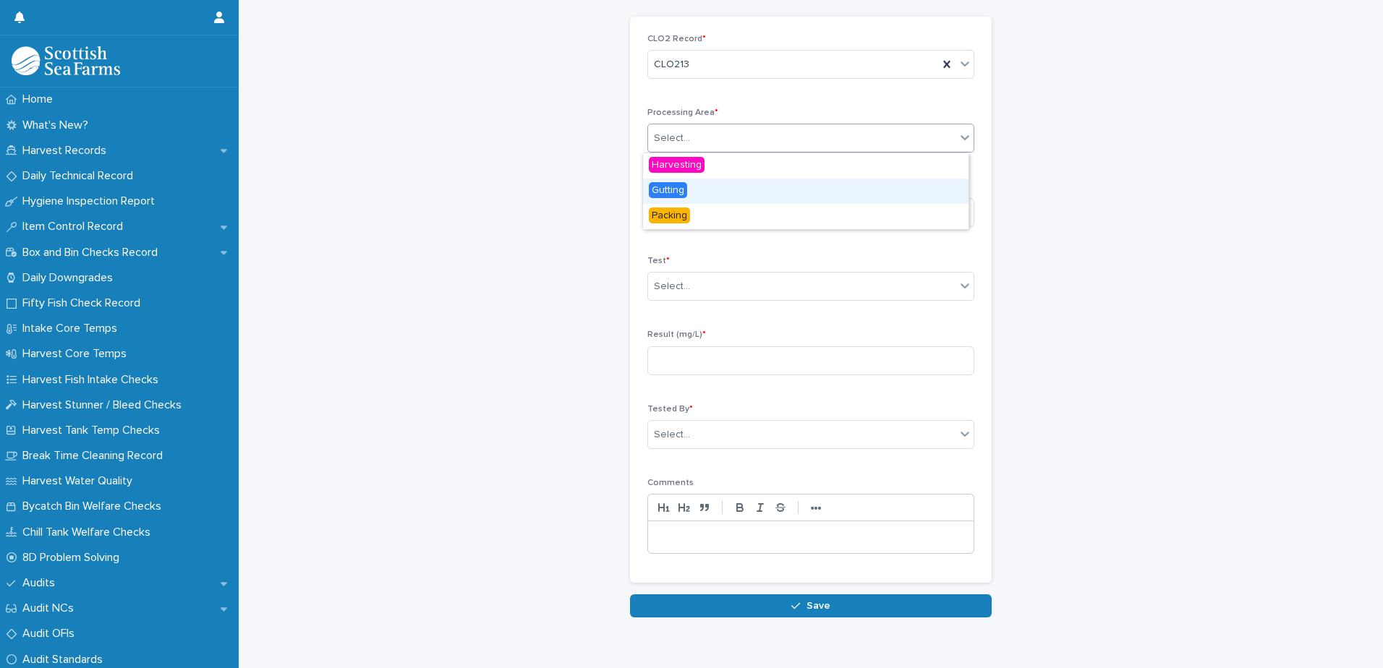
click at [693, 195] on div "Gutting" at bounding box center [806, 191] width 326 height 25
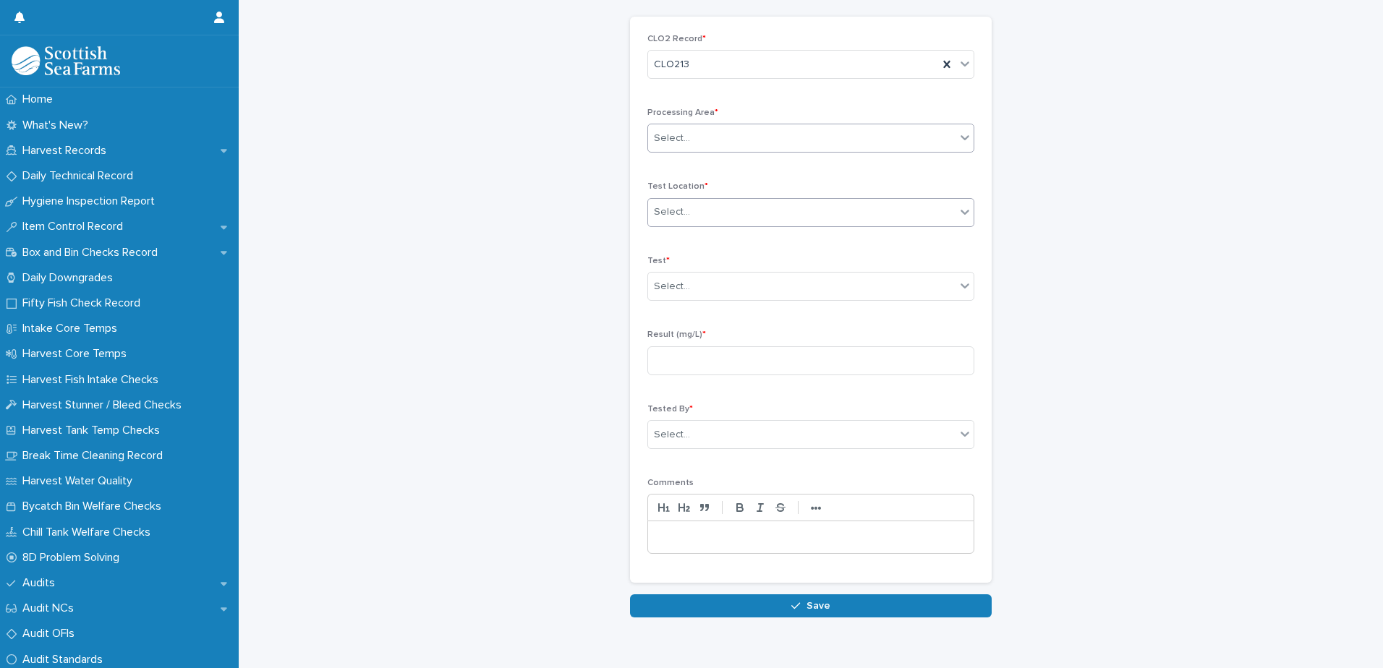
click at [691, 218] on div "Select..." at bounding box center [801, 212] width 307 height 24
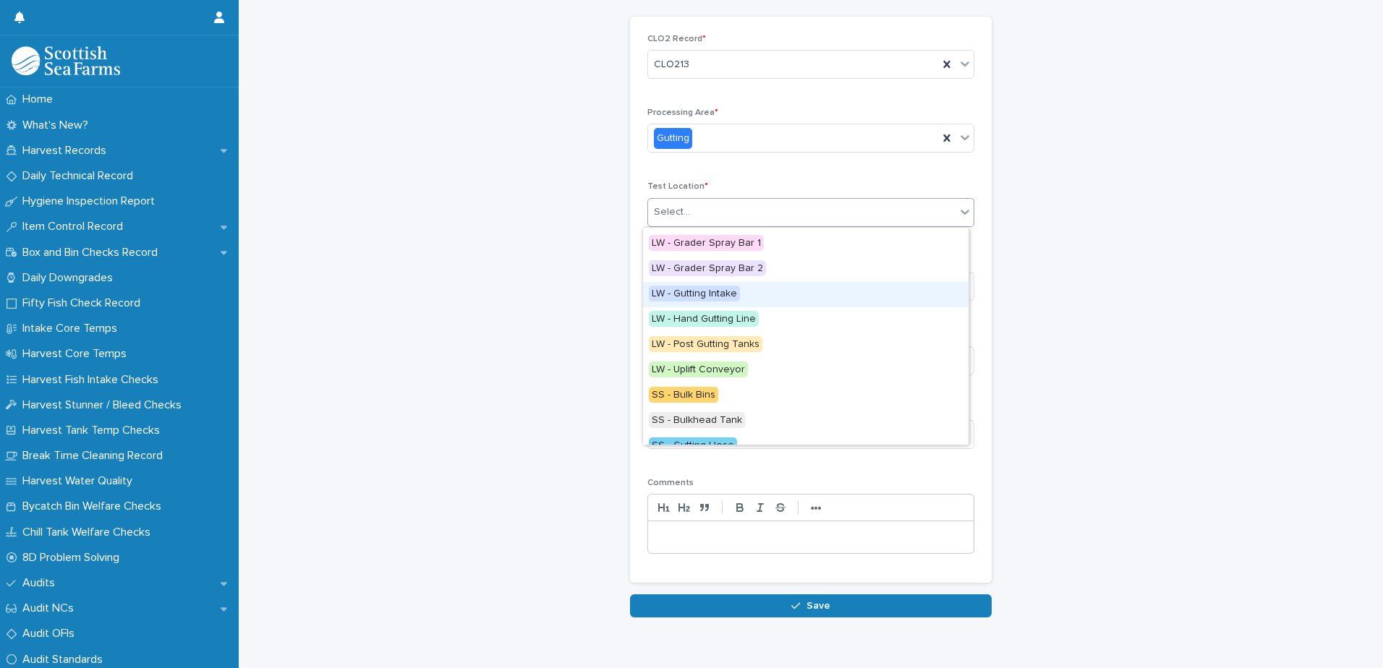
scroll to position [0, 0]
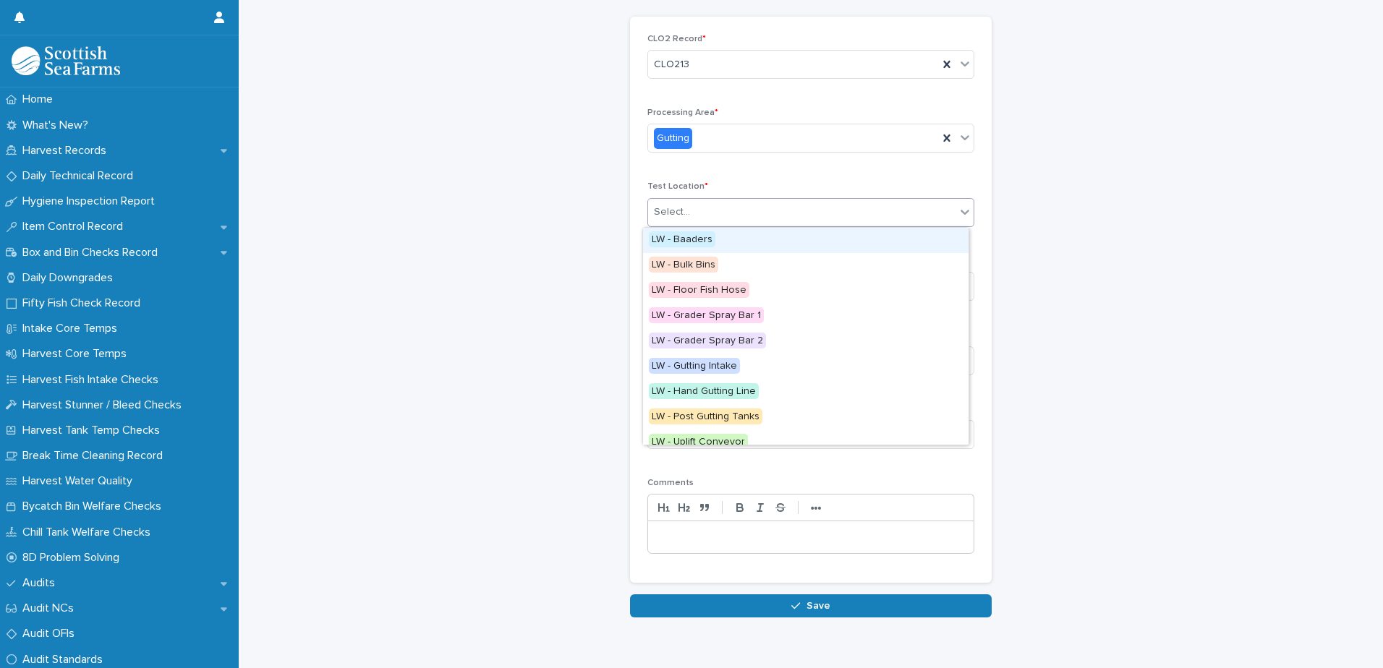
click at [709, 244] on span "LW - Baaders" at bounding box center [682, 239] width 67 height 16
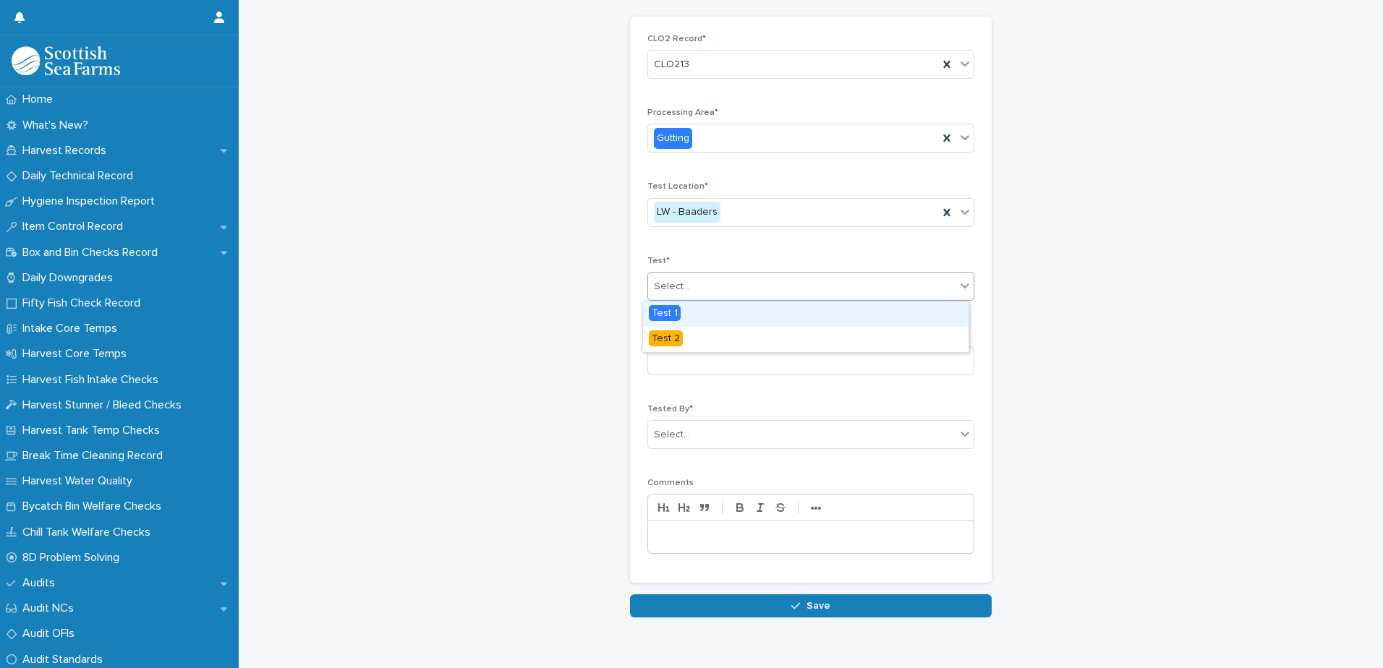
click at [703, 283] on div "Select..." at bounding box center [801, 287] width 307 height 24
click at [704, 338] on div "Test 2" at bounding box center [806, 339] width 326 height 25
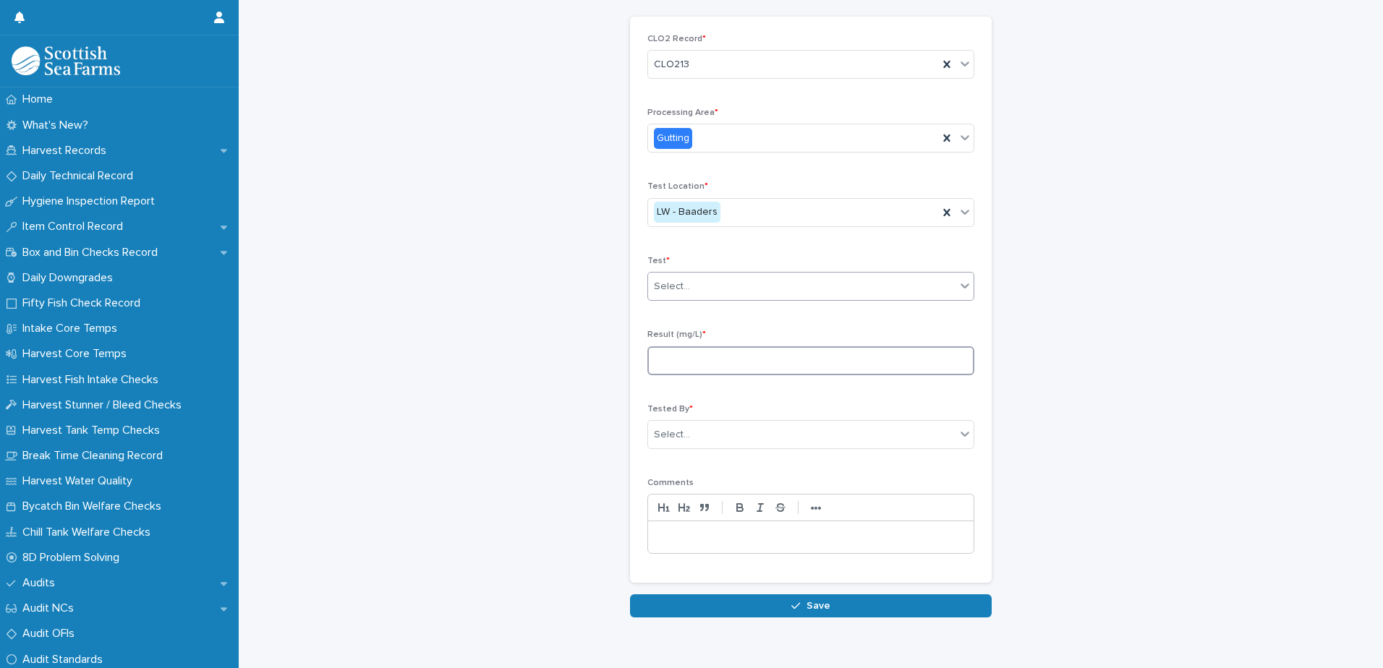
click at [701, 365] on input at bounding box center [810, 360] width 327 height 29
type input "****"
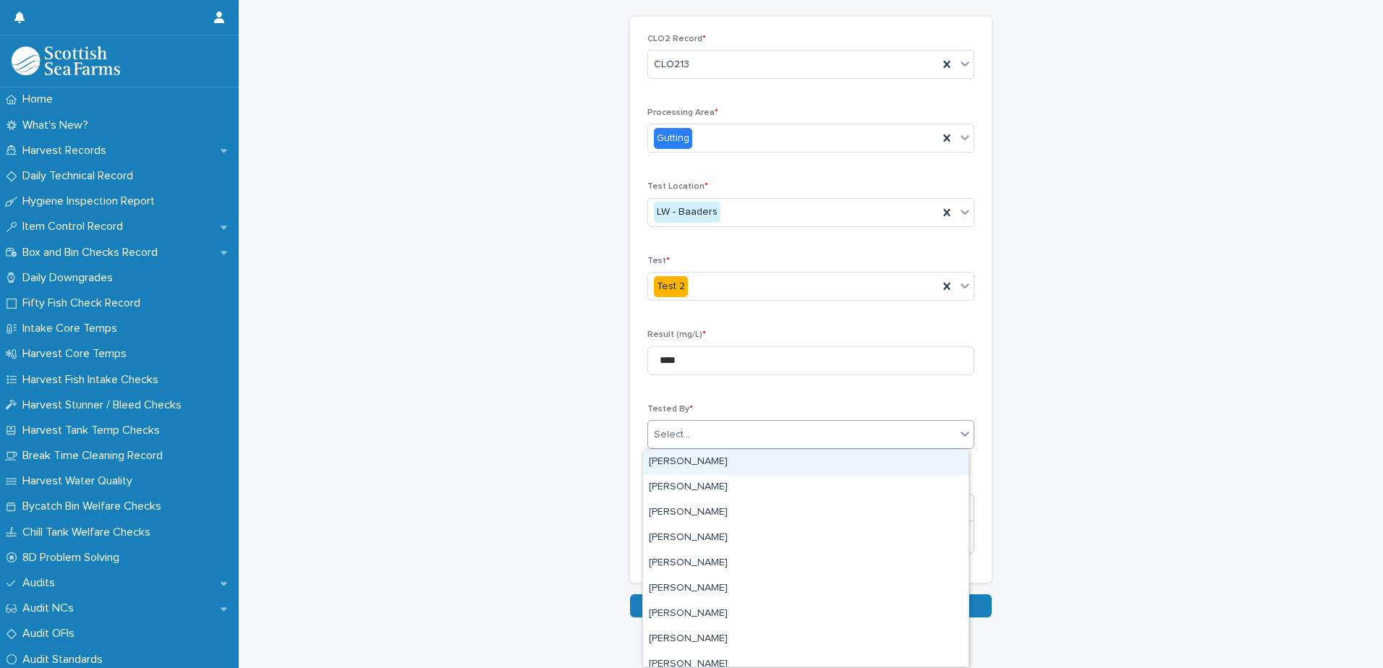
click at [697, 445] on div "Select..." at bounding box center [801, 435] width 307 height 24
type input "*****"
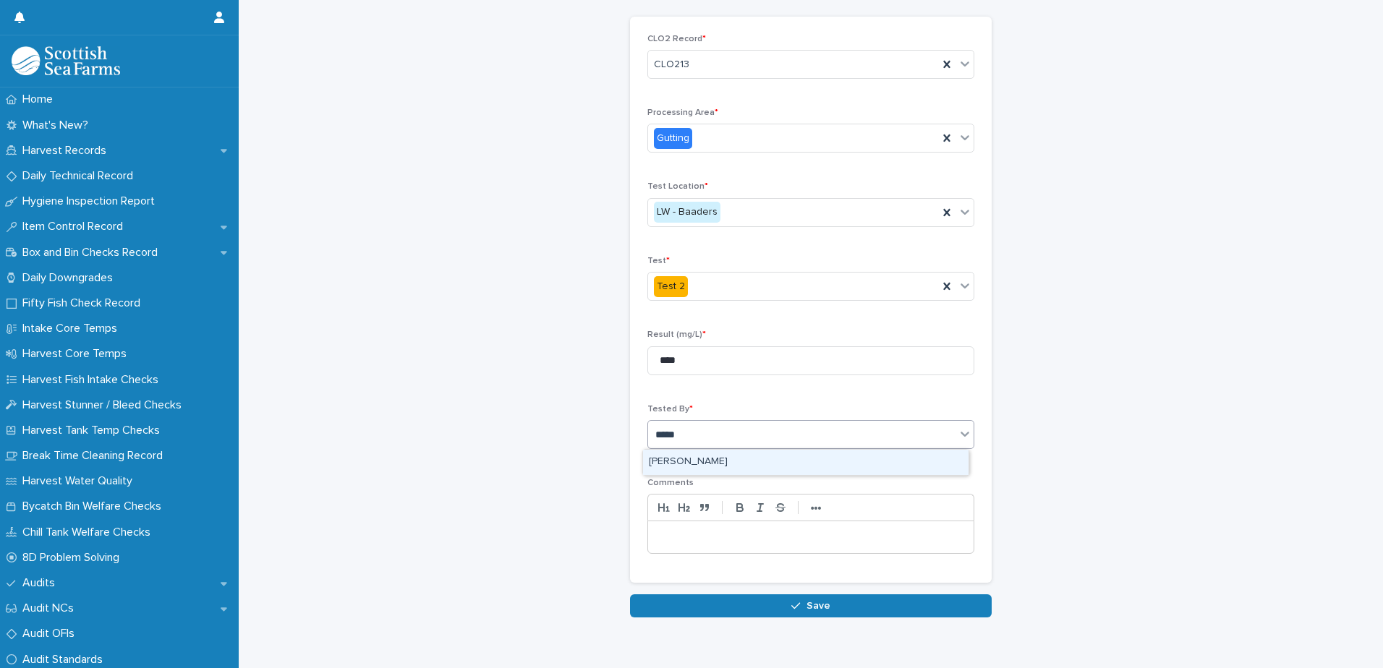
click at [692, 456] on div "[PERSON_NAME]" at bounding box center [806, 462] width 326 height 25
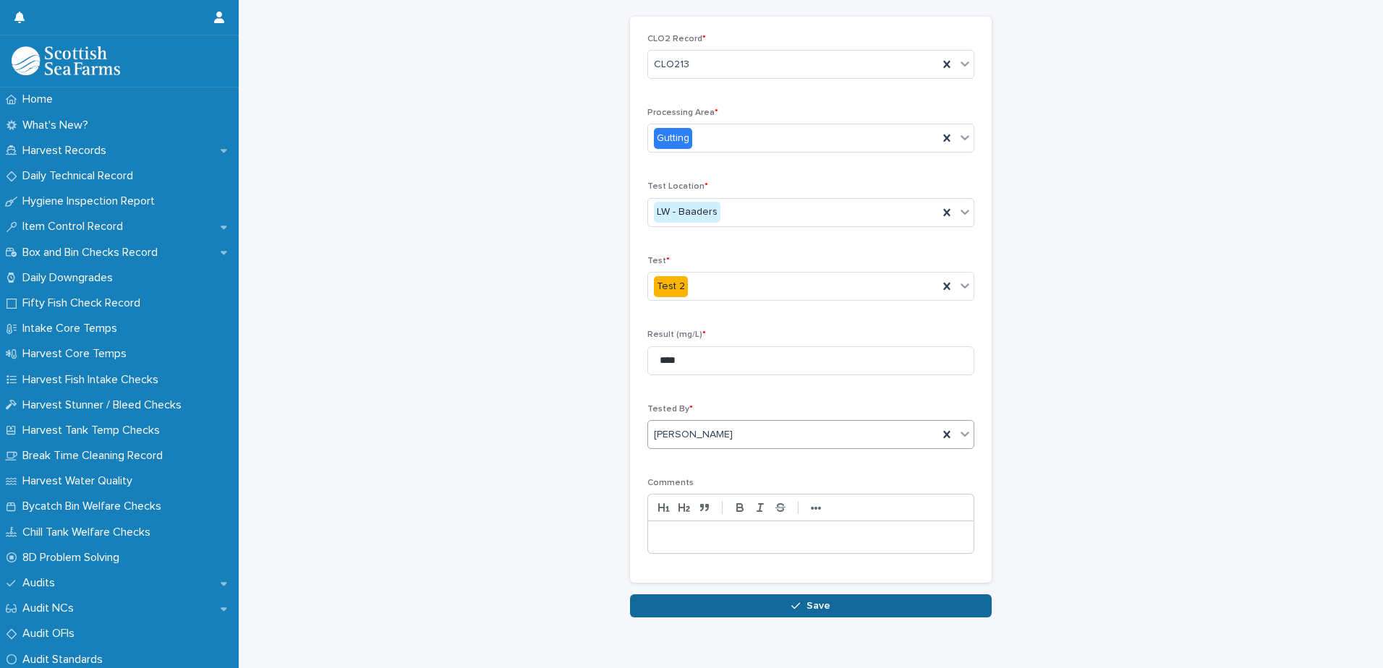
click at [791, 602] on icon "button" at bounding box center [795, 606] width 9 height 10
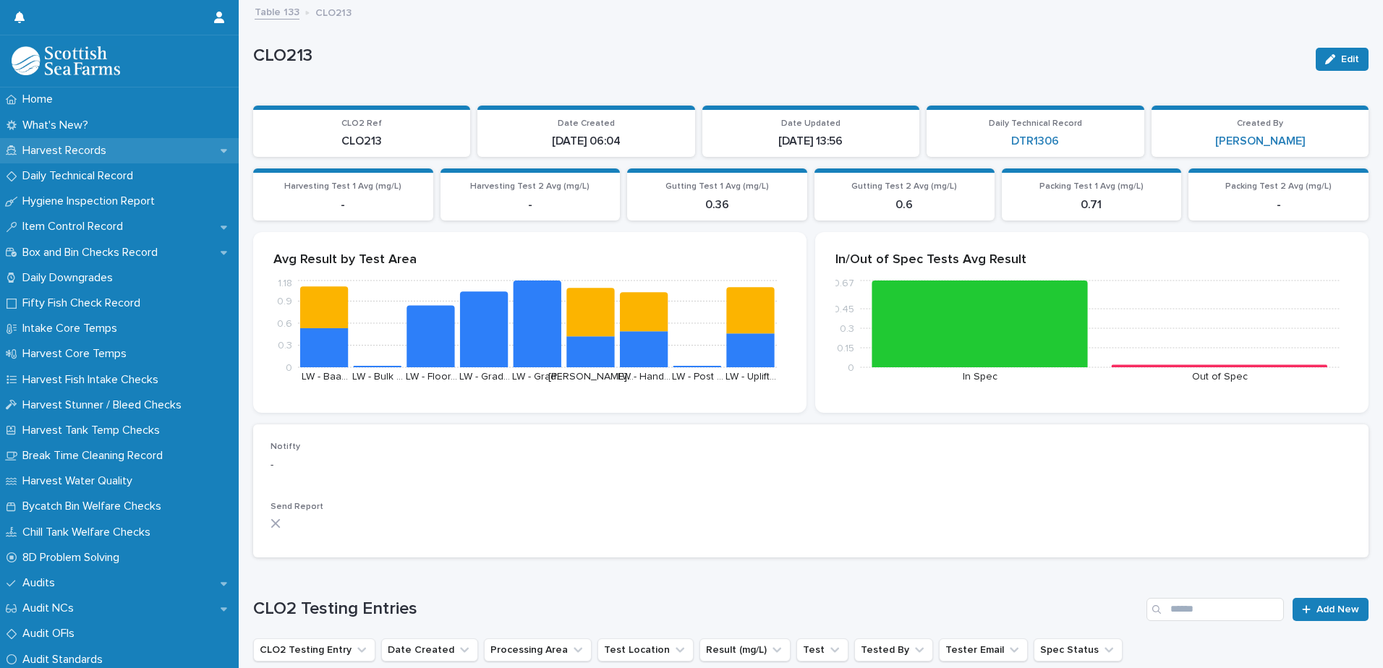
click at [79, 155] on p "Harvest Records" at bounding box center [67, 151] width 101 height 14
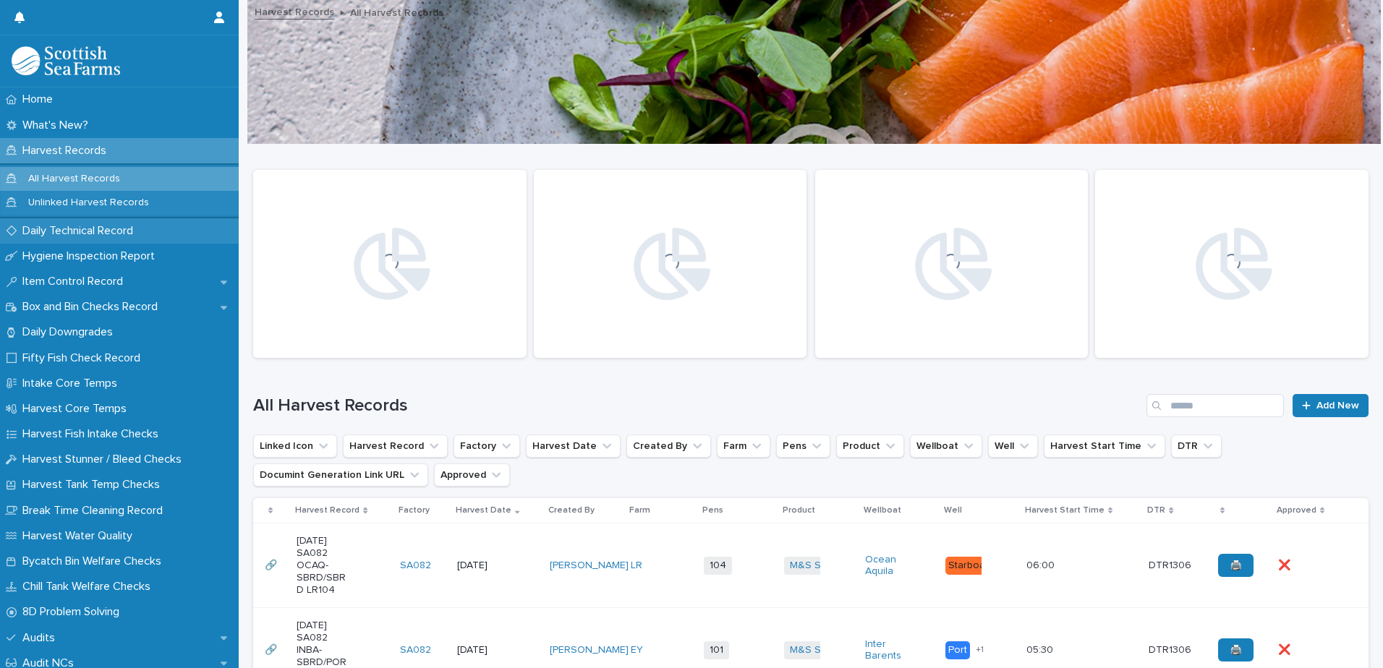
click at [103, 230] on p "Daily Technical Record" at bounding box center [81, 231] width 128 height 14
